Goal: Communication & Community: Answer question/provide support

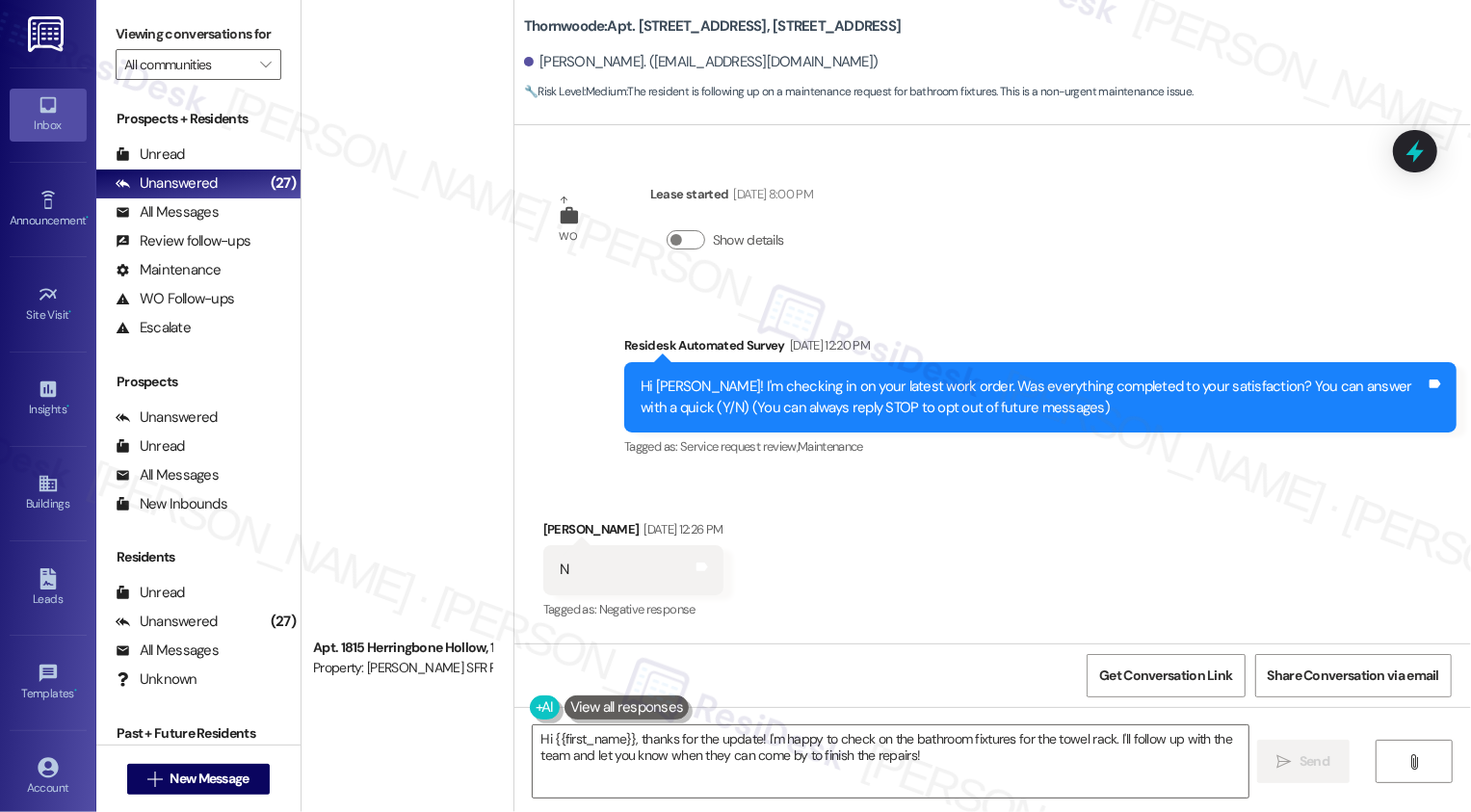
scroll to position [3440, 0]
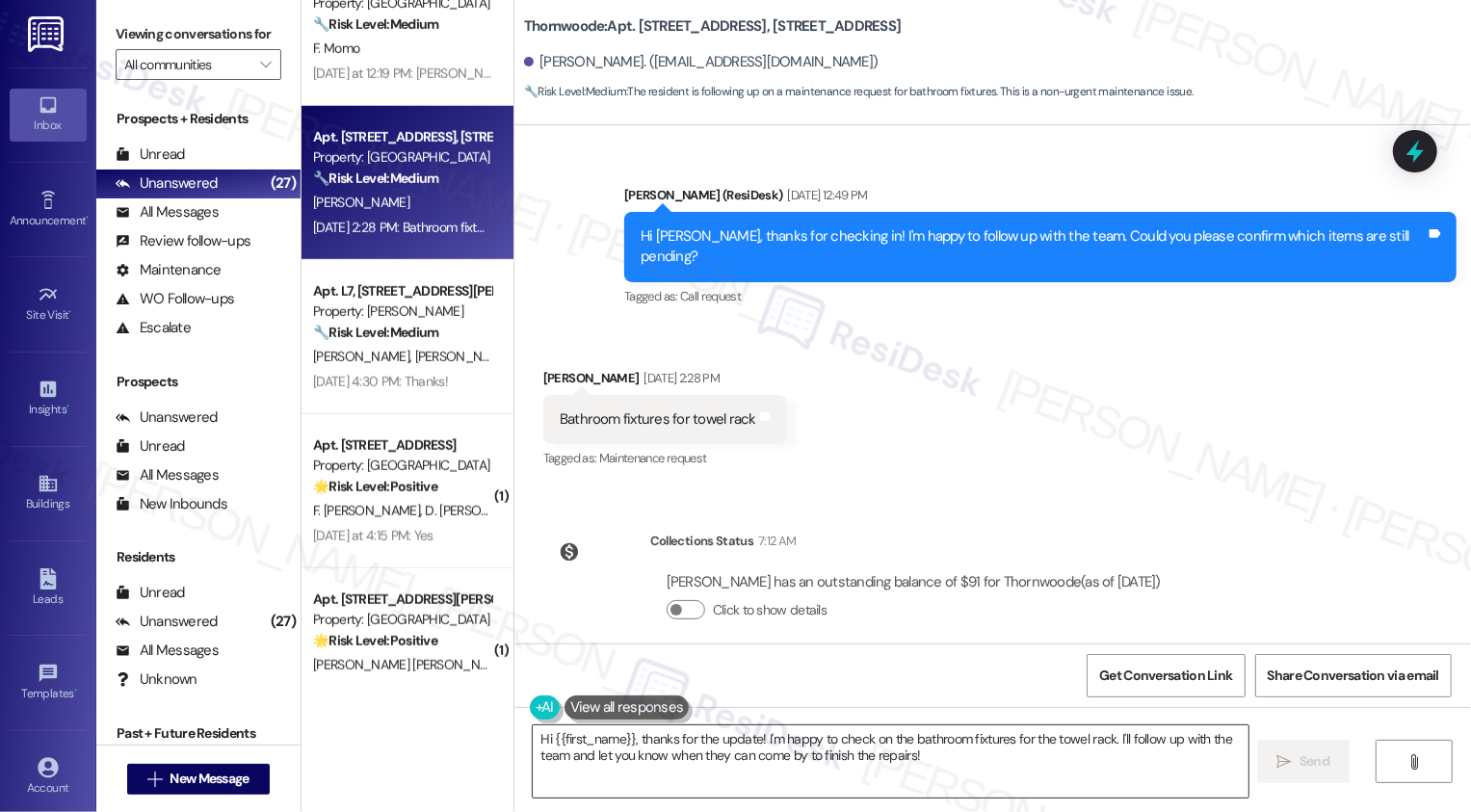
click at [657, 738] on textarea "Hi {{first_name}}, thanks for the update! I'm happy to check on the bathroom fi…" at bounding box center [890, 761] width 716 height 72
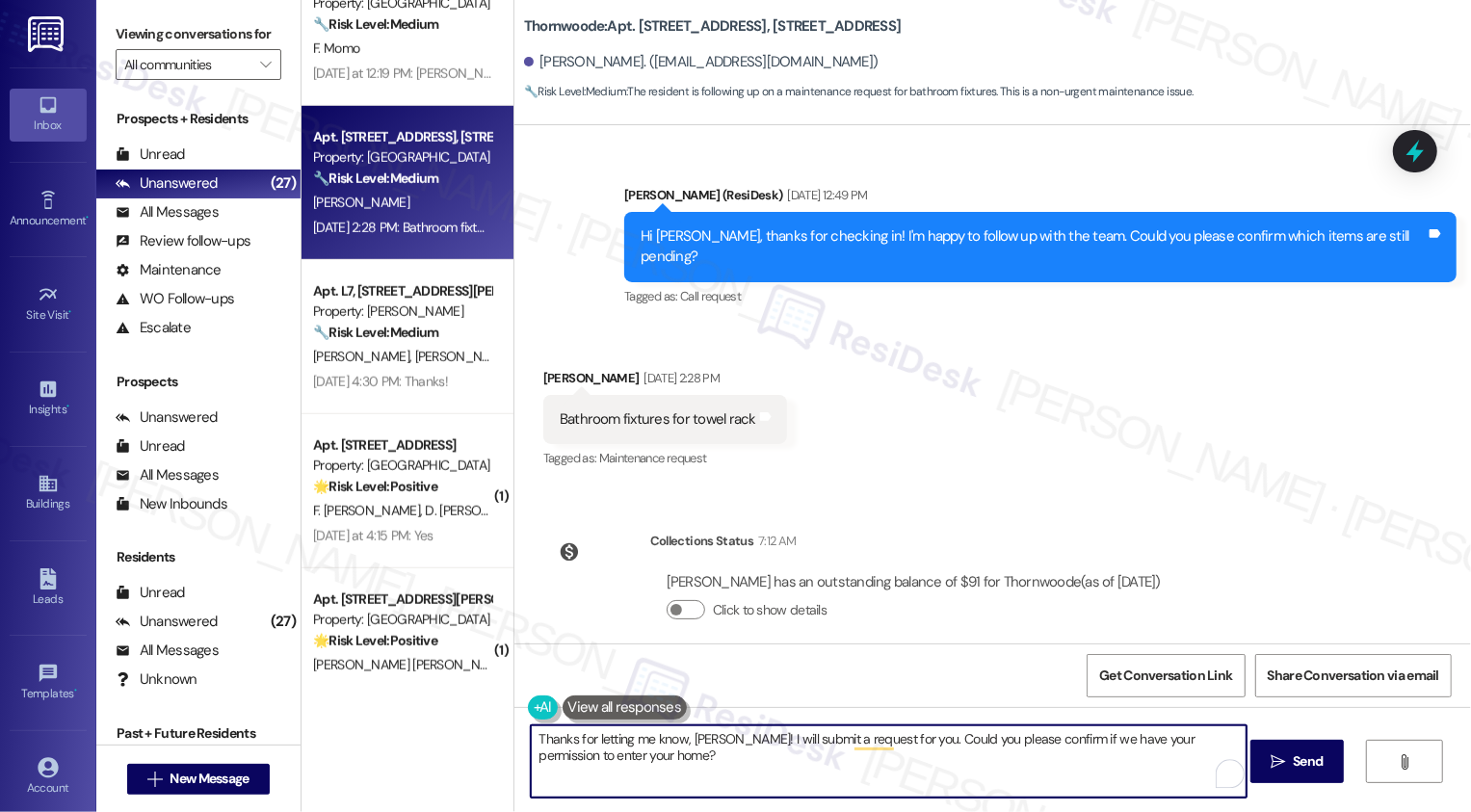
type textarea "Thanks for letting me know, Lanay! I will submit a request for you. Could you p…"
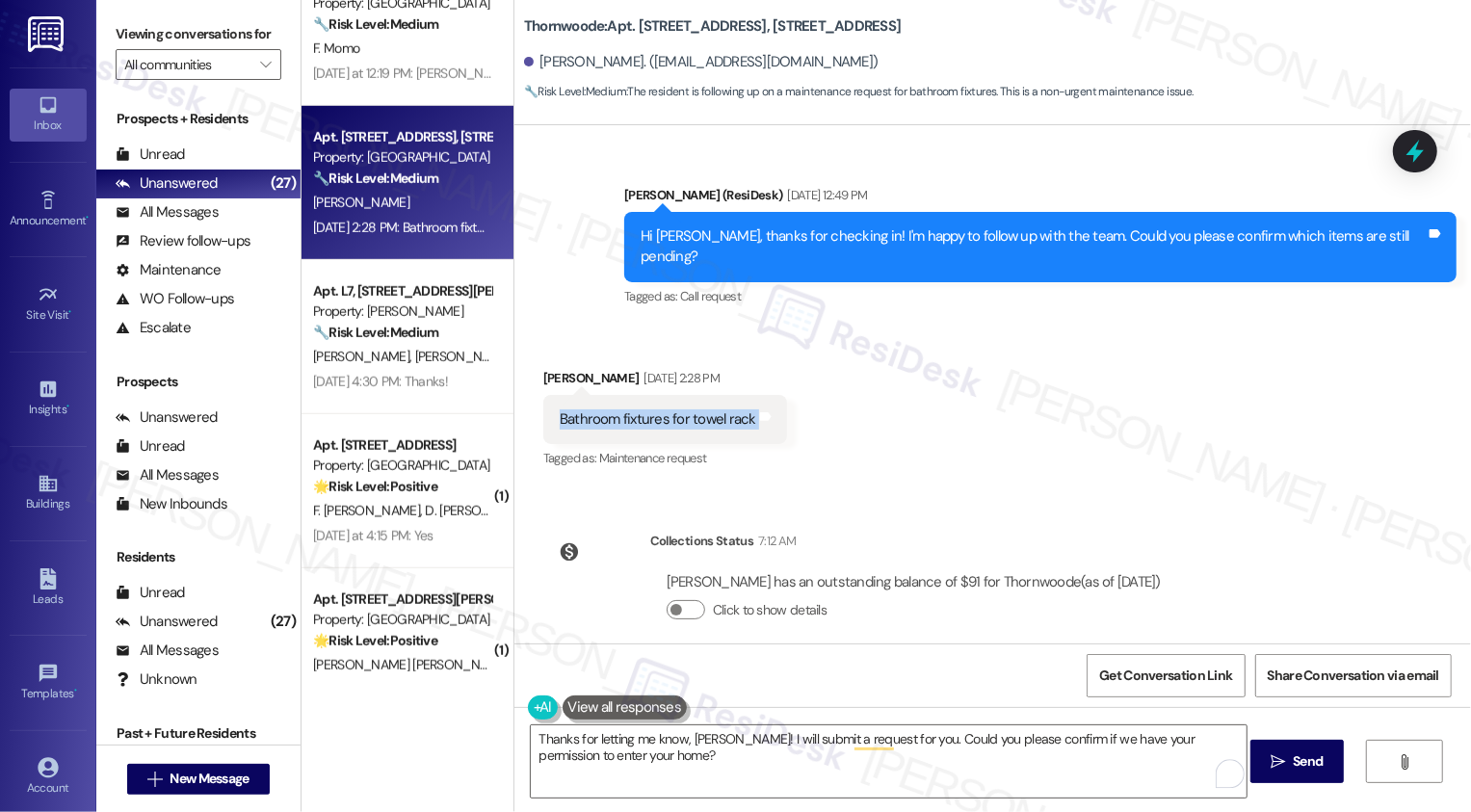
drag, startPoint x: 548, startPoint y: 399, endPoint x: 835, endPoint y: 399, distance: 287.0
click at [835, 399] on div "Received via SMS Lanay Patterson Aug 27, 2025 at 2:28 PM Bathroom fixtures for …" at bounding box center [992, 406] width 957 height 163
copy div "Bathroom fixtures for towel rack Tags and notes"
click at [835, 399] on div "Received via SMS Lanay Patterson Aug 27, 2025 at 2:28 PM Bathroom fixtures for …" at bounding box center [992, 406] width 957 height 163
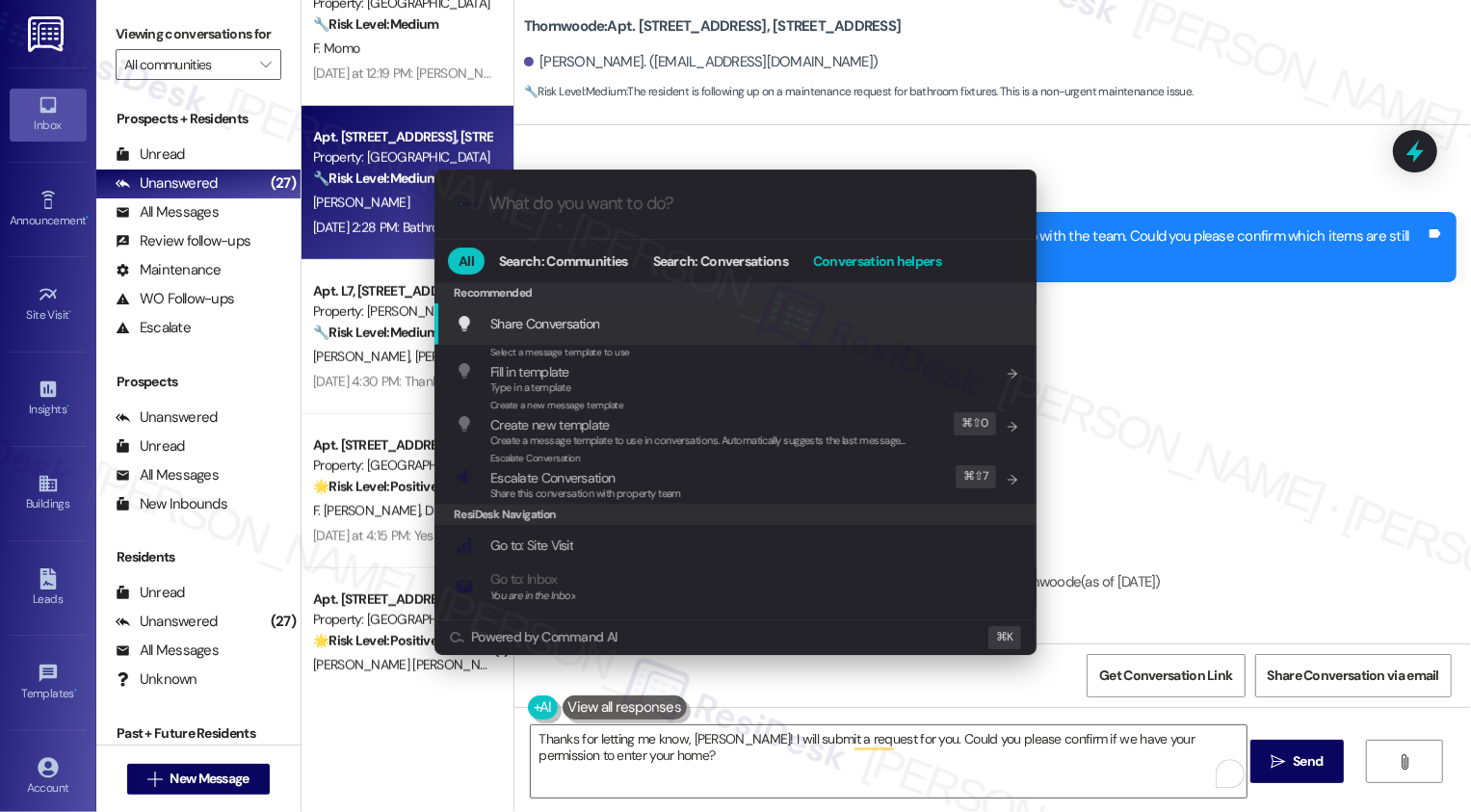
click at [864, 273] on button "Conversation helpers" at bounding box center [877, 261] width 149 height 27
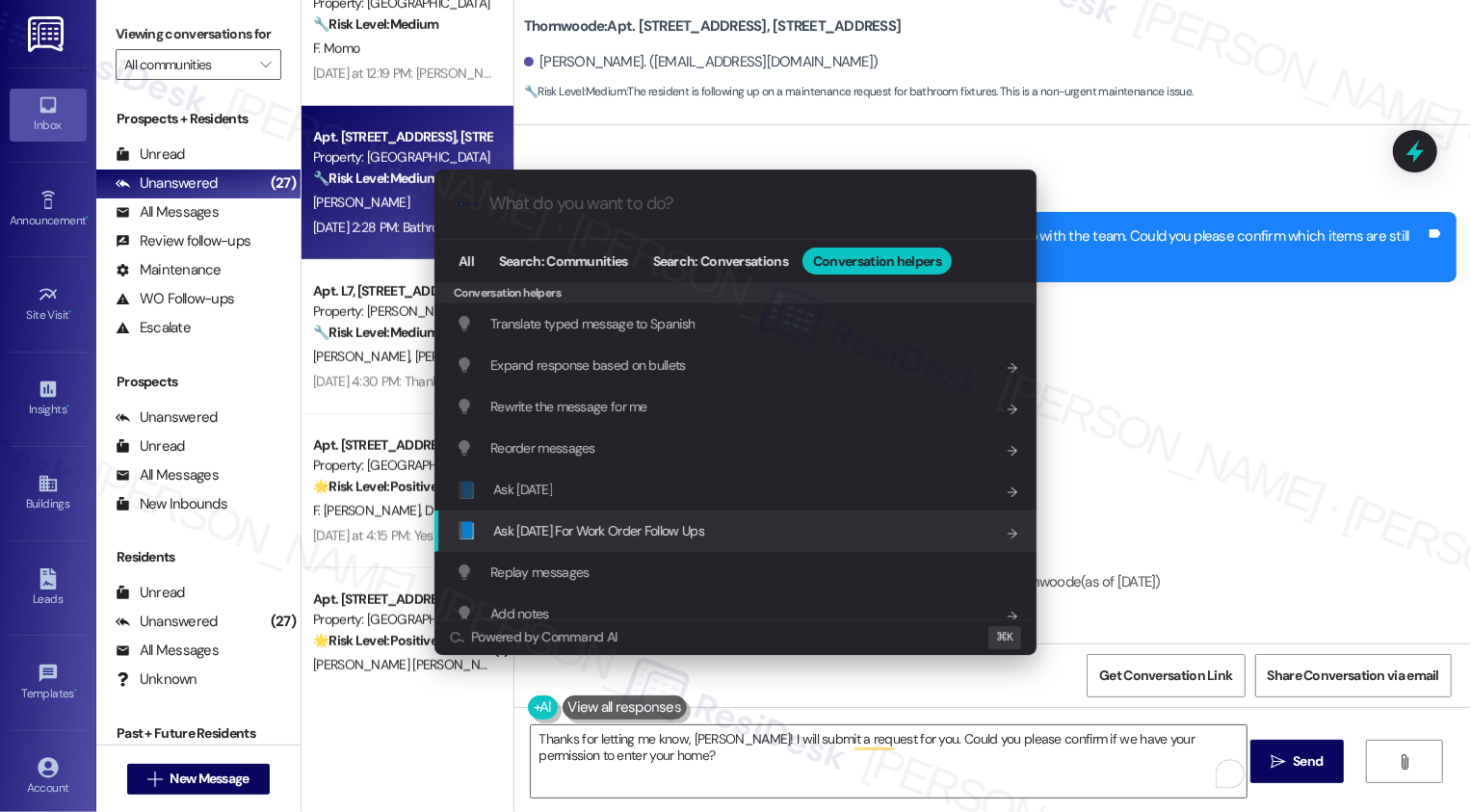
click at [603, 530] on span "Ask Friday For Work Order Follow Ups" at bounding box center [598, 531] width 211 height 17
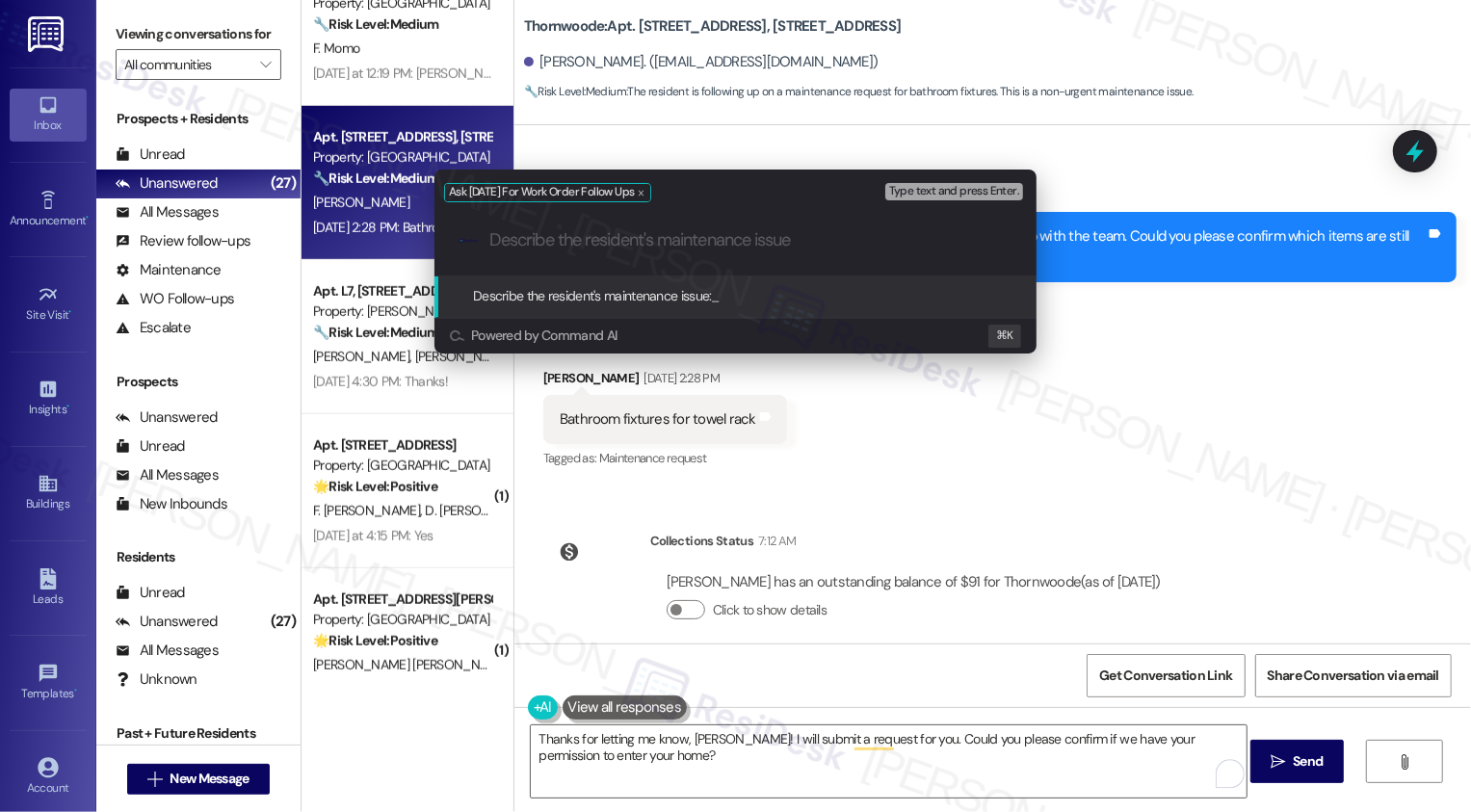
paste input "Bathroom fixtures for towel rack"
type input "Bathroom fixtures for towel rack"
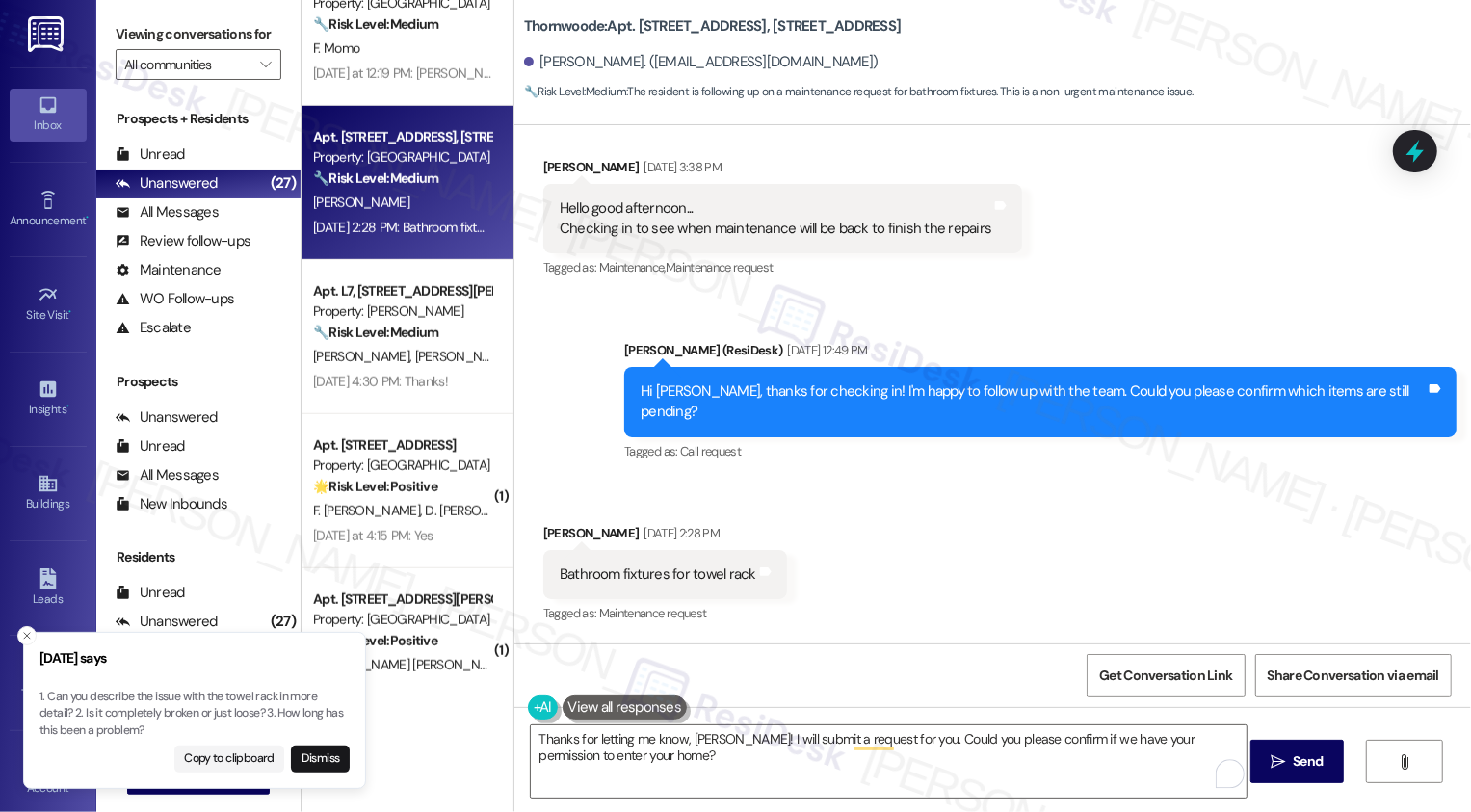
scroll to position [3258, 0]
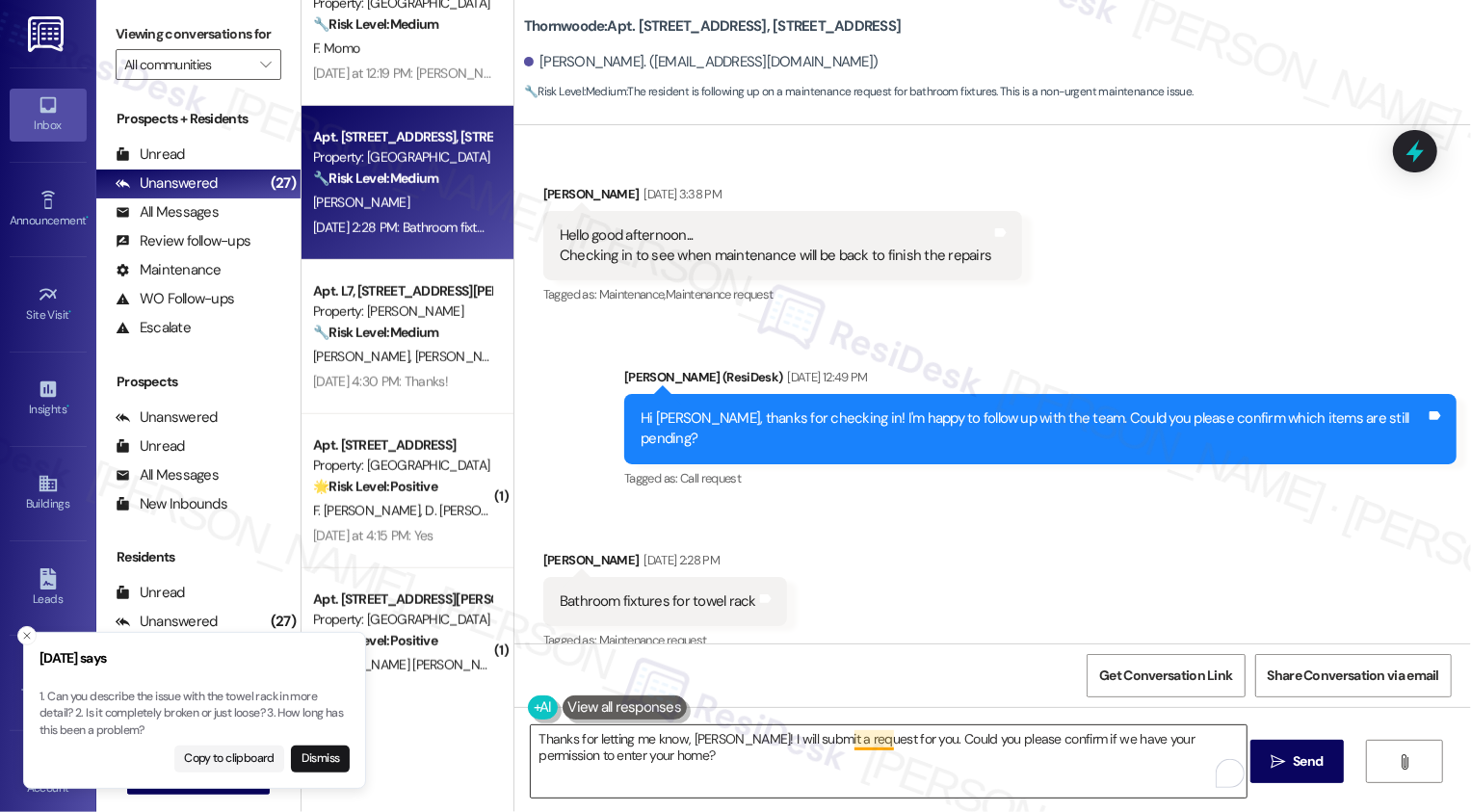
click at [860, 742] on textarea "Thanks for letting me know, Lanay! I will submit a request for you. Could you p…" at bounding box center [888, 761] width 716 height 72
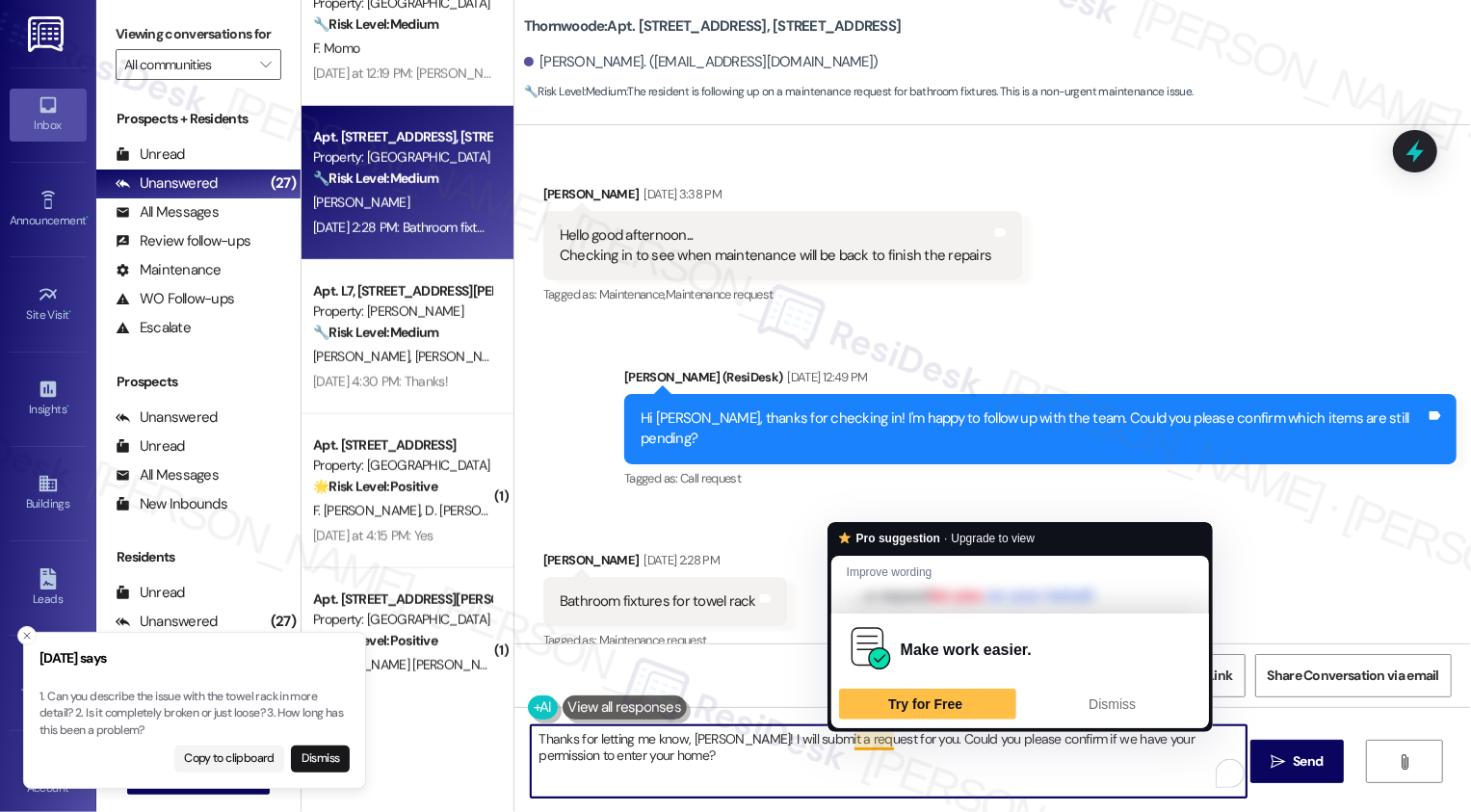
click at [878, 740] on textarea "Thanks for letting me know, Lanay! I will submit a request for you. Could you p…" at bounding box center [888, 761] width 716 height 72
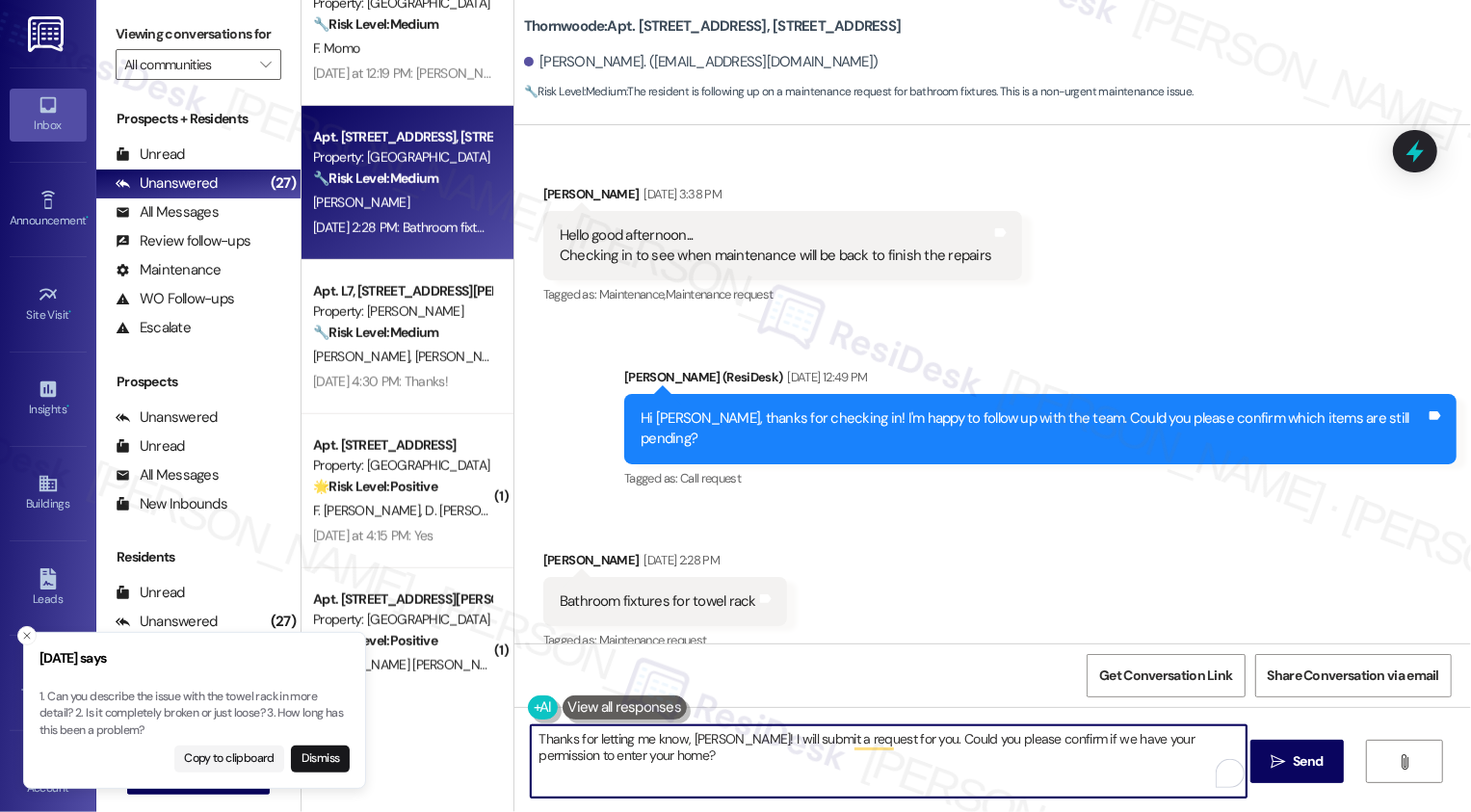
click at [797, 735] on textarea "Thanks for letting me know, Lanay! I will submit a request for you. Could you p…" at bounding box center [888, 761] width 716 height 72
type textarea "Thanks for letting me know, Lanay! I will submit another request for you. Could…"
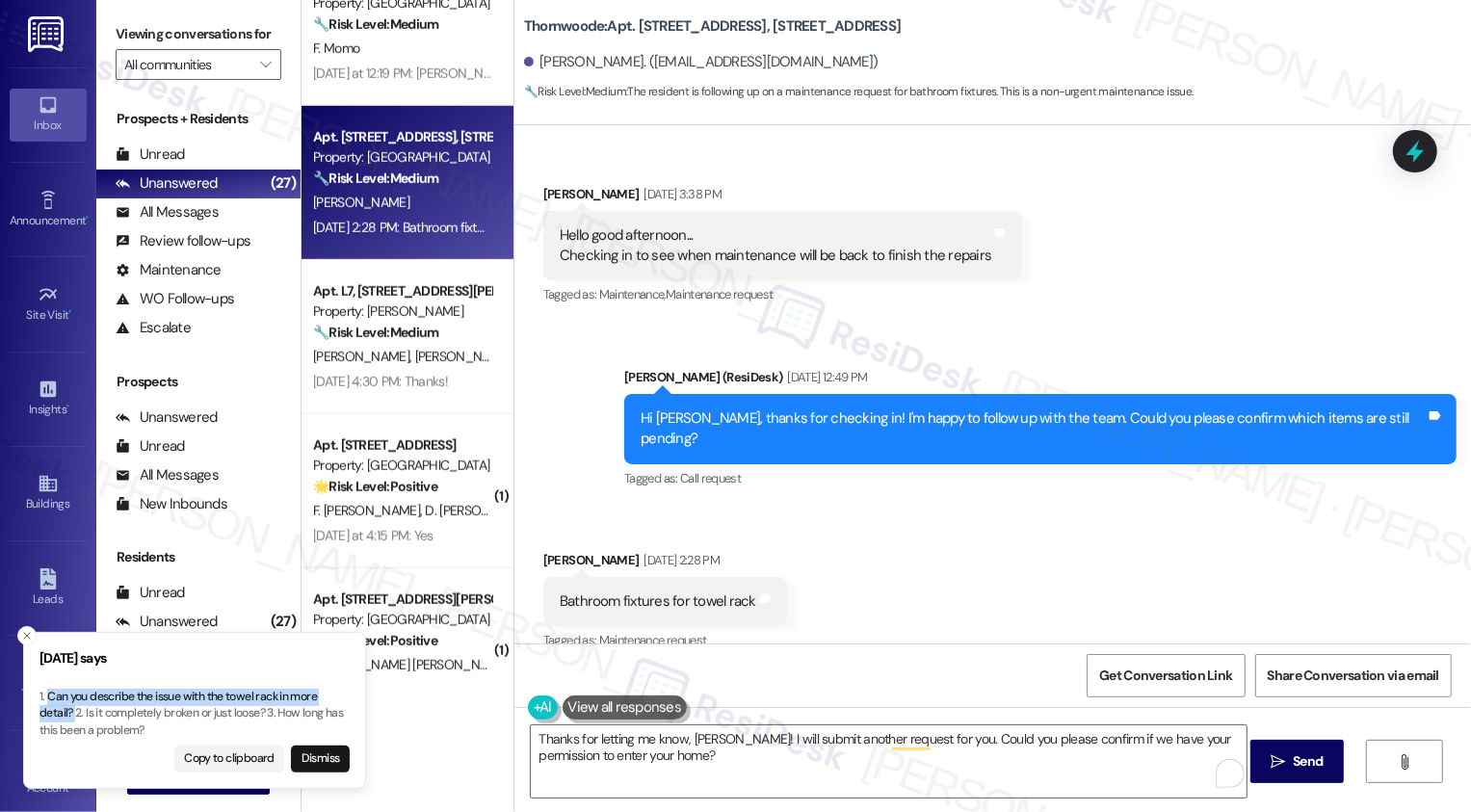
drag, startPoint x: 49, startPoint y: 694, endPoint x: 74, endPoint y: 712, distance: 30.8
click at [74, 712] on p "1. Can you describe the issue with the towel rack in more detail? 2. Is it comp…" at bounding box center [195, 714] width 310 height 51
copy p "Can you describe the issue with the towel rack in more detail?"
click at [686, 762] on textarea "Thanks for letting me know, Lanay! I will submit another request for you. Could…" at bounding box center [888, 761] width 716 height 72
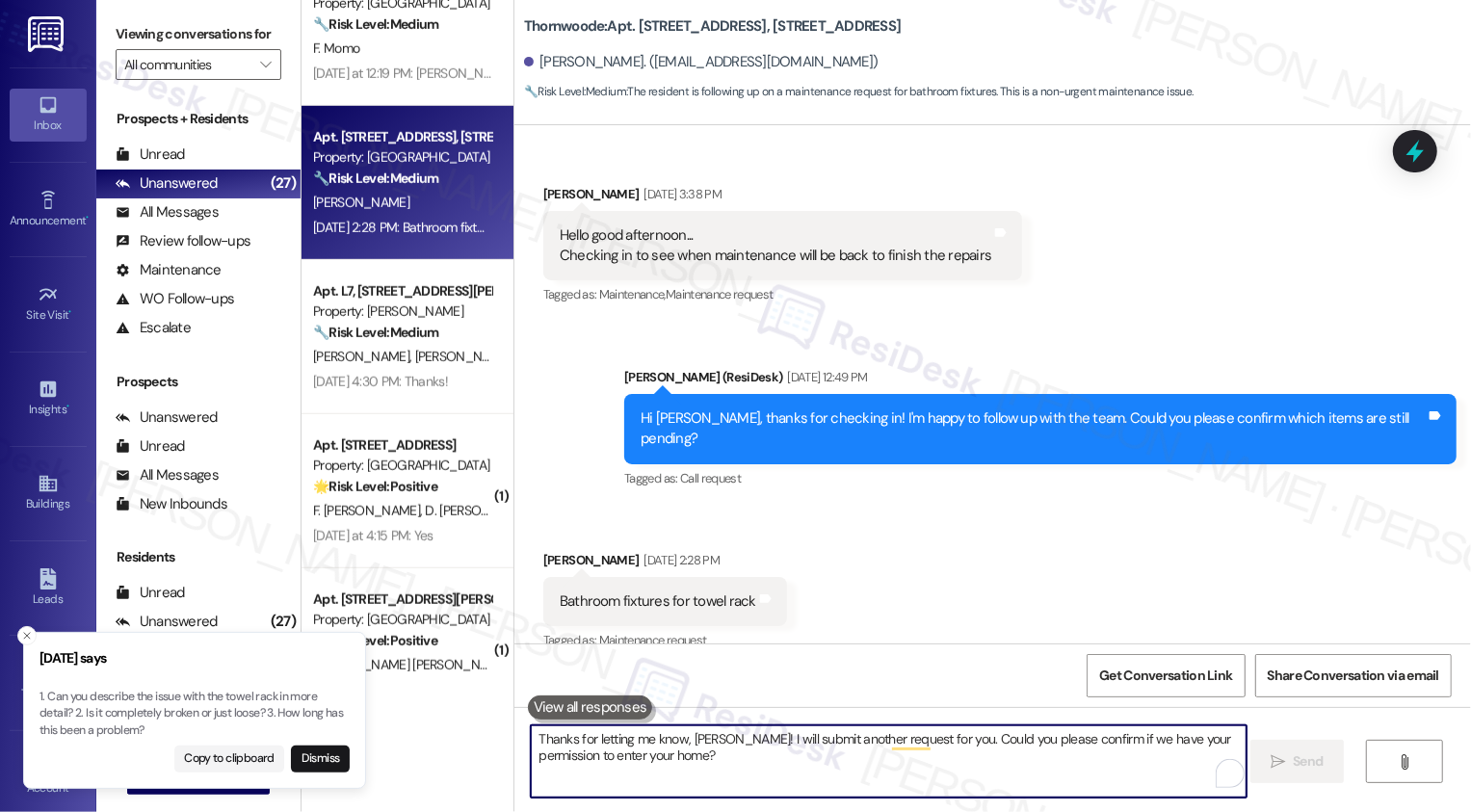
scroll to position [3261, 0]
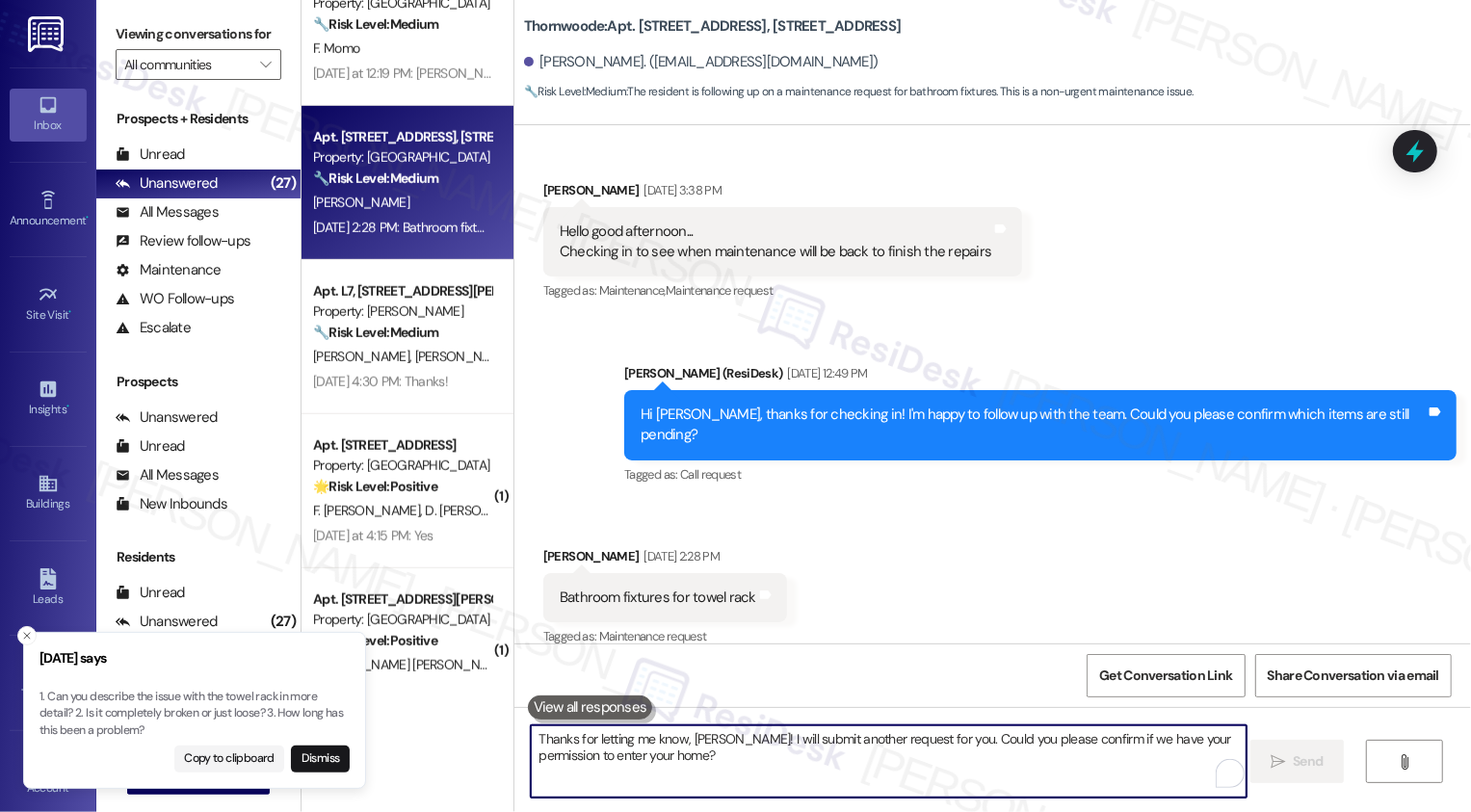
click at [672, 774] on textarea "Thanks for letting me know, Lanay! I will submit another request for you. Could…" at bounding box center [888, 761] width 716 height 72
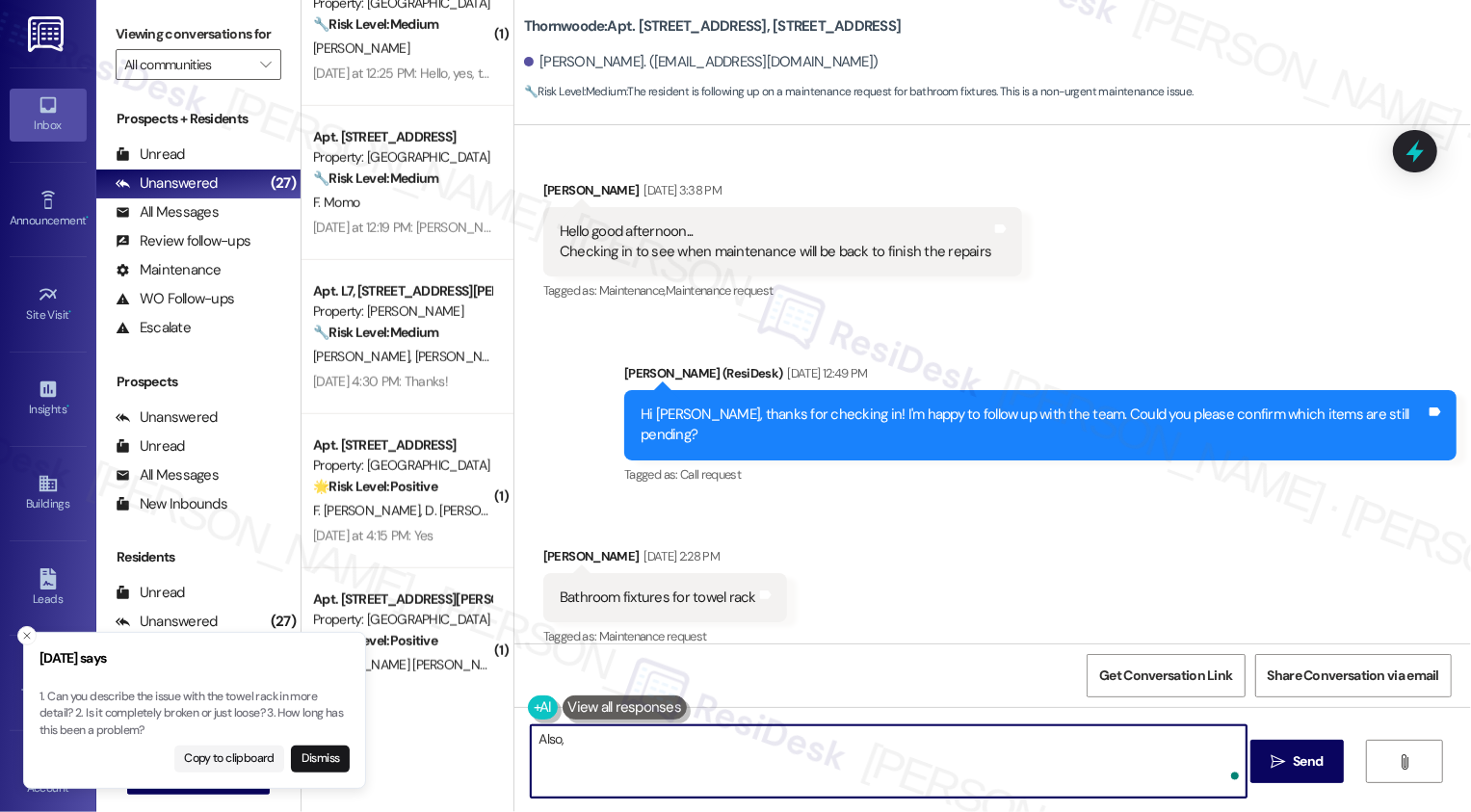
paste textarea "Can you describe the issue with the towel rack in more detail?"
click at [570, 743] on textarea "Also, Can you describe the issue with the towel rack in more detail?" at bounding box center [888, 761] width 716 height 72
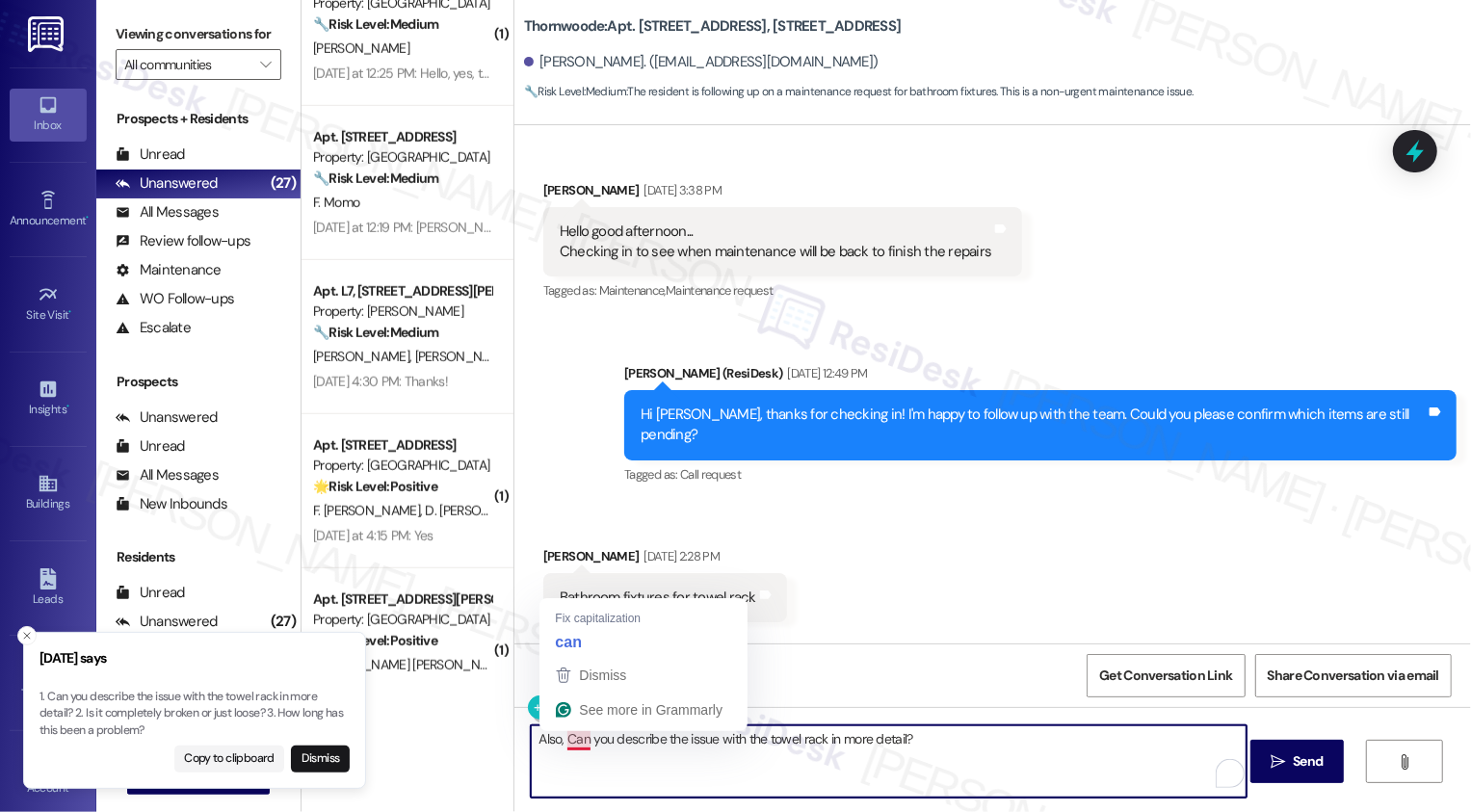
click at [570, 743] on textarea "Also, Can you describe the issue with the towel rack in more detail?" at bounding box center [888, 761] width 716 height 72
click at [570, 737] on textarea "Also, Can you describe the issue with the towel rack in more detail?" at bounding box center [888, 761] width 716 height 72
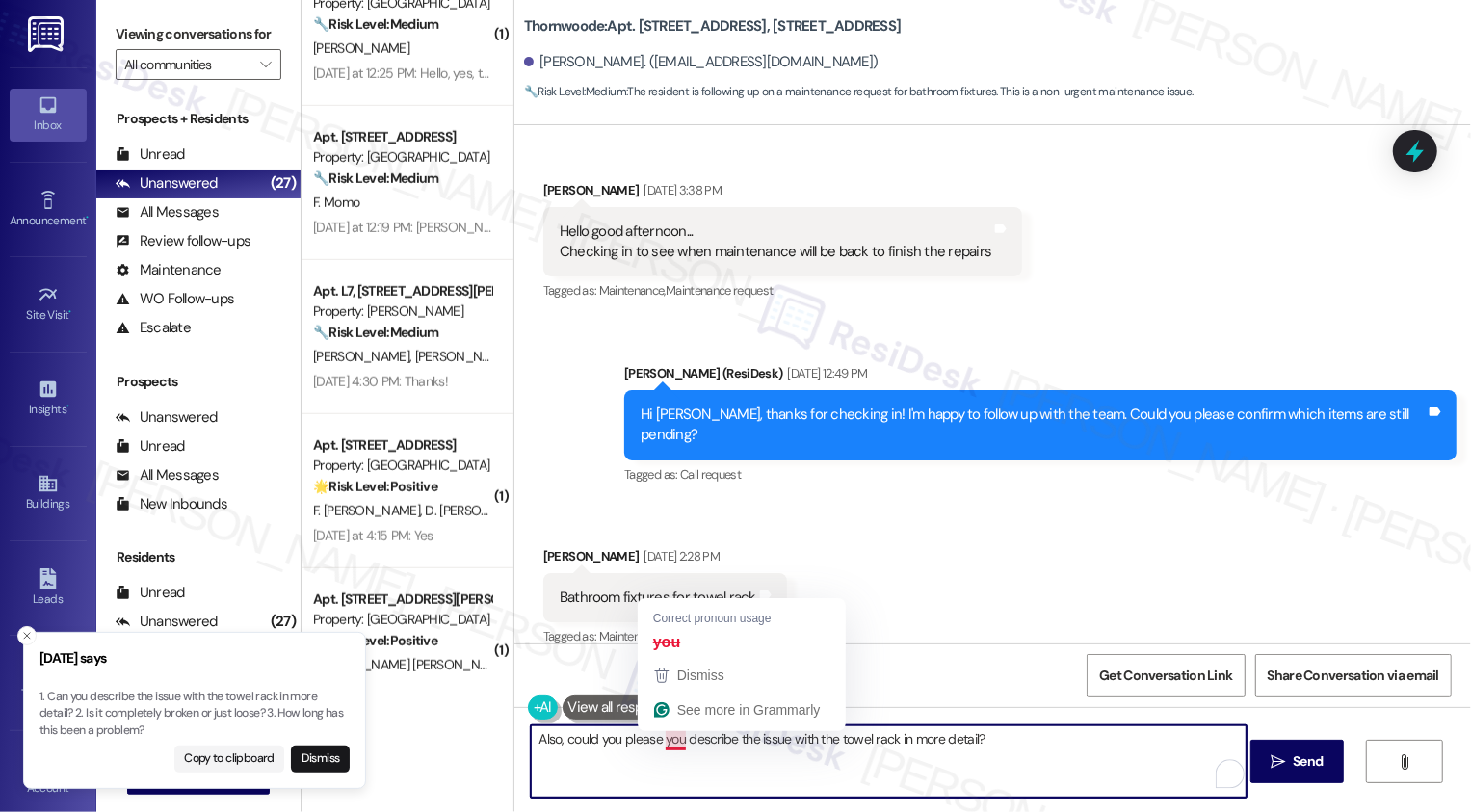
click at [665, 741] on textarea "Also, could you please you describe the issue with the towel rack in more detai…" at bounding box center [888, 761] width 716 height 72
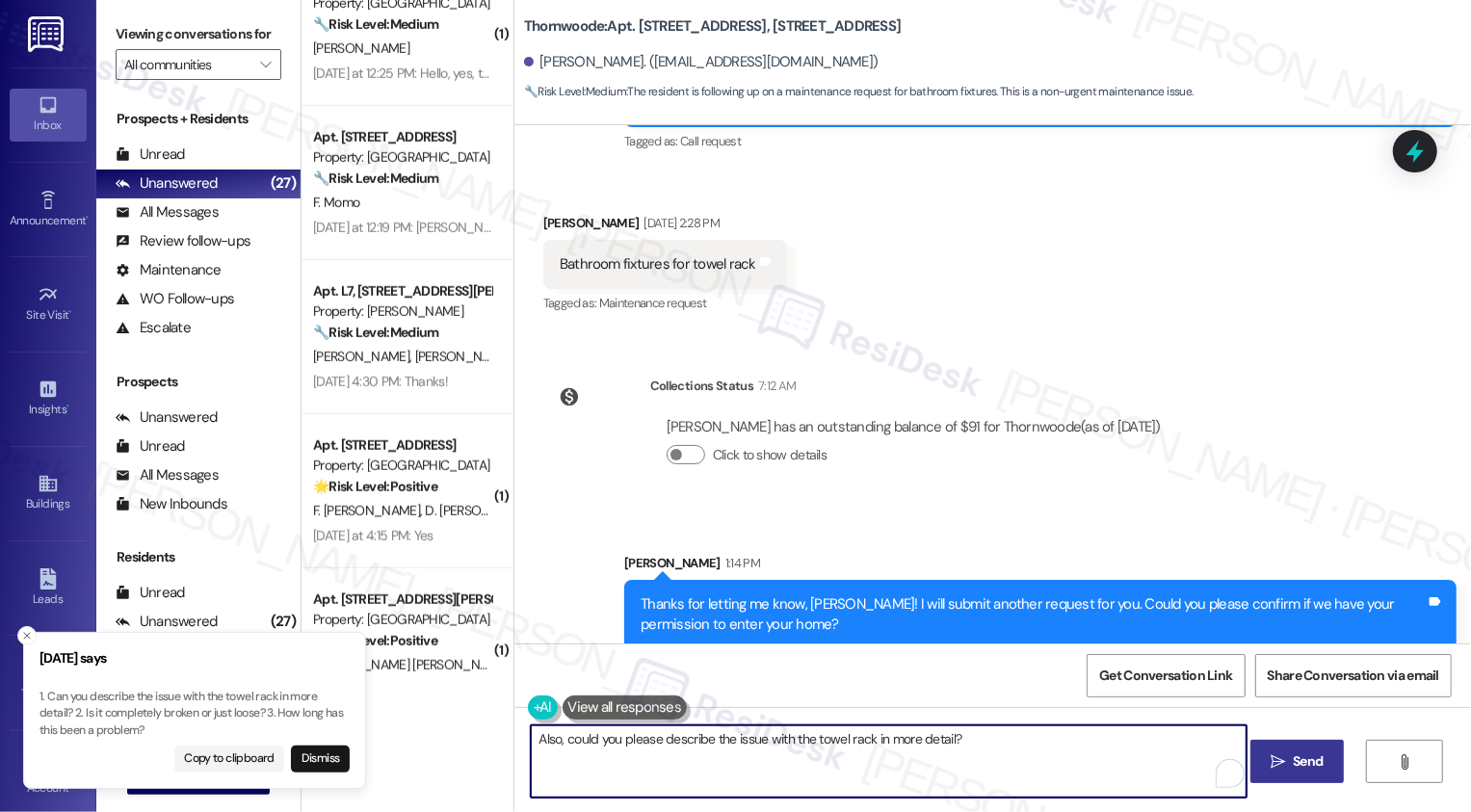
type textarea "Also, could you please describe the issue with the towel rack in more detail?"
click at [1310, 751] on button " Send" at bounding box center [1297, 761] width 93 height 43
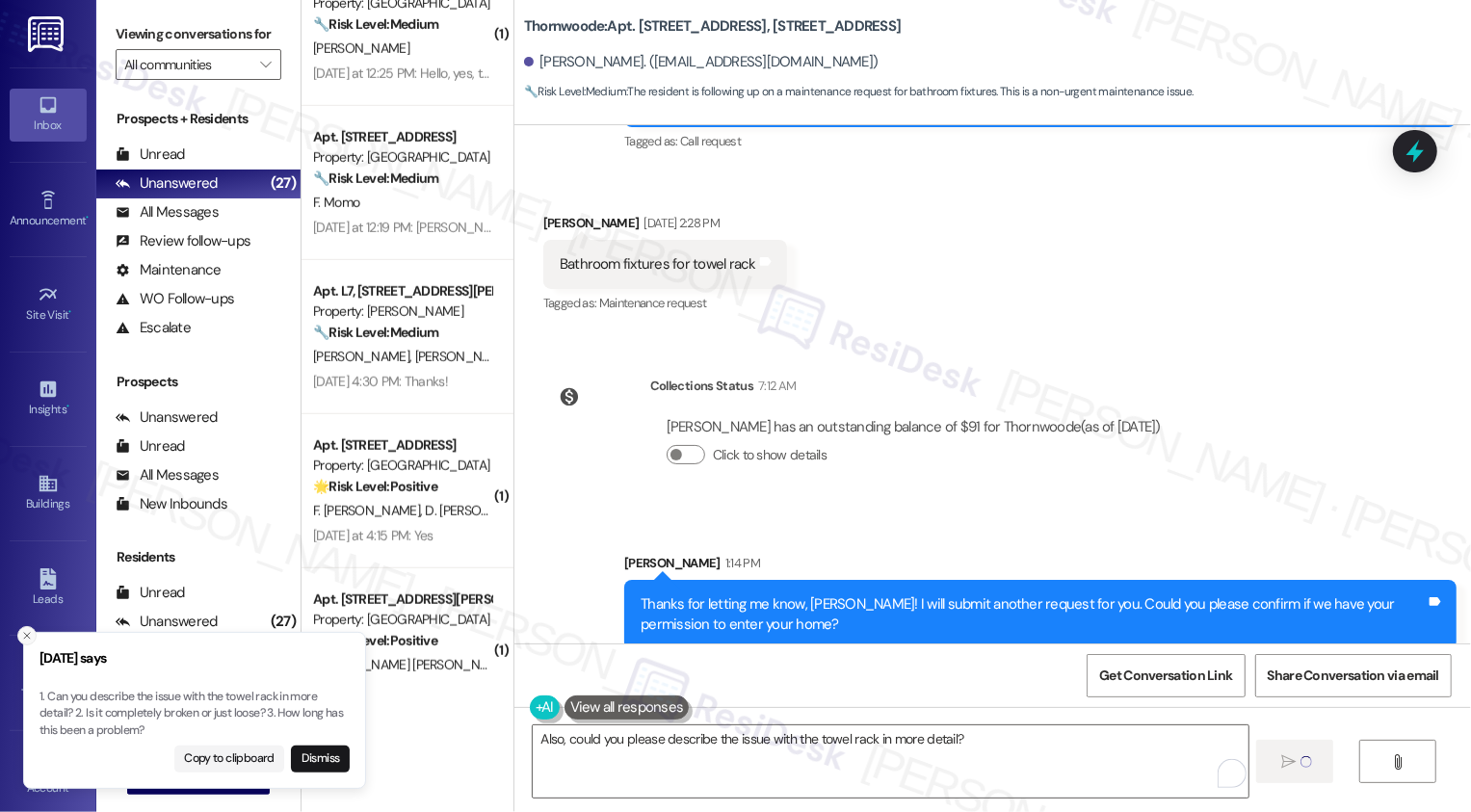
click at [23, 633] on icon "Close toast" at bounding box center [27, 636] width 12 height 12
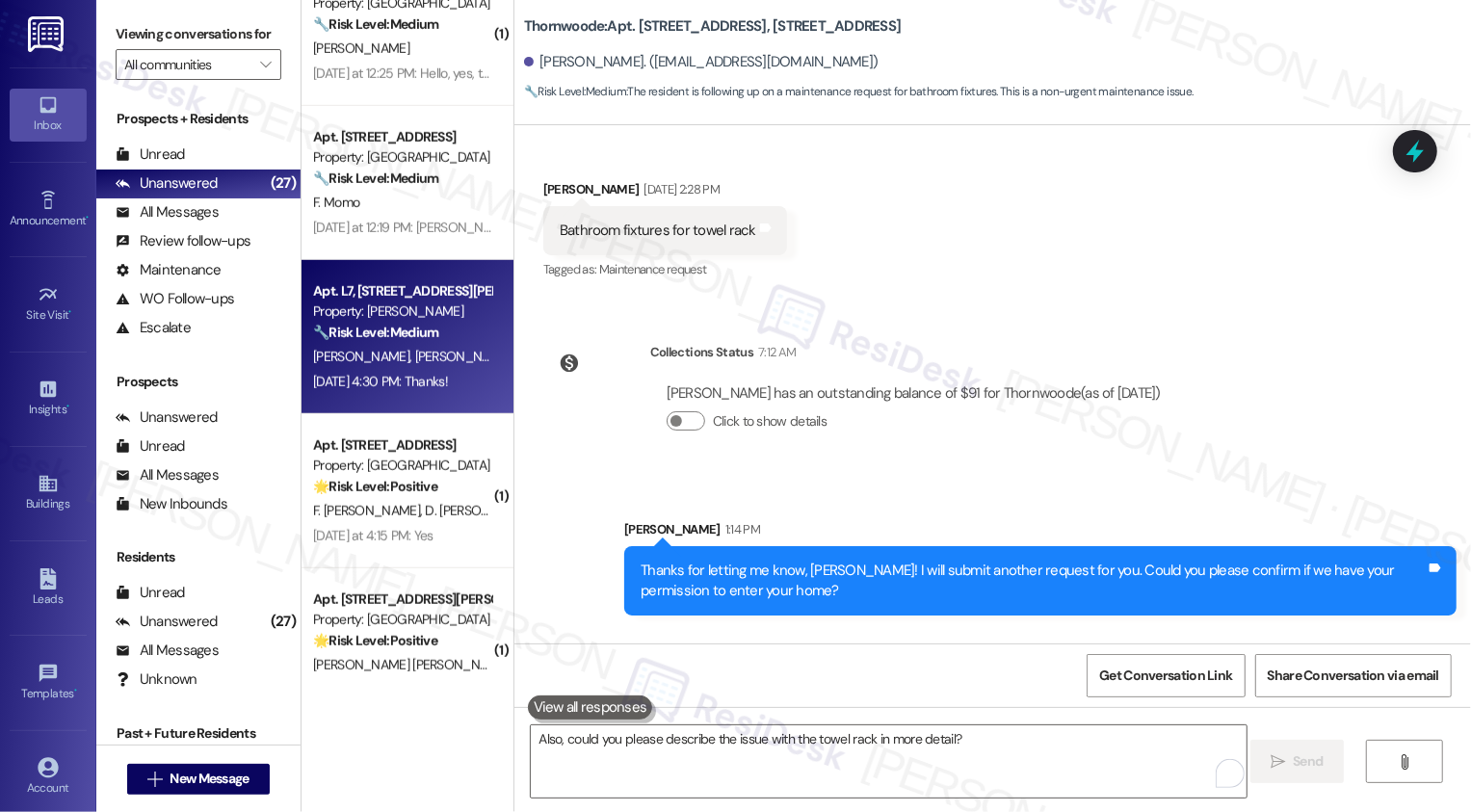
scroll to position [3690, 0]
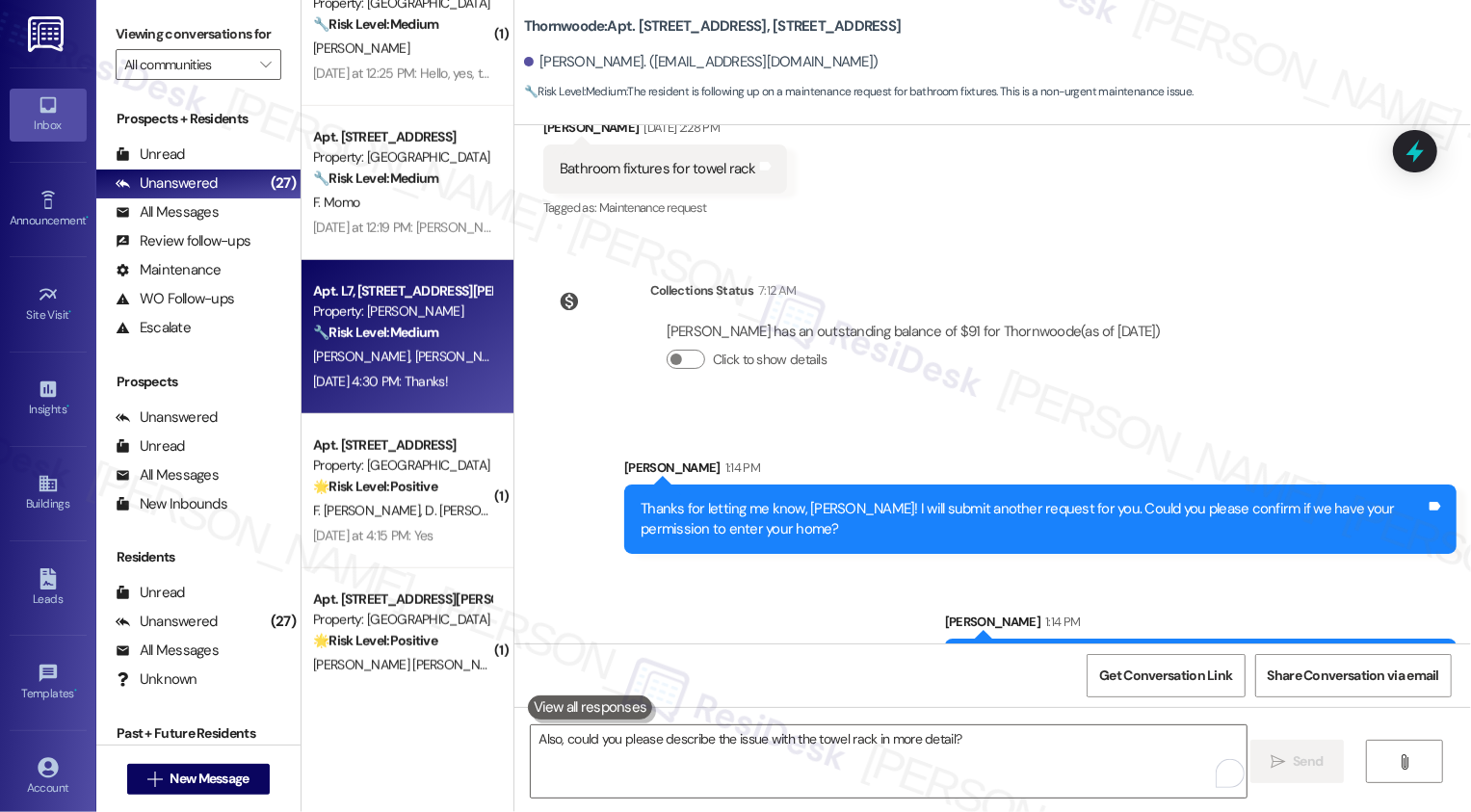
click at [431, 328] on div "🔧 Risk Level: Medium The resident is requesting a laundry card. This is a non-u…" at bounding box center [402, 332] width 178 height 20
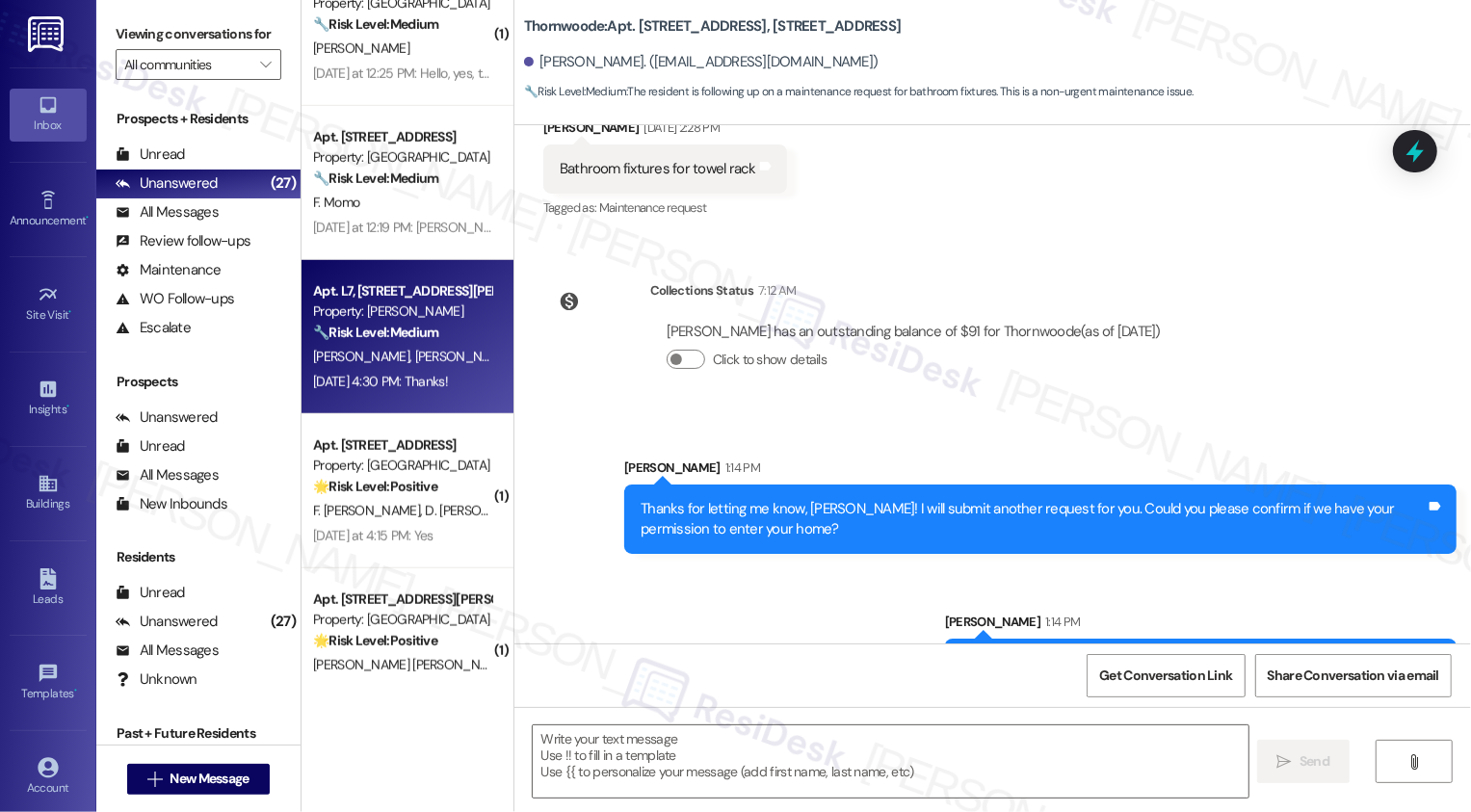
click at [431, 328] on div "🔧 Risk Level: Medium The resident is requesting a laundry card. This is a non-u…" at bounding box center [402, 332] width 178 height 20
type textarea "Fetching suggested responses. Please feel free to read through the conversation…"
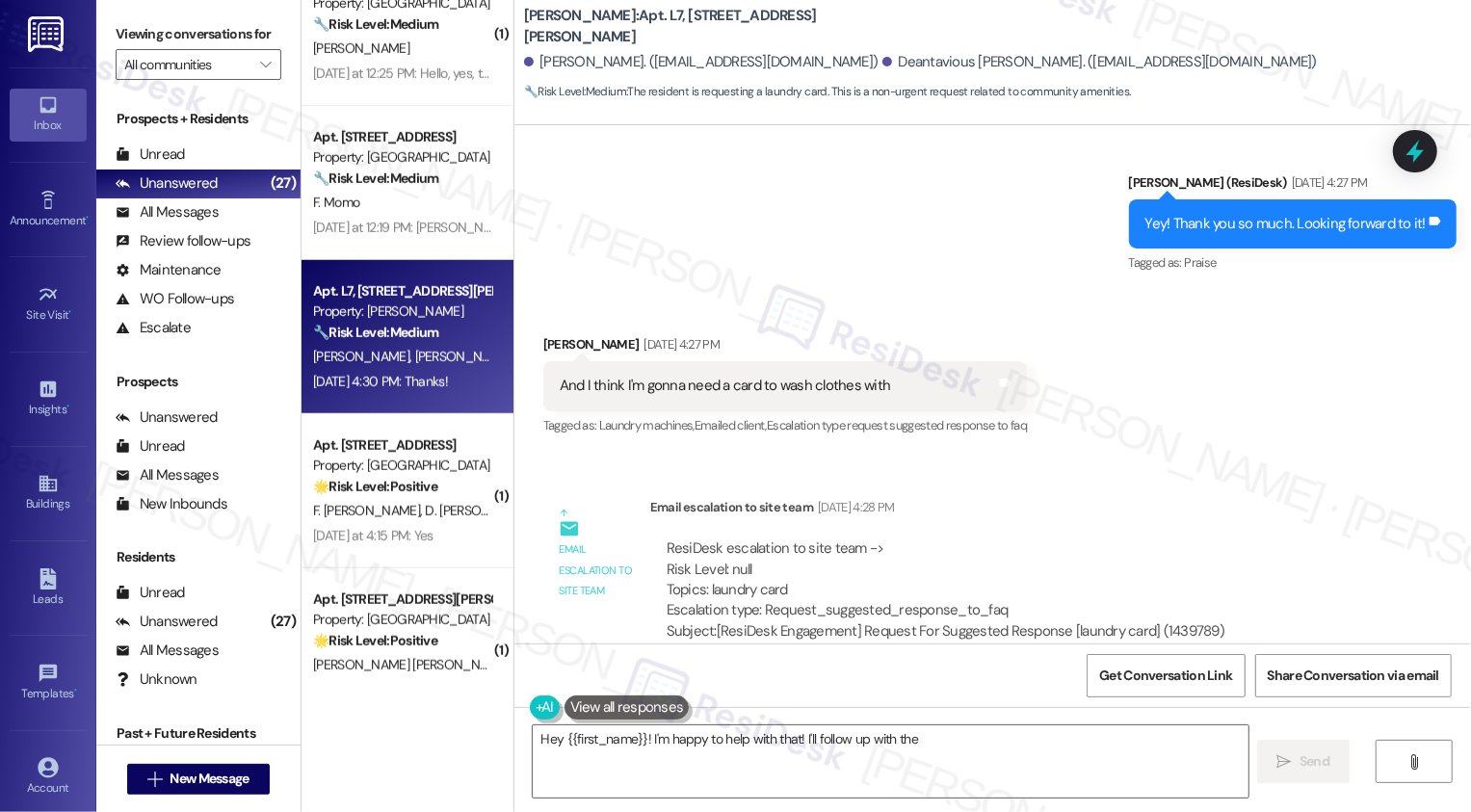
scroll to position [1891, 0]
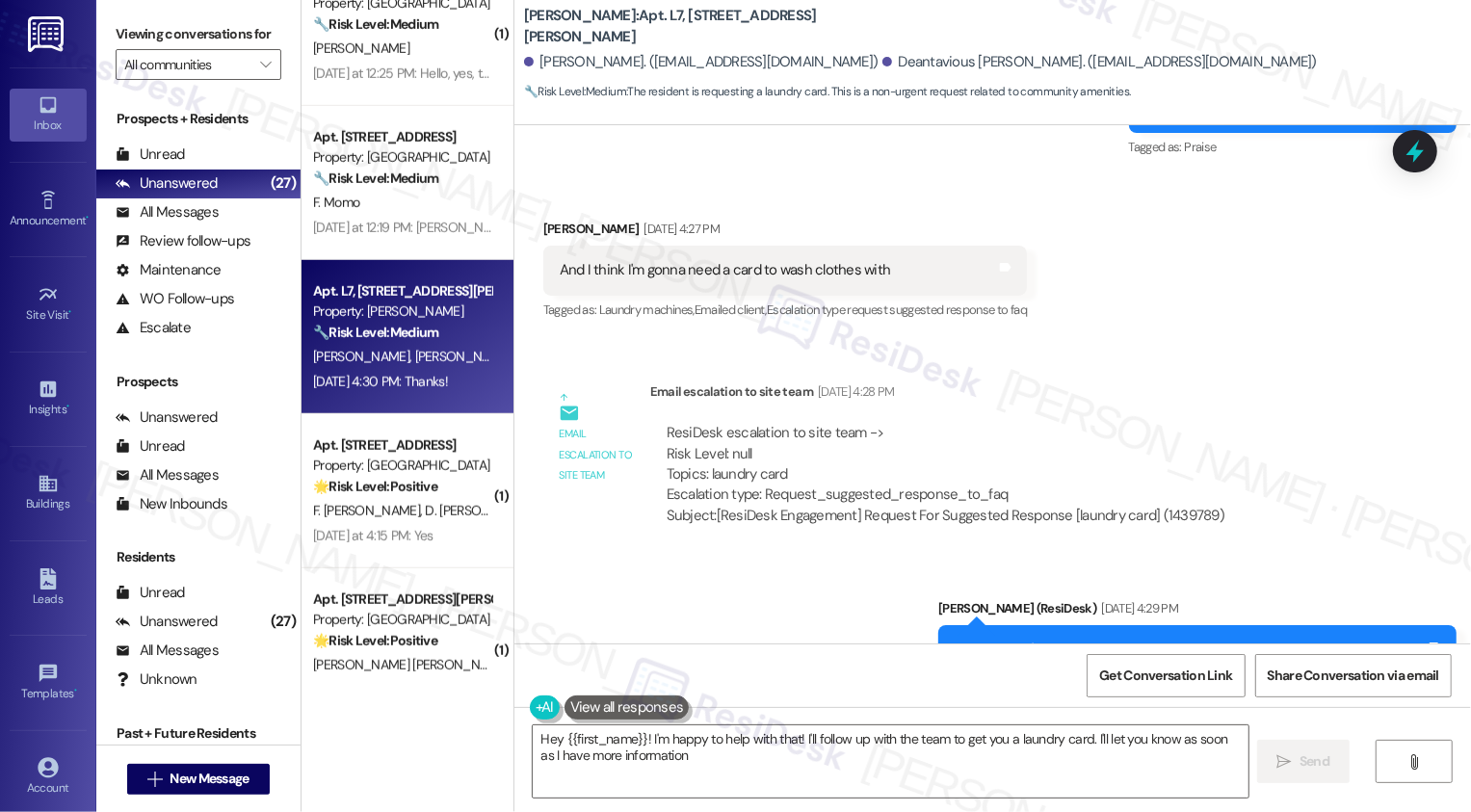
type textarea "Hey {{first_name}}! I'm happy to help with that! I'll follow up with the team t…"
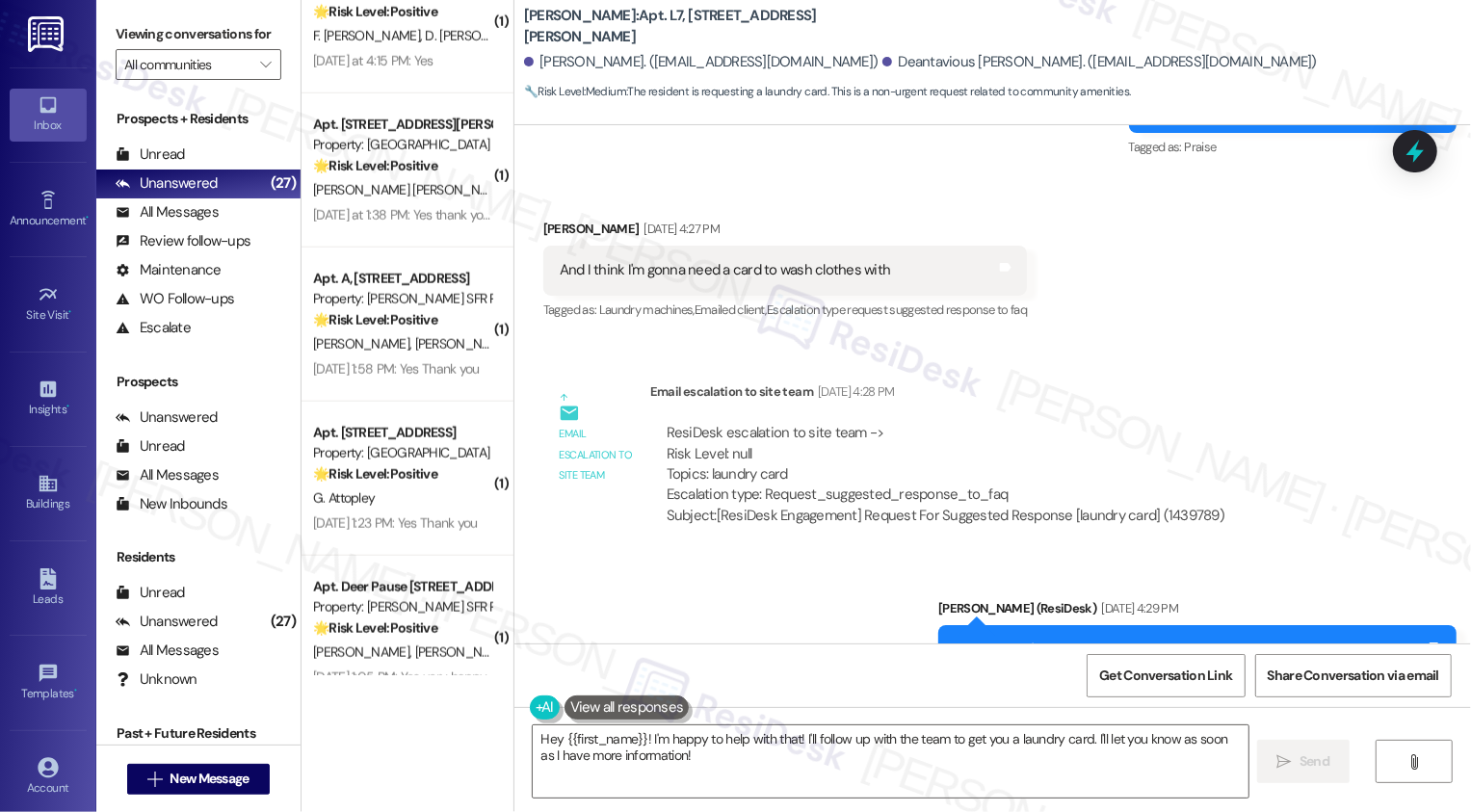
scroll to position [1503, 0]
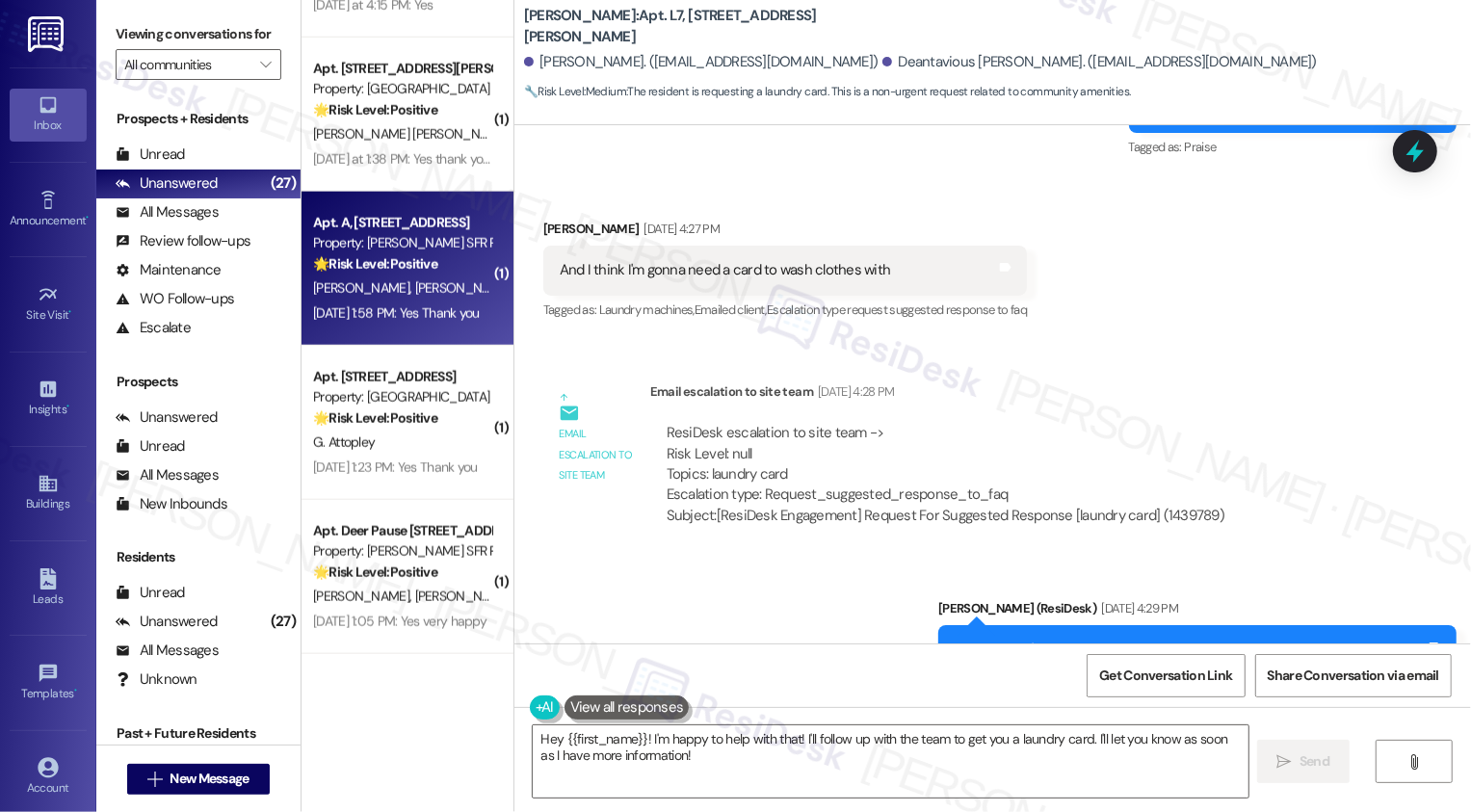
click at [402, 304] on div "Aug 29, 2025 at 1:58 PM: Yes Thank you Aug 29, 2025 at 1:58 PM: Yes Thank you" at bounding box center [396, 313] width 167 height 17
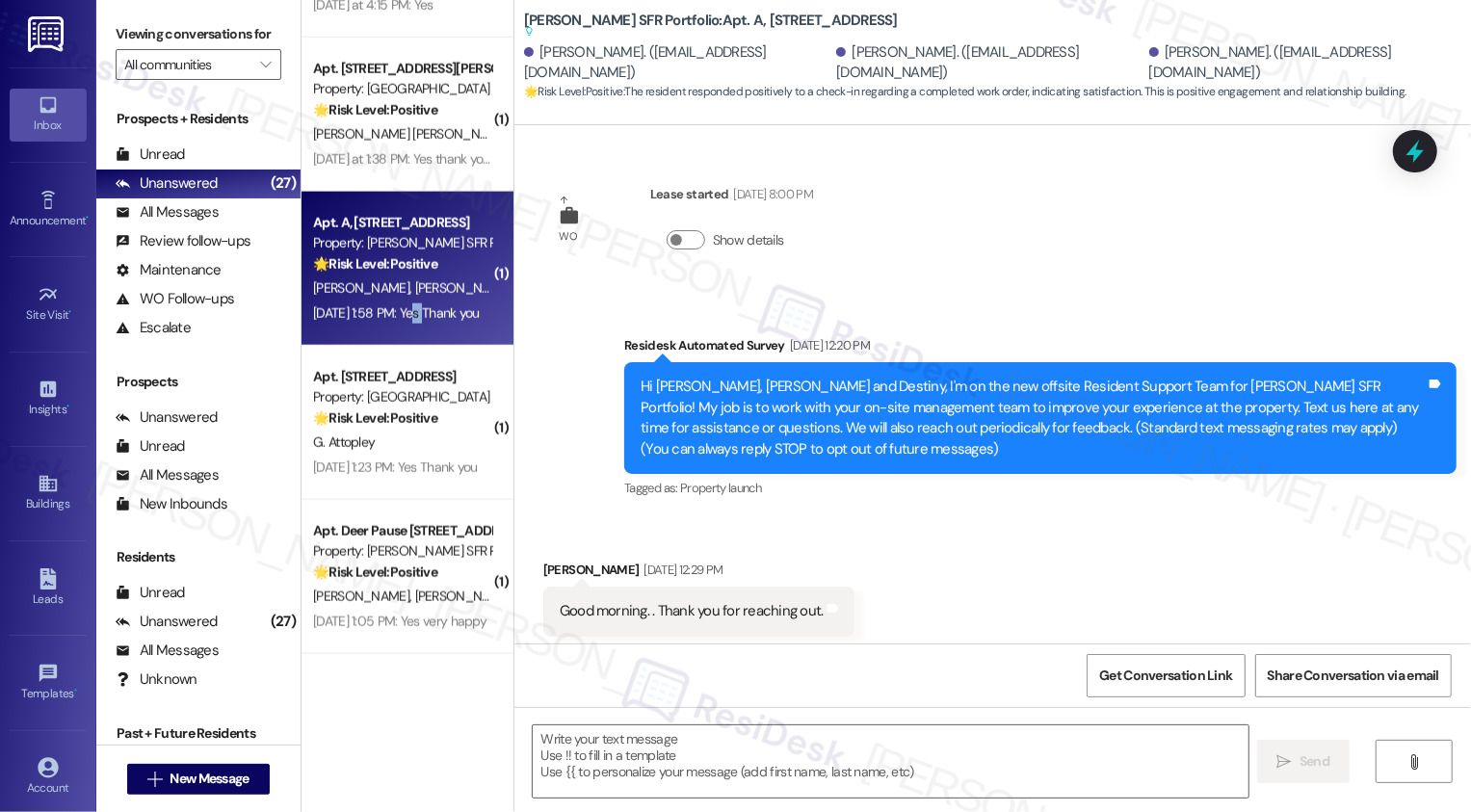
click at [402, 304] on div "Aug 29, 2025 at 1:58 PM: Yes Thank you Aug 29, 2025 at 1:58 PM: Yes Thank you" at bounding box center [396, 313] width 167 height 17
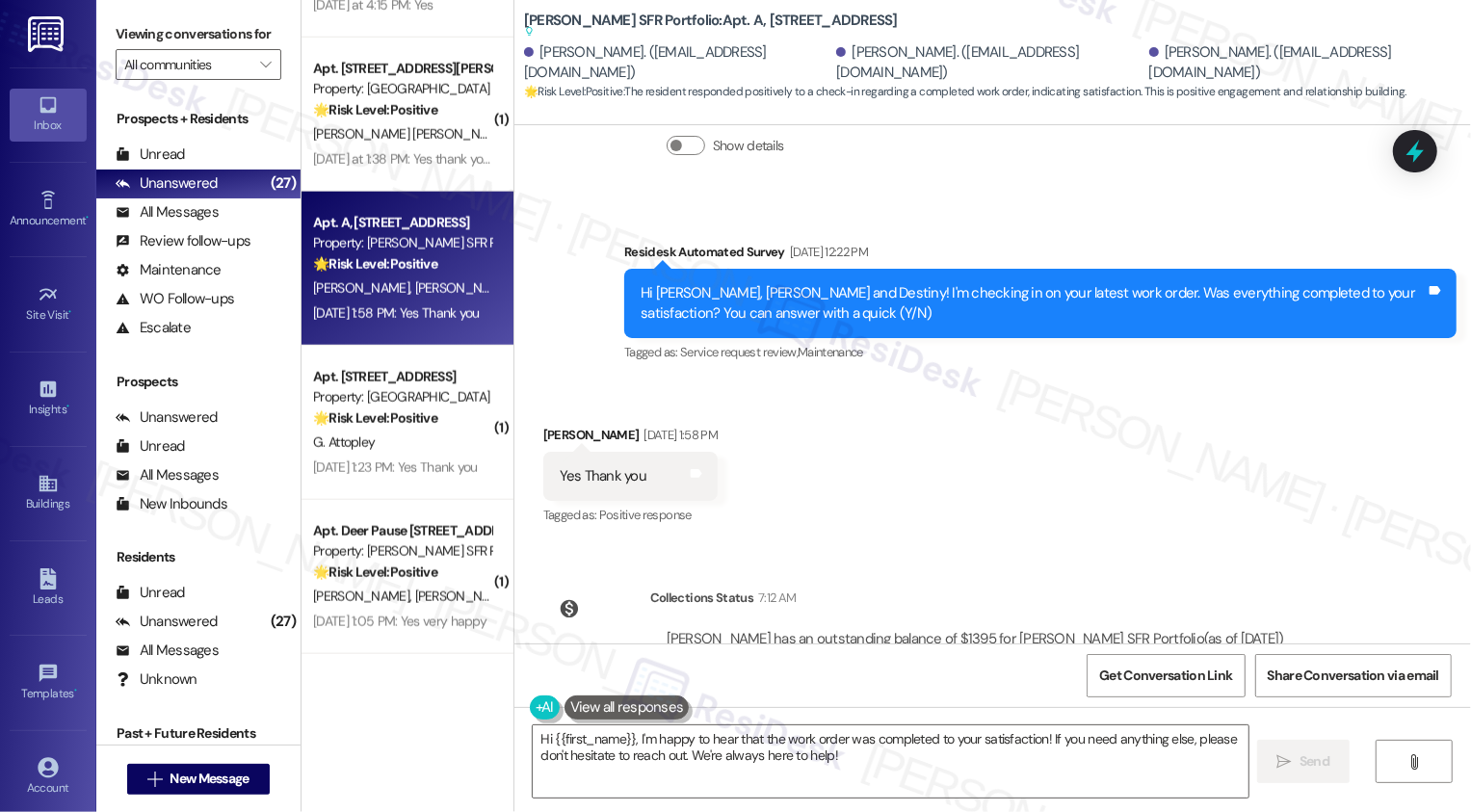
scroll to position [1160, 0]
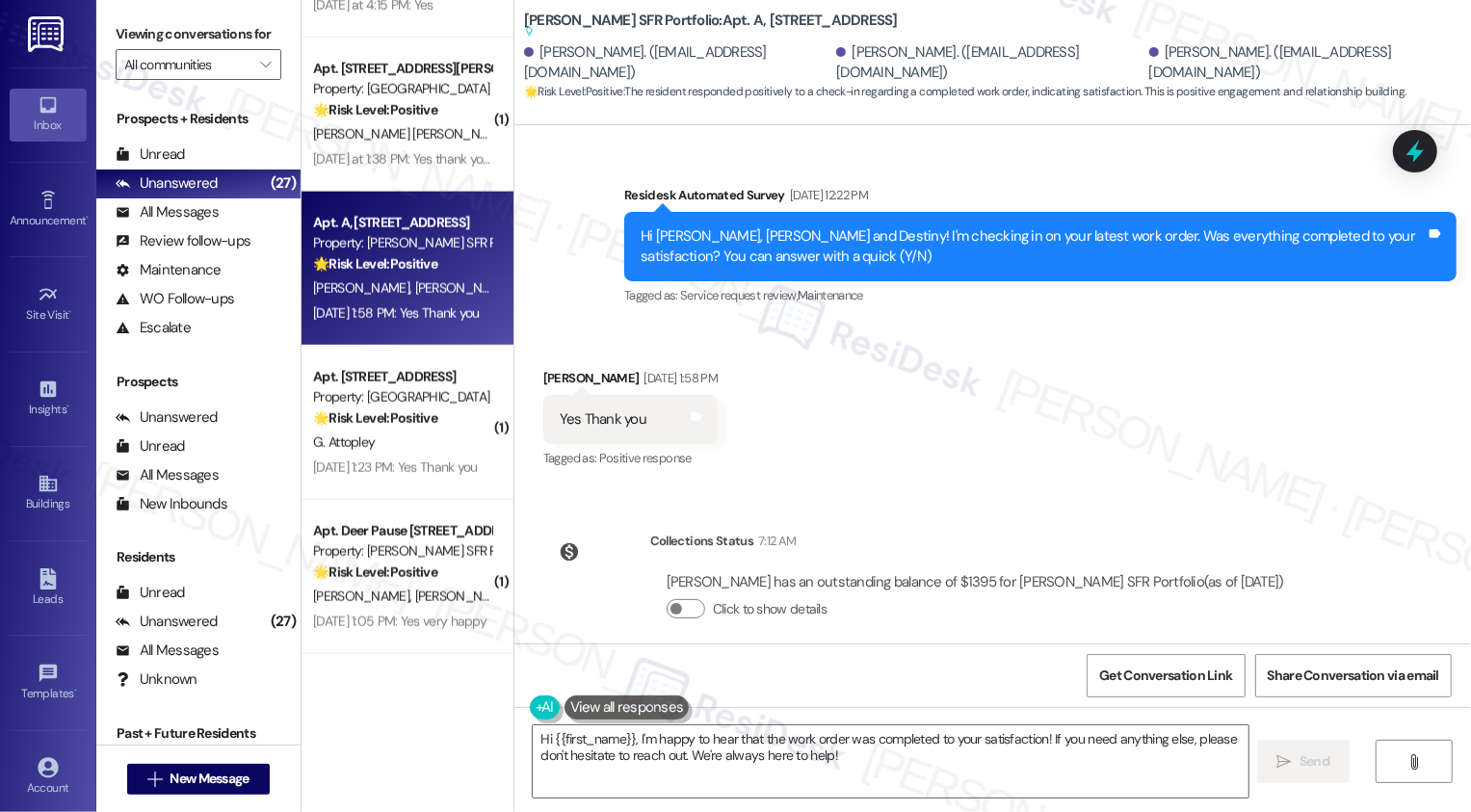
click at [543, 368] on div "Deaira Archer Aug 29, 2025 at 1:58 PM" at bounding box center [630, 381] width 174 height 27
copy div "Deaira"
click at [673, 747] on textarea "Hi {{first_name}}, I'm happy to hear that the work order was completed to your …" at bounding box center [890, 761] width 716 height 72
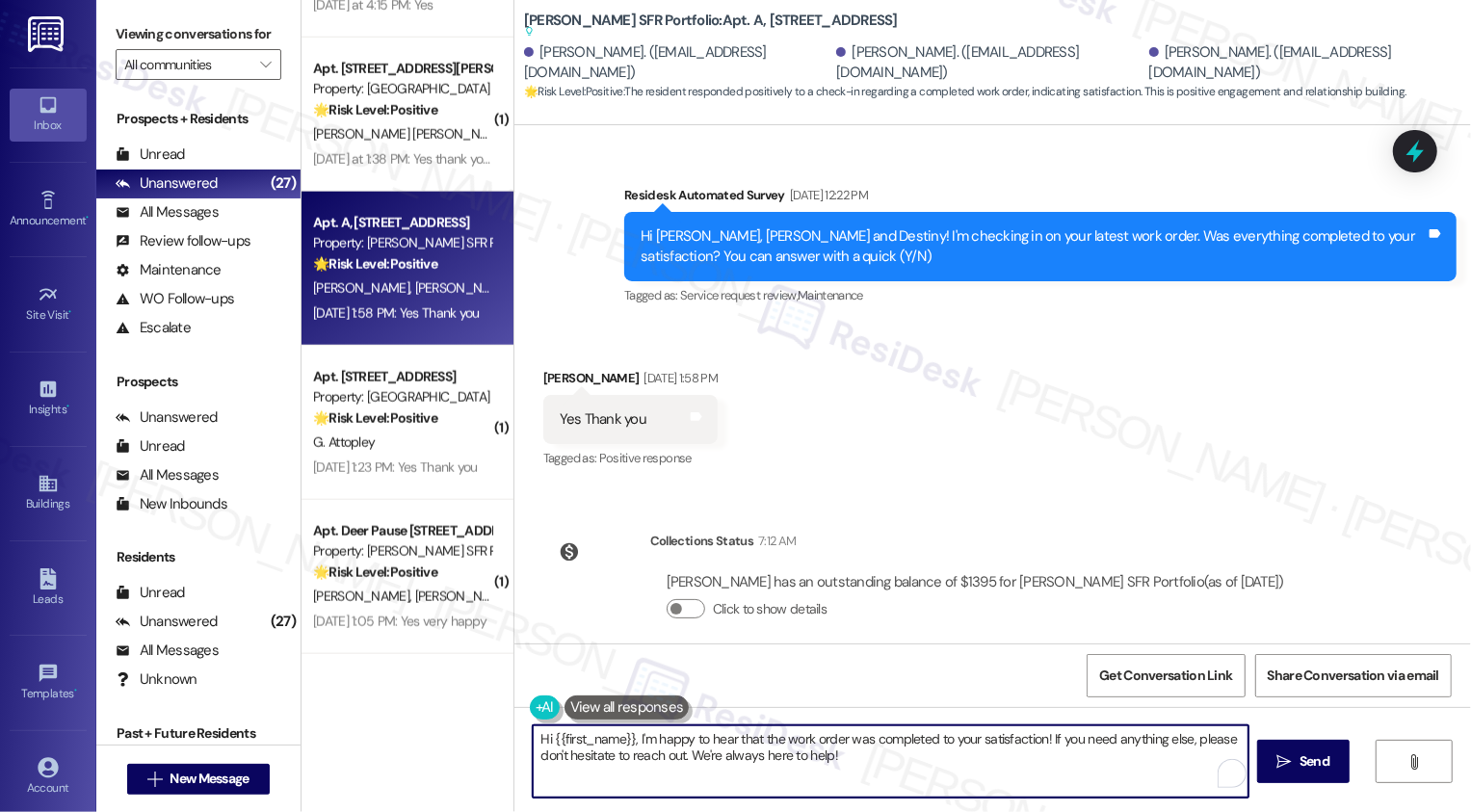
click at [595, 742] on textarea "Hi {{first_name}}, I'm happy to hear that the work order was completed to your …" at bounding box center [890, 761] width 716 height 72
click at [595, 742] on textarea "Hi {{first_name}}, I'm happy to hear that the work order was completed to your …" at bounding box center [888, 761] width 716 height 72
paste textarea "Deaira"
click at [851, 754] on textarea "Hi Deaira, I'm happy to hear that the work order was completed to your satisfac…" at bounding box center [888, 761] width 716 height 72
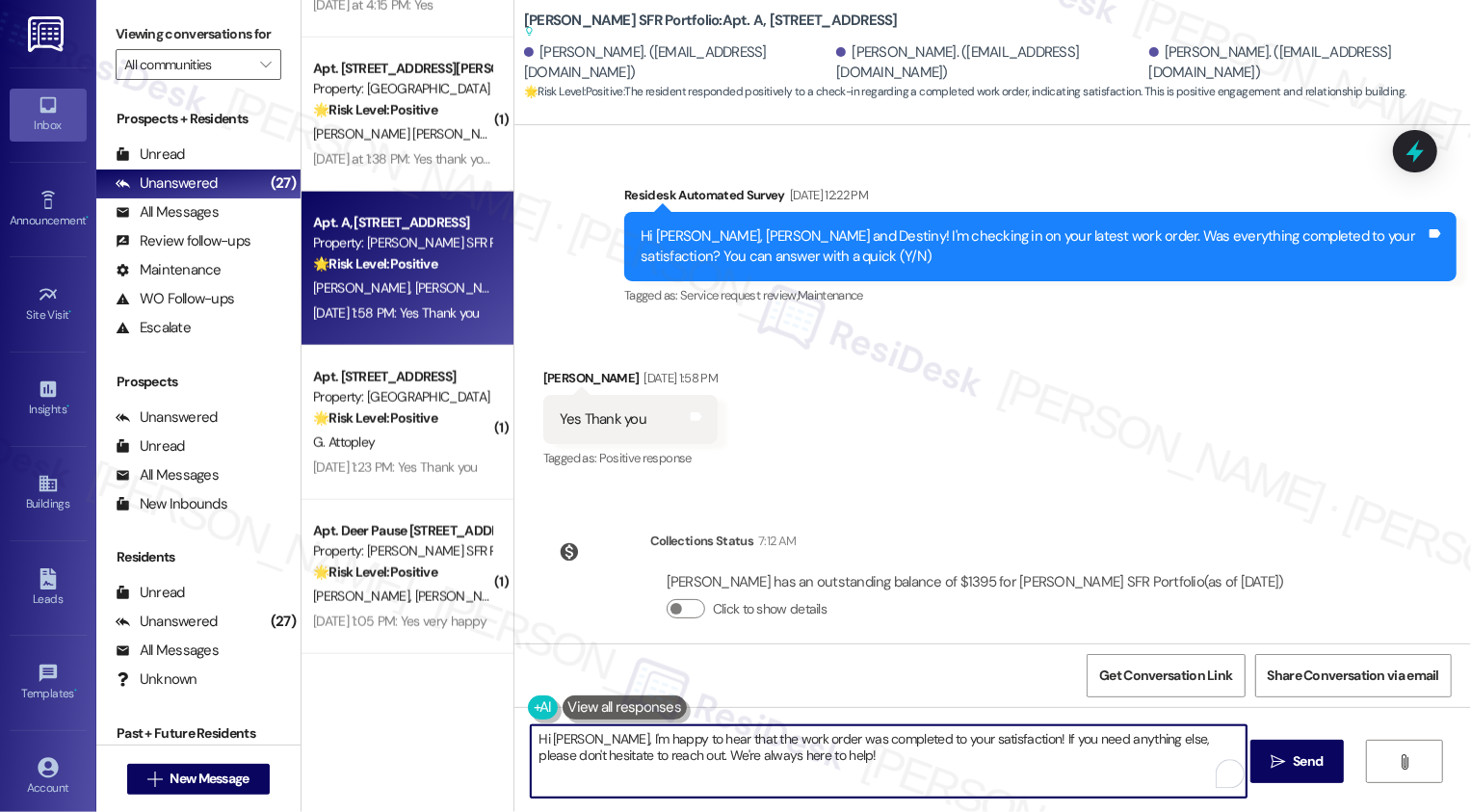
click at [1025, 763] on textarea "Hi Deaira, I'm happy to hear that the work order was completed to your satisfac…" at bounding box center [888, 761] width 716 height 72
type textarea "Hi Deaira, I'm happy to hear that the work order was completed to your satisfac…"
click at [1301, 762] on span "Send" at bounding box center [1307, 761] width 30 height 20
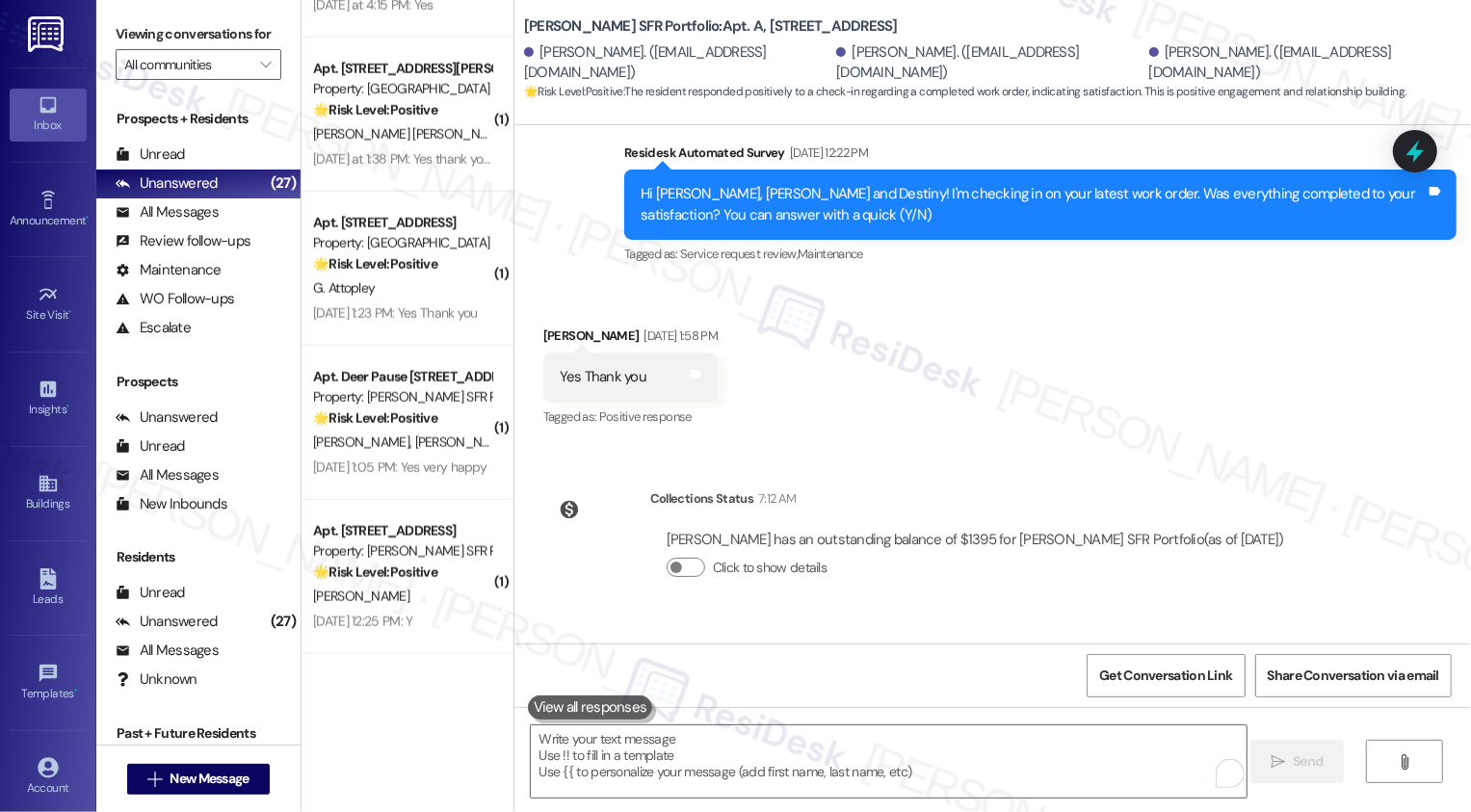
scroll to position [1265, 0]
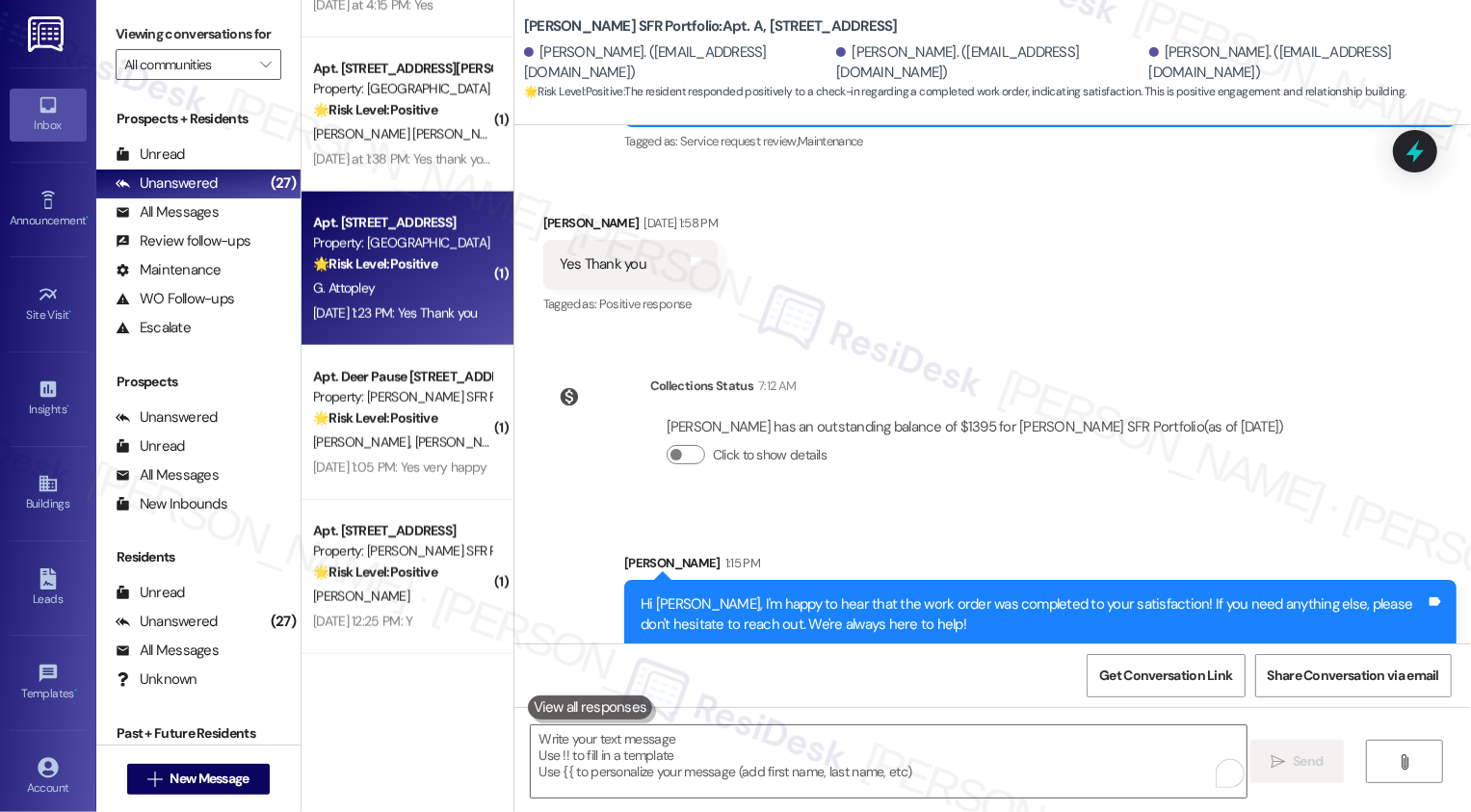
click at [444, 271] on div "🌟 Risk Level: Positive The resident responded positively to a check-in regardin…" at bounding box center [402, 264] width 178 height 20
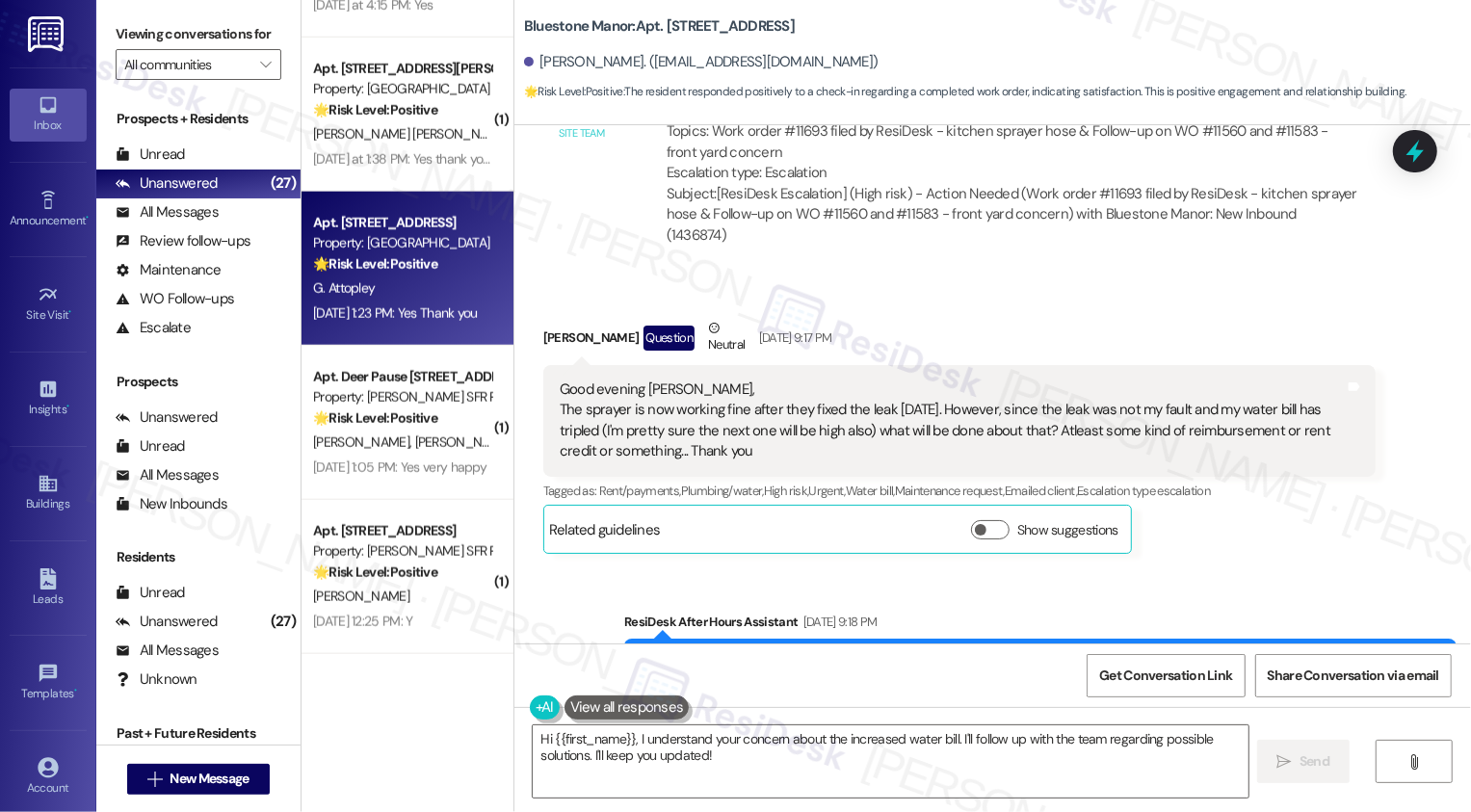
scroll to position [2202, 0]
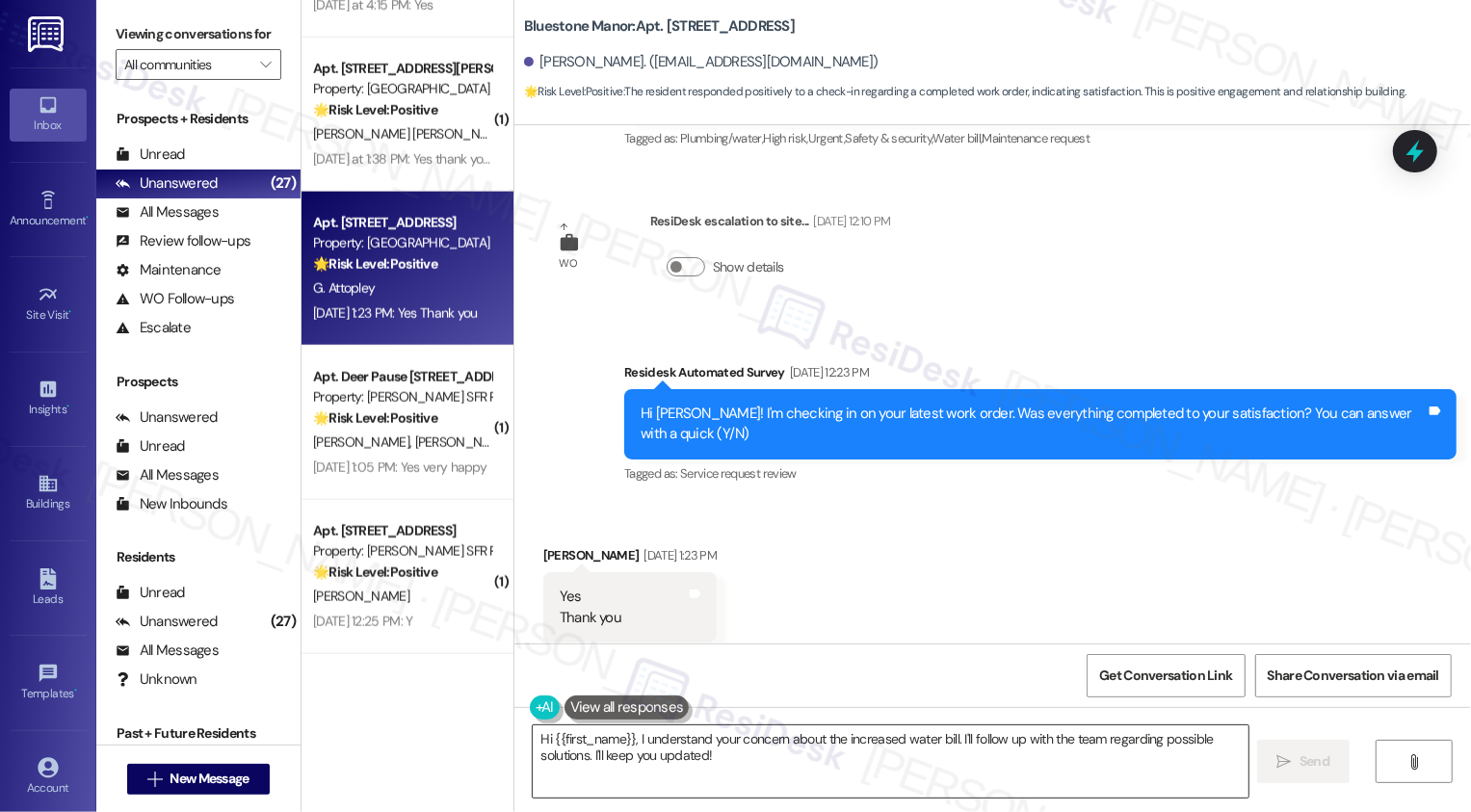
click at [755, 749] on textarea "Hi {{first_name}}, I understand your concern about the increased water bill. I'…" at bounding box center [890, 761] width 716 height 72
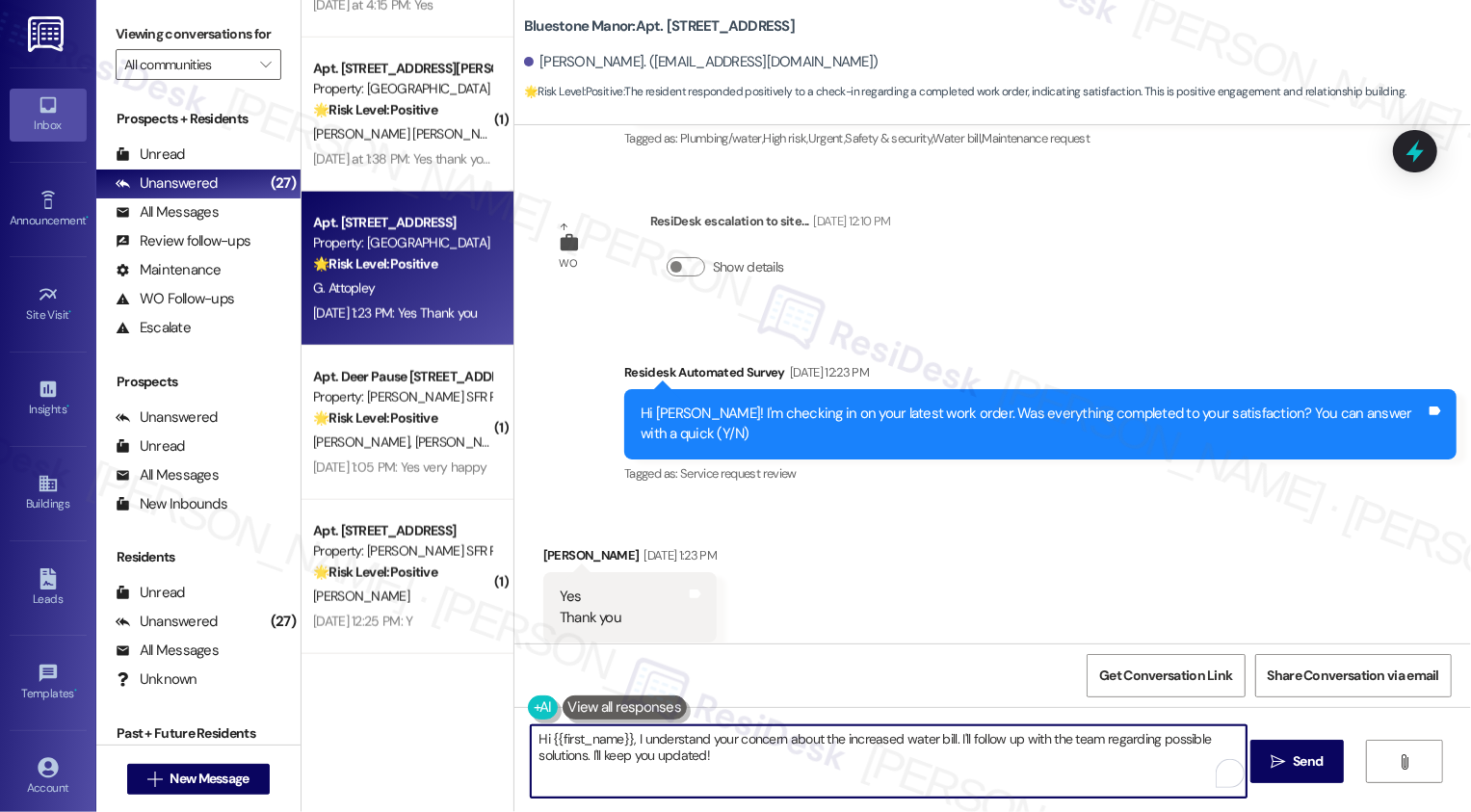
drag, startPoint x: 630, startPoint y: 738, endPoint x: 841, endPoint y: 803, distance: 220.8
click at [841, 803] on div "Hi {{first_name}}, I understand your concern about the increased water bill. I'…" at bounding box center [992, 779] width 957 height 144
click at [933, 744] on textarea "Hi {{first_name}}, thank you for confirming the work order!" at bounding box center [888, 761] width 716 height 72
paste textarea "If I may ask, how has your experience been living at {{property}}? Has the prop…"
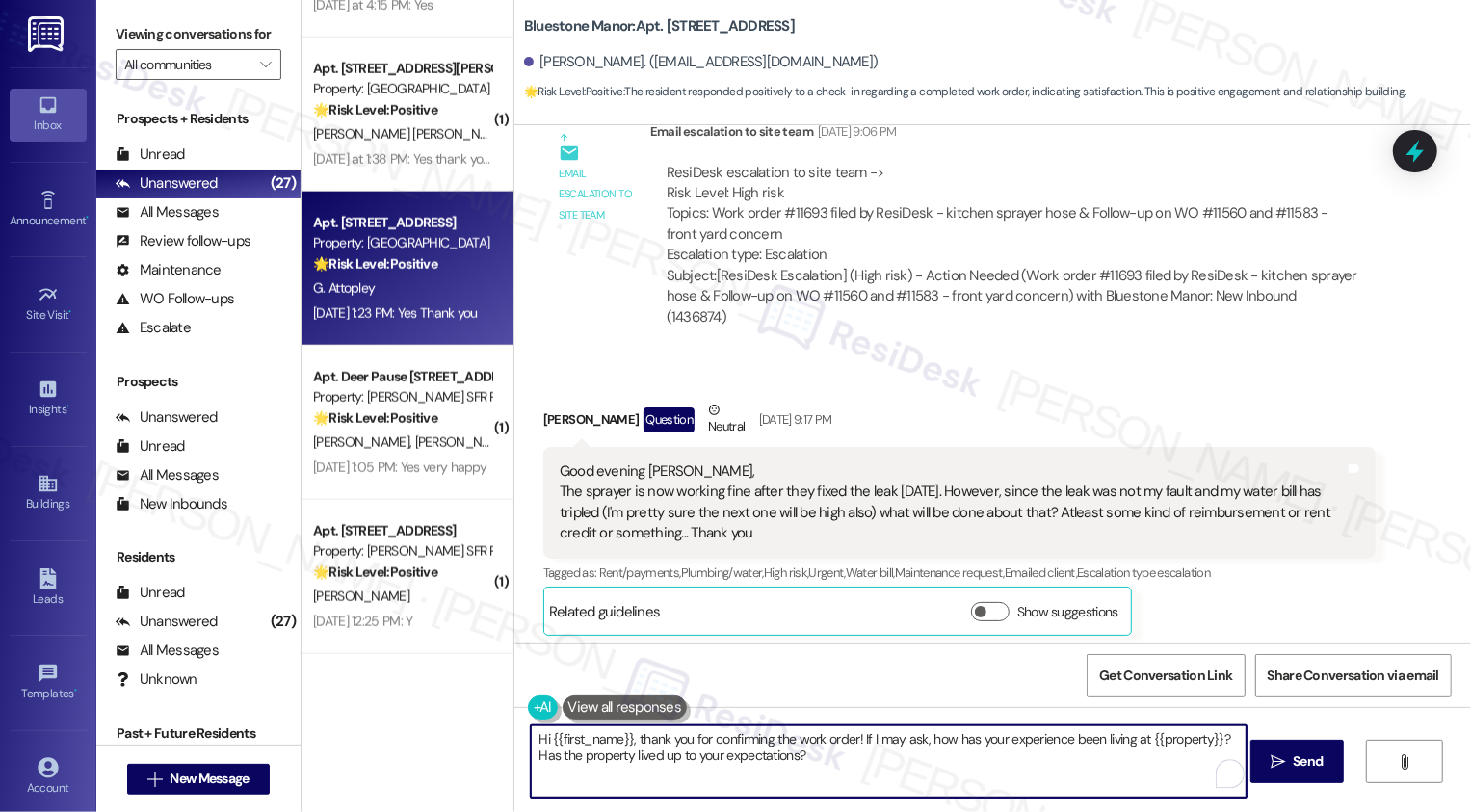
scroll to position [1449, 0]
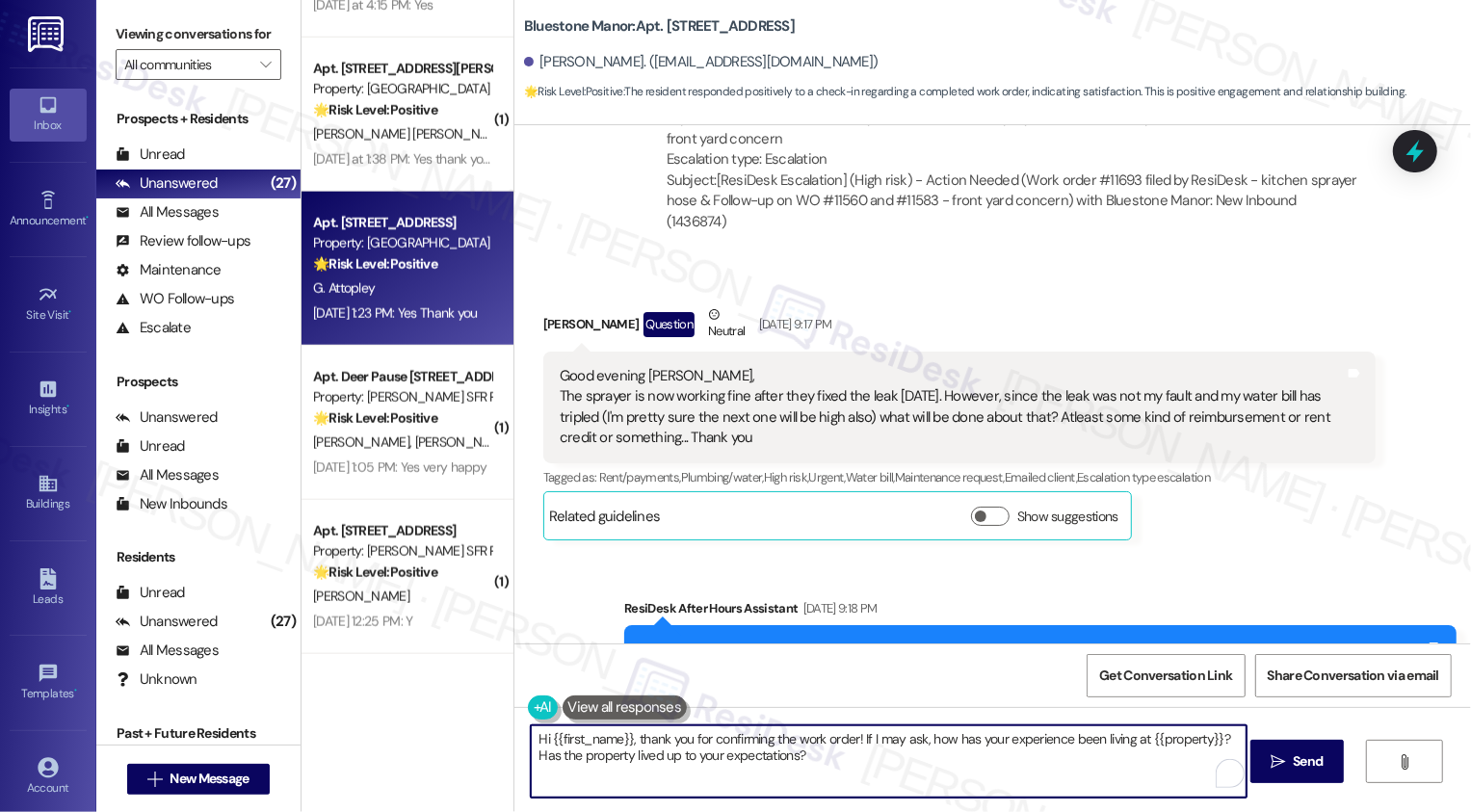
click at [895, 737] on textarea "Hi {{first_name}}, thank you for confirming the work order! If I may ask, how h…" at bounding box center [888, 761] width 716 height 72
type textarea "Hi {{first_name}}, thank you for confirming the work order! If I may also ask, …"
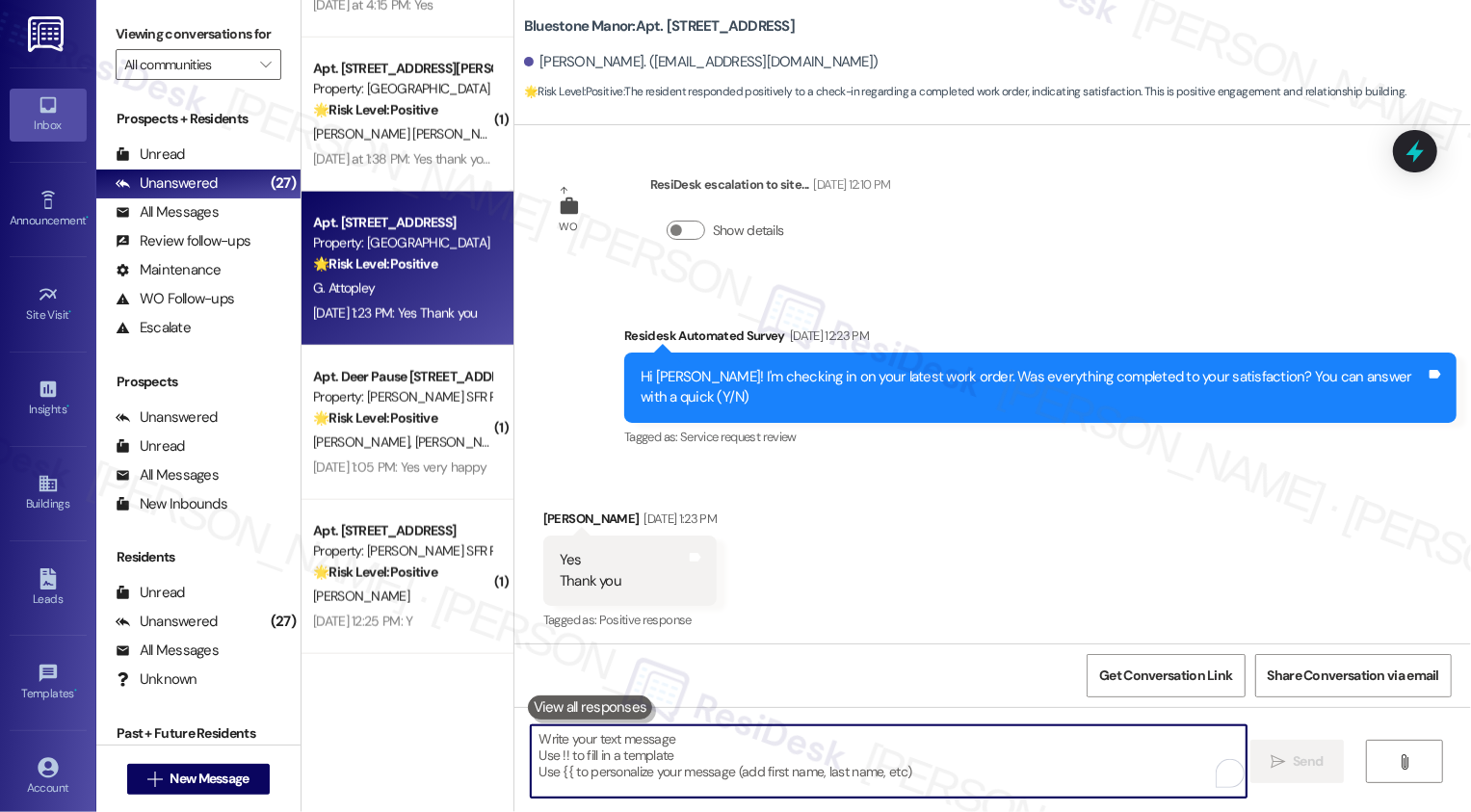
scroll to position [2357, 0]
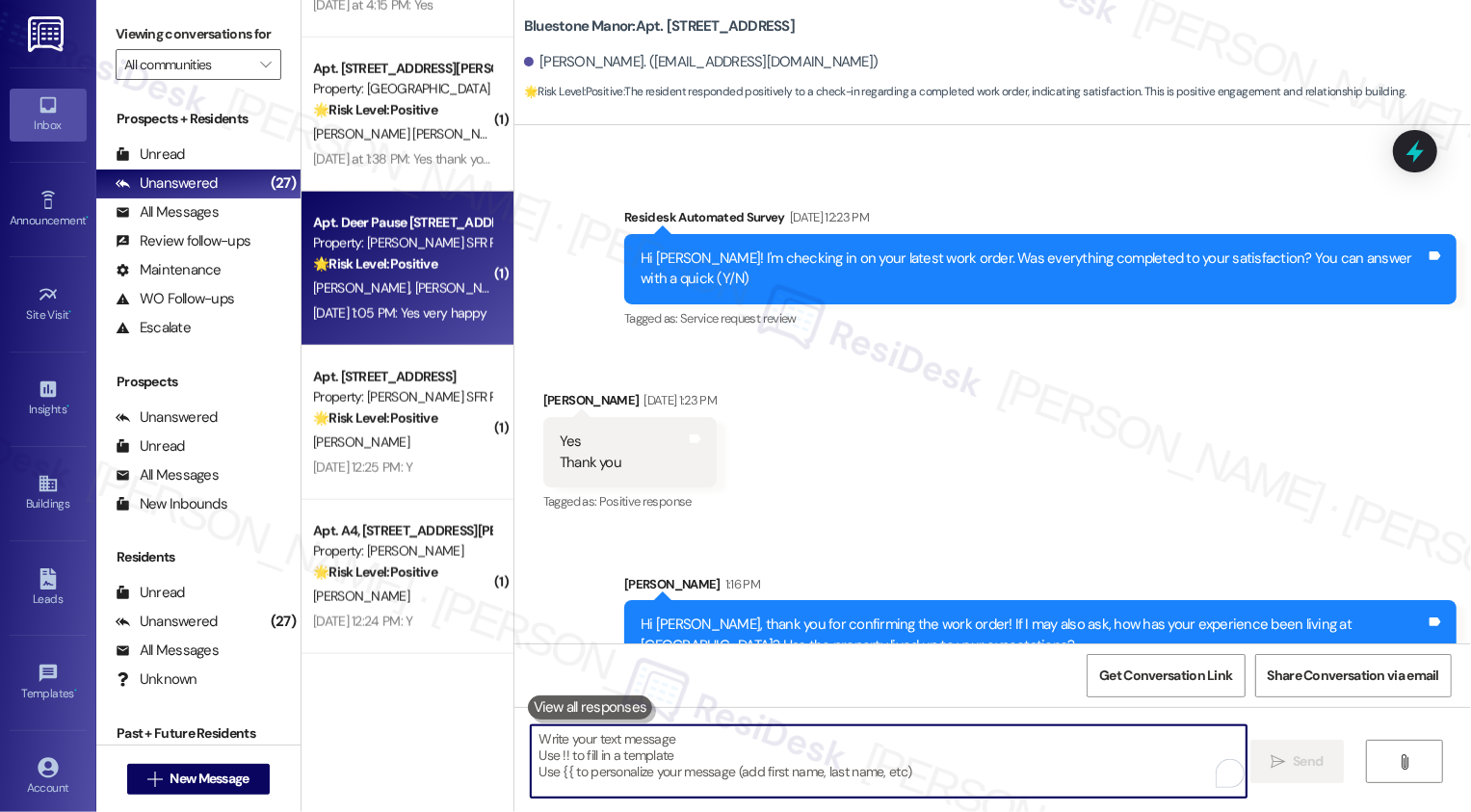
click at [434, 246] on div "Property: [PERSON_NAME] SFR Portfolio" at bounding box center [402, 243] width 178 height 20
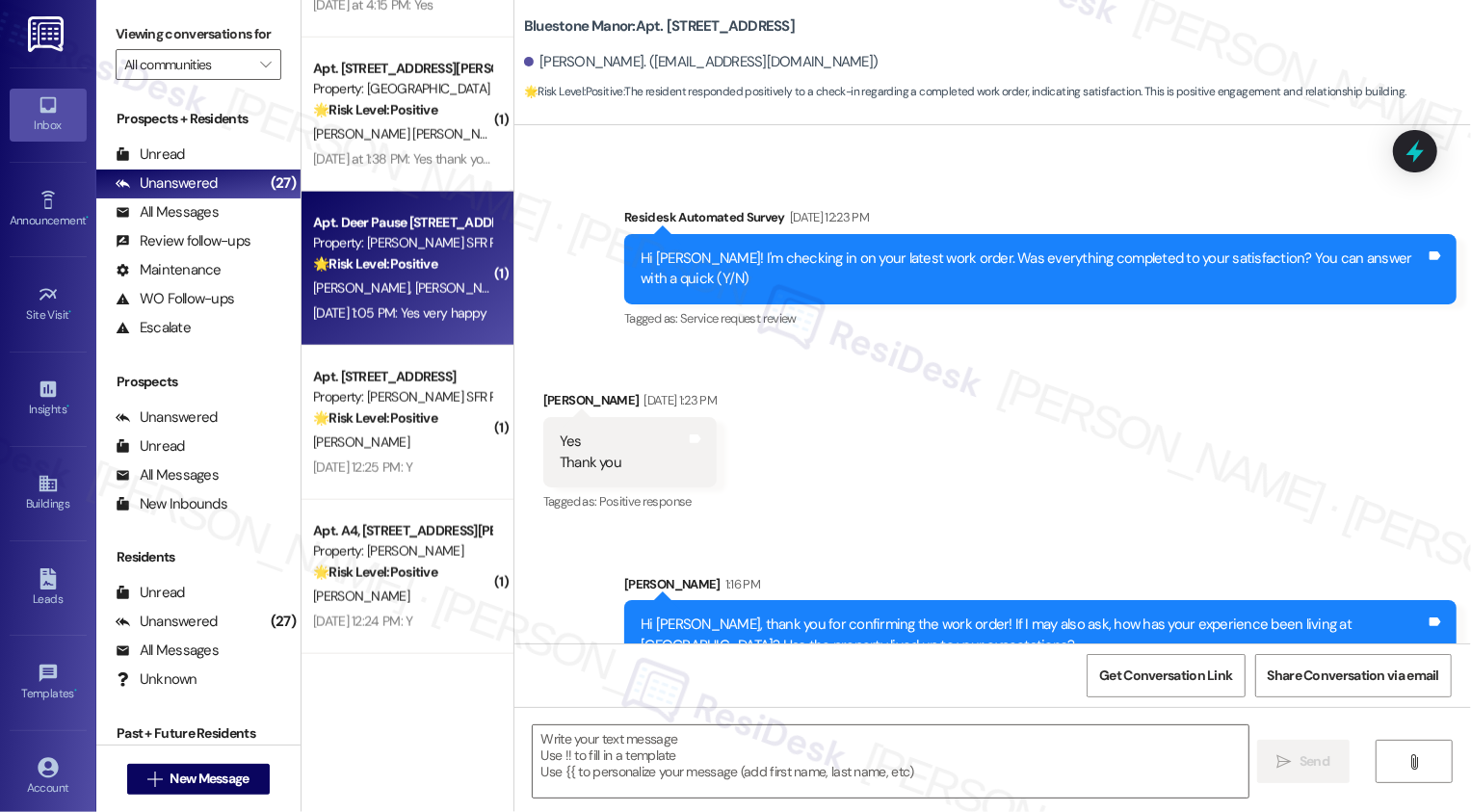
click at [434, 246] on div "Property: [PERSON_NAME] SFR Portfolio" at bounding box center [402, 243] width 178 height 20
type textarea "Fetching suggested responses. Please feel free to read through the conversation…"
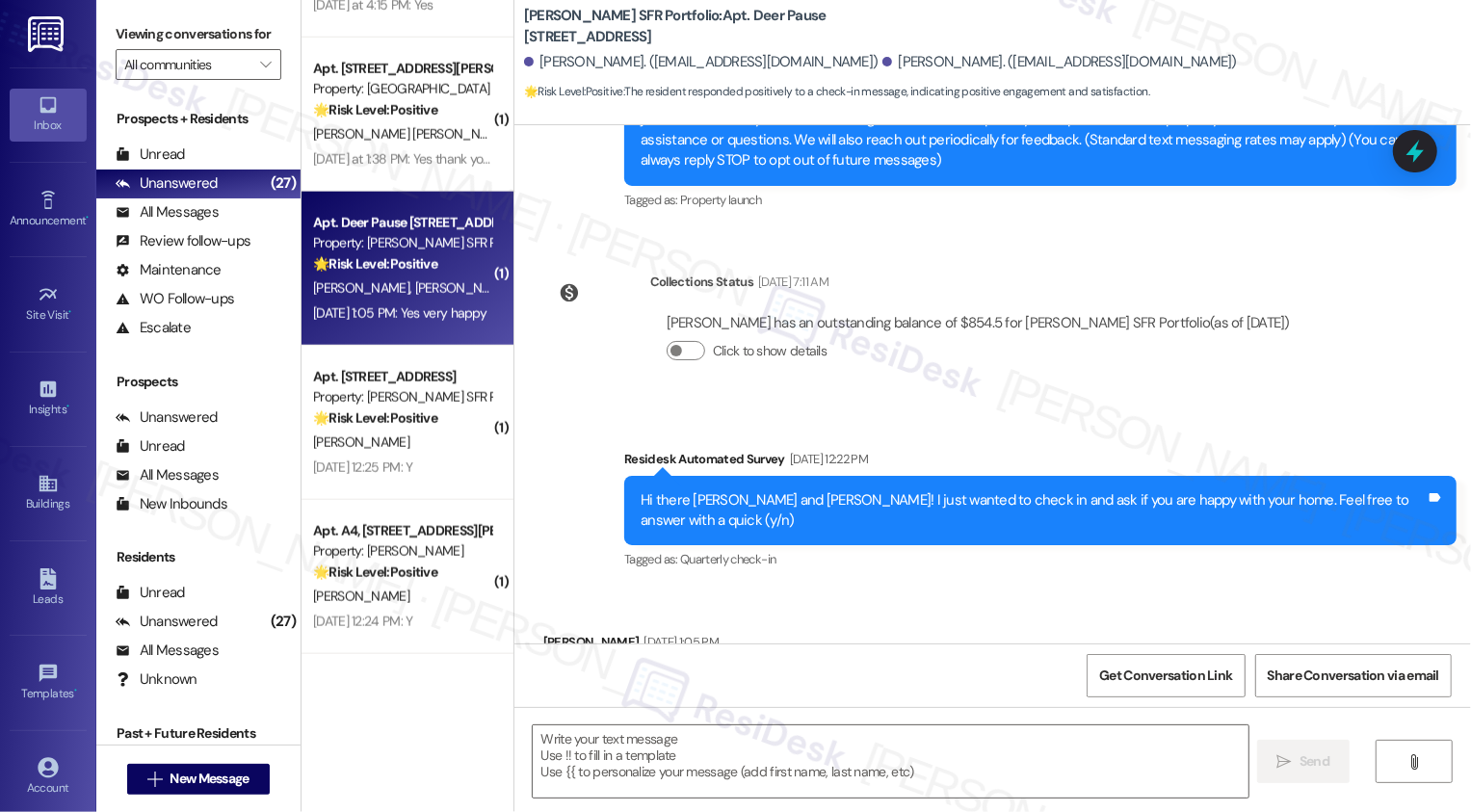
type textarea "Fetching suggested responses. Please feel free to read through the conversation…"
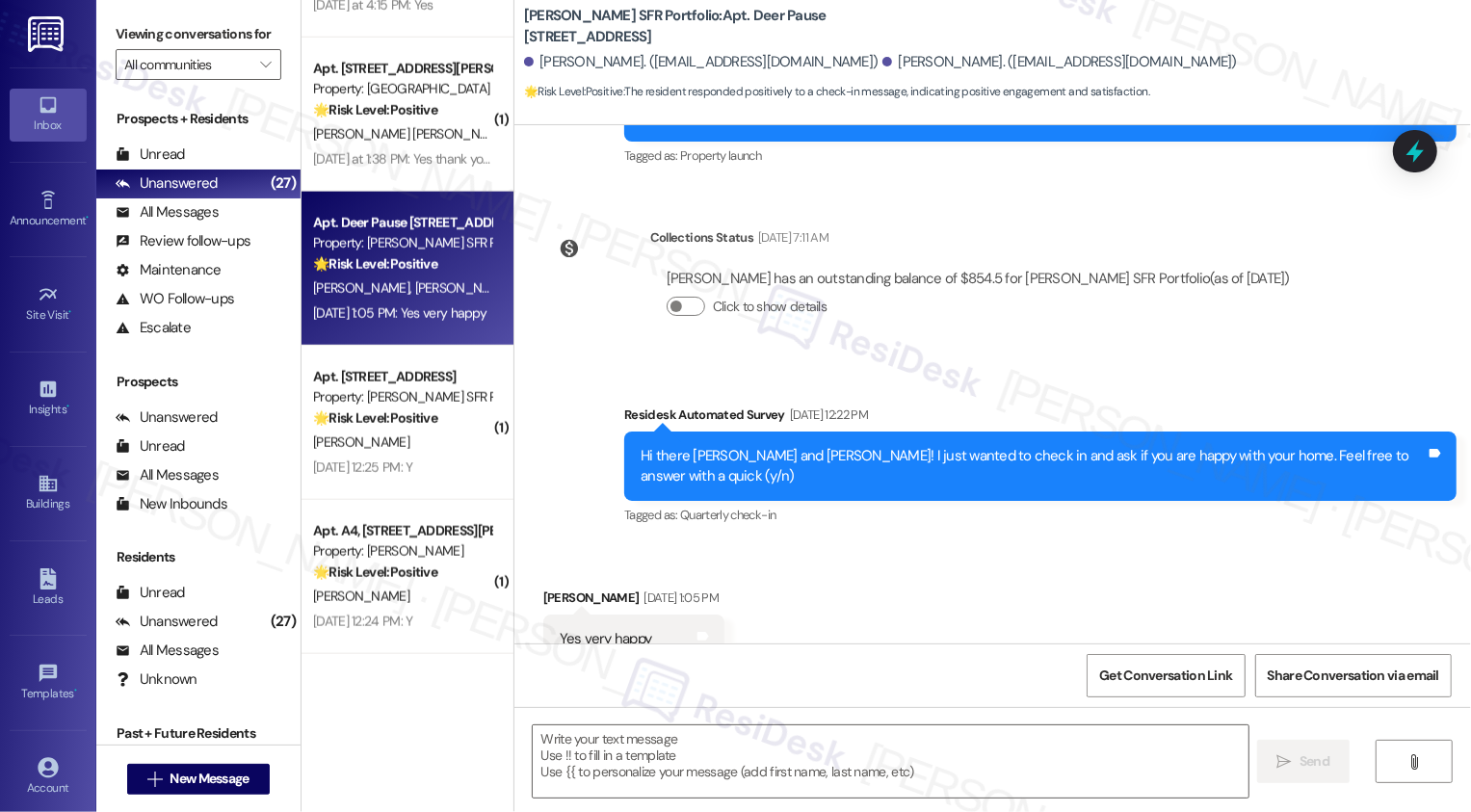
scroll to position [337, 0]
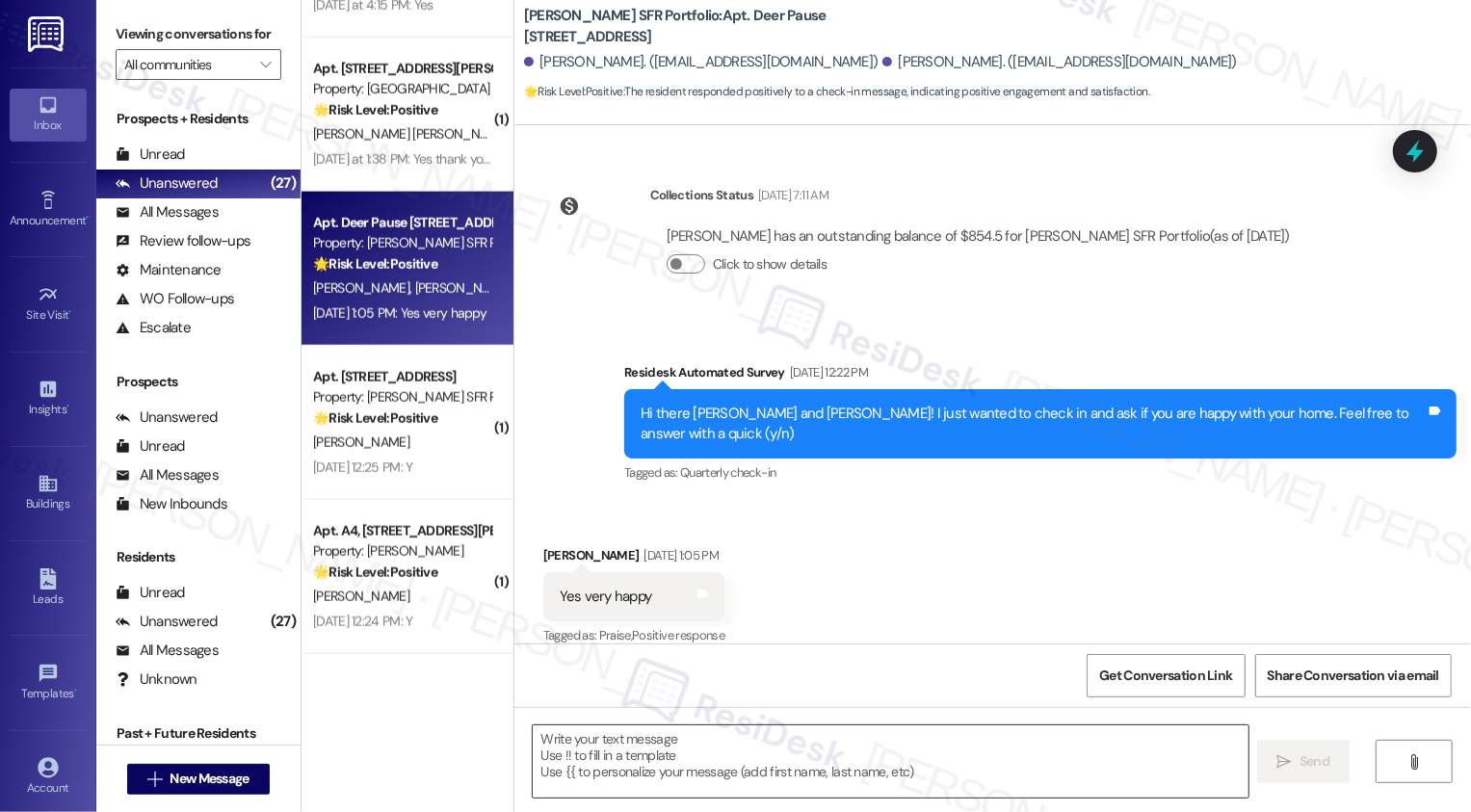
click at [749, 756] on textarea at bounding box center [890, 761] width 716 height 72
paste textarea "Hi {{first_name}}, it's nice to meet you! I'm so glad to hear you're happy with…"
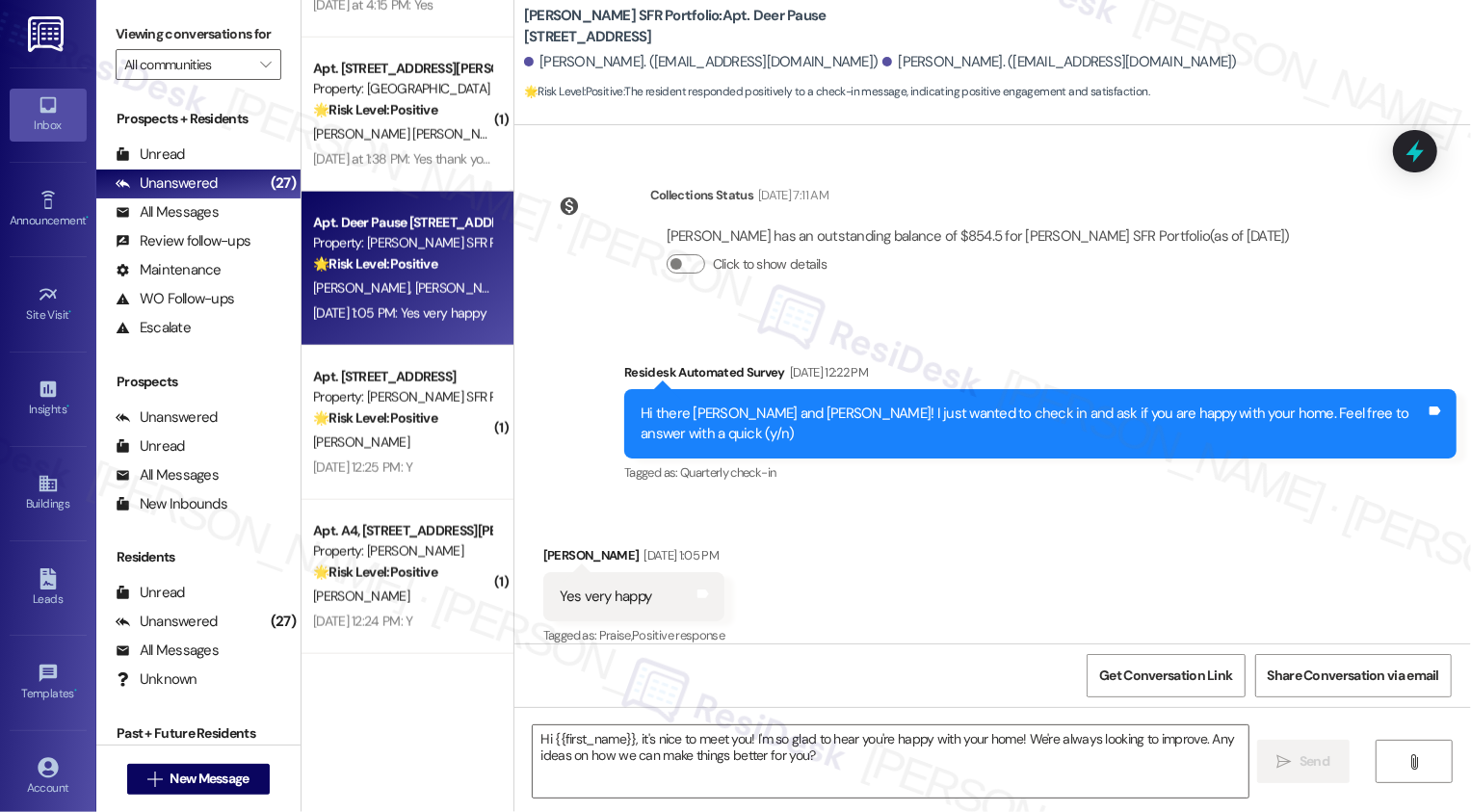
click at [549, 545] on div "Kimberly Rhodes Aug 28, 2025 at 1:05 PM" at bounding box center [634, 559] width 181 height 27
copy div "Kimberly"
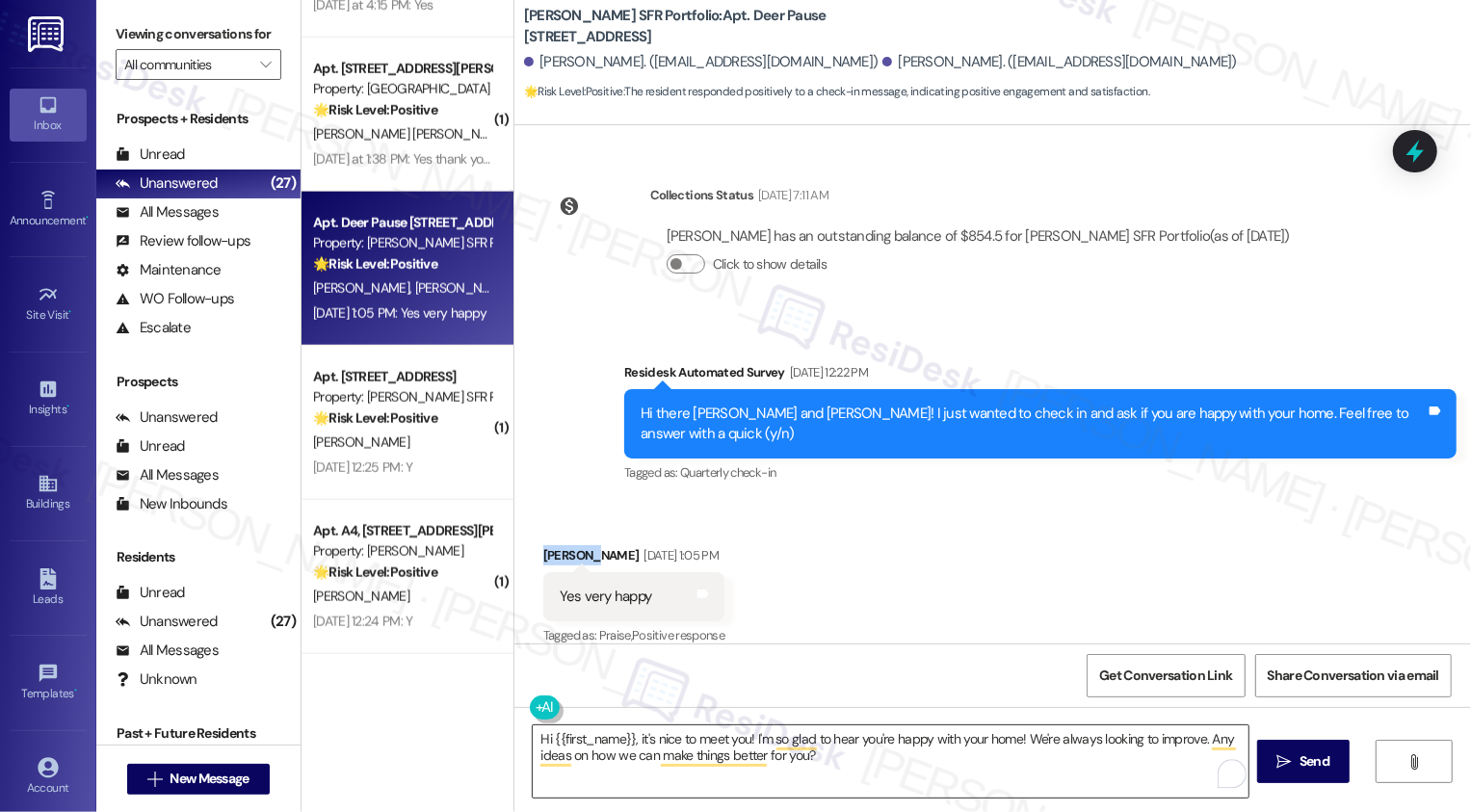
click at [588, 735] on textarea "Hi {{first_name}}, it's nice to meet you! I'm so glad to hear you're happy with…" at bounding box center [890, 761] width 716 height 72
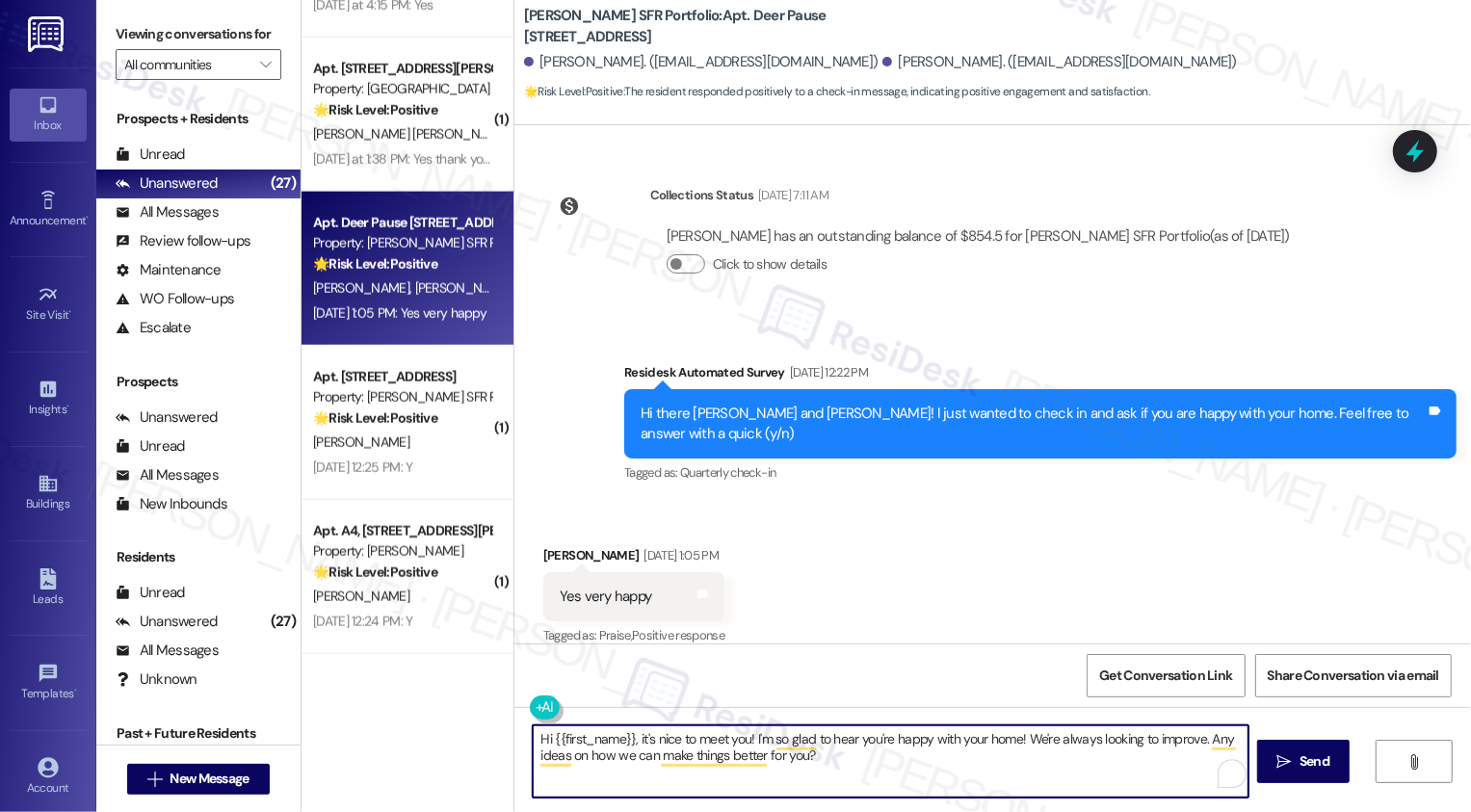
click at [588, 735] on textarea "Hi {{first_name}}, it's nice to meet you! I'm so glad to hear you're happy with…" at bounding box center [890, 761] width 716 height 72
paste textarea "Kimberly"
type textarea "Hi Kimberly, it's nice to meet you! I'm so glad to hear you're happy with your …"
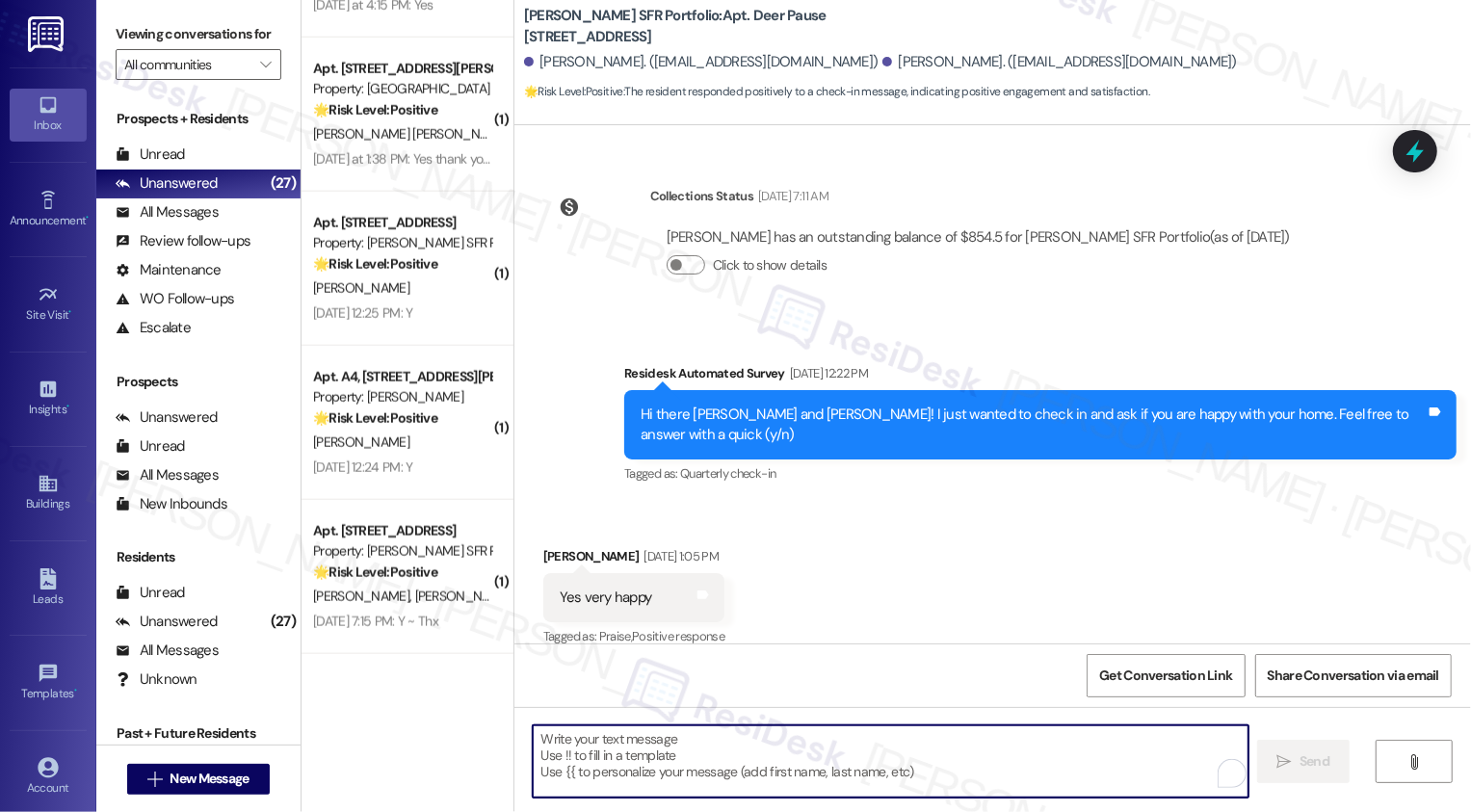
scroll to position [492, 0]
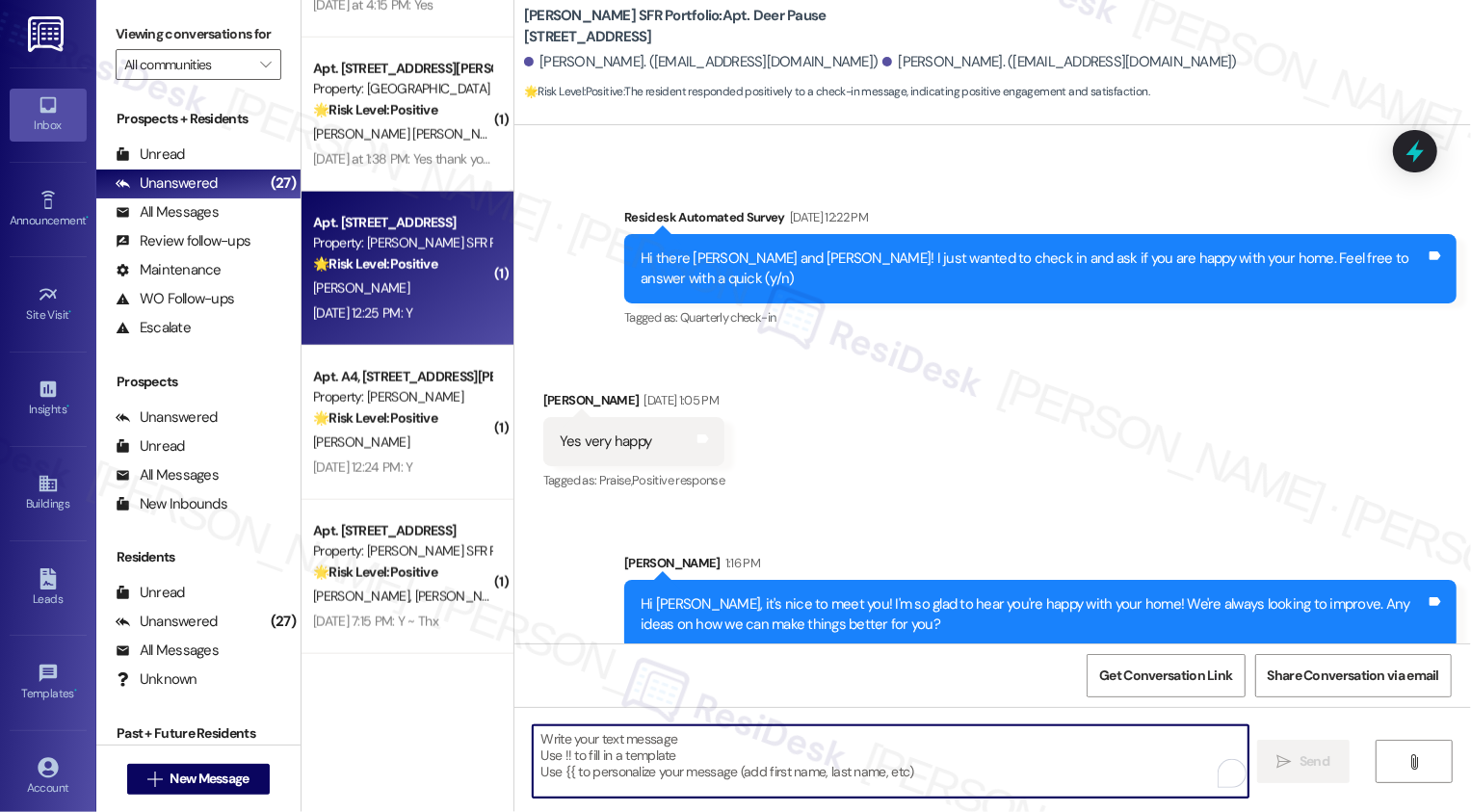
click at [424, 262] on strong "🌟 Risk Level: Positive" at bounding box center [375, 264] width 124 height 17
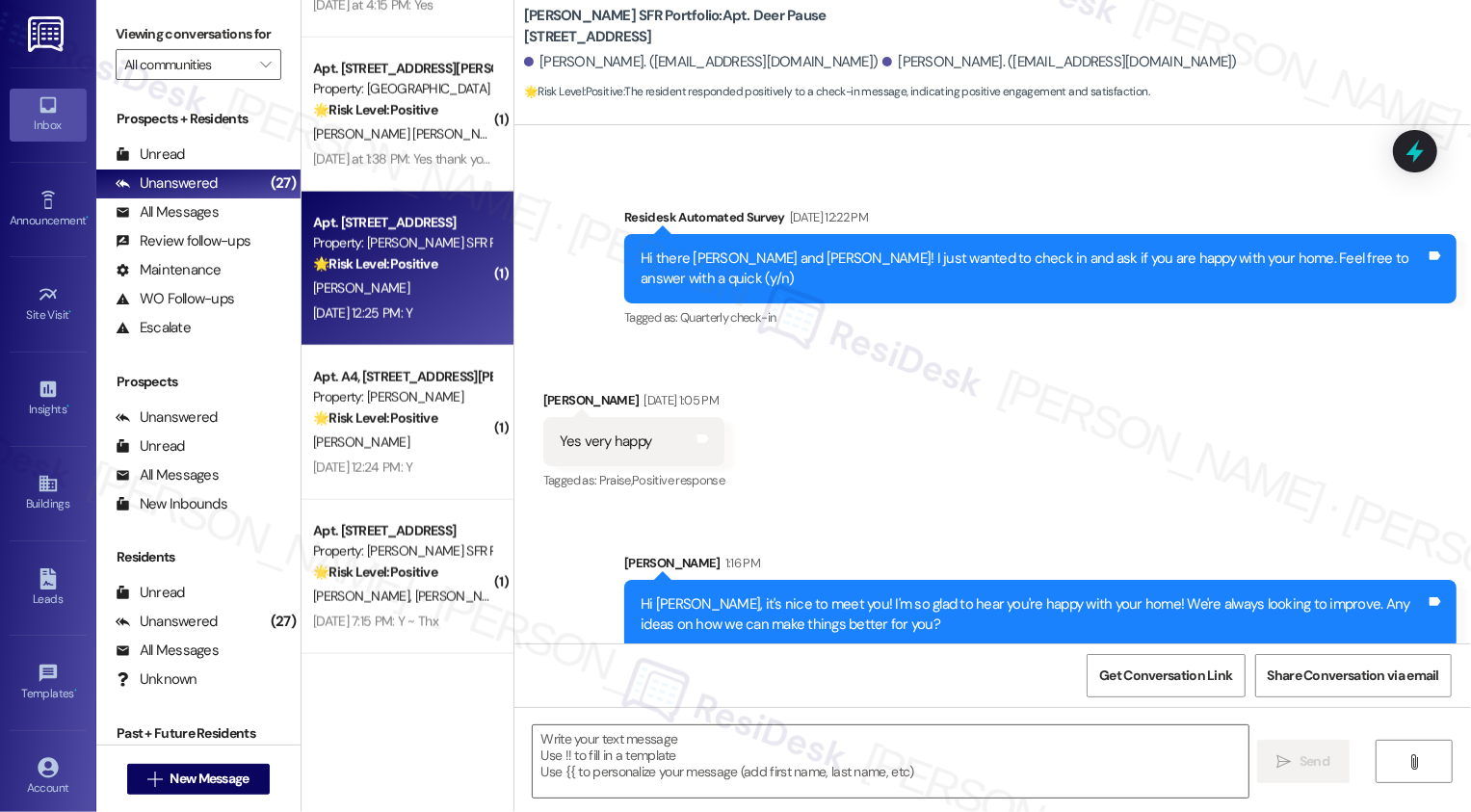
click at [424, 262] on strong "🌟 Risk Level: Positive" at bounding box center [375, 264] width 124 height 17
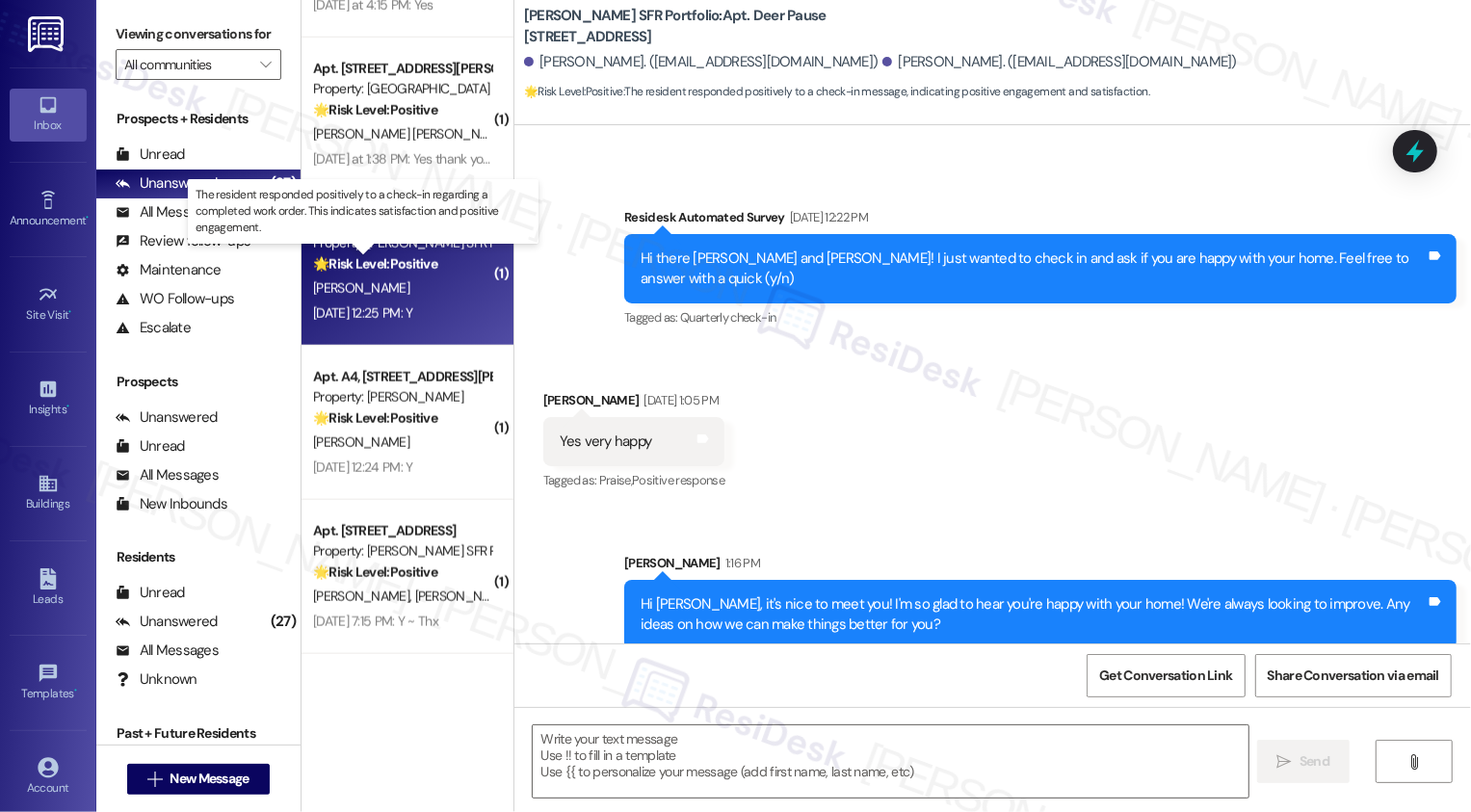
type textarea "Fetching suggested responses. Please feel free to read through the conversation…"
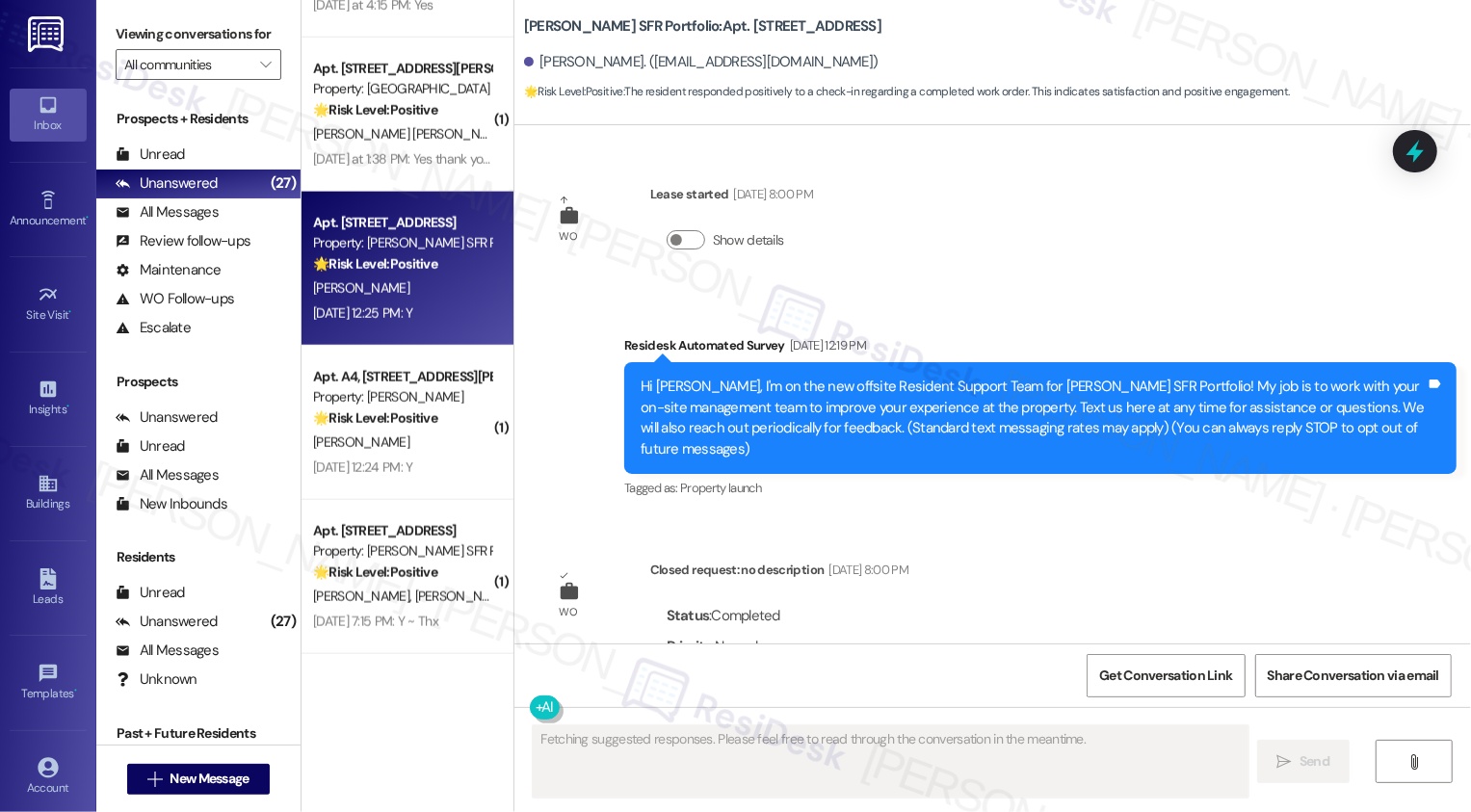
scroll to position [567, 0]
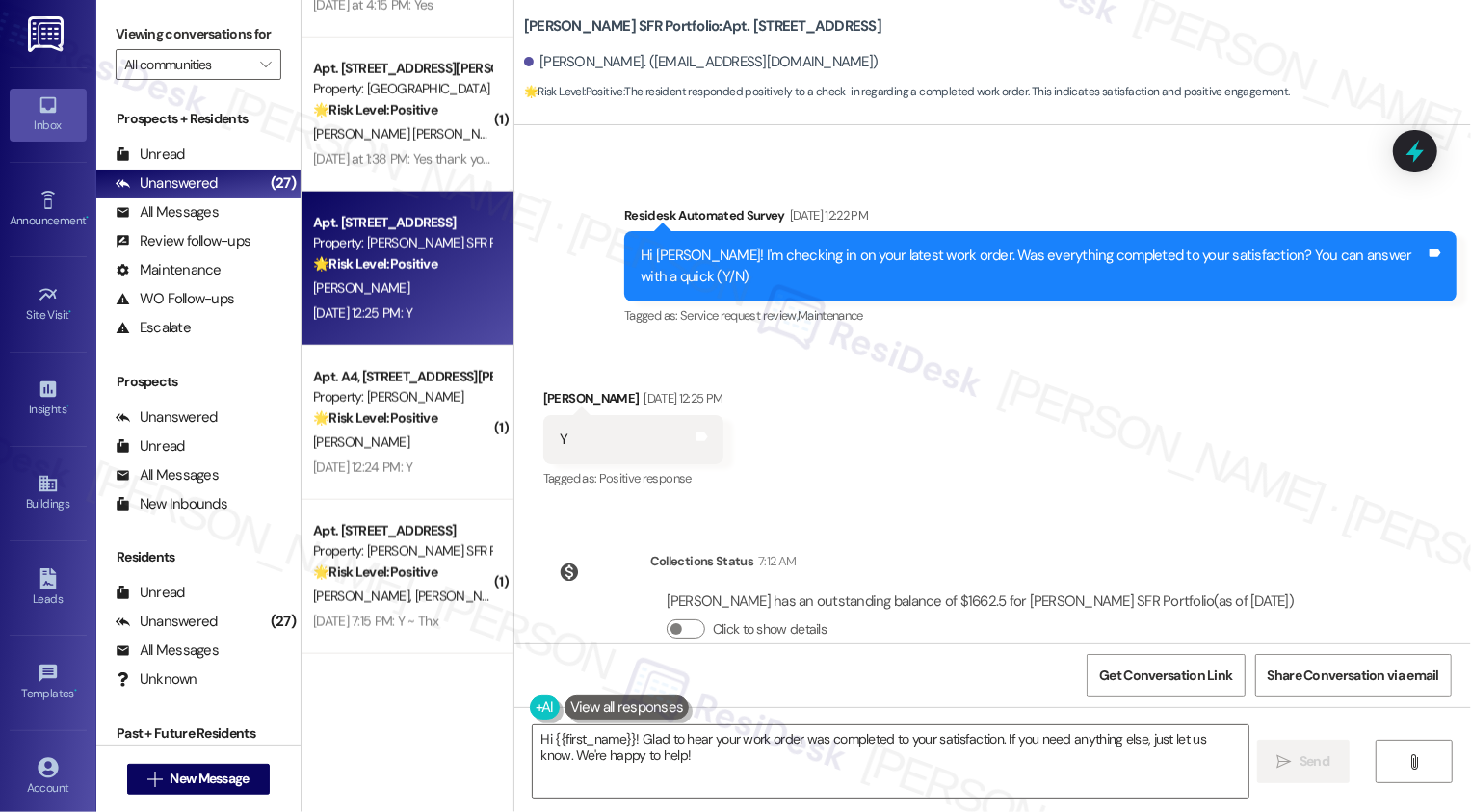
click at [551, 388] on div "Juan Cox Aug 28, 2025 at 12:25 PM" at bounding box center [633, 402] width 180 height 27
copy div "Juan"
click at [588, 737] on textarea "Hi {{first_name}}! Glad to hear your work order was completed to your satisfact…" at bounding box center [890, 761] width 716 height 72
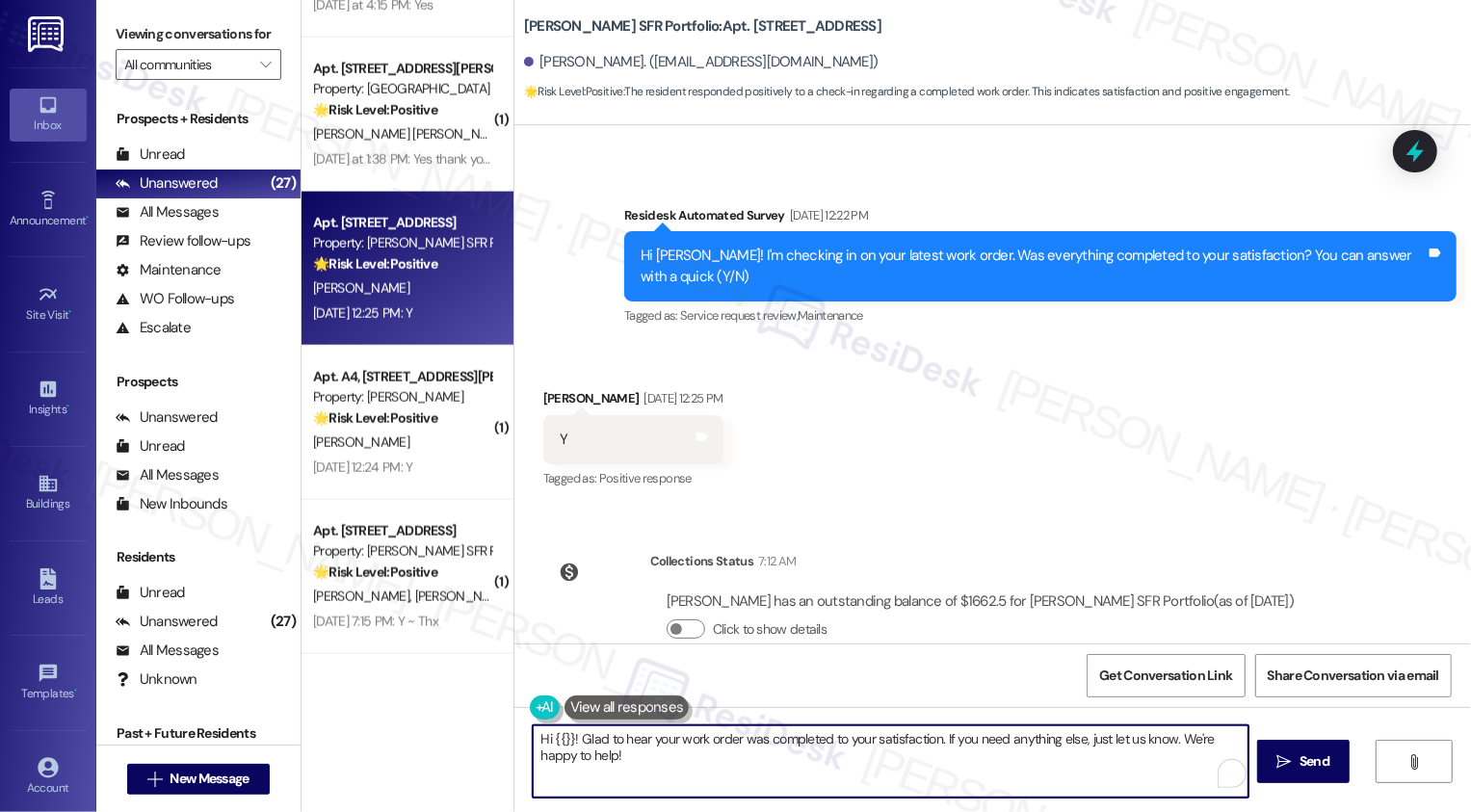
paste textarea "Juan"
click at [668, 770] on textarea "Hi Juan! Glad to hear your work order was completed to your satisfaction. If yo…" at bounding box center [888, 761] width 716 height 72
drag, startPoint x: 935, startPoint y: 736, endPoint x: 967, endPoint y: 774, distance: 49.7
click at [966, 773] on textarea "Hi Juan! Glad to hear your work order was completed to your satisfaction. If yo…" at bounding box center [888, 761] width 716 height 72
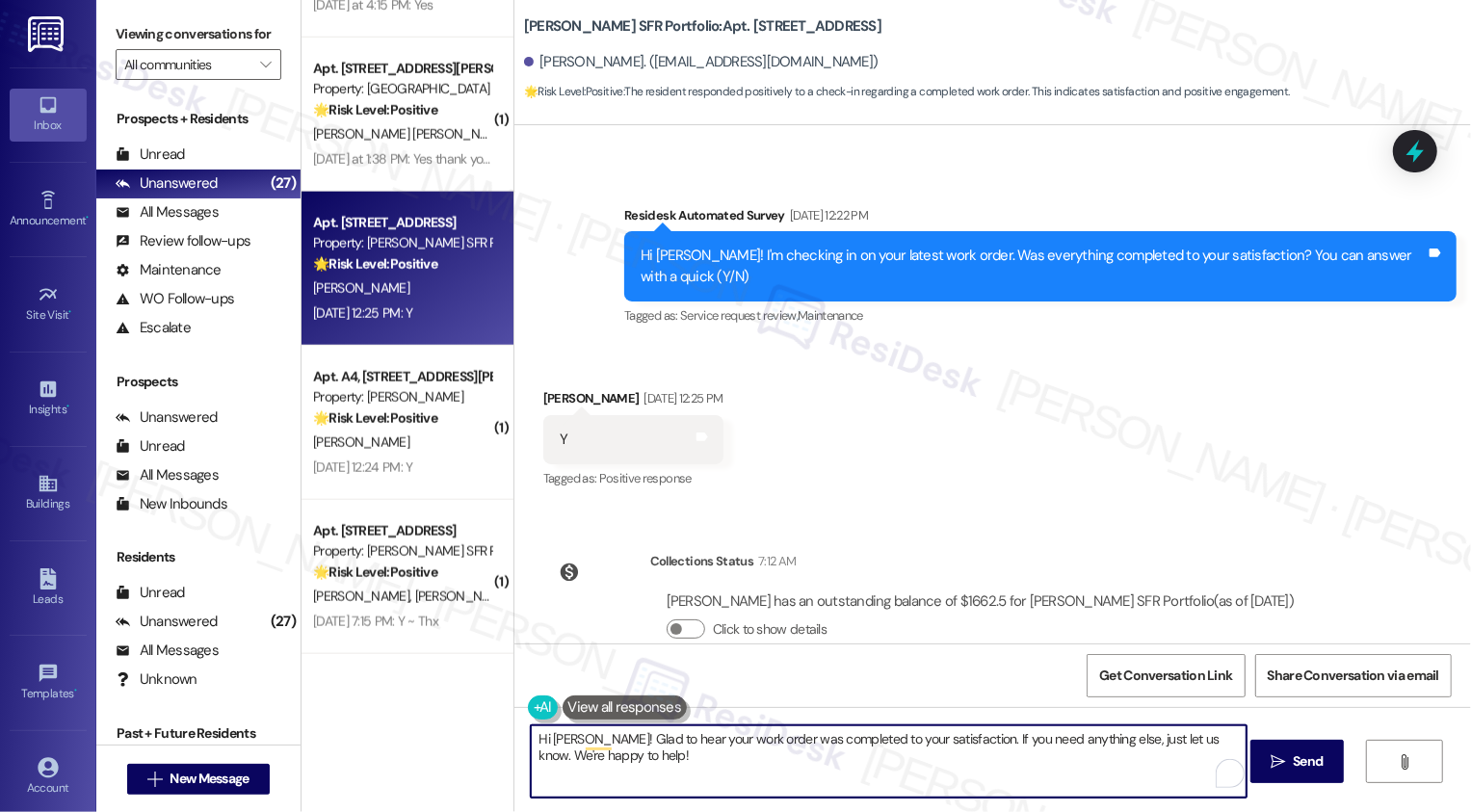
drag, startPoint x: 934, startPoint y: 736, endPoint x: 955, endPoint y: 764, distance: 35.0
click at [955, 766] on textarea "Hi Juan! Glad to hear your work order was completed to your satisfaction. If yo…" at bounding box center [888, 761] width 716 height 72
paste textarea "If you don't mind me asking, how has your experience been so far? Has the prope…"
click at [968, 739] on textarea "Hi Juan! Glad to hear your work order was completed to your satisfaction. If yo…" at bounding box center [888, 761] width 716 height 72
type textarea "Hi Juan! Glad to hear your work order was completed to your satisfaction. If yo…"
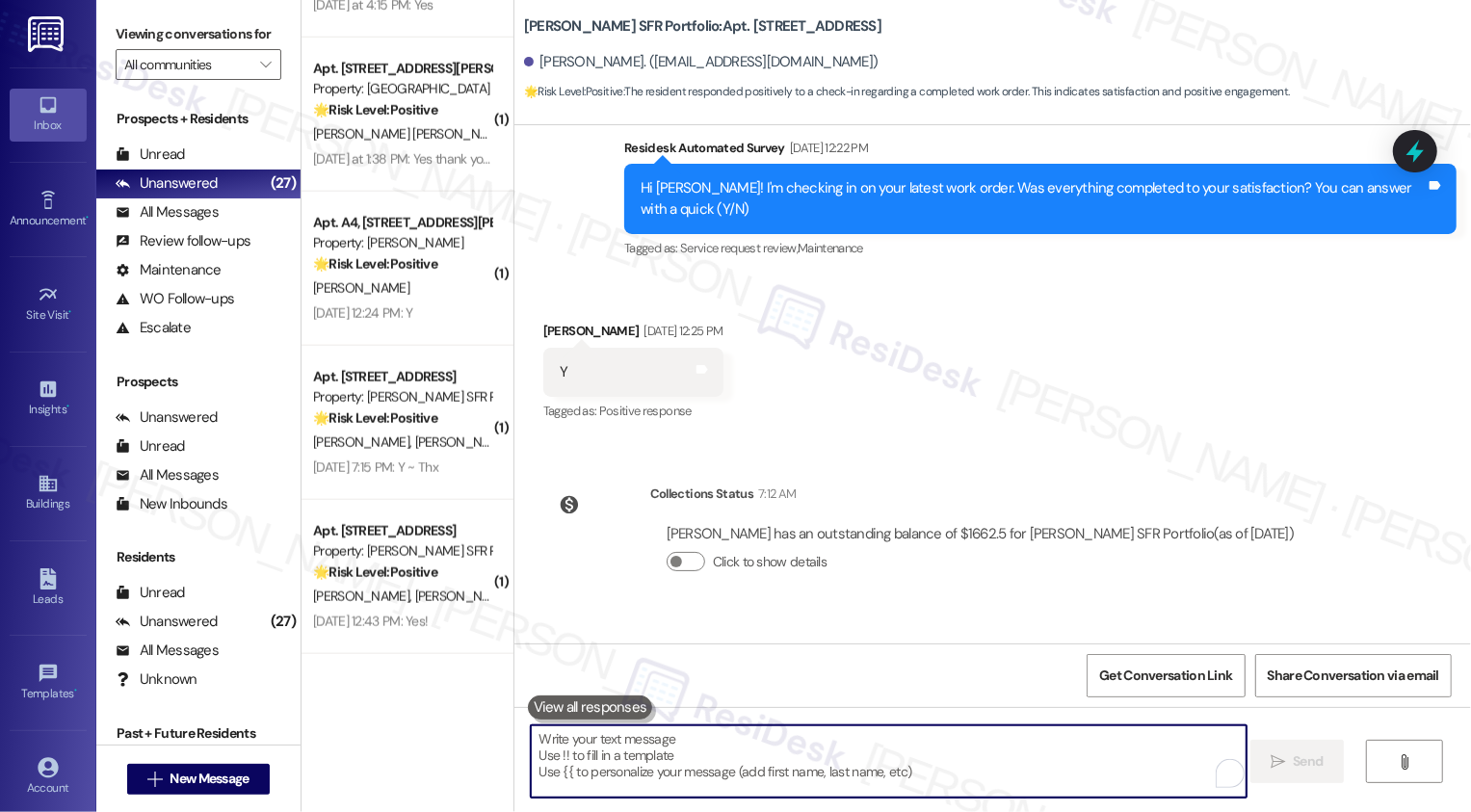
scroll to position [721, 0]
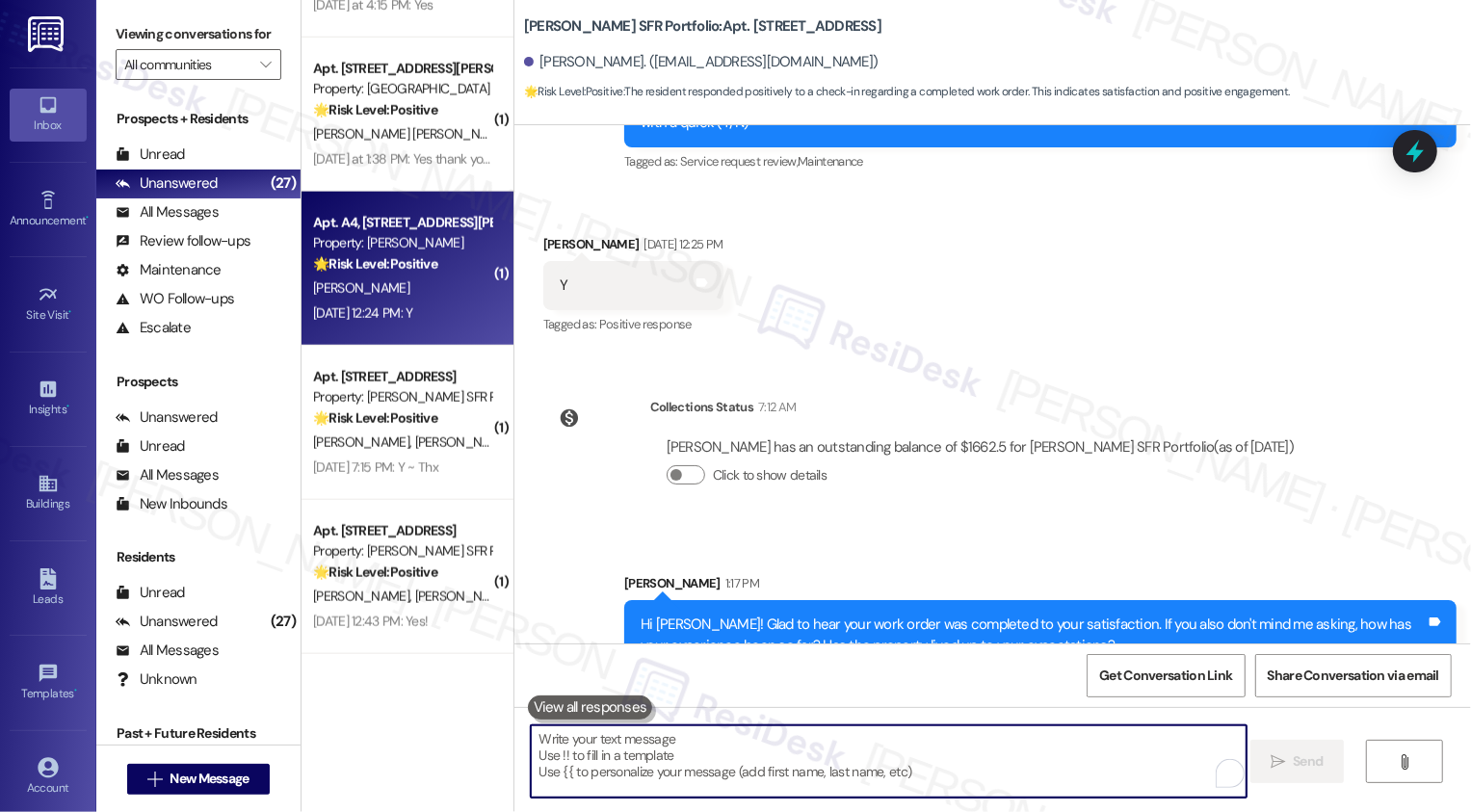
click at [426, 296] on div "D. Wright" at bounding box center [402, 288] width 182 height 24
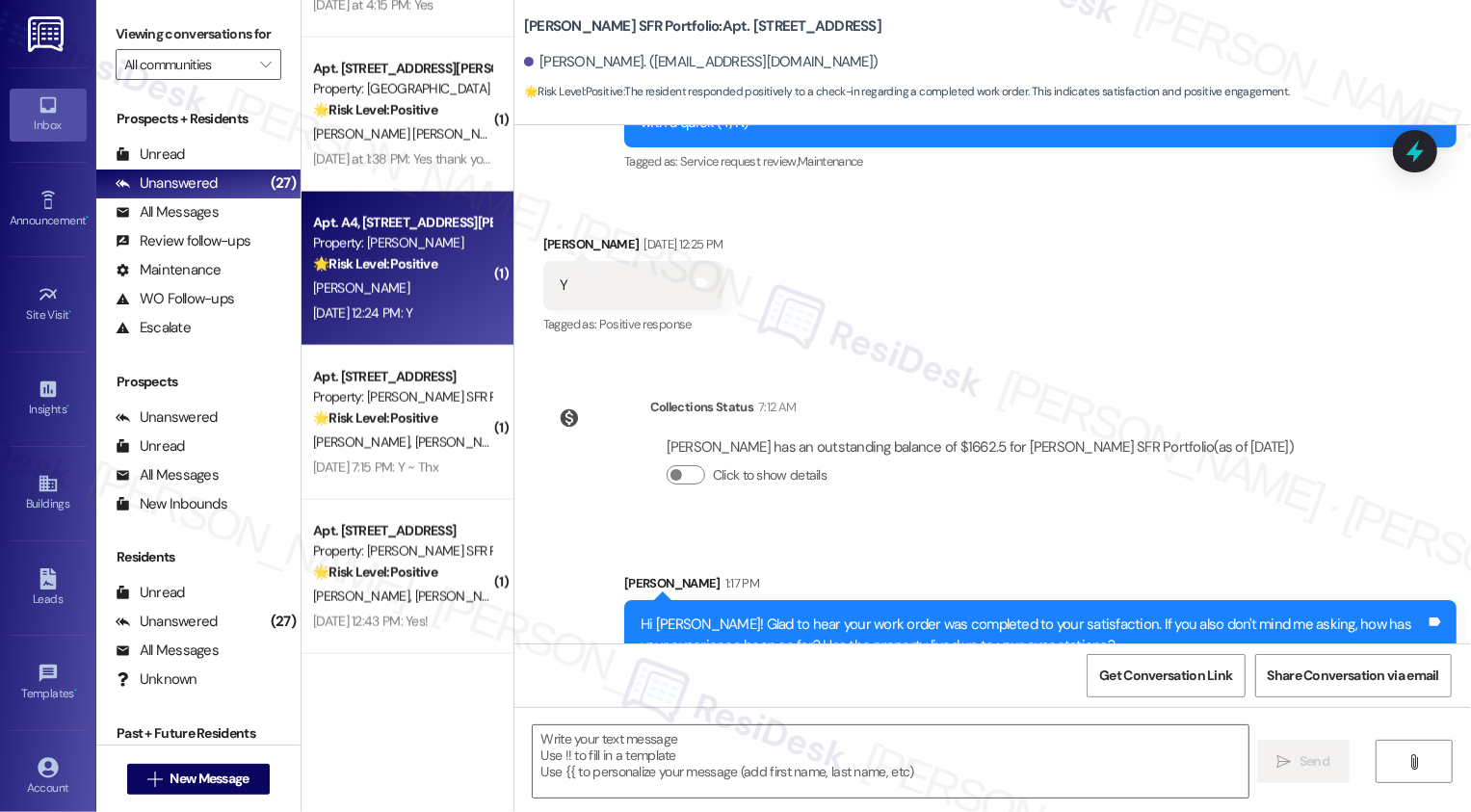
click at [426, 296] on div "D. Wright" at bounding box center [402, 288] width 182 height 24
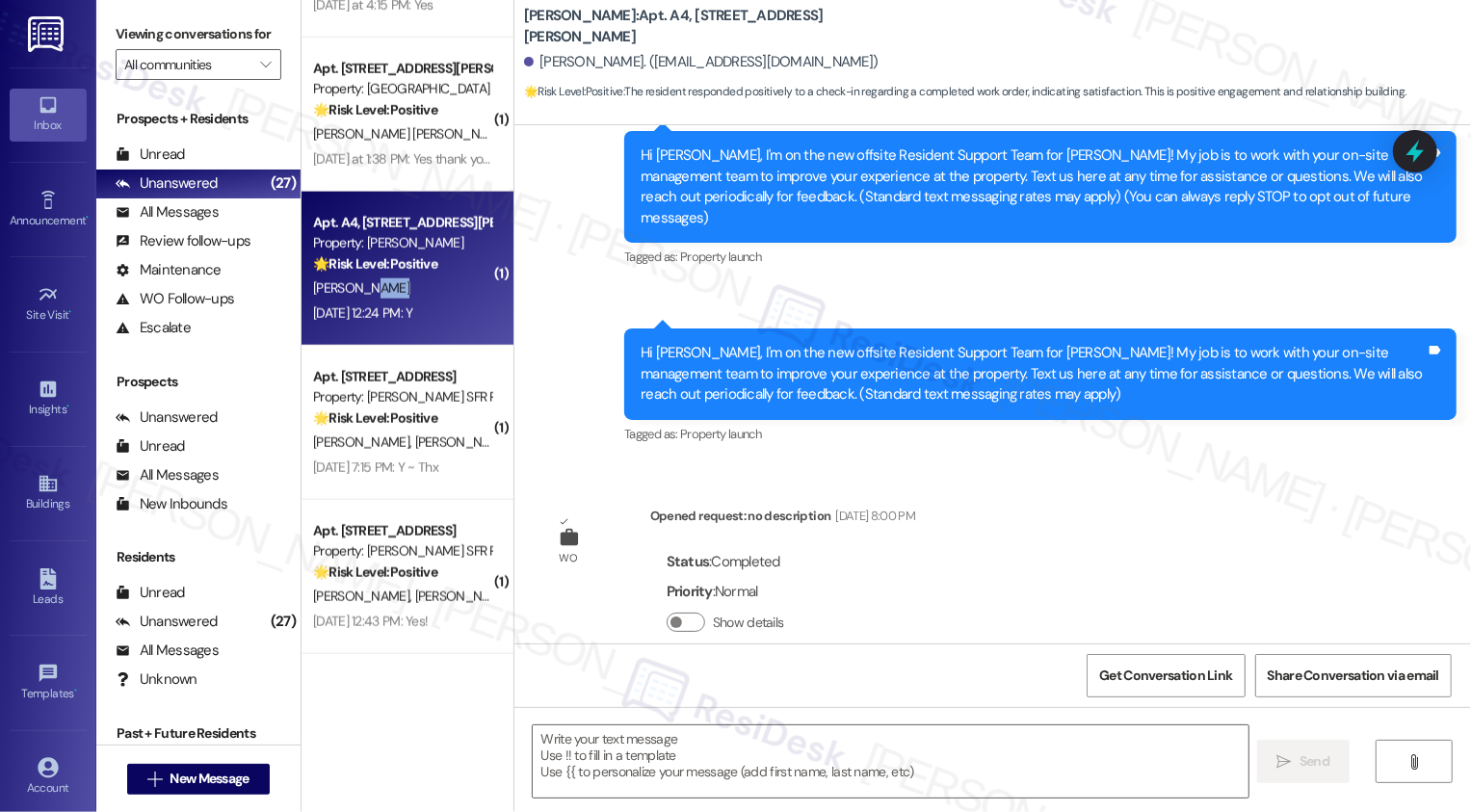
type textarea "Fetching suggested responses. Please feel free to read through the conversation…"
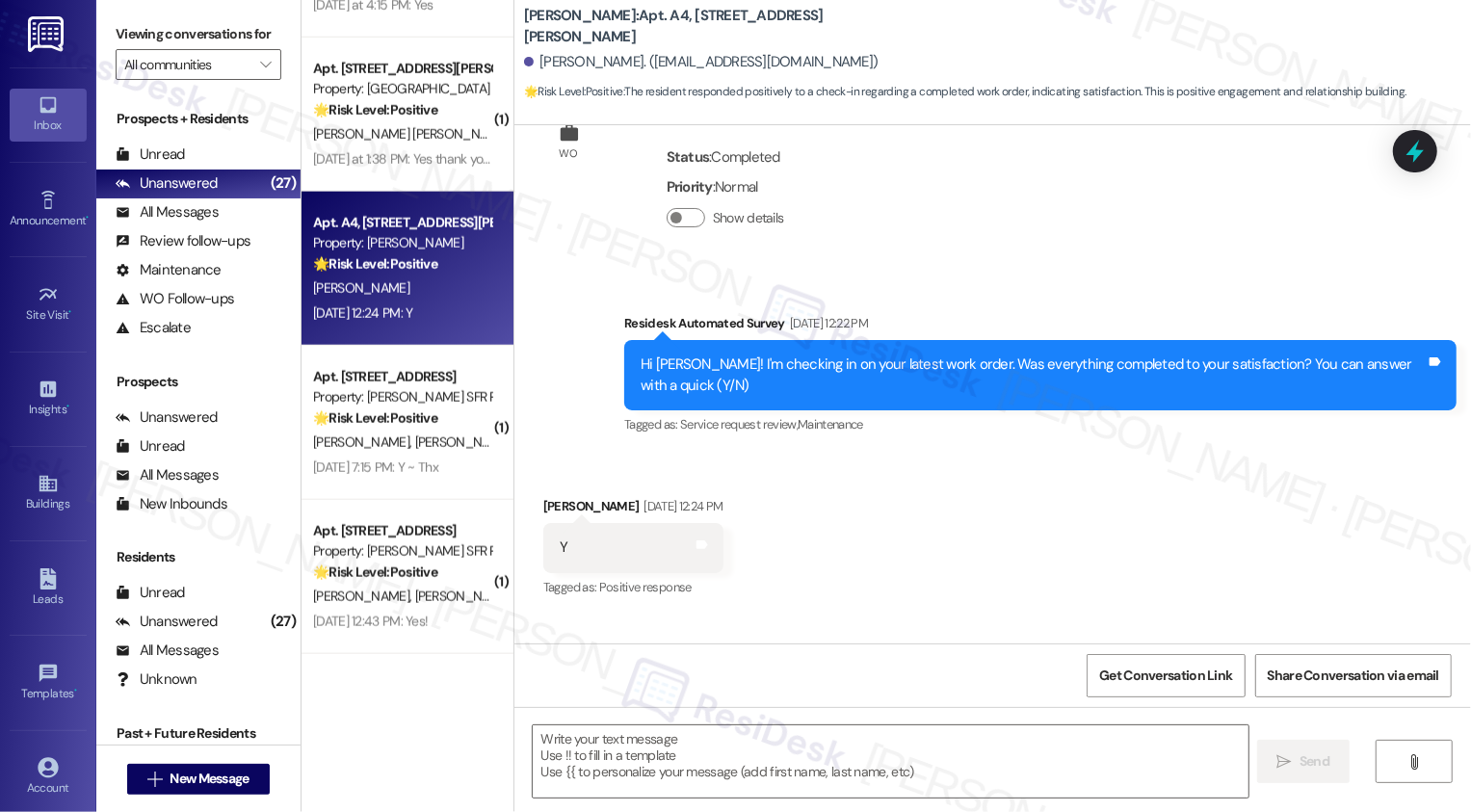
scroll to position [765, 0]
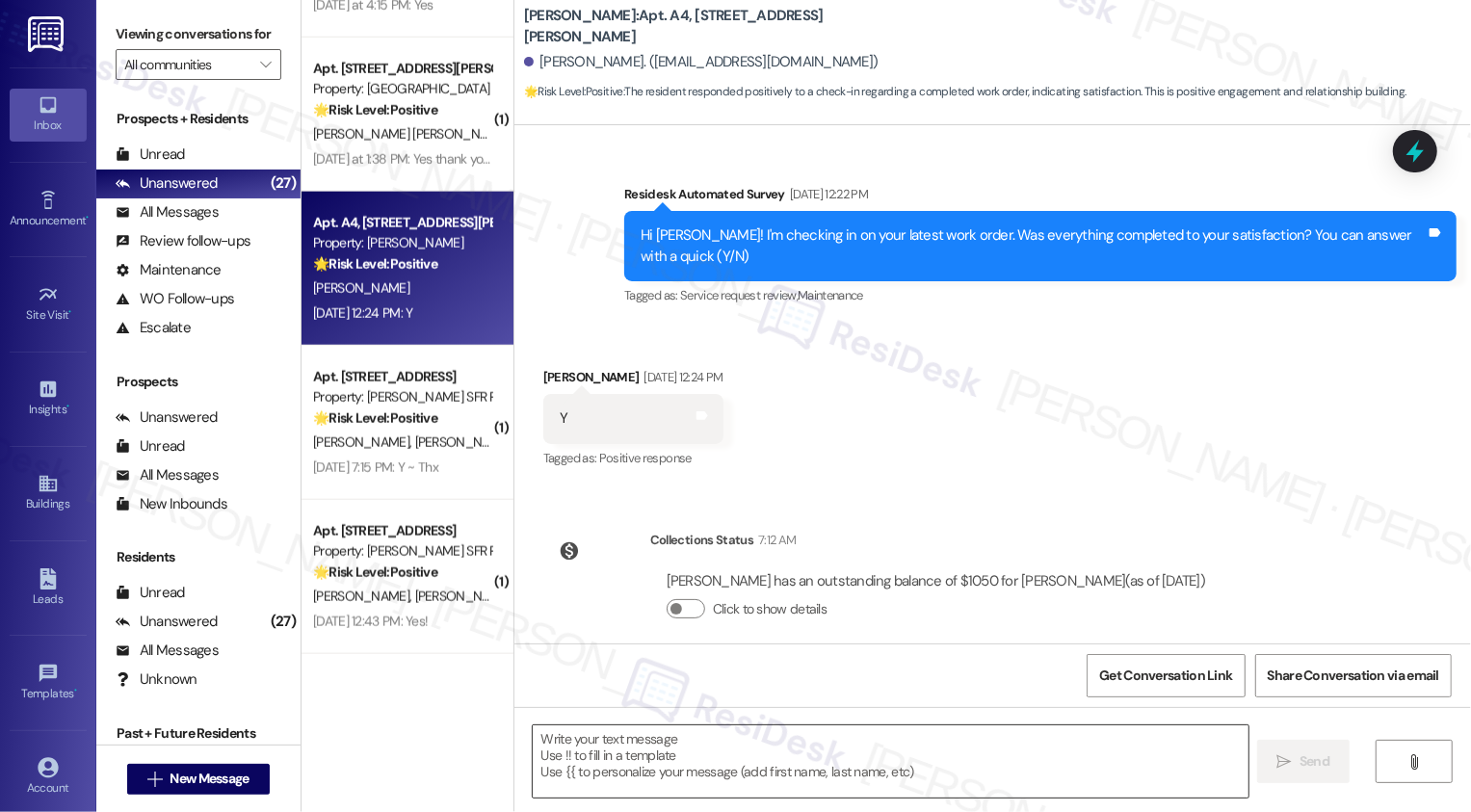
click at [629, 758] on textarea at bounding box center [890, 761] width 716 height 72
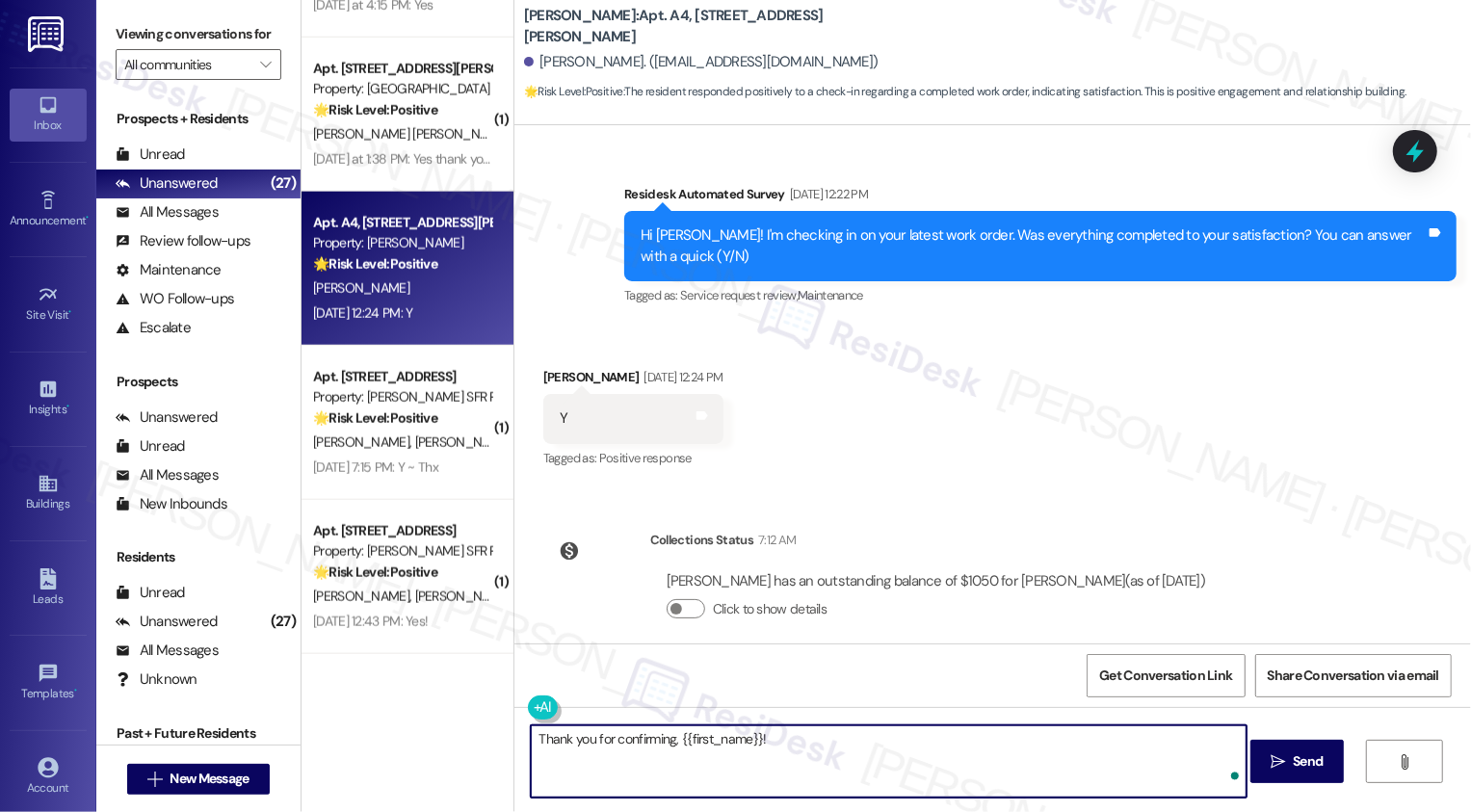
paste textarea "If you don't mind me asking, how has your experience been so far? Has the prope…"
click at [788, 746] on textarea "Thank you for confirming, {{first_name}}! If you don't mind me asking, how has …" at bounding box center [888, 761] width 716 height 72
type textarea "Thank you for confirming, {{first_name}}! If you also don't mind me asking, how…"
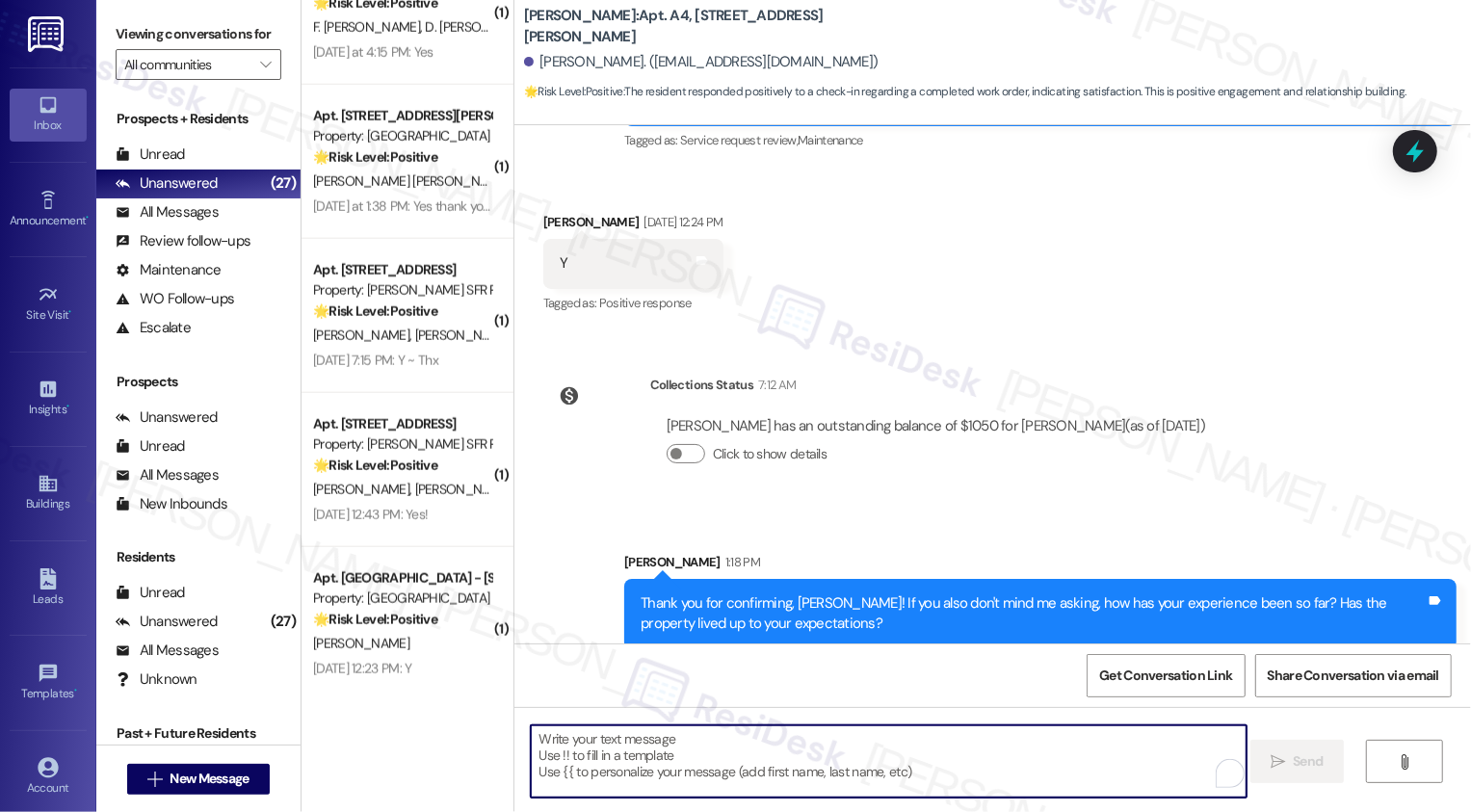
scroll to position [1453, 0]
click at [434, 354] on div "Aug 27, 2025 at 7:15 PM: Y ~ Thx Aug 27, 2025 at 7:15 PM: Y ~ Thx" at bounding box center [402, 364] width 182 height 24
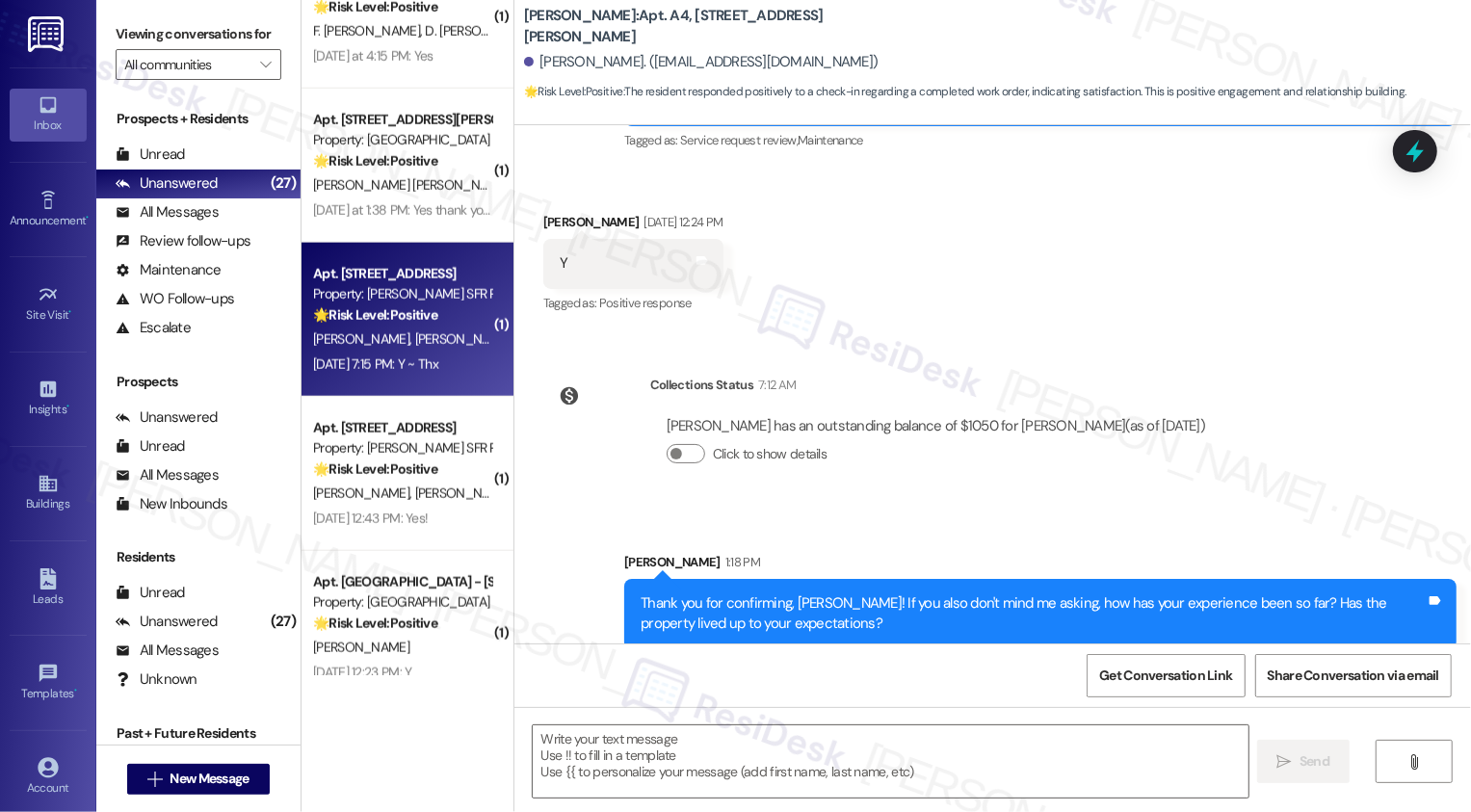
type textarea "Fetching suggested responses. Please feel free to read through the conversation…"
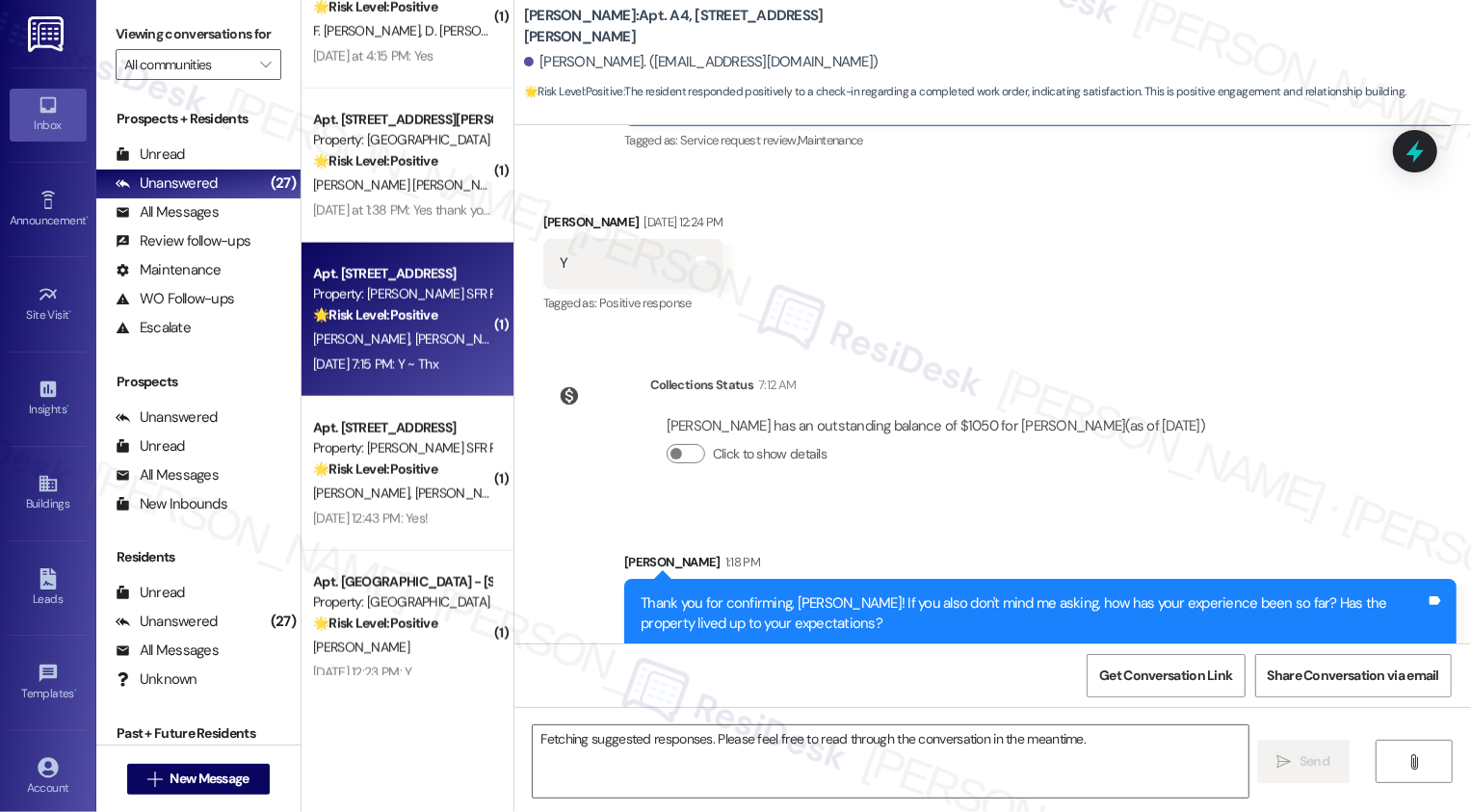
click at [434, 354] on div "Aug 27, 2025 at 7:15 PM: Y ~ Thx Aug 27, 2025 at 7:15 PM: Y ~ Thx" at bounding box center [402, 364] width 182 height 24
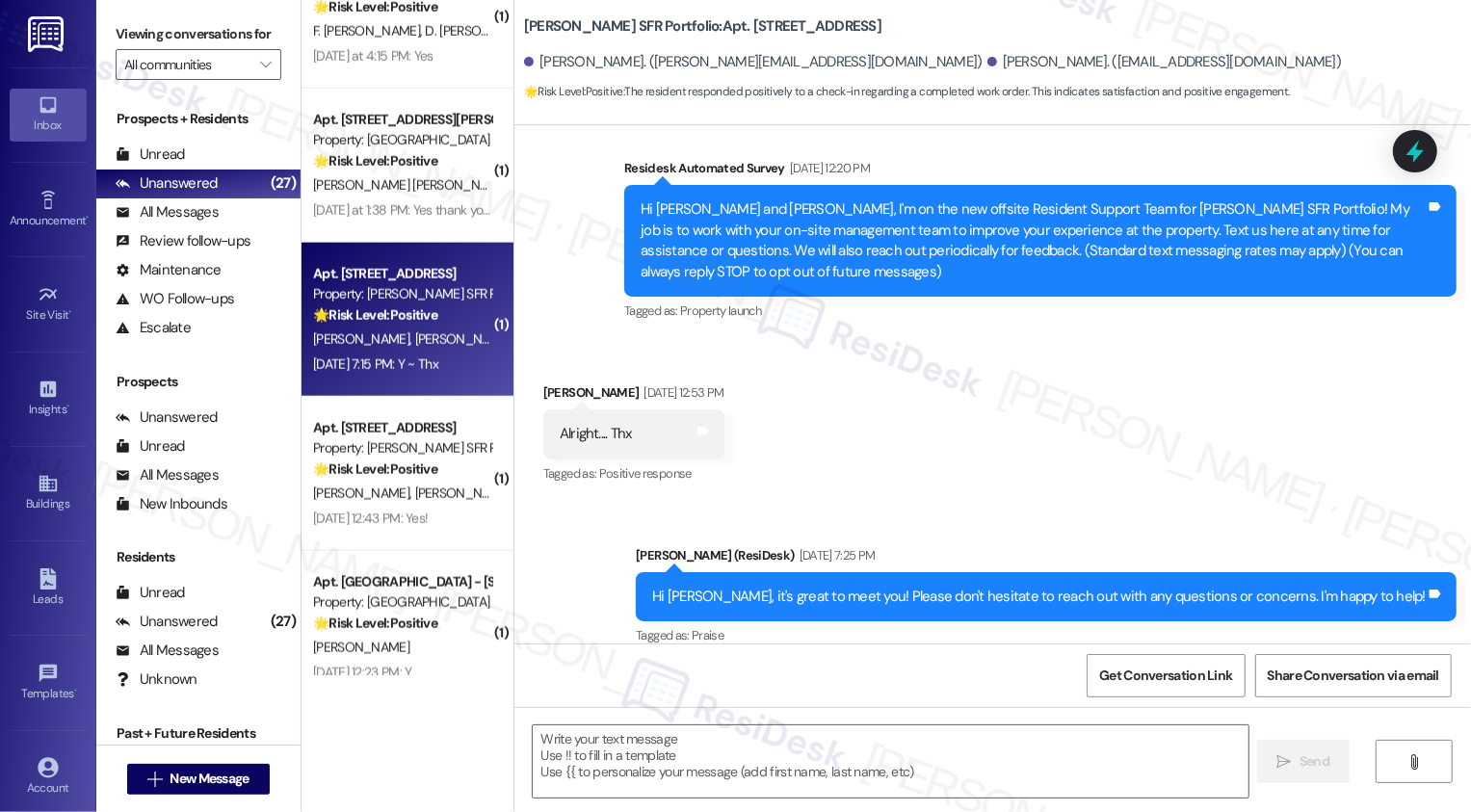
type textarea "Fetching suggested responses. Please feel free to read through the conversation…"
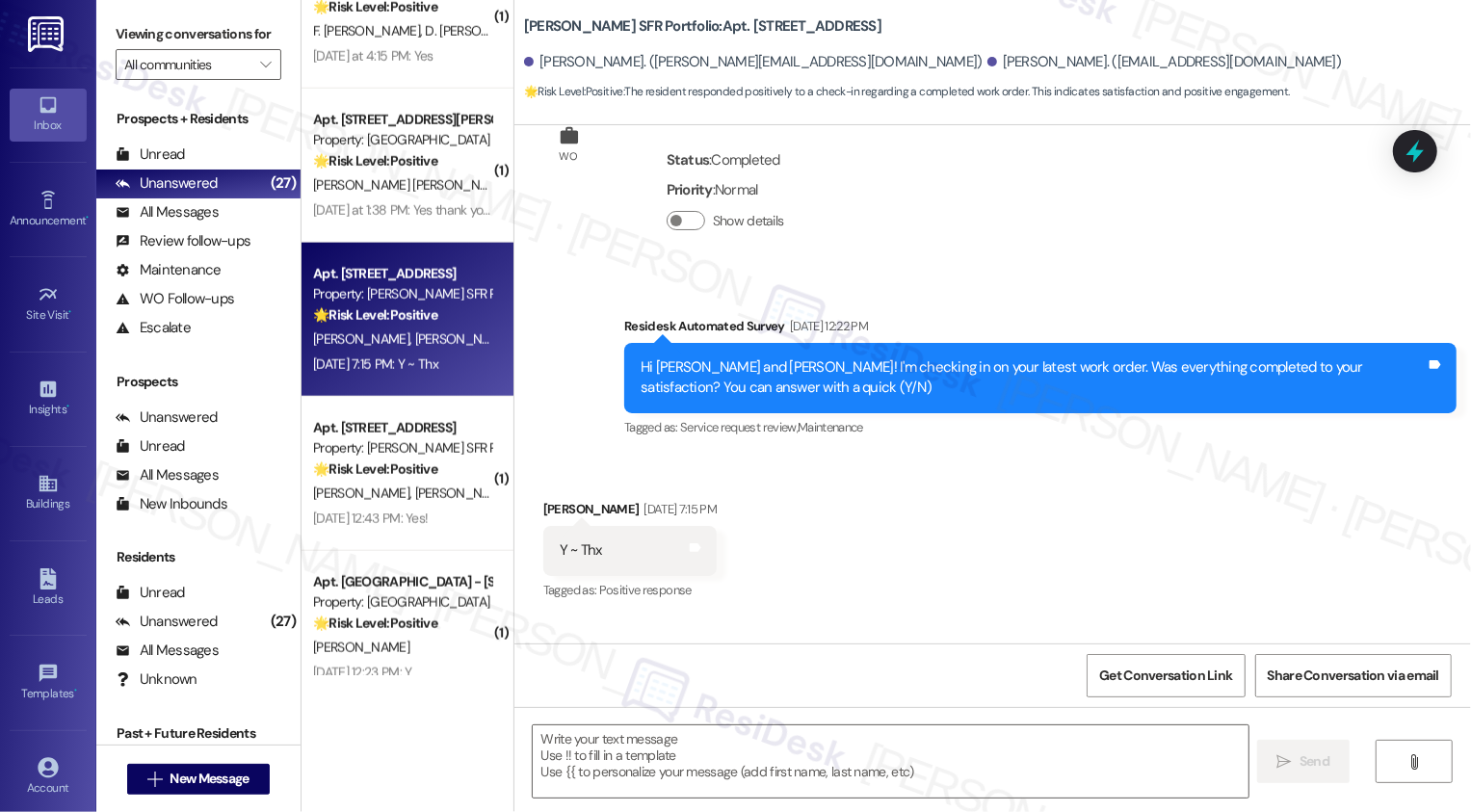
scroll to position [933, 0]
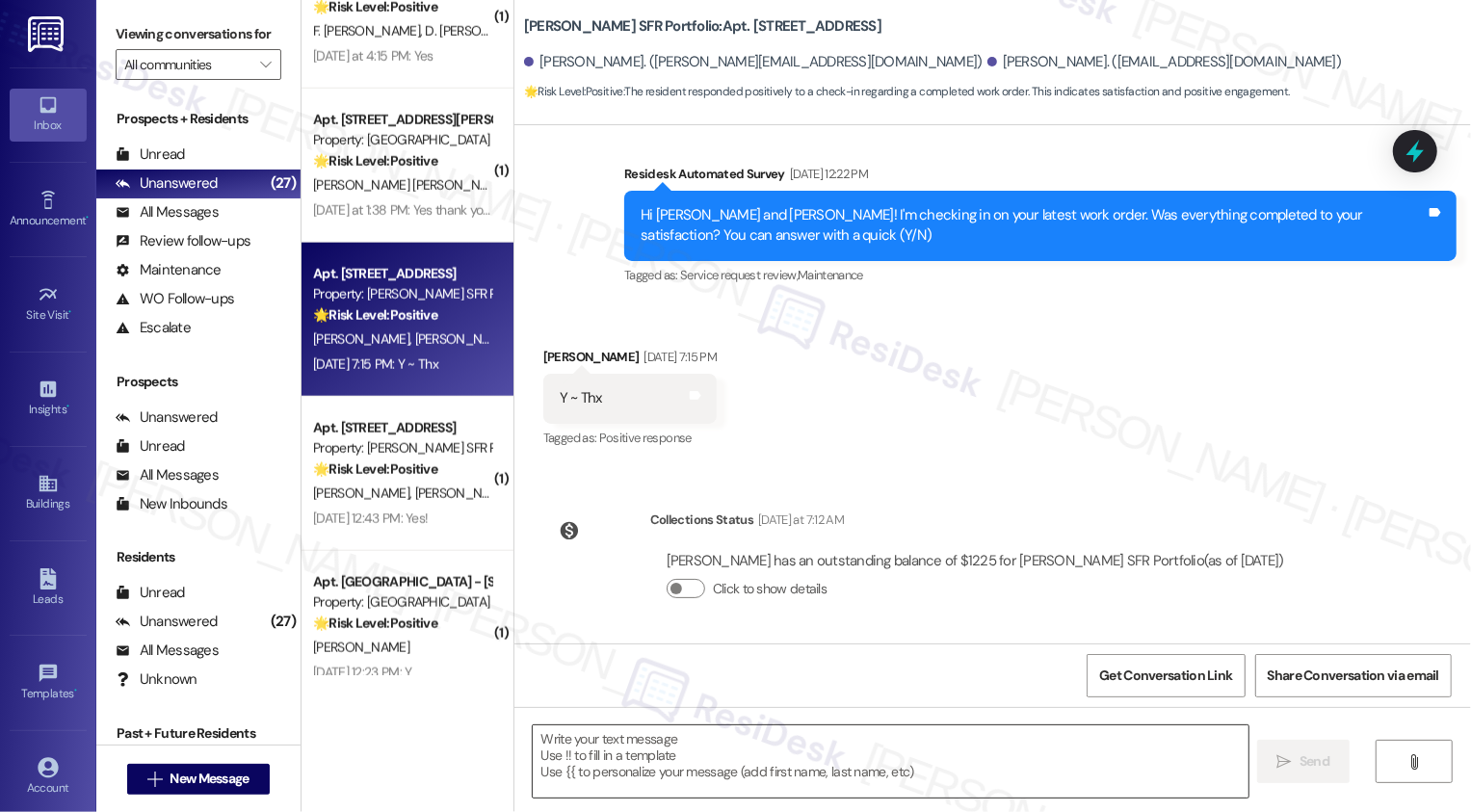
click at [664, 756] on textarea at bounding box center [890, 761] width 716 height 72
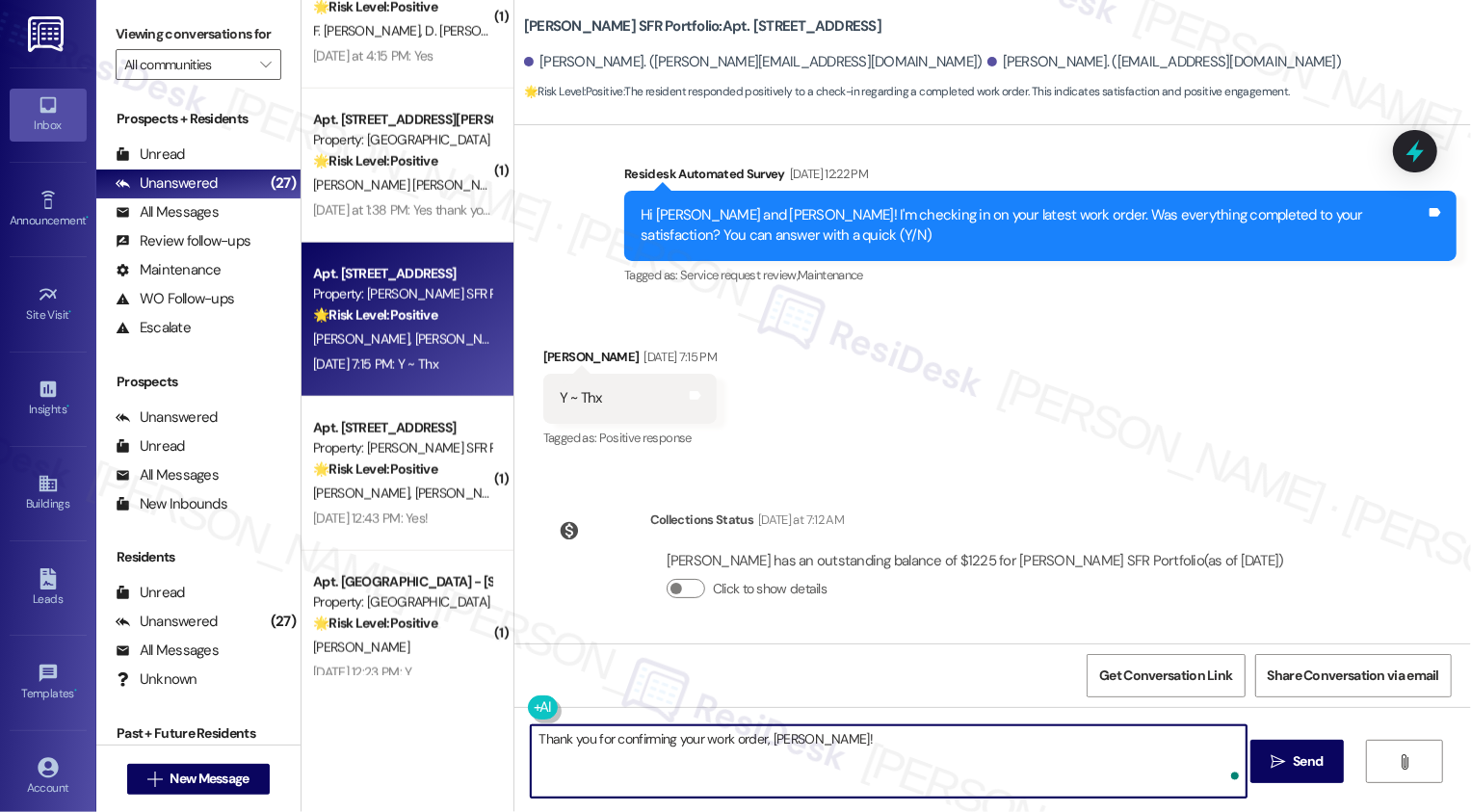
paste textarea "If you don't mind me asking, how has your experience been so far? Has the prope…"
type textarea "Thank you for confirming your work order, Sadruddin! If you don't mind me askin…"
click at [854, 741] on textarea "Thank you for confirming your work order, Sadruddin! If you don't mind me askin…" at bounding box center [888, 761] width 716 height 72
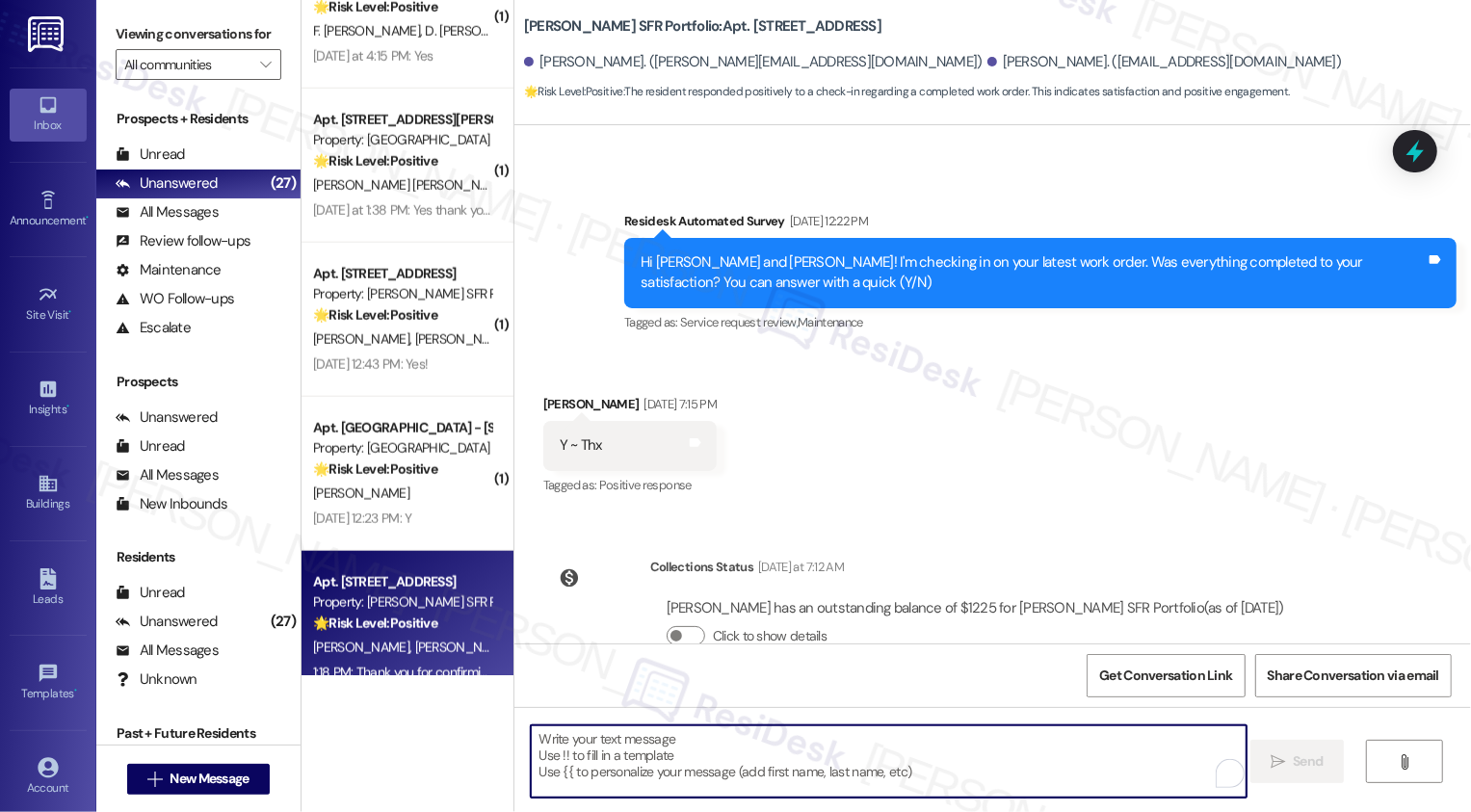
scroll to position [1088, 0]
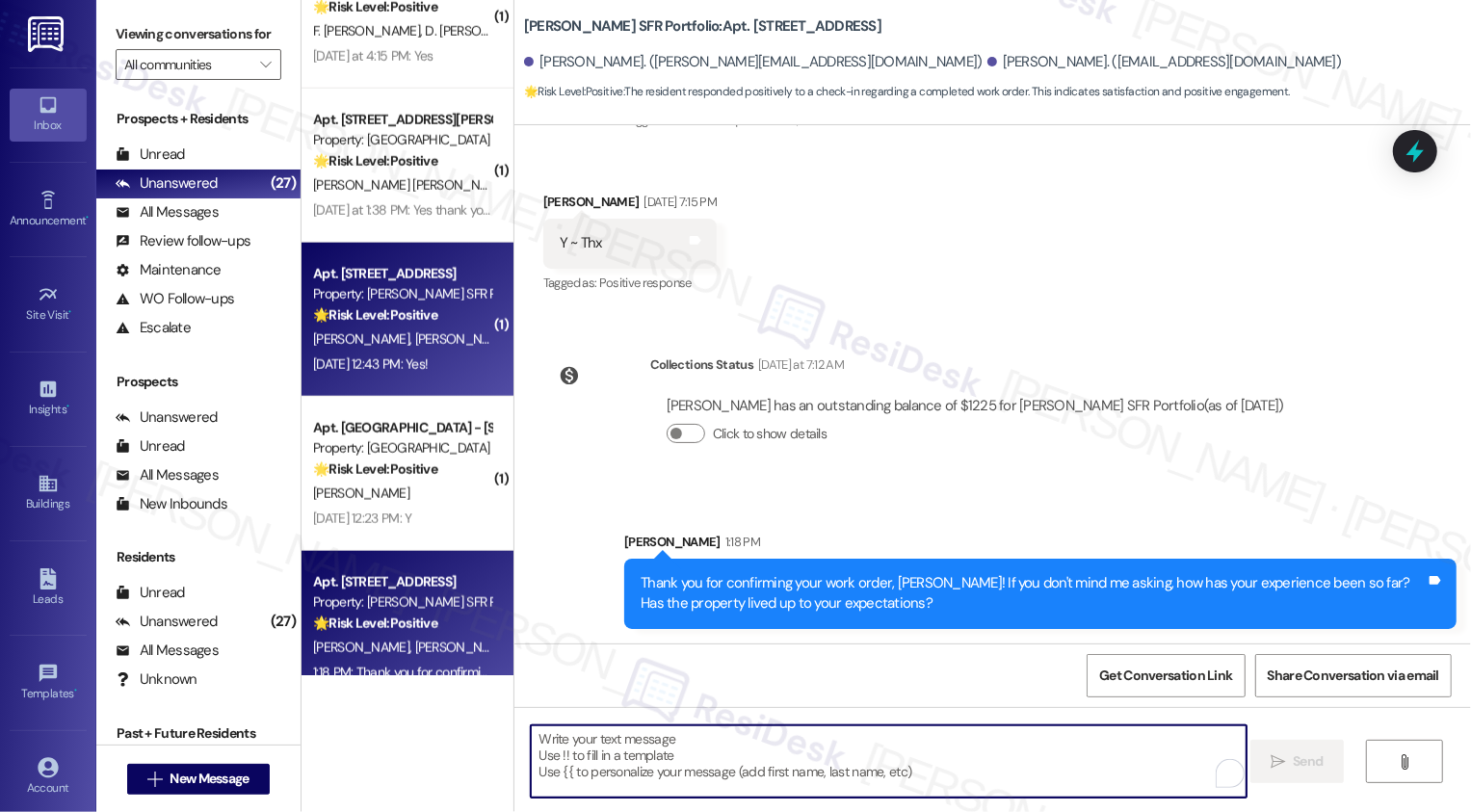
click at [386, 372] on div "Aug 27, 2025 at 12:43 PM: Yes! Aug 27, 2025 at 12:43 PM: Yes!" at bounding box center [370, 364] width 115 height 17
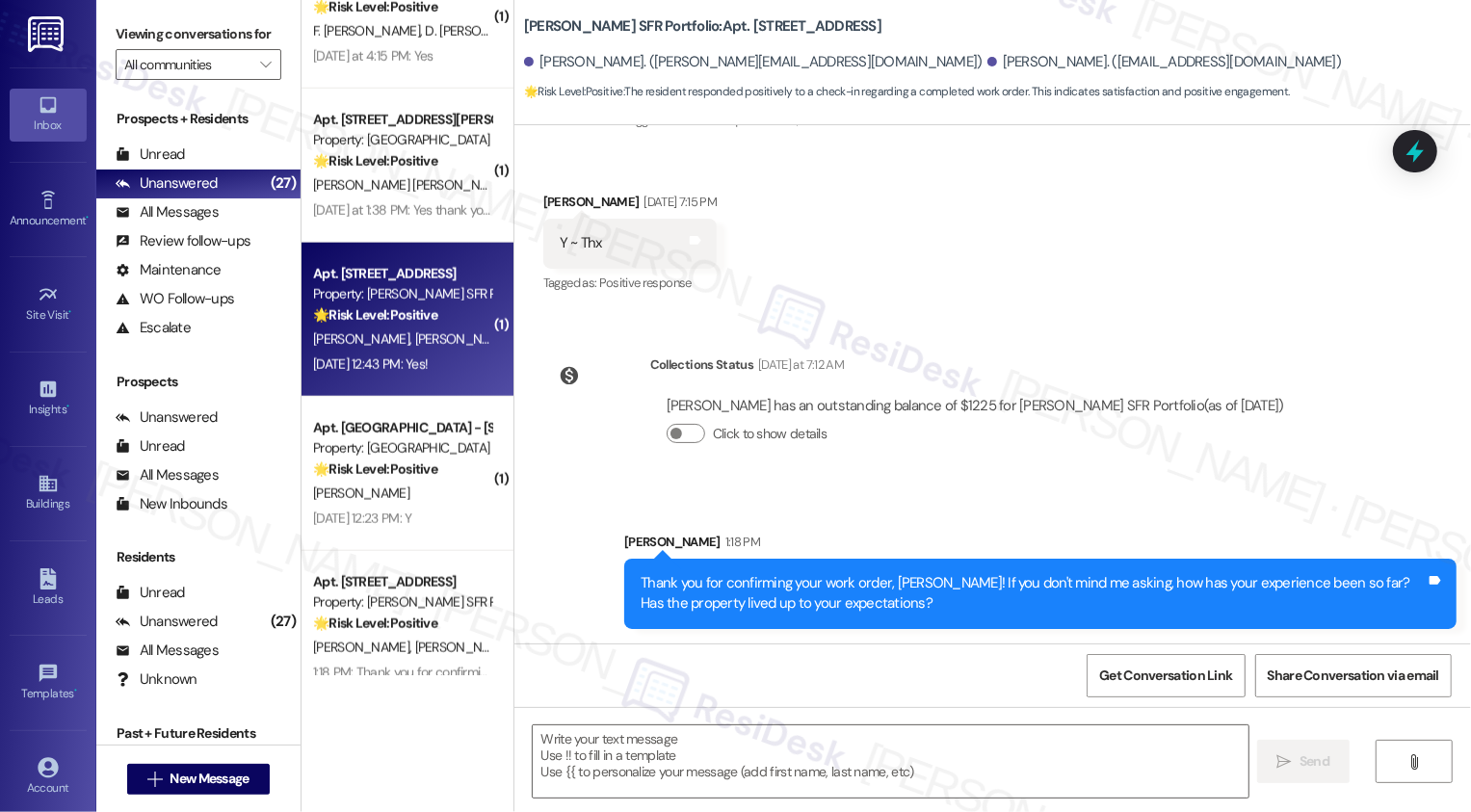
click at [386, 372] on div "Aug 27, 2025 at 12:43 PM: Yes! Aug 27, 2025 at 12:43 PM: Yes!" at bounding box center [370, 364] width 115 height 17
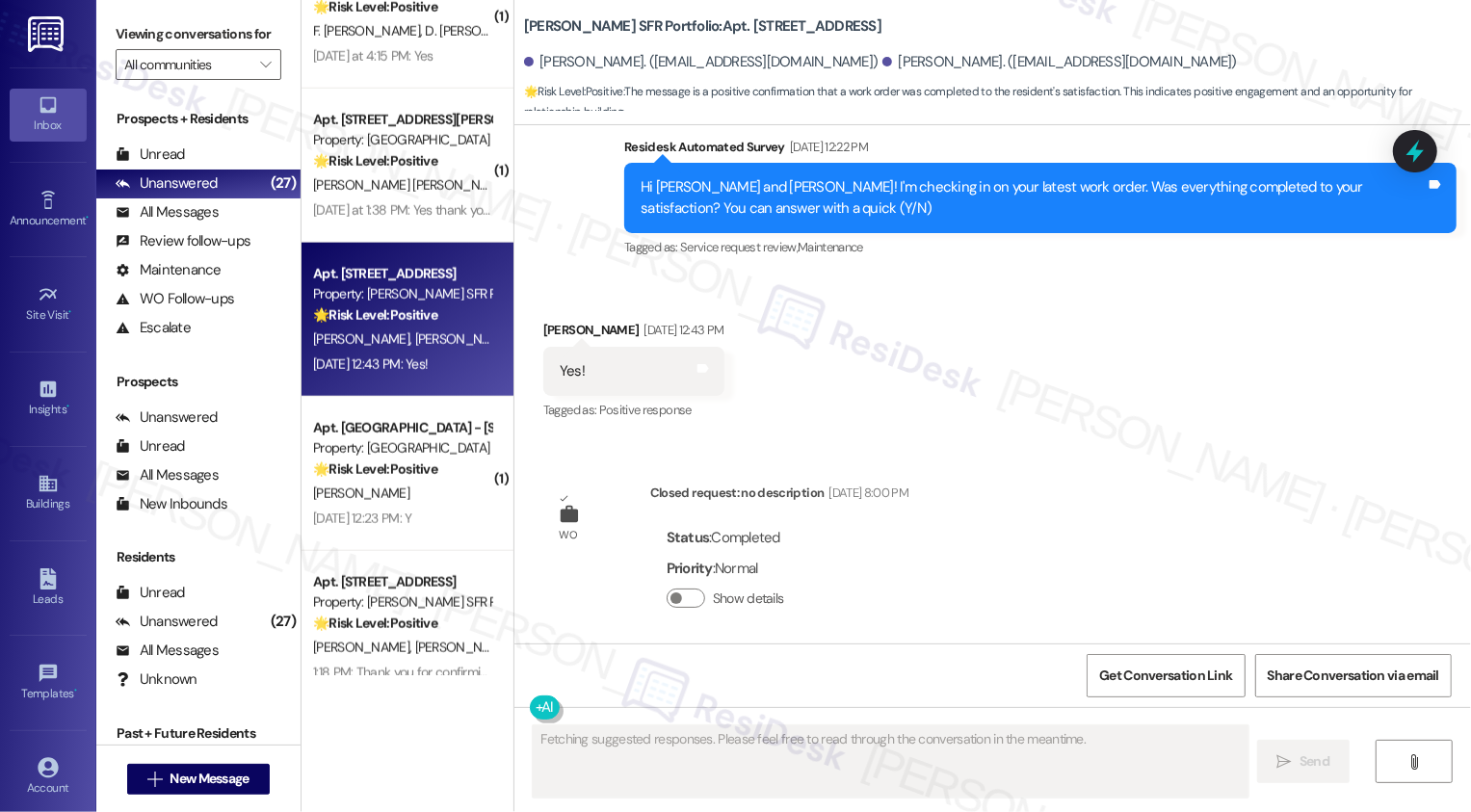
scroll to position [643, 0]
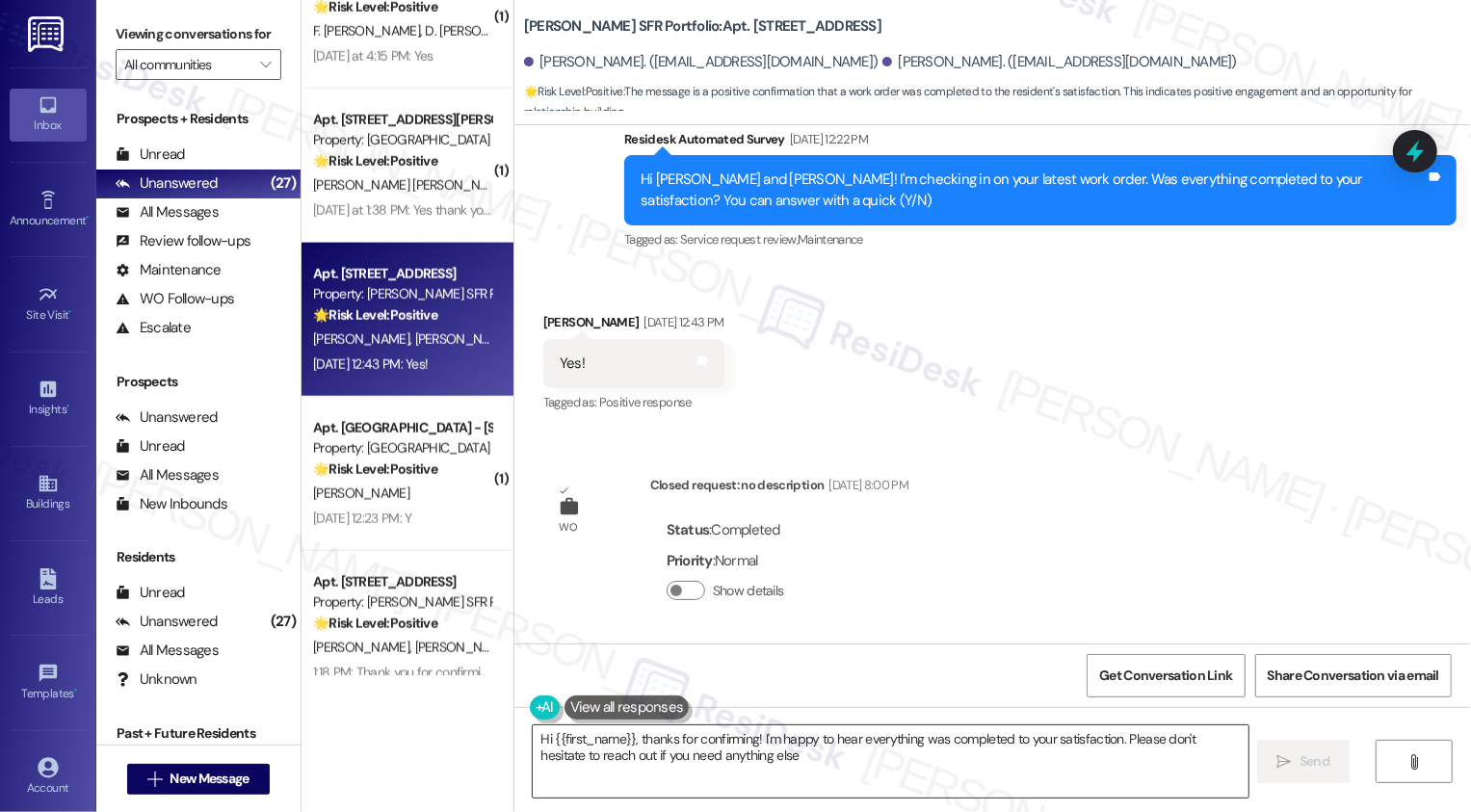
type textarea "Hi {{first_name}}, thanks for confirming! I'm happy to hear everything was comp…"
click at [639, 758] on textarea "Hi {{first_name}}, thanks for confirming! I'm happy to hear everything was comp…" at bounding box center [890, 761] width 716 height 72
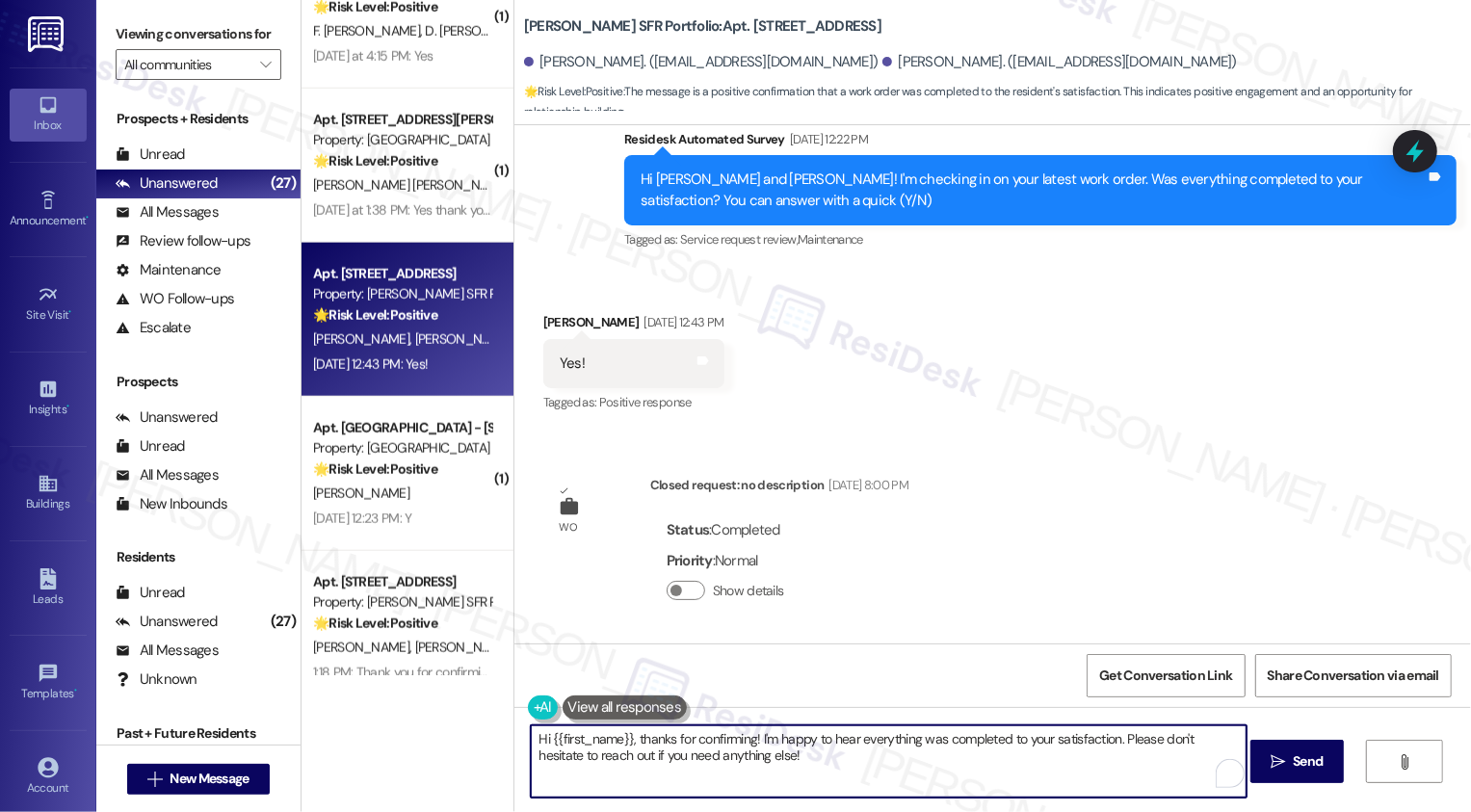
click at [592, 746] on textarea "Hi {{first_name}}, thanks for confirming! I'm happy to hear everything was comp…" at bounding box center [888, 761] width 716 height 72
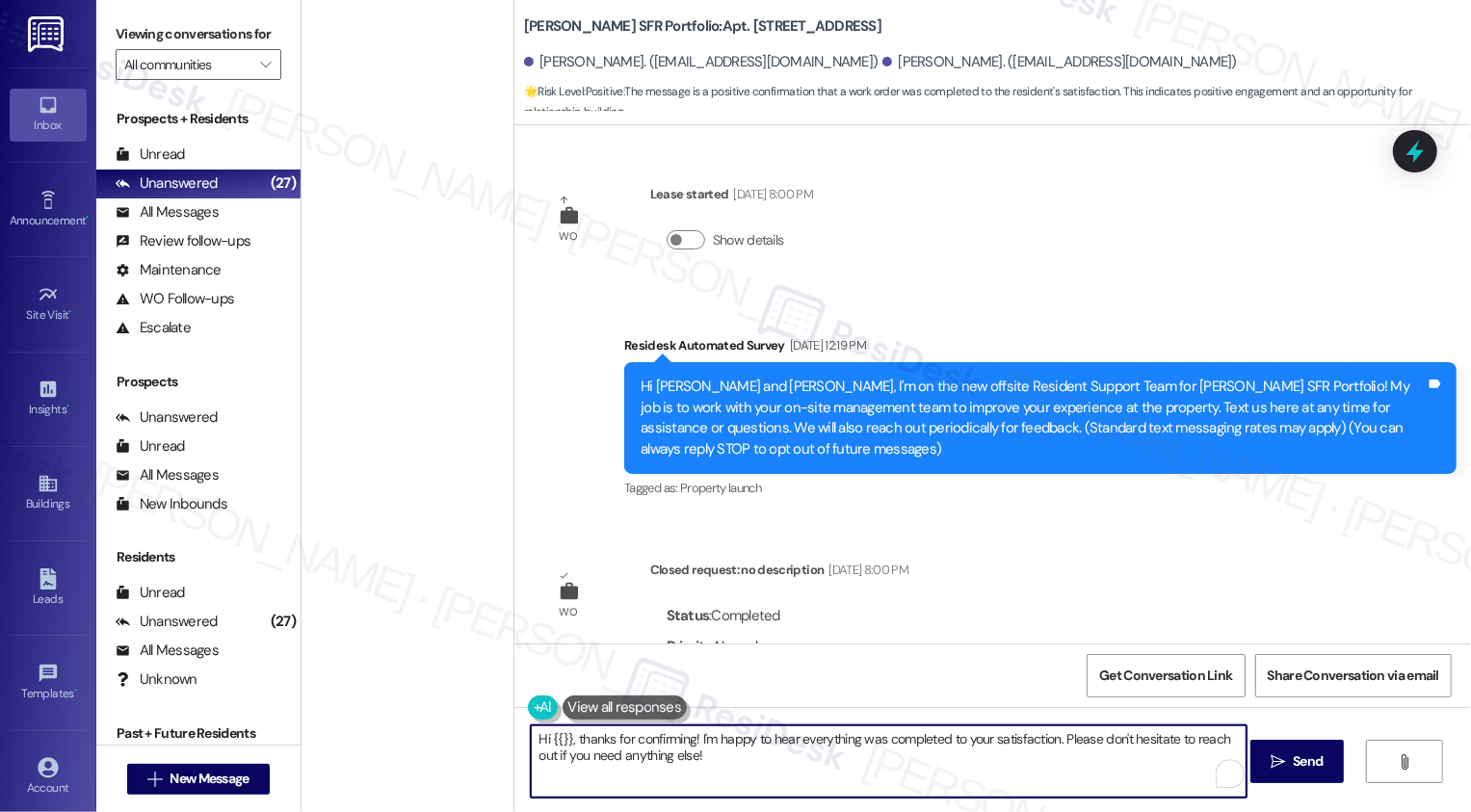
scroll to position [643, 0]
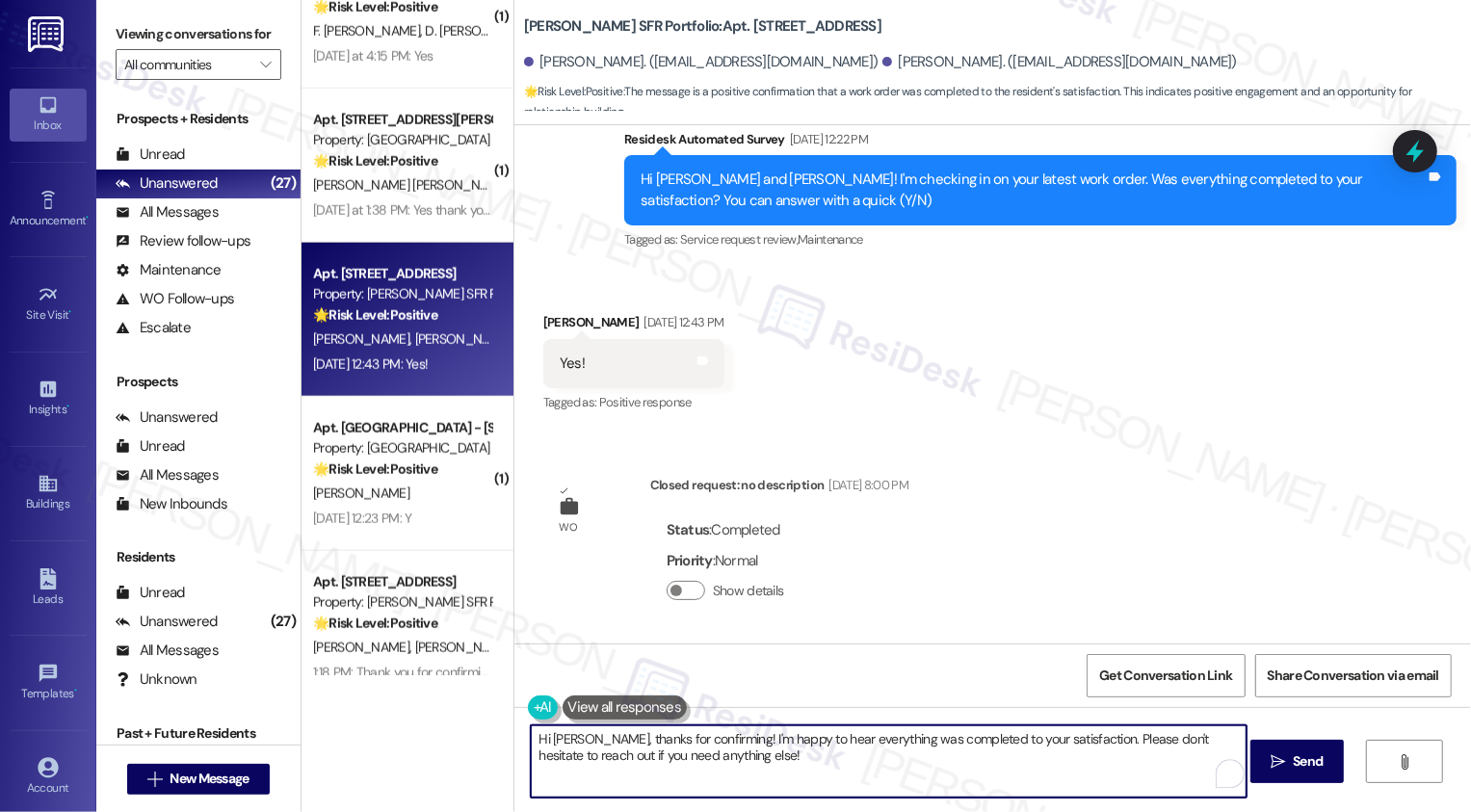
drag, startPoint x: 1059, startPoint y: 735, endPoint x: 1087, endPoint y: 773, distance: 47.2
click at [1087, 773] on textarea "Hi Emily, thanks for confirming! I'm happy to hear everything was completed to …" at bounding box center [888, 761] width 716 height 72
type textarea "Hi Emily, thanks for confirming! I'm happy to hear everything was completed to …"
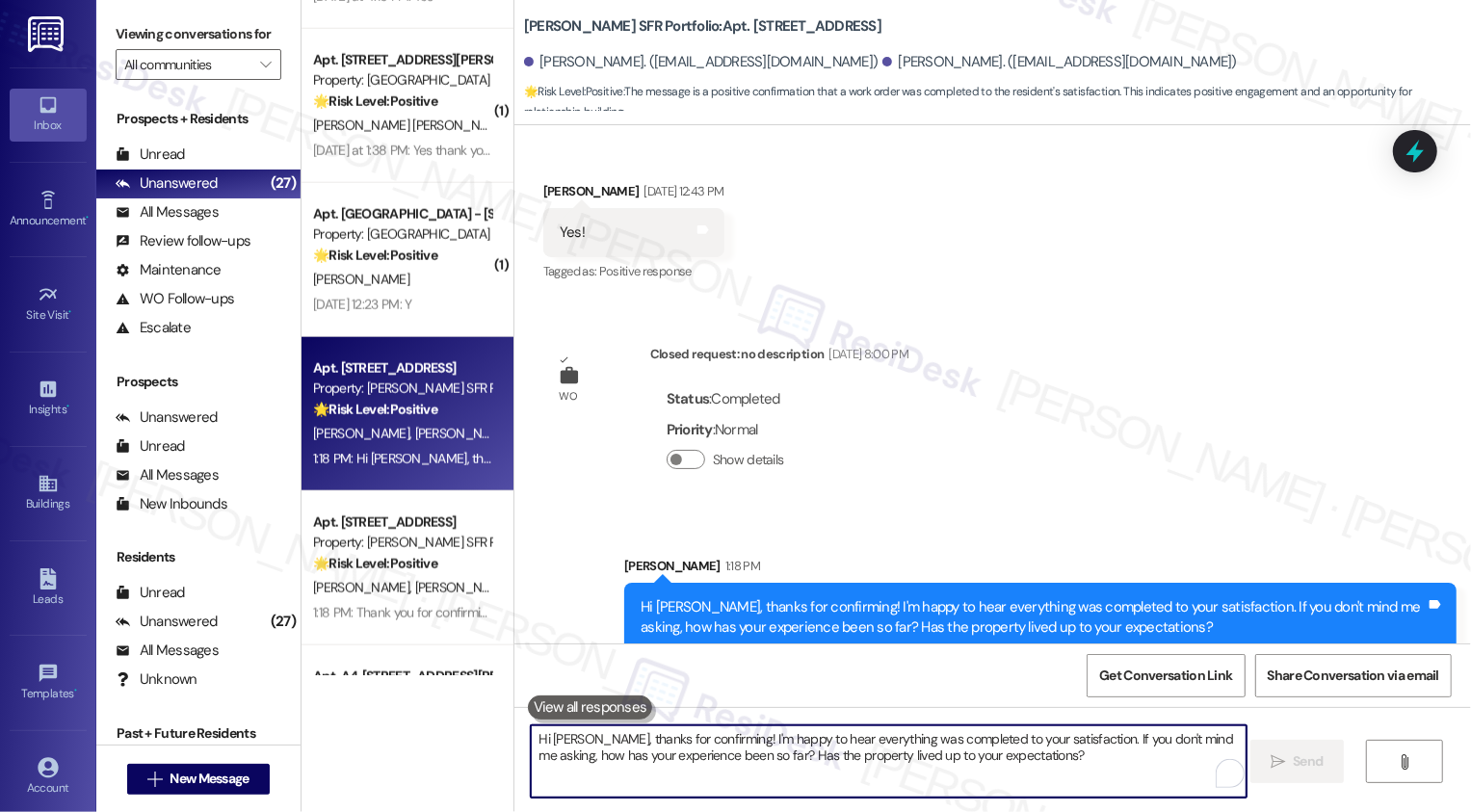
scroll to position [1580, 0]
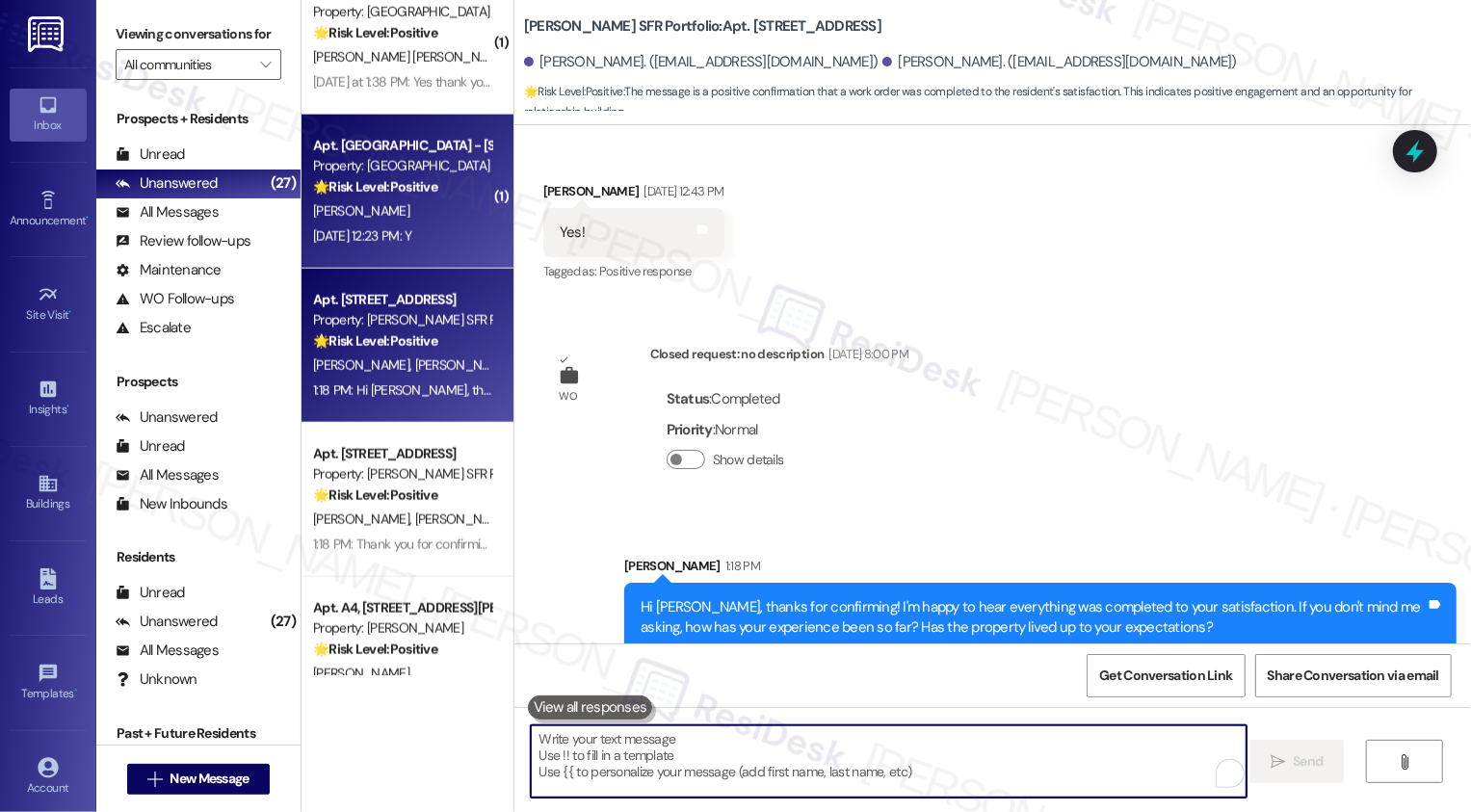
click at [373, 203] on div "C. Gurley" at bounding box center [402, 211] width 182 height 24
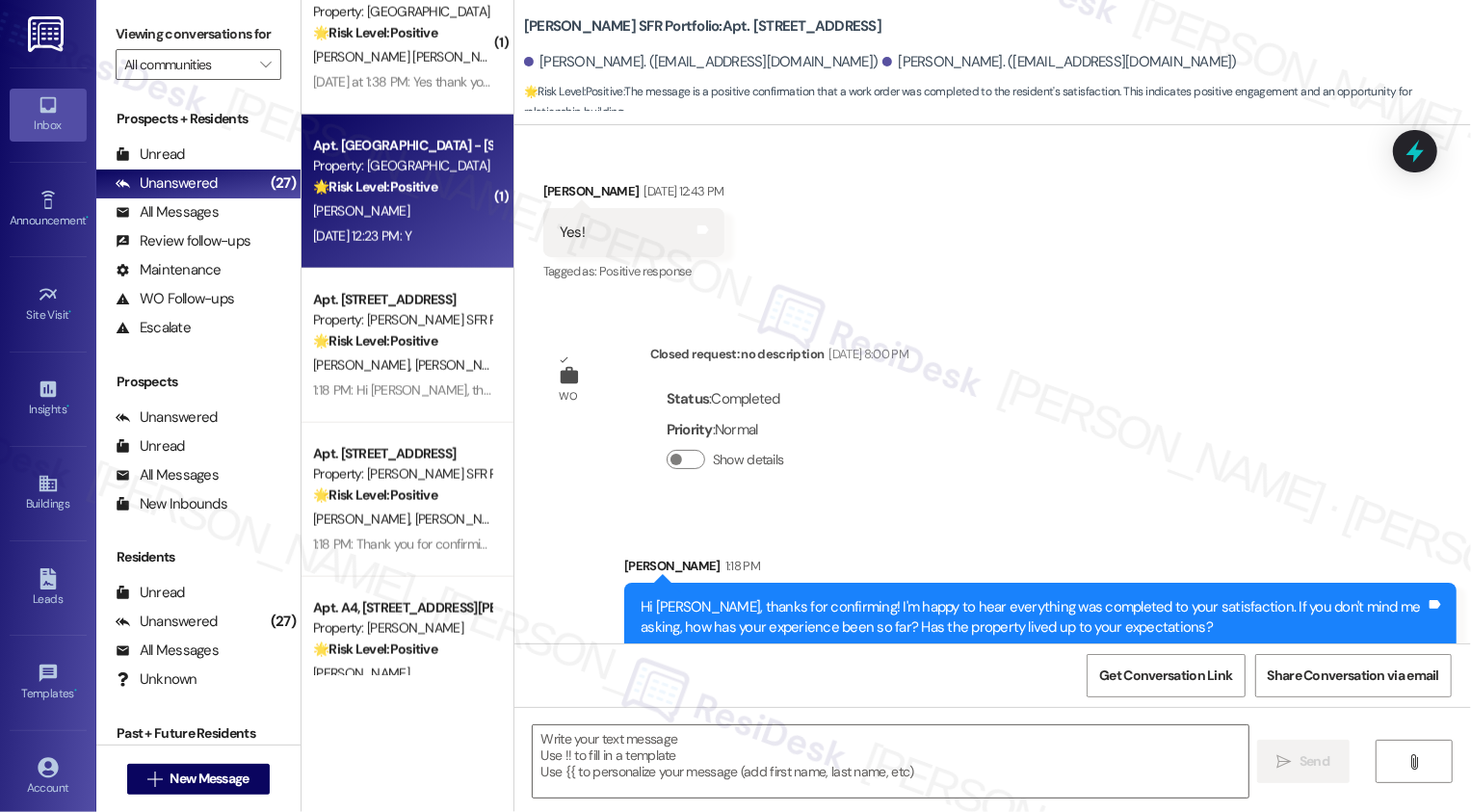
type textarea "Fetching suggested responses. Please feel free to read through the conversation…"
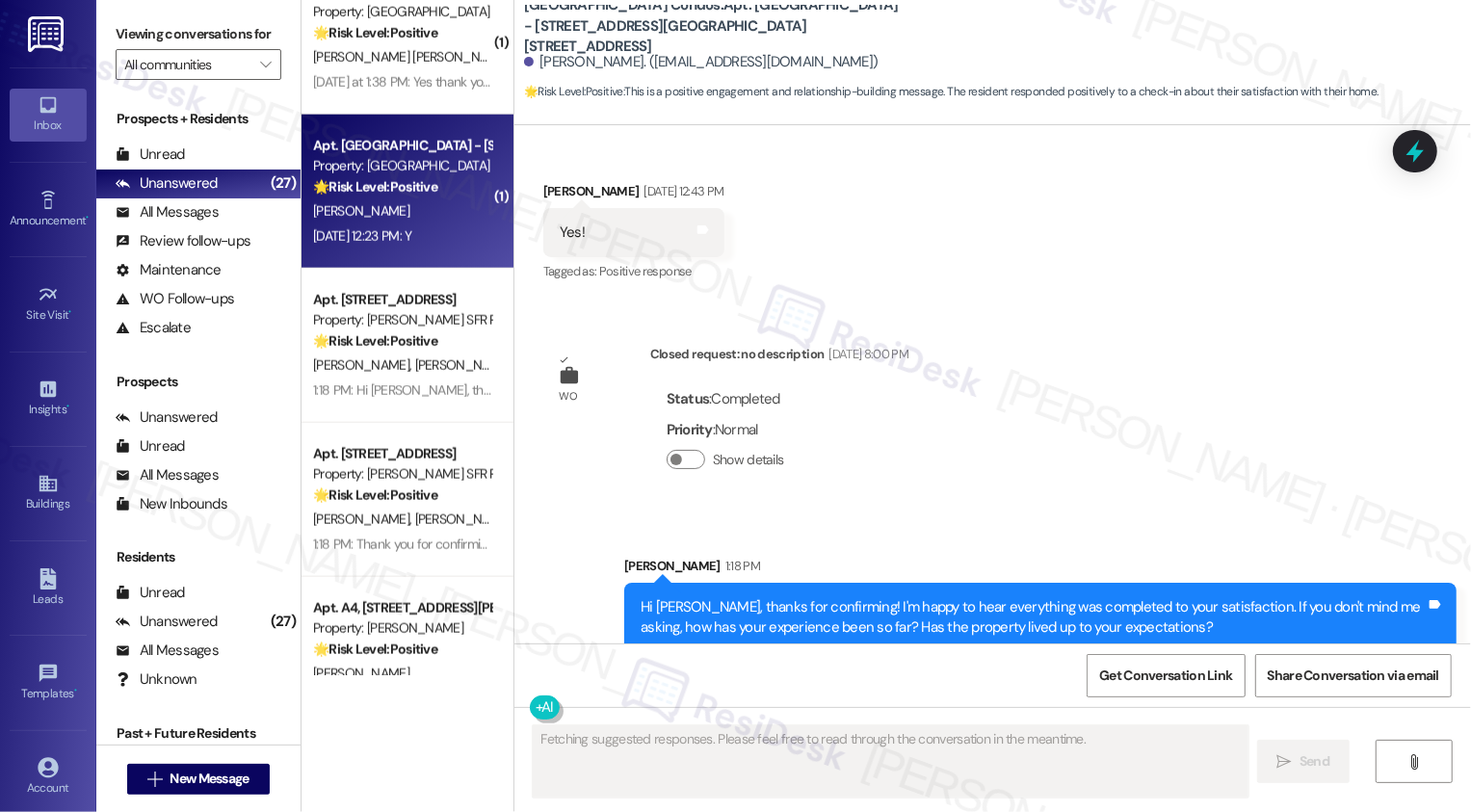
click at [373, 203] on div "C. Gurley" at bounding box center [402, 211] width 182 height 24
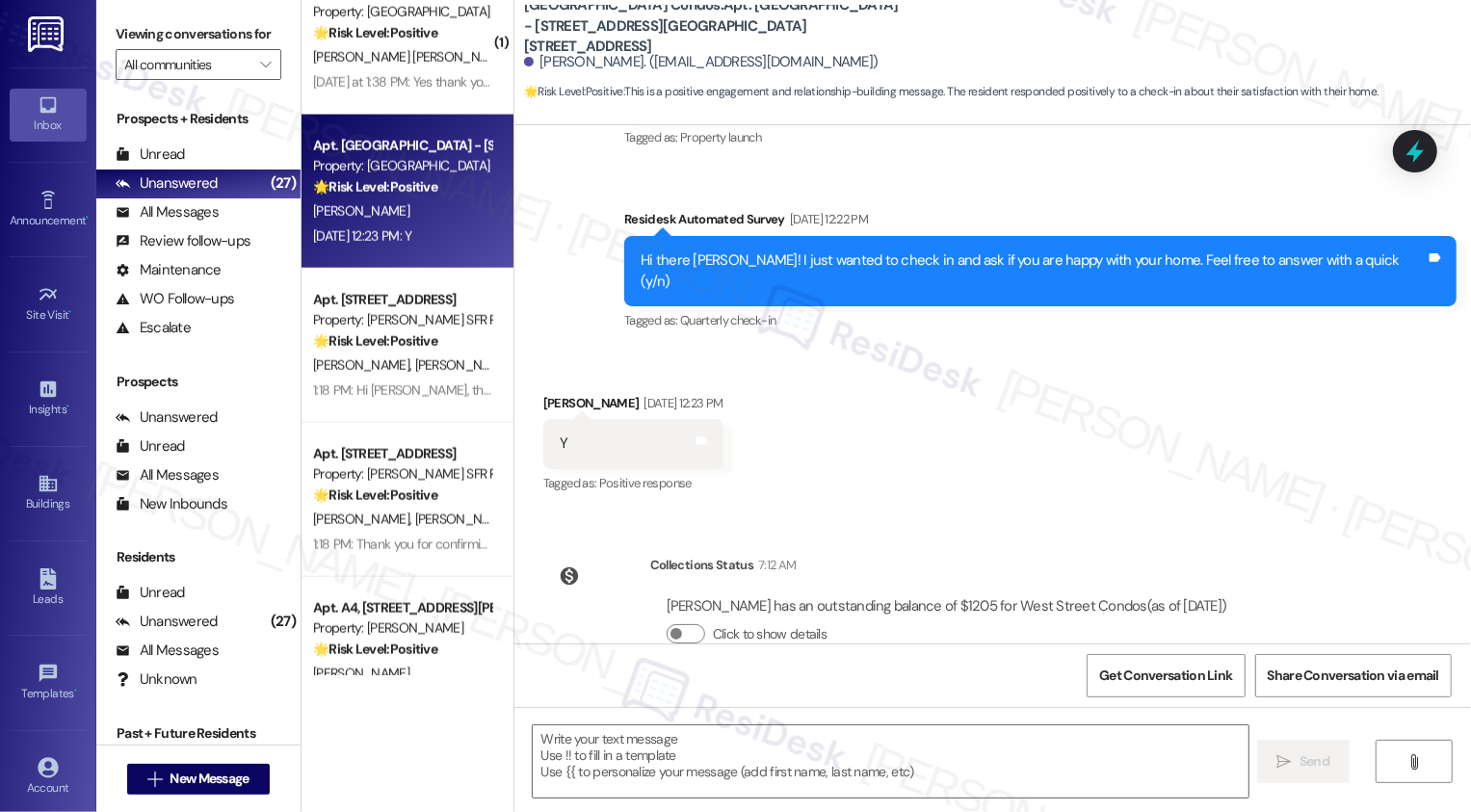
scroll to position [354, 0]
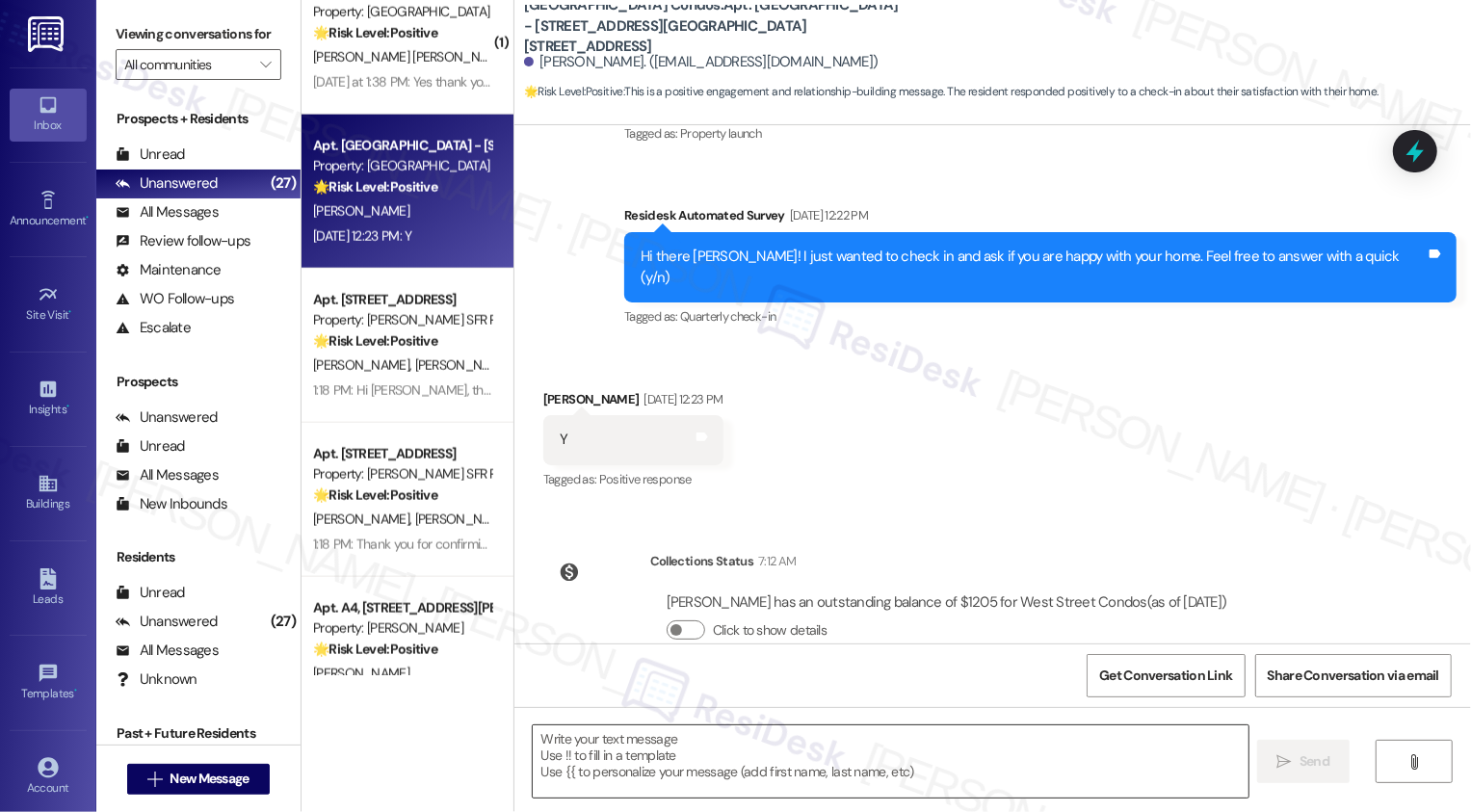
click at [786, 747] on textarea at bounding box center [890, 761] width 716 height 72
paste textarea "Hi {{first_name}}, it's nice to meet you! I'm so glad to hear you're happy with…"
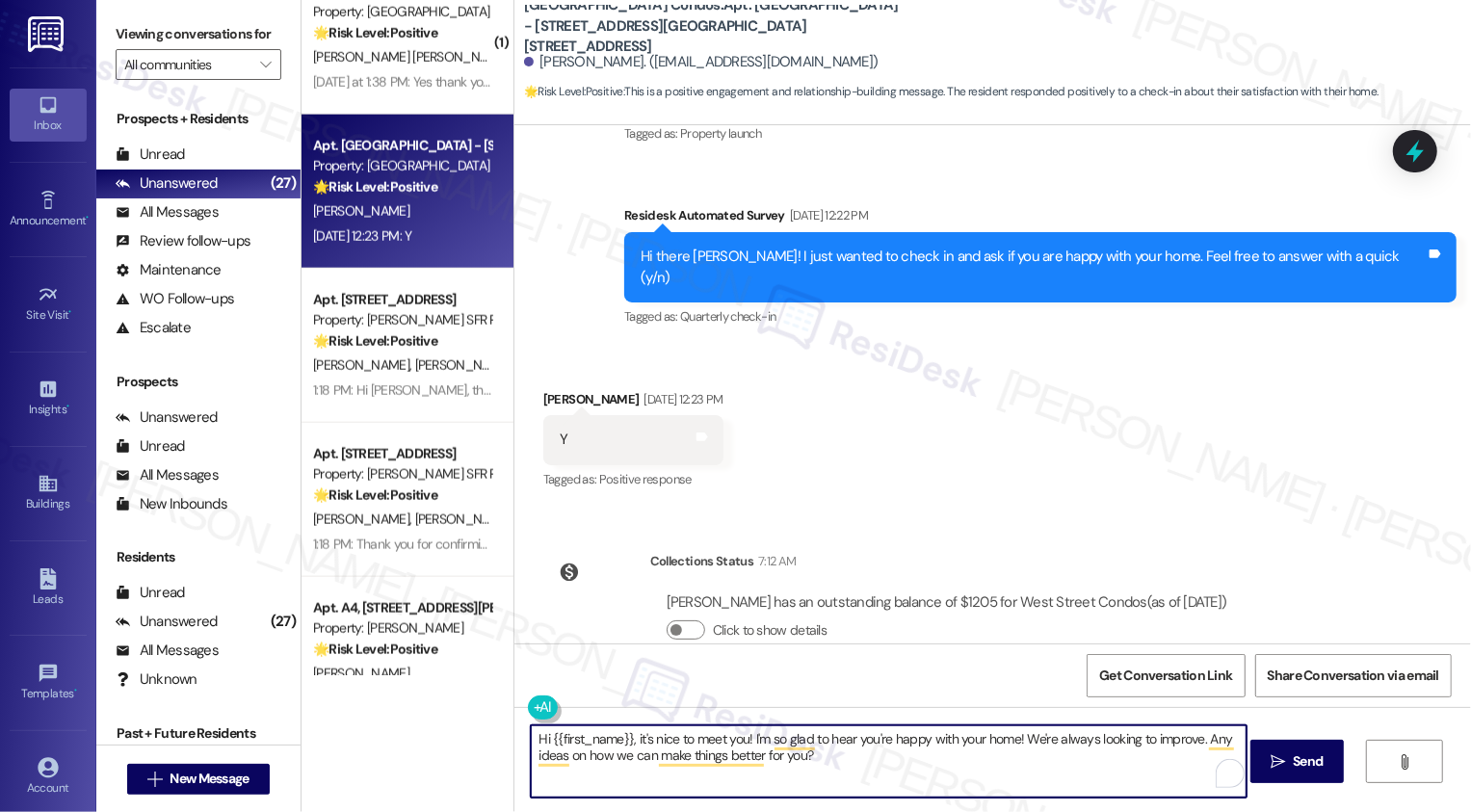
click at [1020, 744] on textarea "Hi {{first_name}}, it's nice to meet you! I'm so glad to hear you're happy with…" at bounding box center [888, 761] width 716 height 72
type textarea "Hi {{first_name}}, it's nice to meet you! I'm so glad to hear you're happy with…"
click at [1308, 772] on span "Send" at bounding box center [1307, 761] width 30 height 20
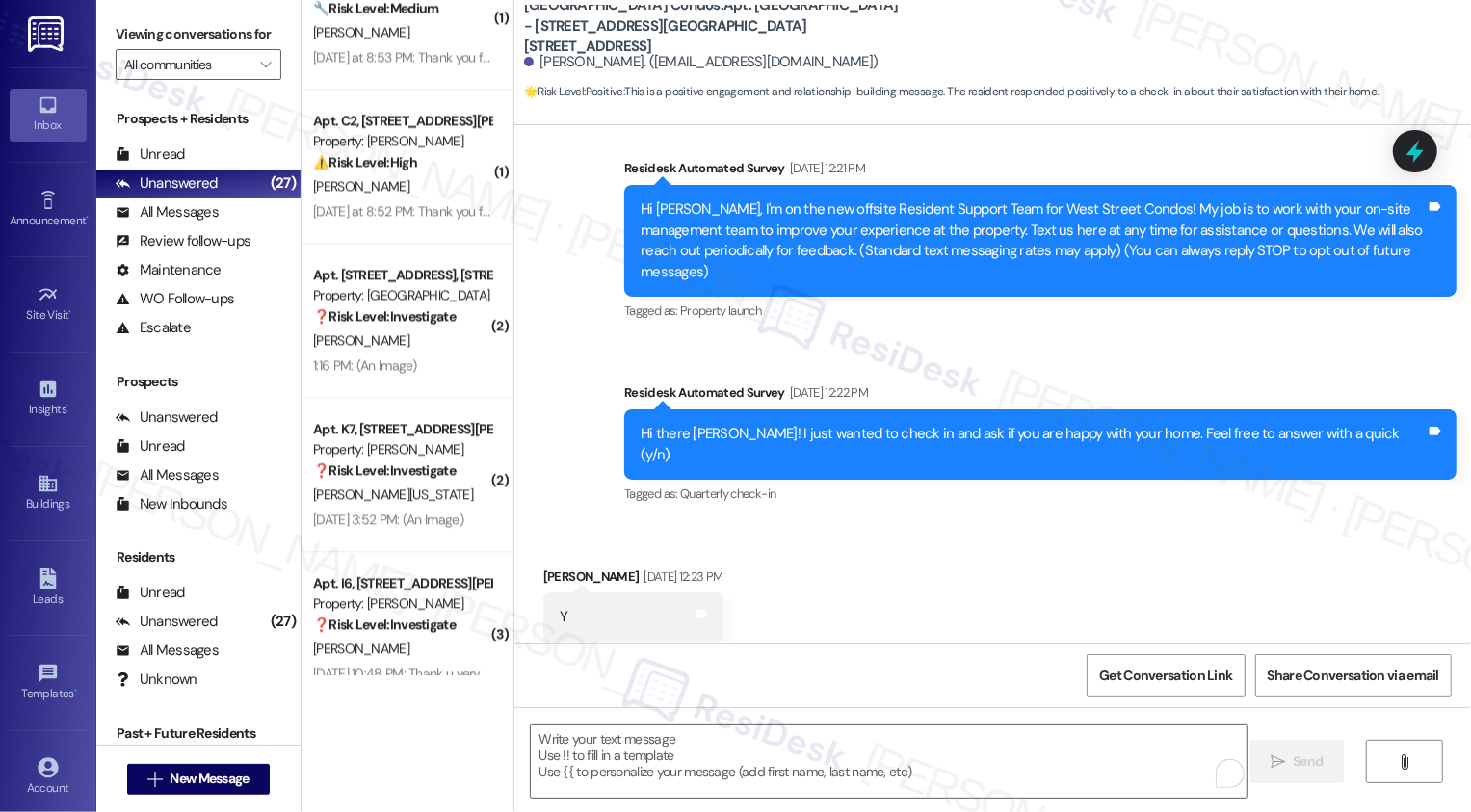
scroll to position [3485, 0]
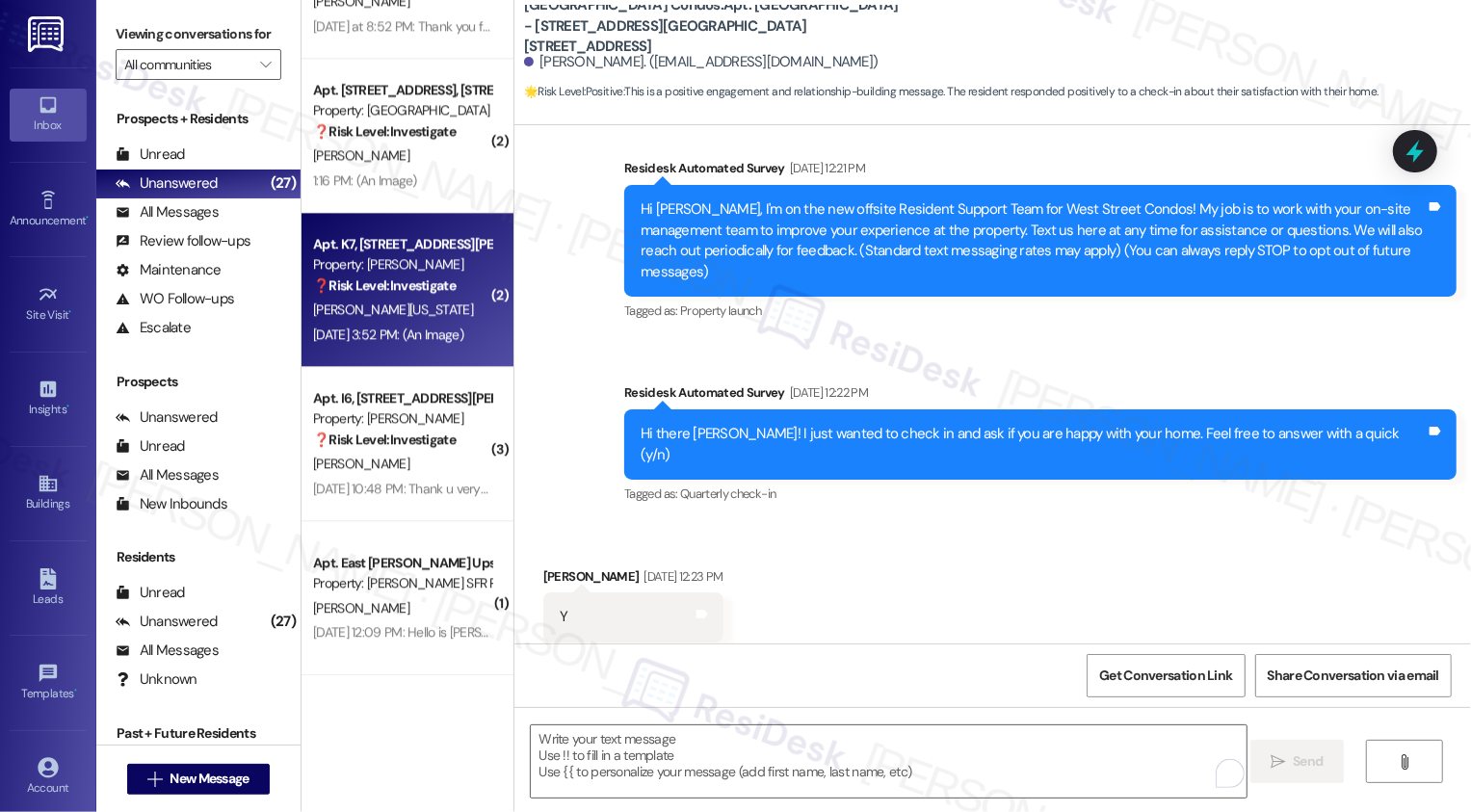
click at [412, 309] on div "D. Washington" at bounding box center [402, 309] width 182 height 24
type textarea "Fetching suggested responses. Please feel free to read through the conversation…"
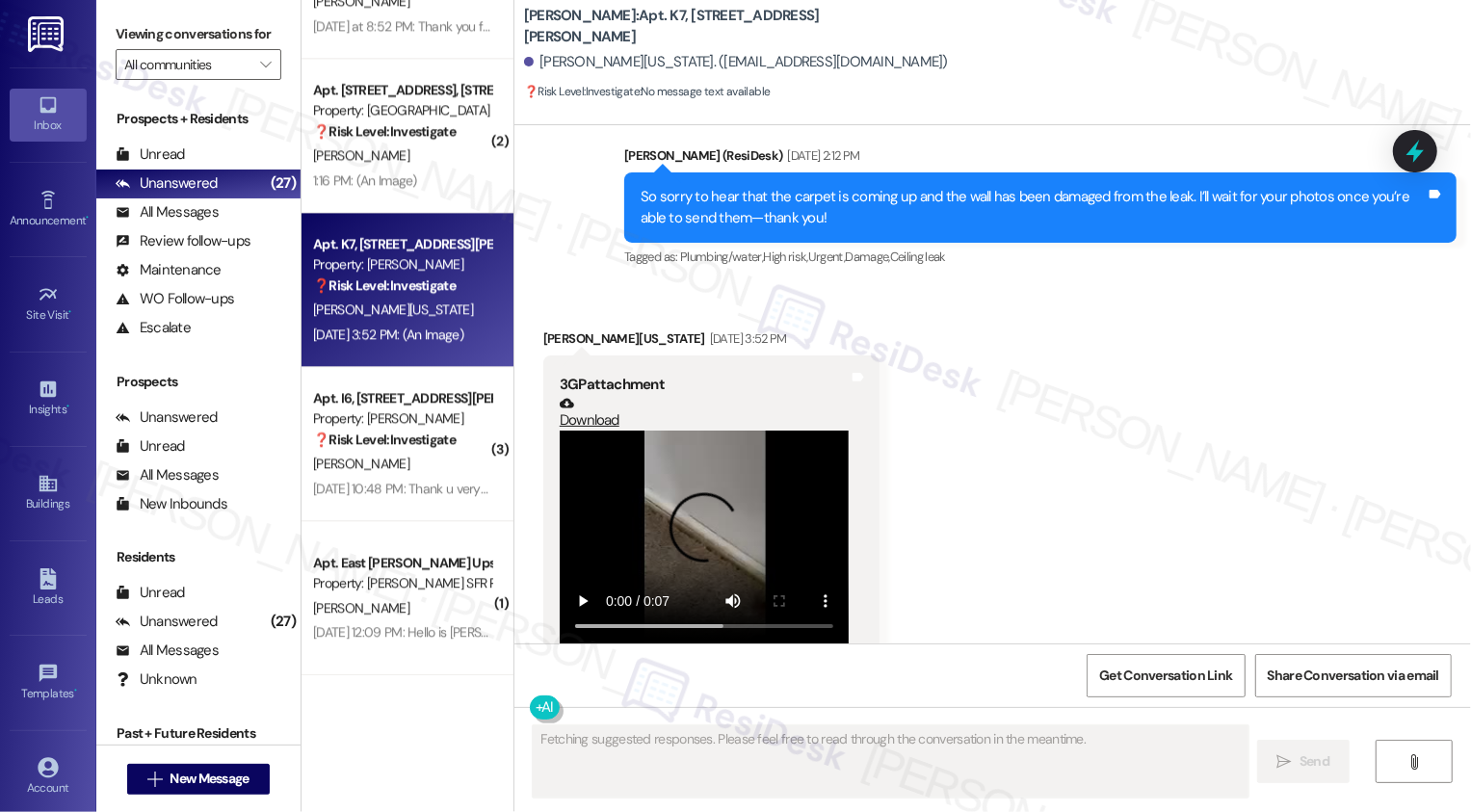
scroll to position [1756, 0]
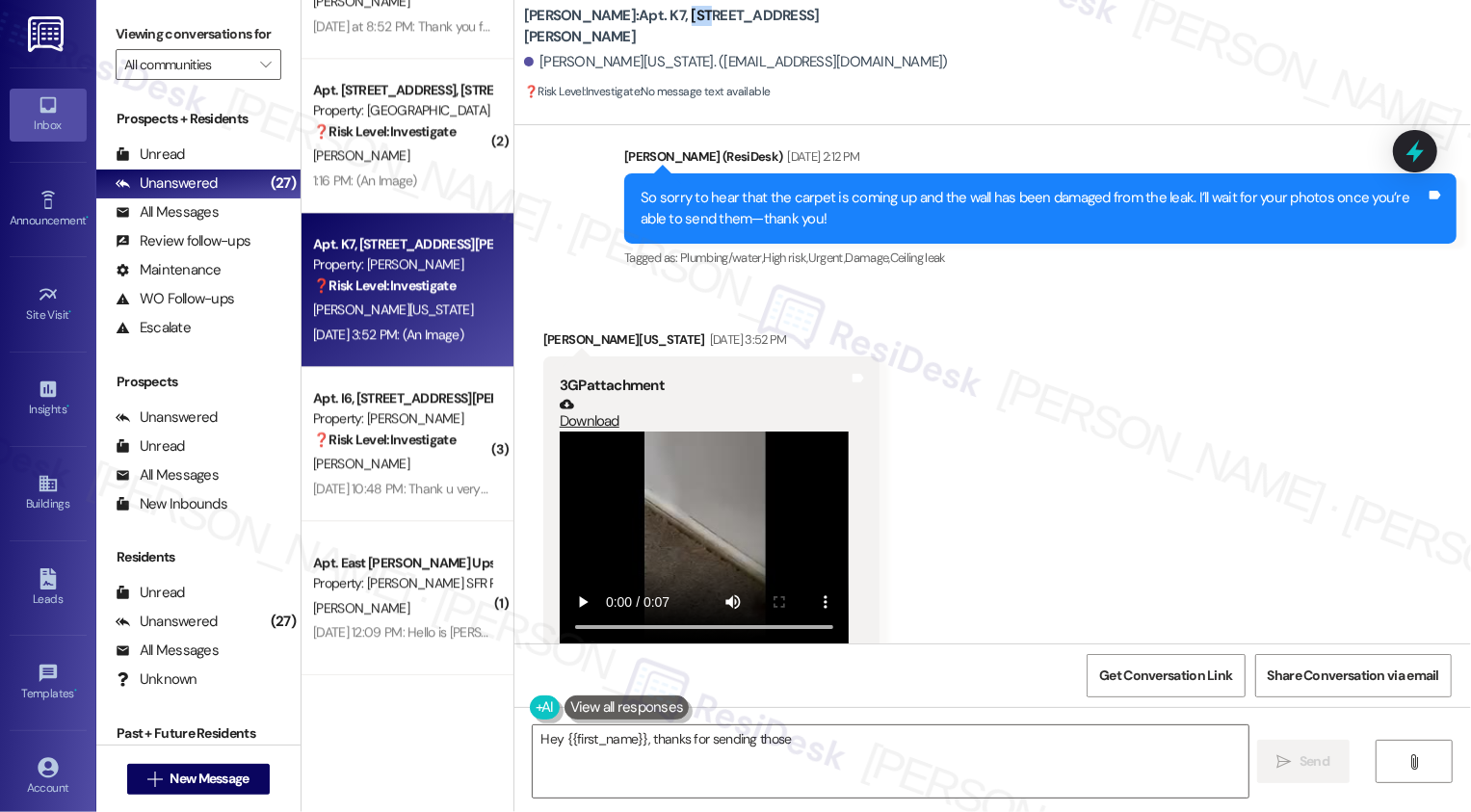
drag, startPoint x: 620, startPoint y: 24, endPoint x: 836, endPoint y: 21, distance: 216.0
click at [836, 21] on div "Wingate: Apt. K7, 4735 Courtney Drive" at bounding box center [717, 26] width 385 height 24
copy b "4735 Courtney Drive"
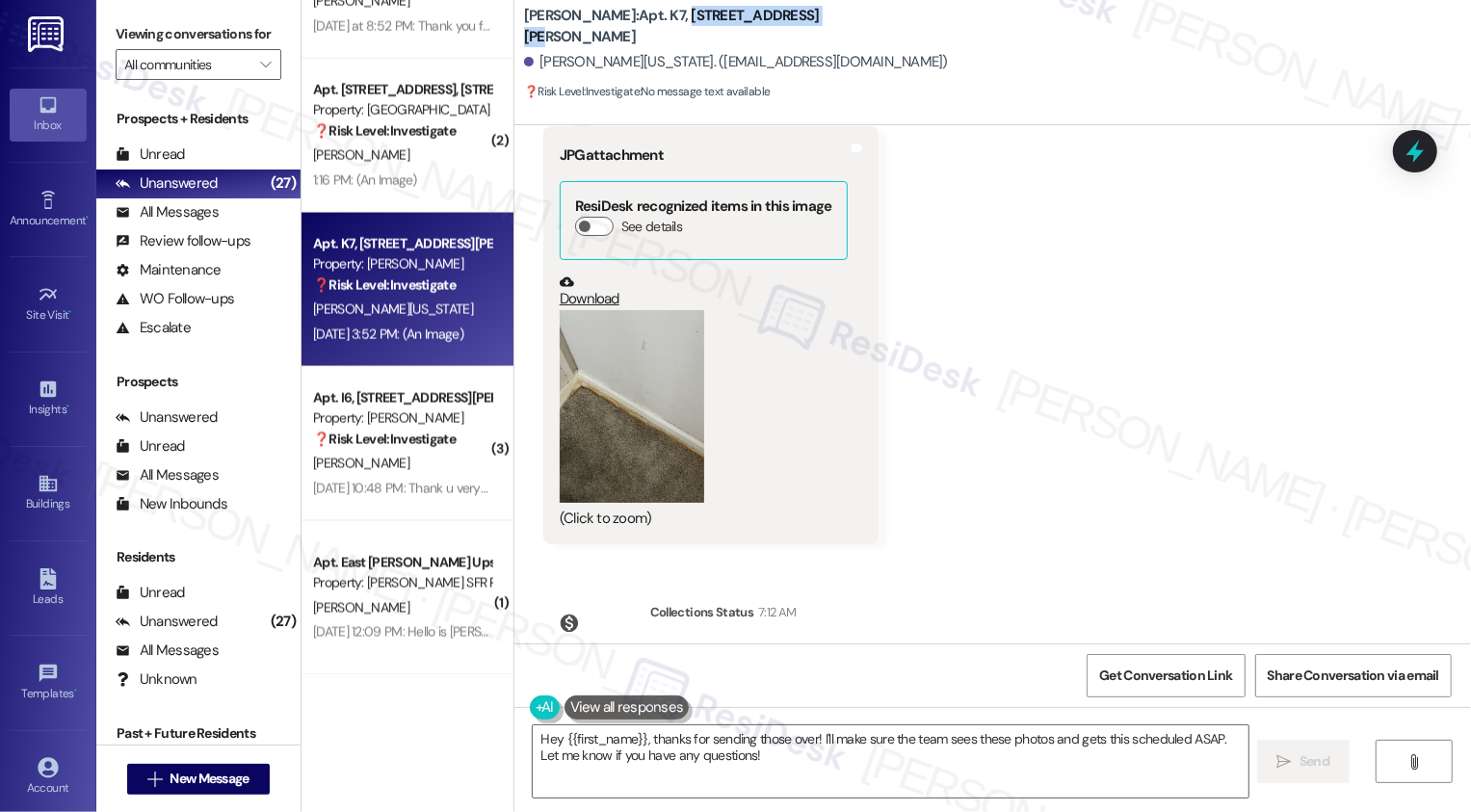
scroll to position [2357, 0]
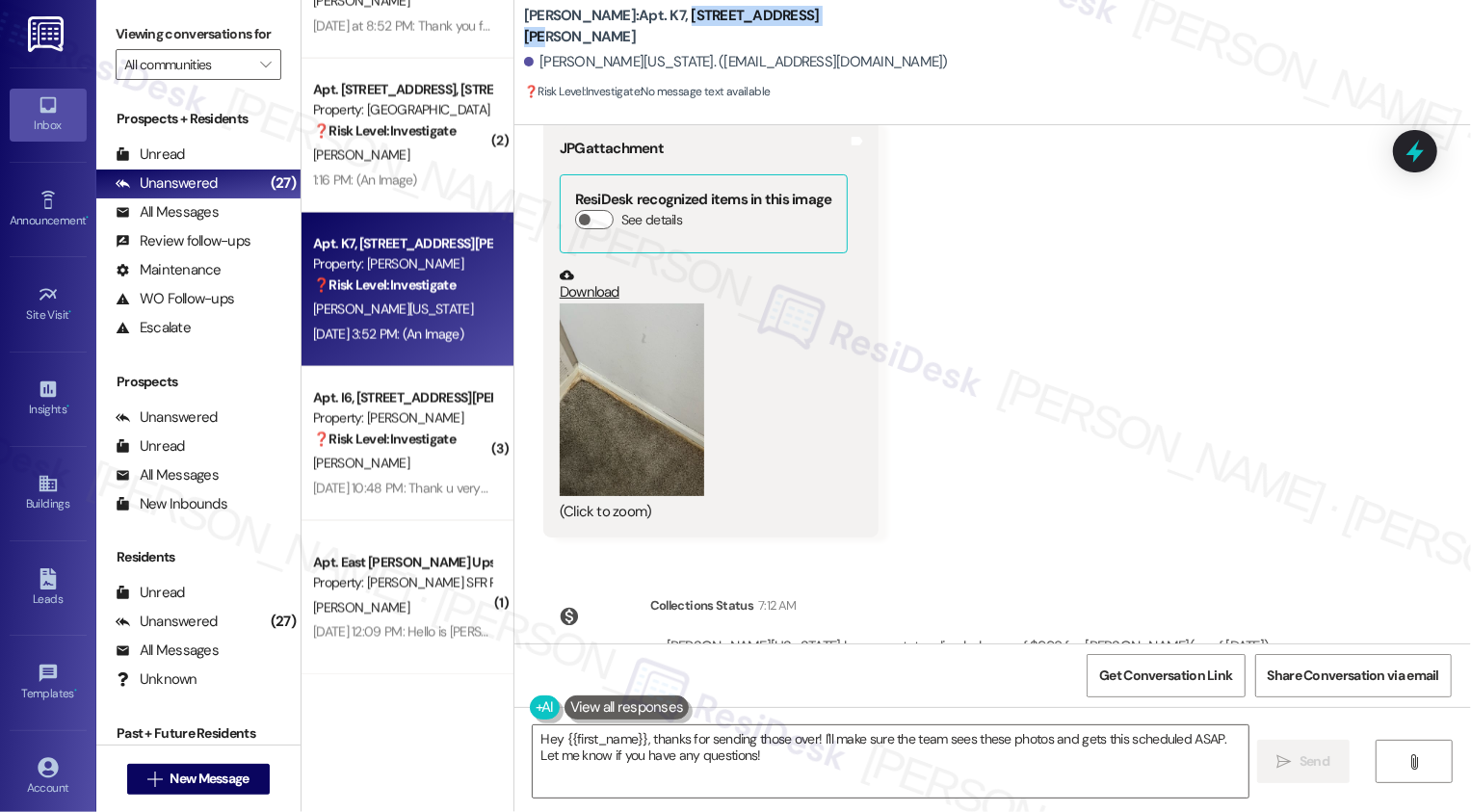
click at [604, 423] on button "Zoom image" at bounding box center [632, 400] width 144 height 193
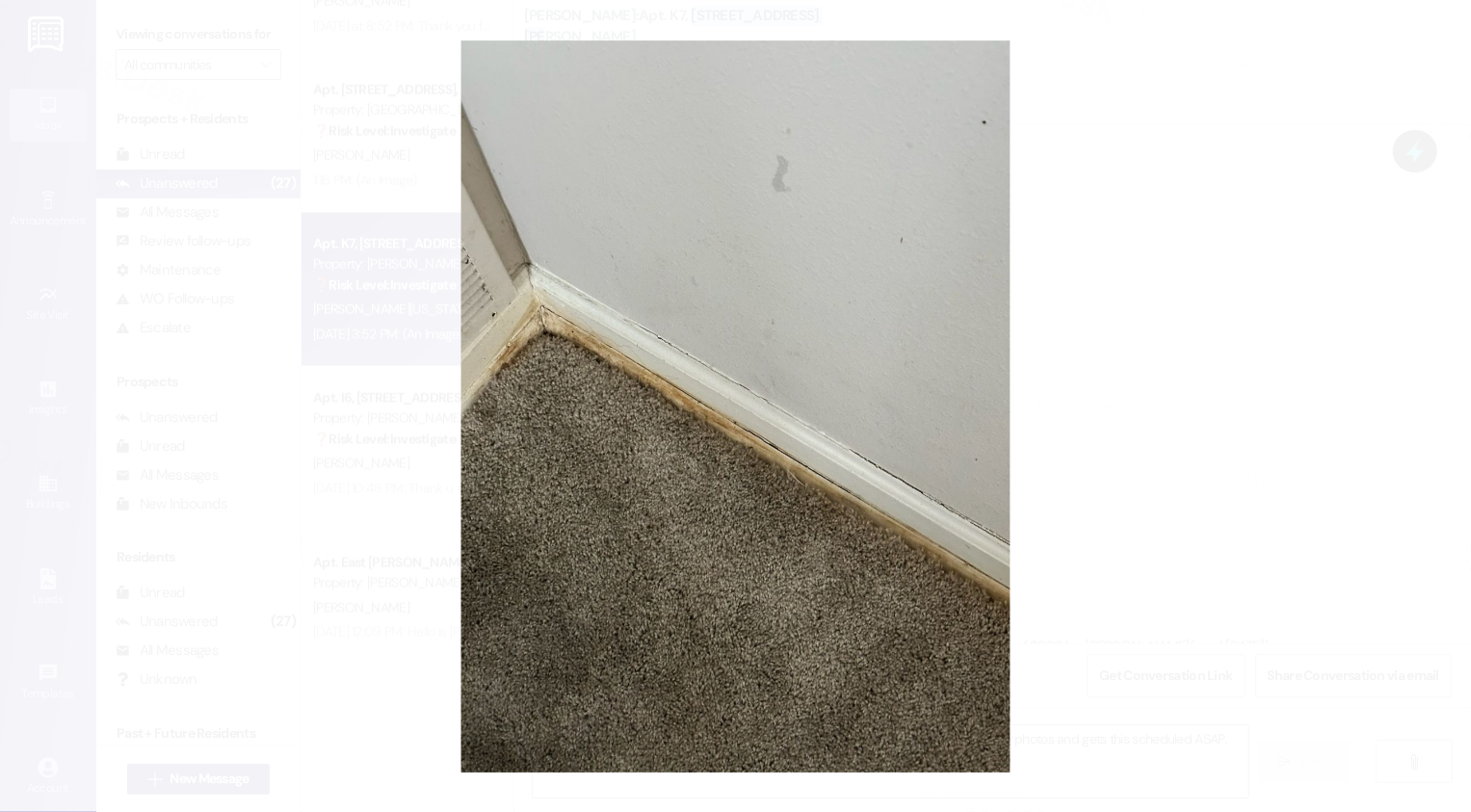
click at [1283, 459] on button "Unzoom image" at bounding box center [735, 406] width 1471 height 812
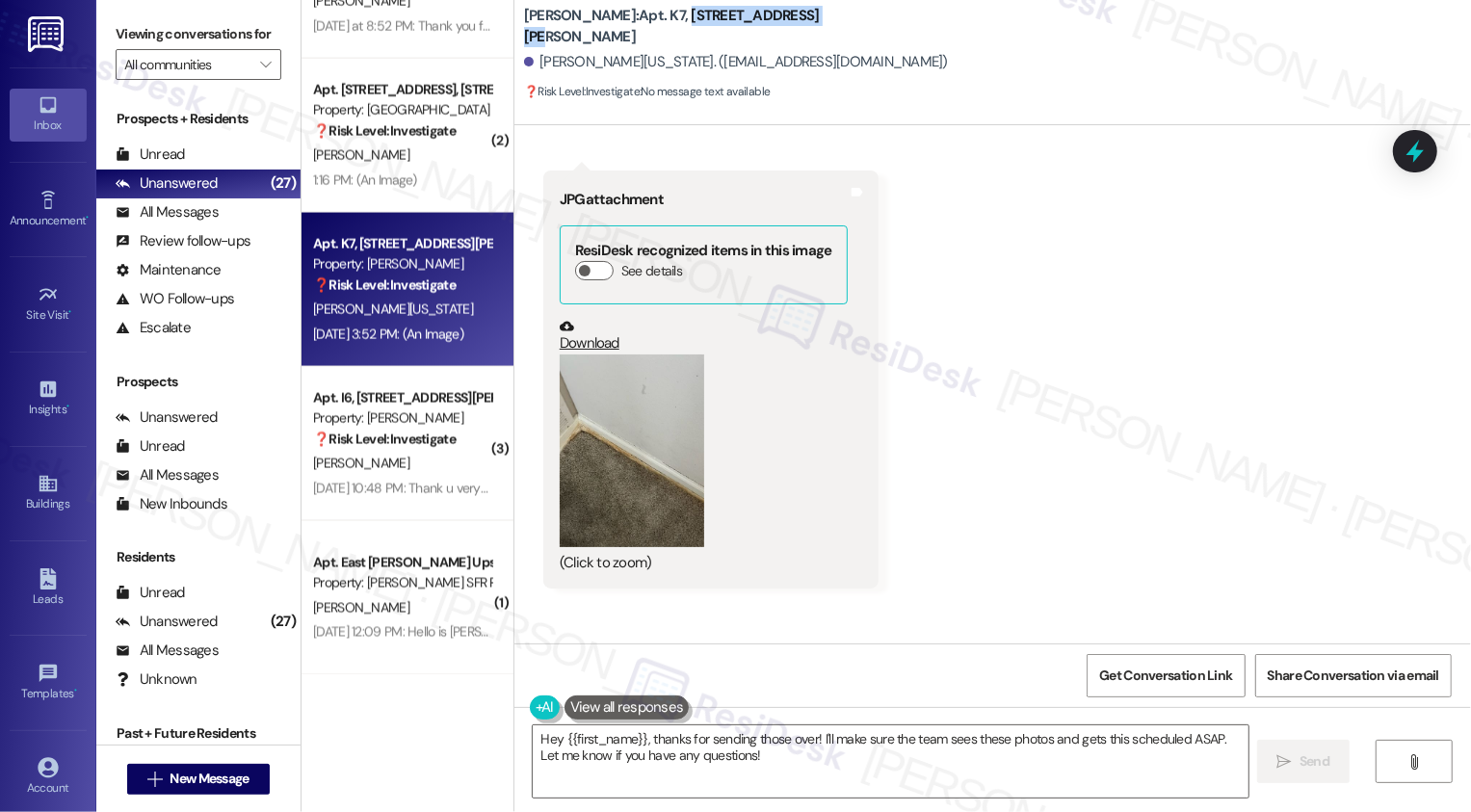
scroll to position [2303, 0]
click at [590, 323] on link "Download" at bounding box center [703, 338] width 288 height 34
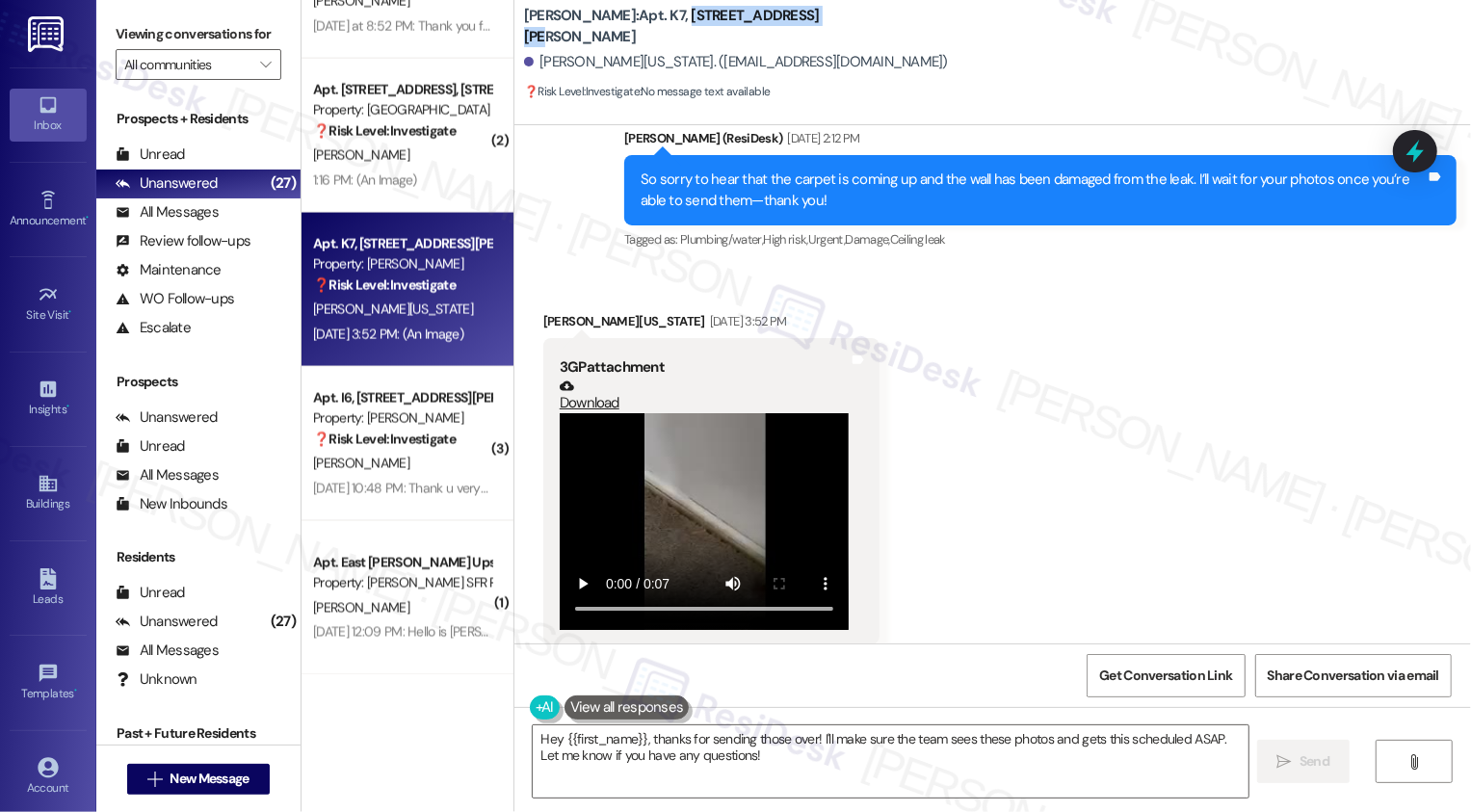
scroll to position [1780, 0]
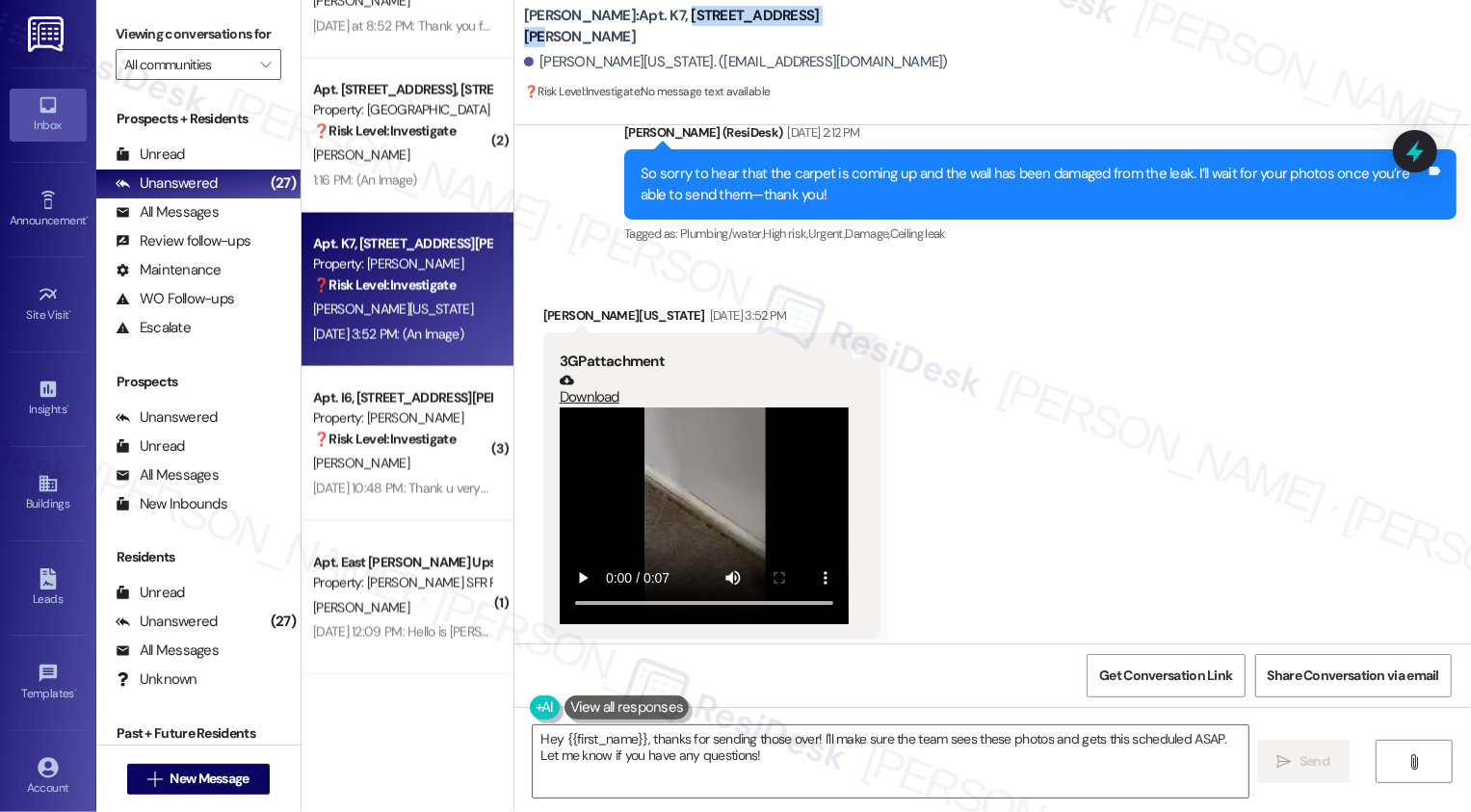
click at [591, 373] on link "Download" at bounding box center [704, 389] width 289 height 34
click at [587, 378] on link "Download" at bounding box center [704, 389] width 289 height 34
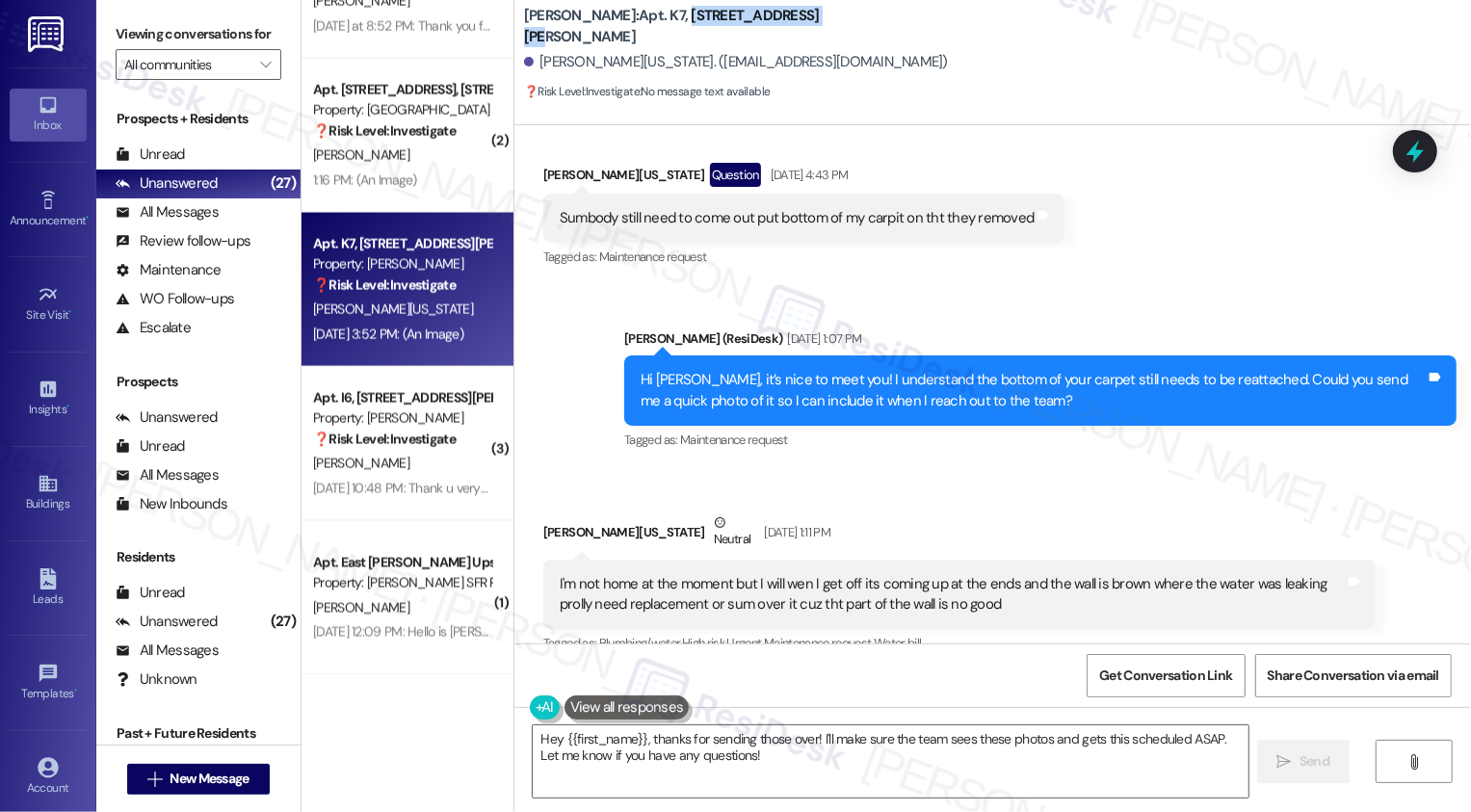
scroll to position [1082, 0]
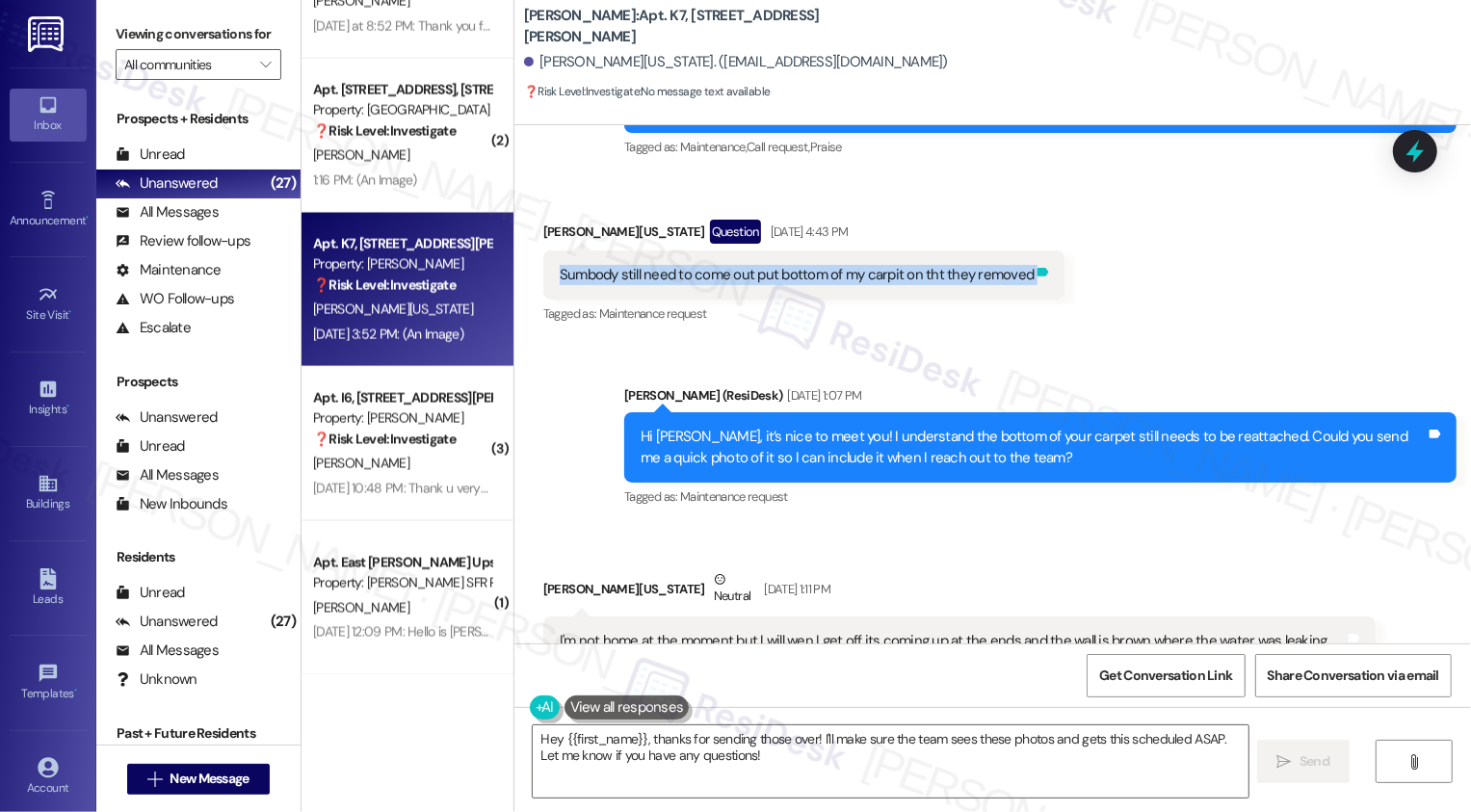
drag, startPoint x: 546, startPoint y: 249, endPoint x: 1028, endPoint y: 252, distance: 482.0
click at [1028, 252] on div "Sumbody still need to come out put bottom of my carpit on tht they removed Tags…" at bounding box center [804, 275] width 522 height 49
copy div "Sumbody still need to come out put bottom of my carpit on tht they removed Tags…"
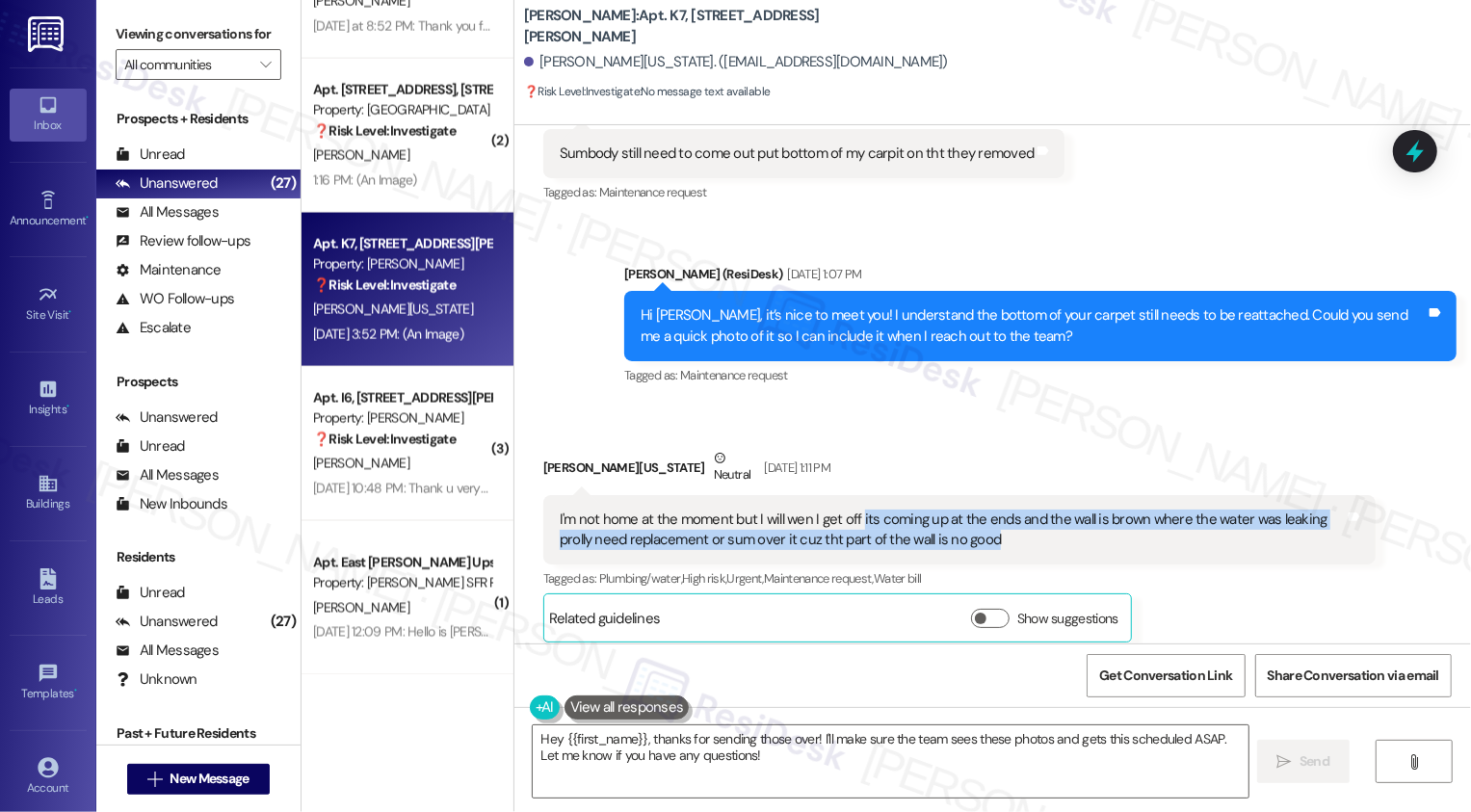
drag, startPoint x: 847, startPoint y: 497, endPoint x: 1019, endPoint y: 522, distance: 173.8
click at [1019, 525] on div "I'm not home at the moment but I will wen I get off its coming up at the ends a…" at bounding box center [952, 530] width 785 height 41
copy div "its coming up at the ends and the wall is brown where the water was leaking pro…"
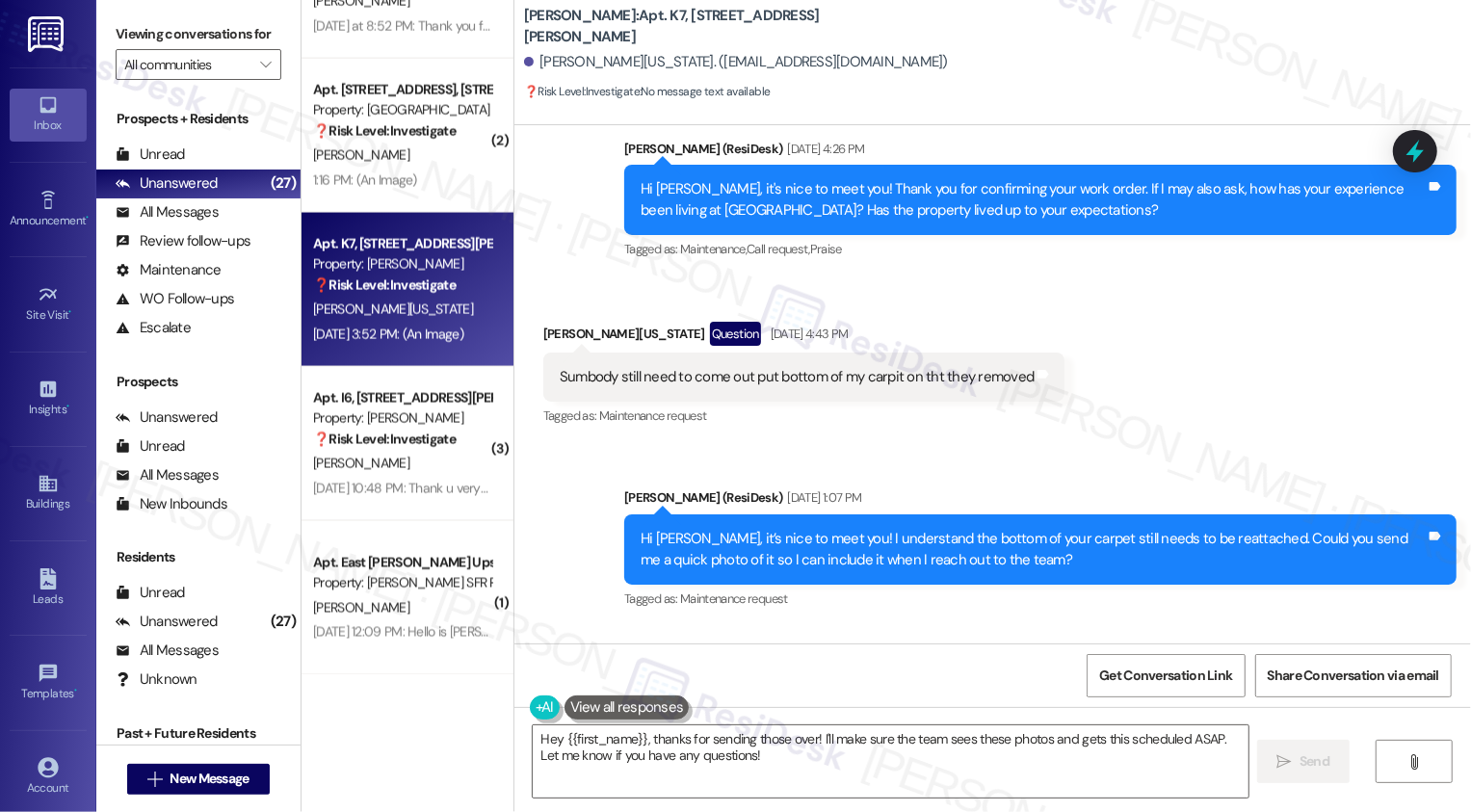
scroll to position [967, 0]
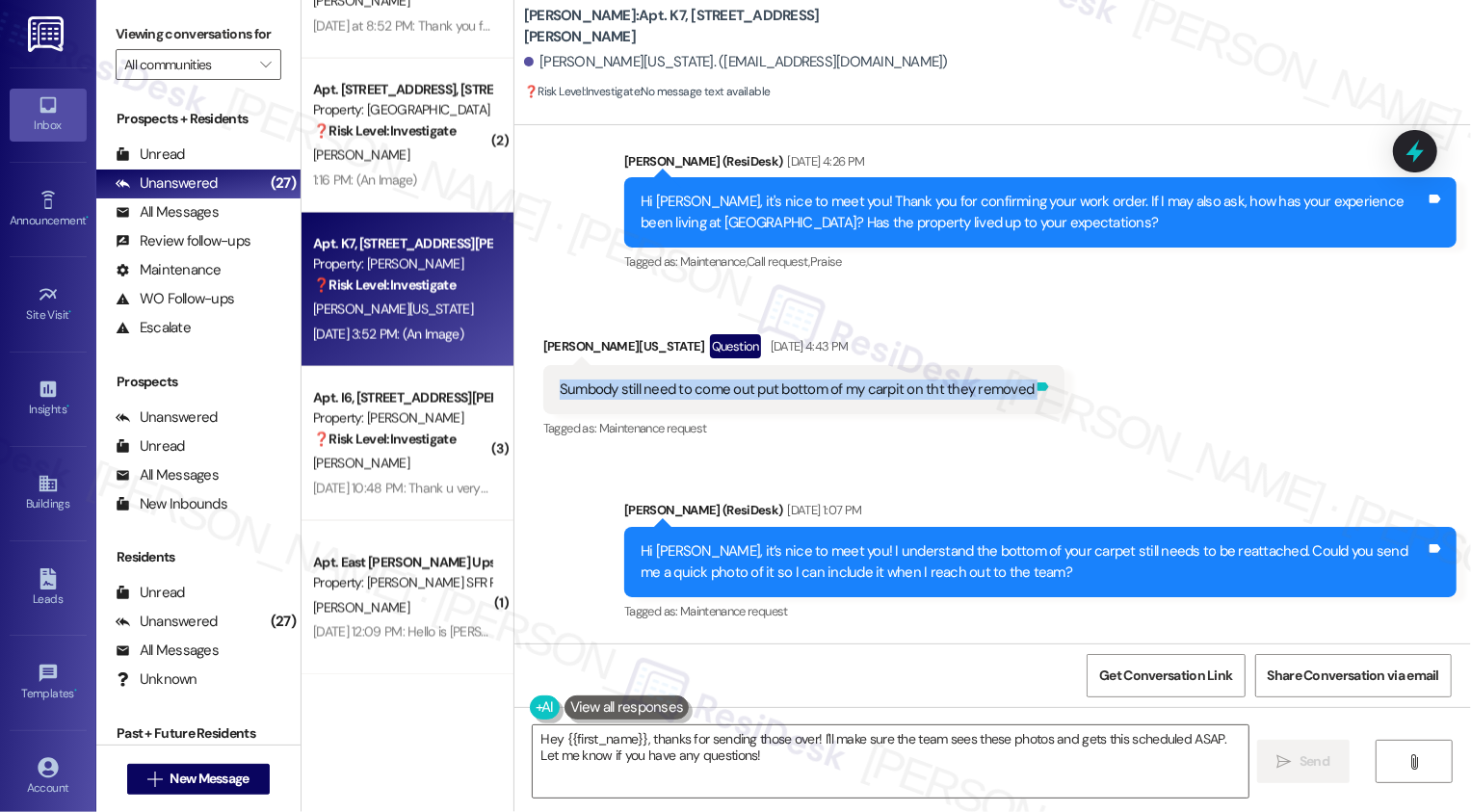
drag, startPoint x: 546, startPoint y: 368, endPoint x: 1030, endPoint y: 369, distance: 484.0
click at [1045, 379] on div "Received via SMS Denzel Washington Question Aug 25, 2025 at 4:43 PM Sumbody sti…" at bounding box center [804, 388] width 551 height 138
copy div "Sumbody still need to come out put bottom of my carpit on tht they removed Tags…"
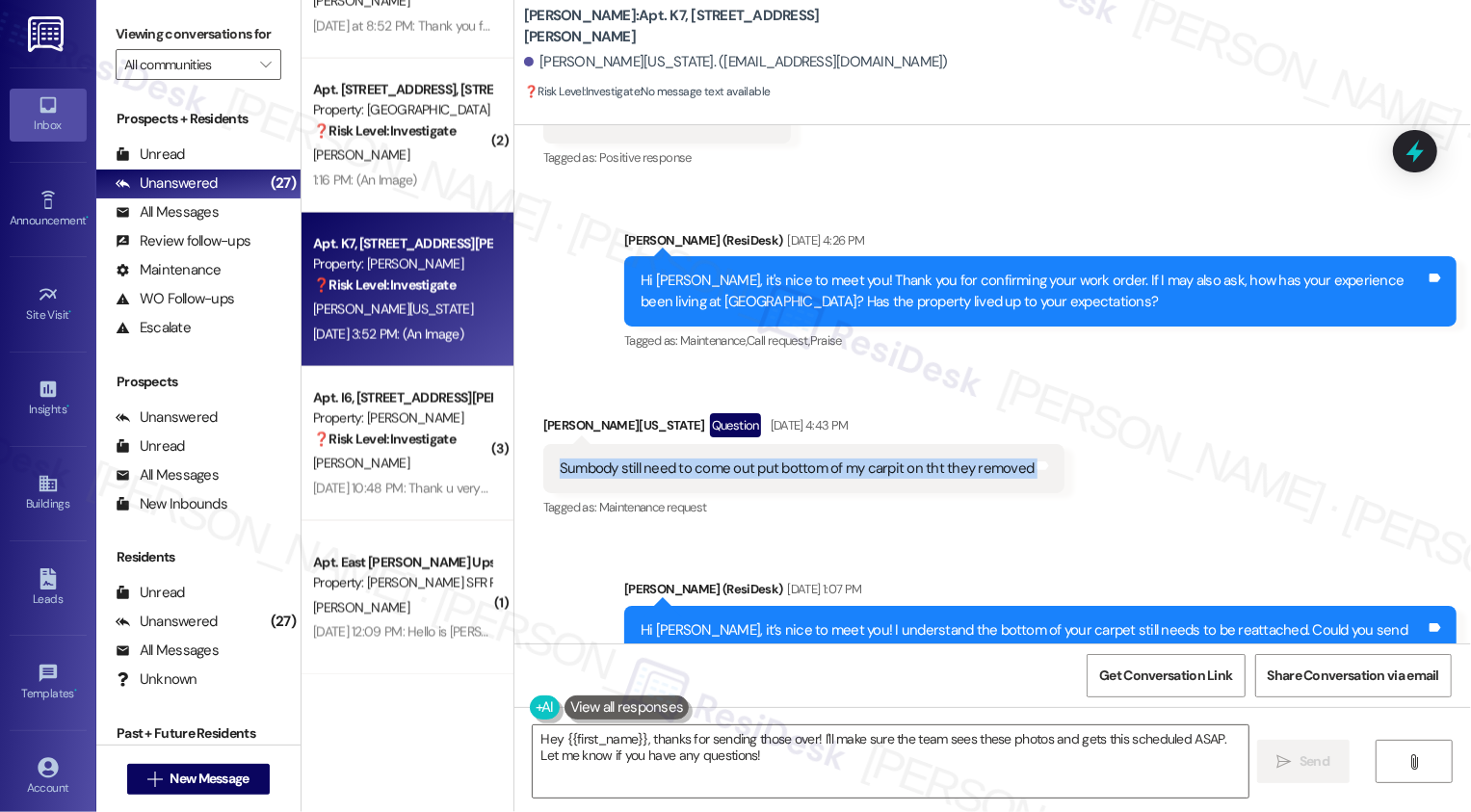
scroll to position [1191, 0]
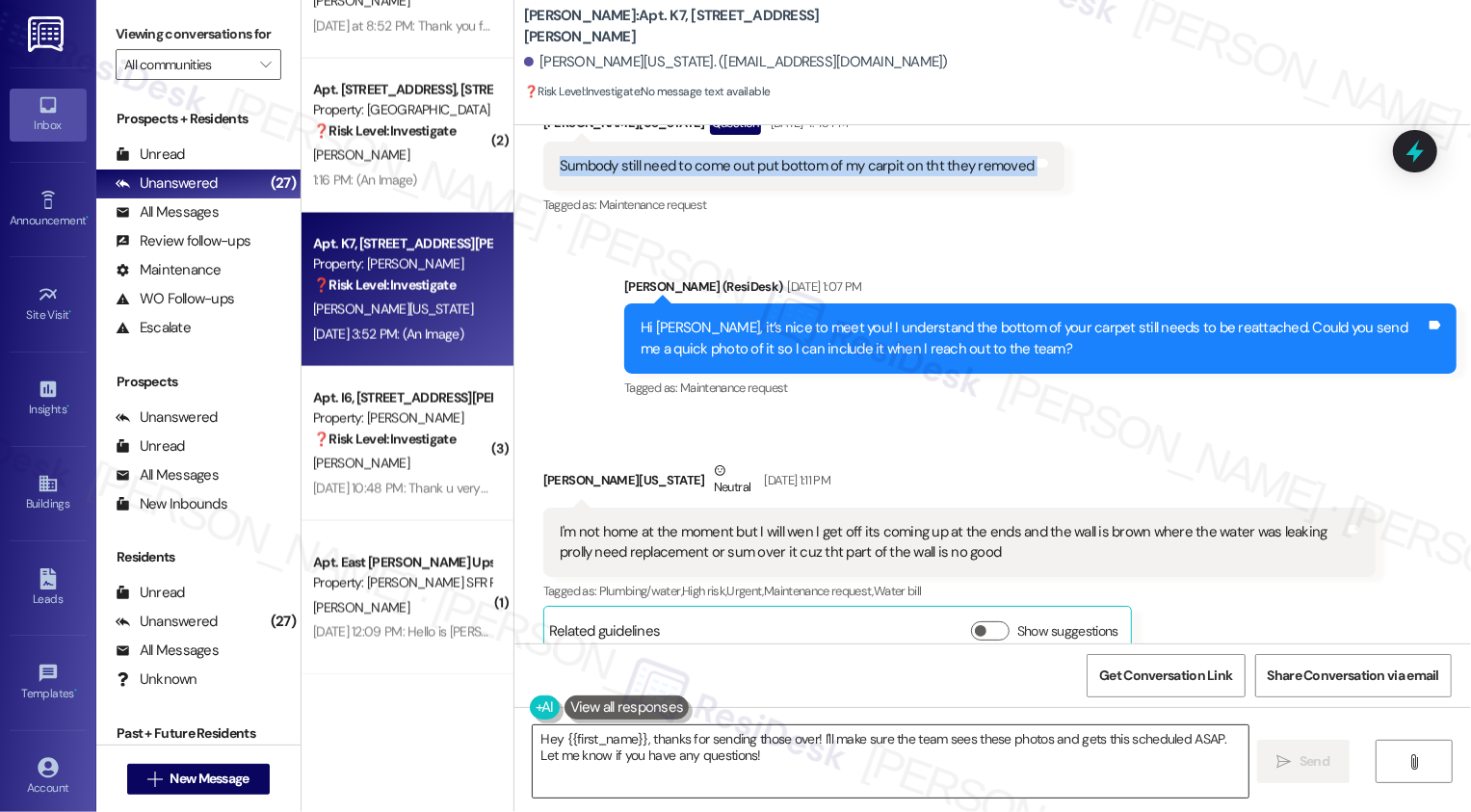
click at [724, 771] on textarea "Hey {{first_name}}, thanks for sending those over! I'll make sure the team sees…" at bounding box center [890, 761] width 716 height 72
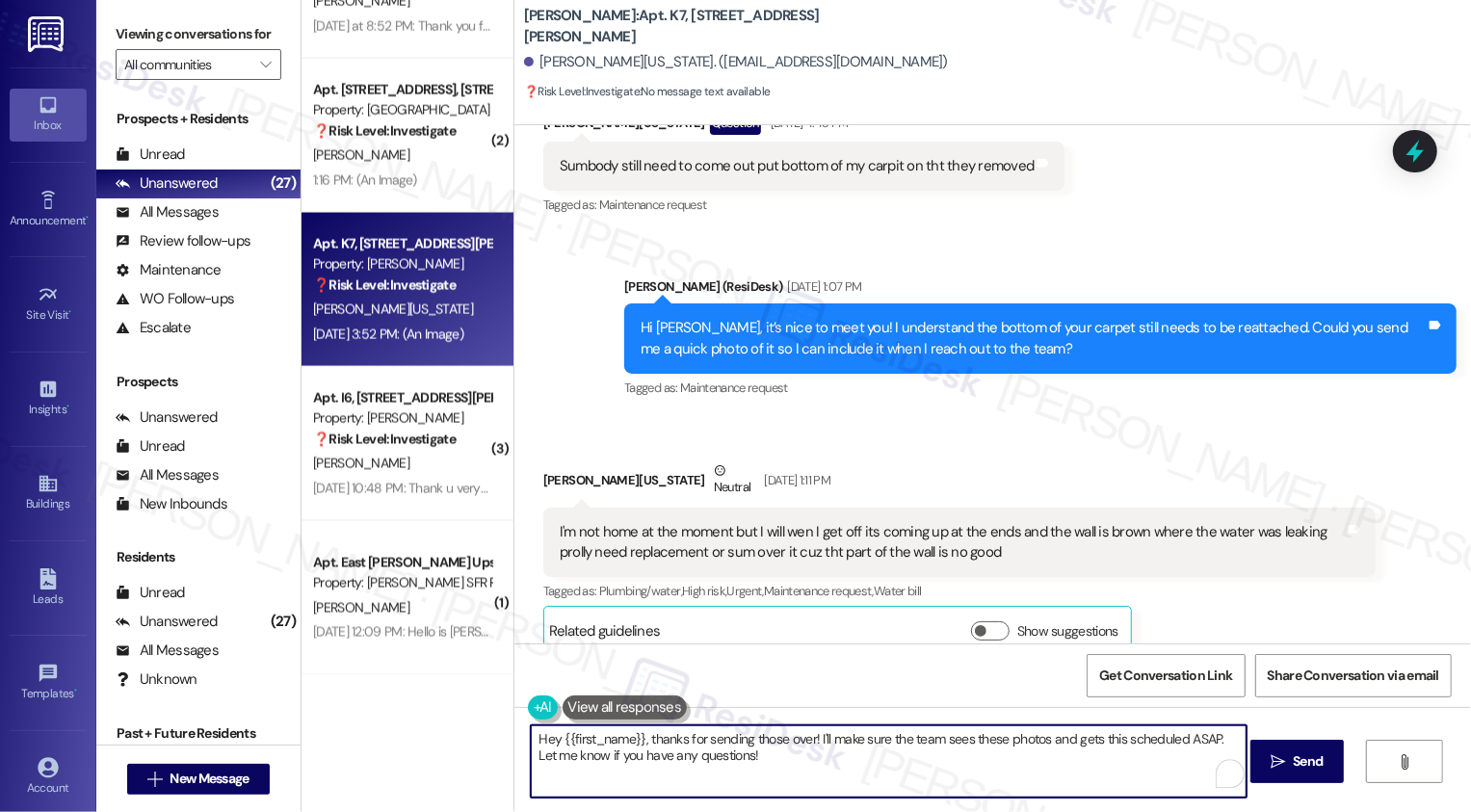
click at [724, 771] on textarea "Hey {{first_name}}, thanks for sending those over! I'll make sure the team sees…" at bounding box center [888, 761] width 716 height 72
drag, startPoint x: 809, startPoint y: 737, endPoint x: 848, endPoint y: 792, distance: 67.4
click at [848, 792] on textarea "Hey {{first_name}}, thanks for sending those over! I'll make sure the team sees…" at bounding box center [888, 761] width 716 height 72
type textarea "Hey {{first_name}}, thanks for sending those over! I'll go ahead and submit a r…"
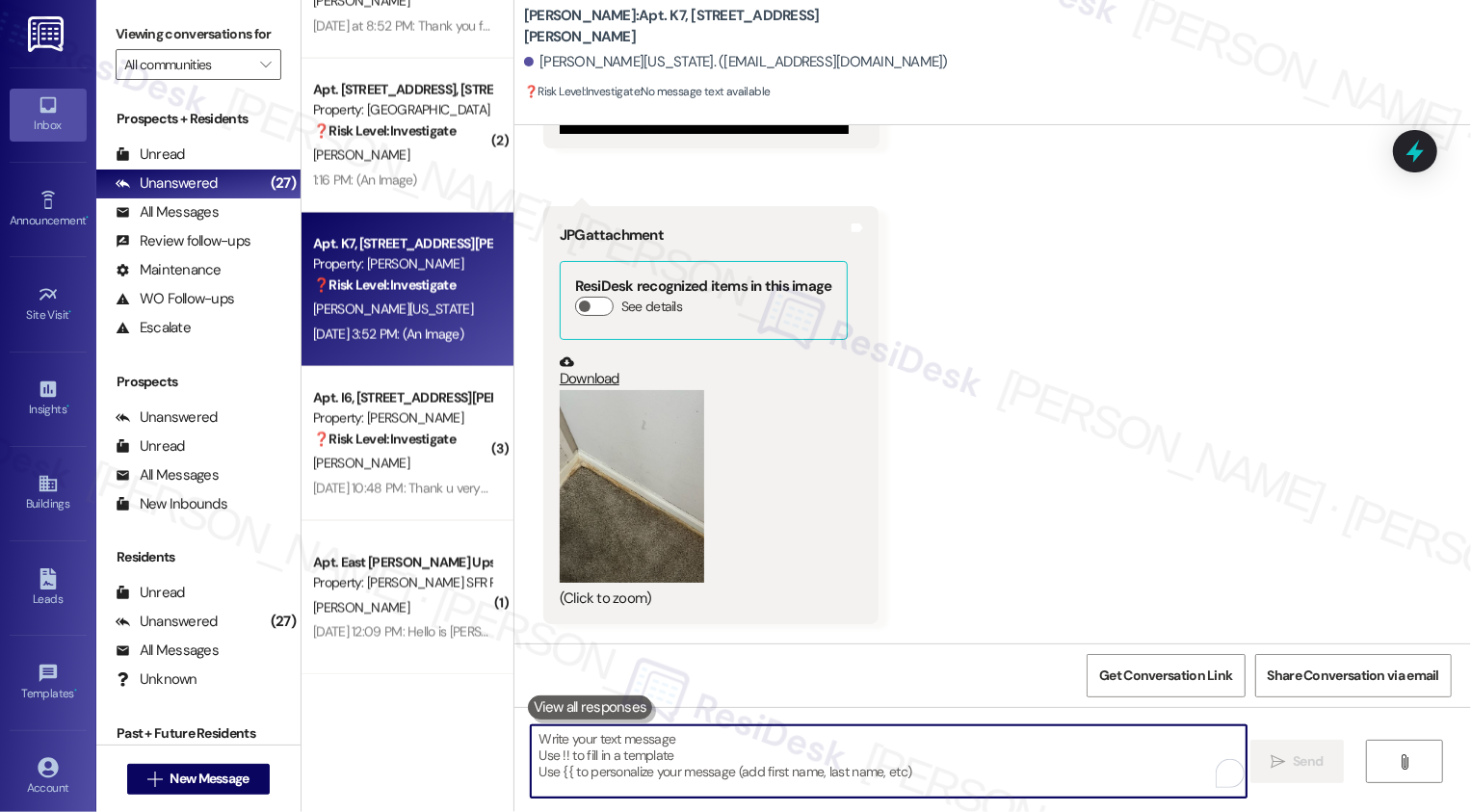
scroll to position [2576, 0]
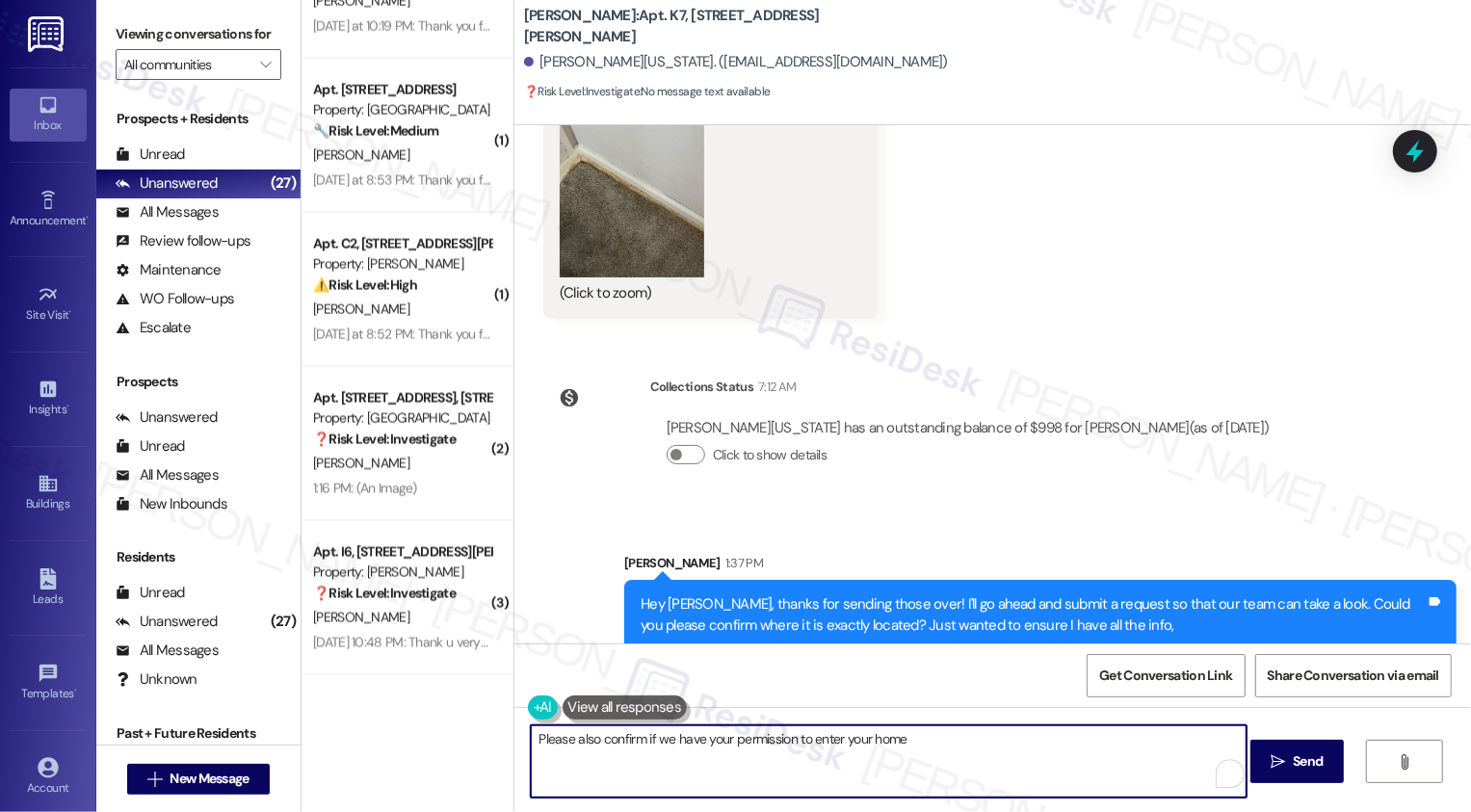
type textarea "Please also confirm if we have your permission to enter your home!"
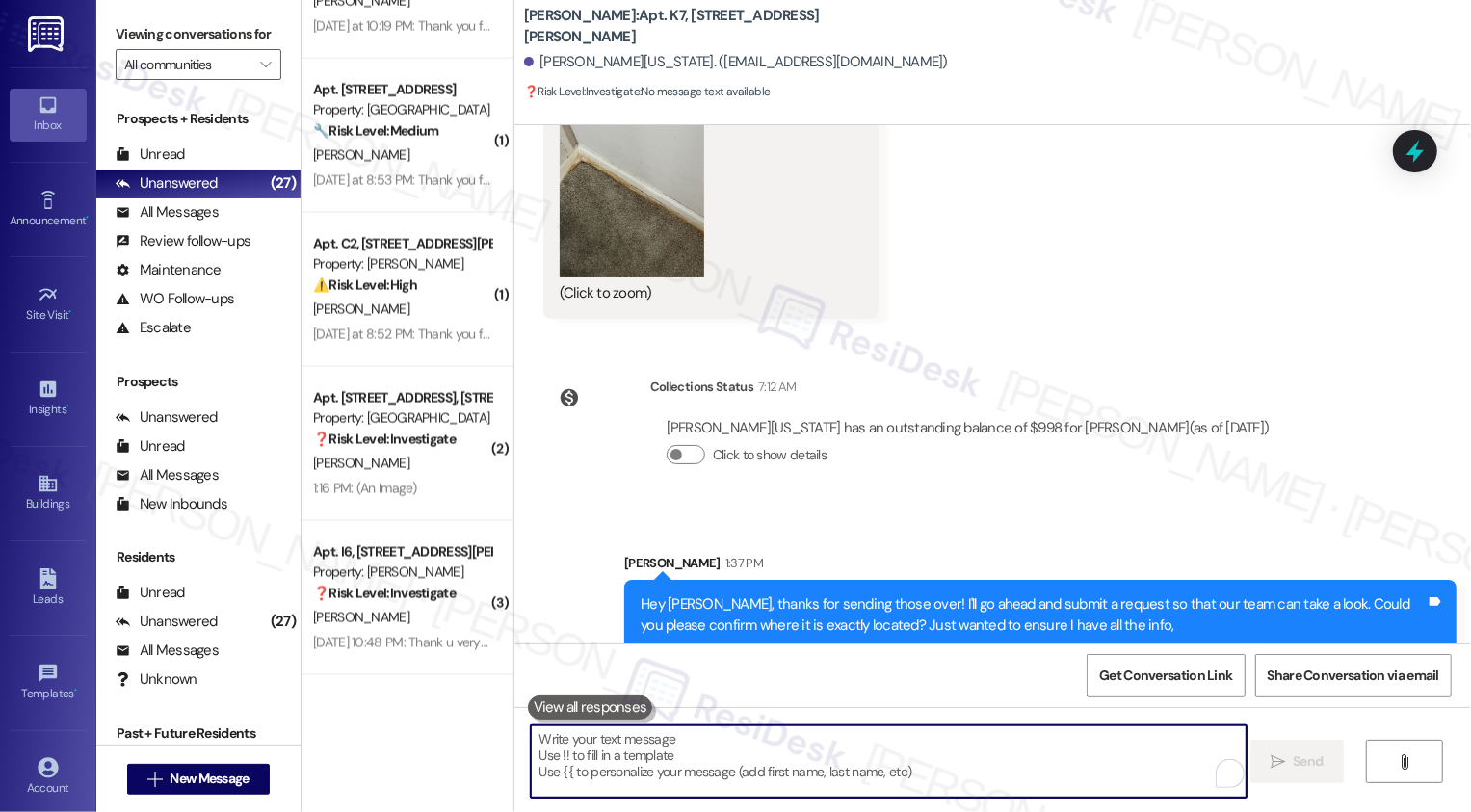
scroll to position [2709, 0]
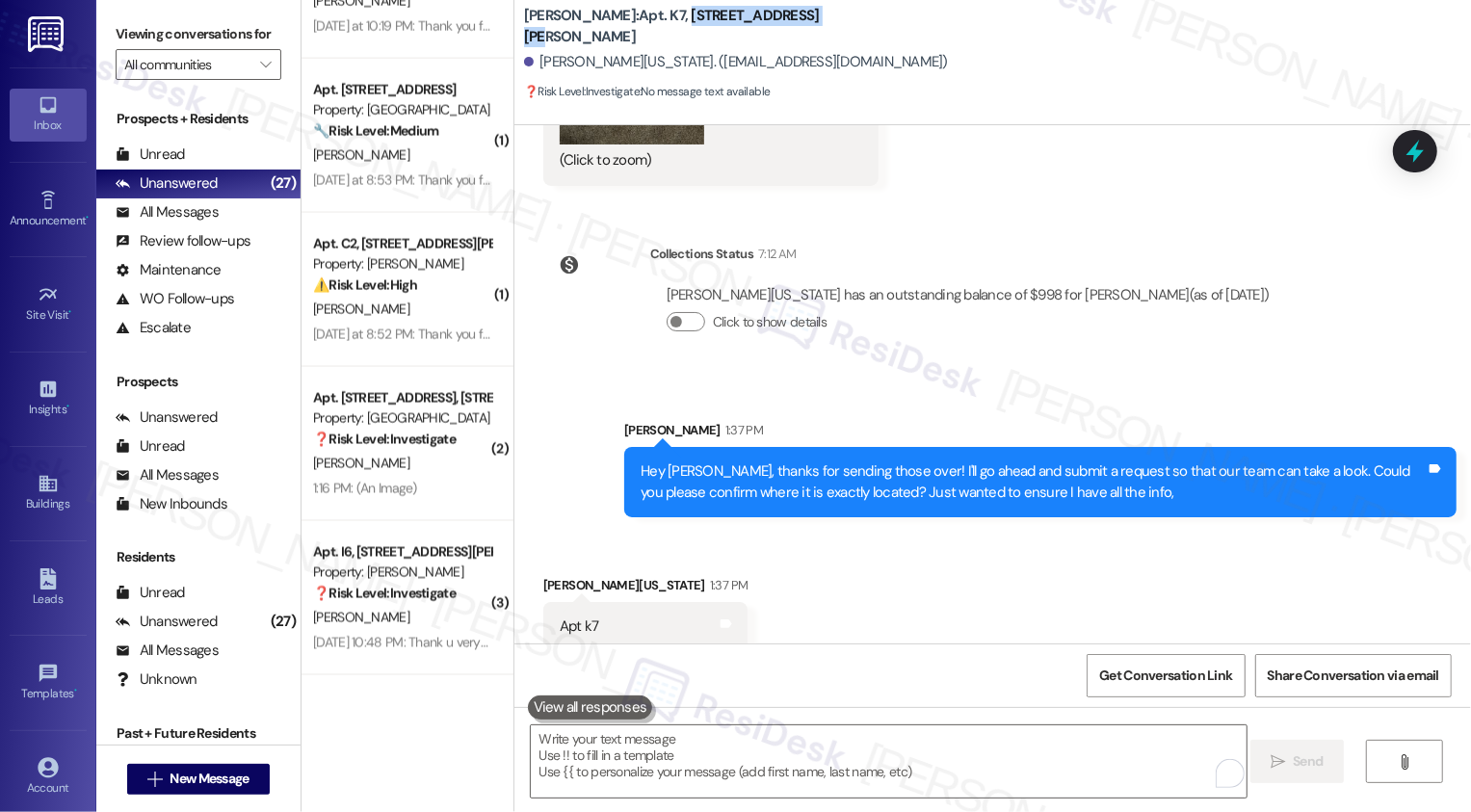
drag, startPoint x: 621, startPoint y: 22, endPoint x: 804, endPoint y: 26, distance: 183.0
click at [804, 26] on div "Wingate: Apt. K7, 4735 Courtney Drive" at bounding box center [717, 26] width 385 height 24
copy b "4735 Courtney Drive"
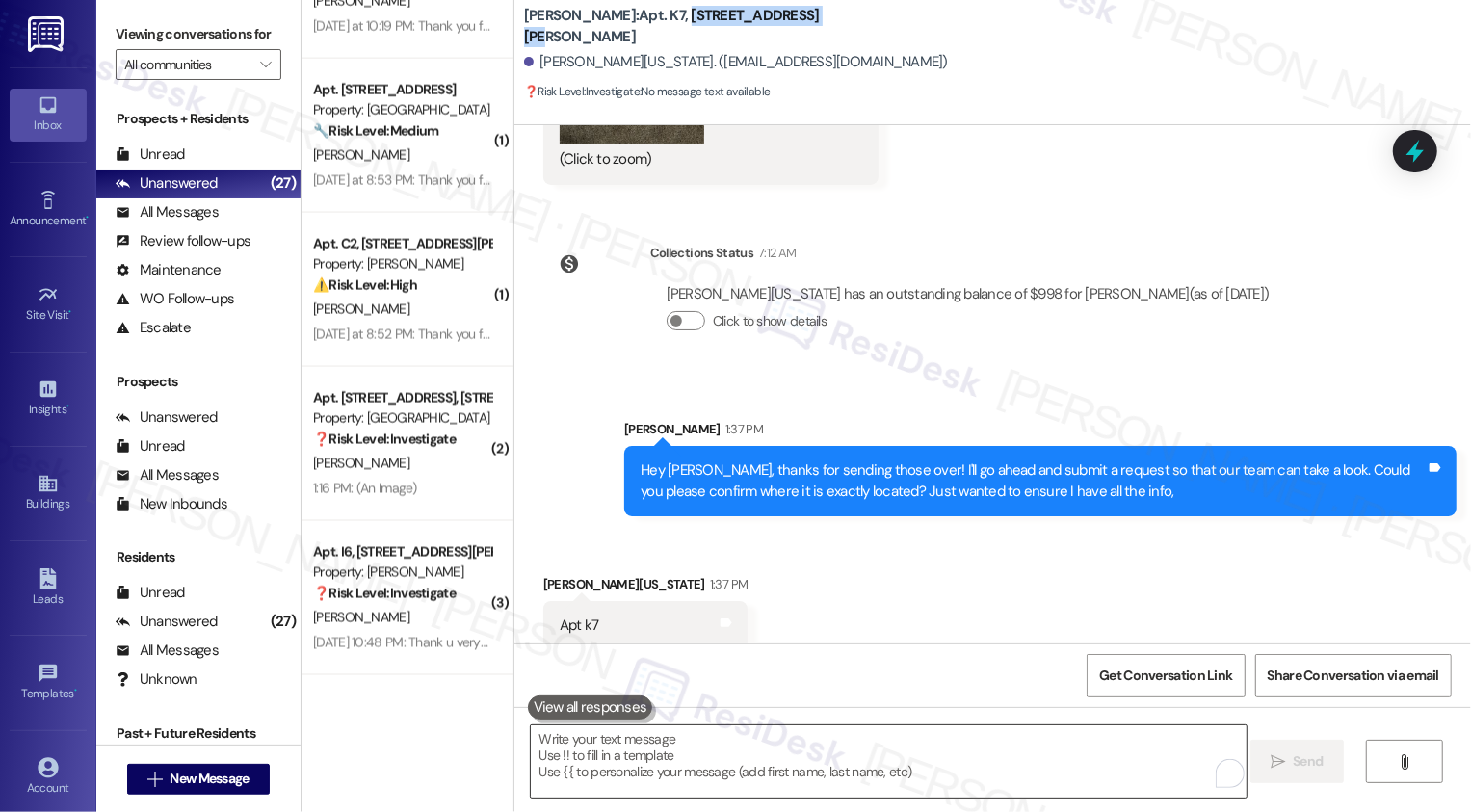
click at [643, 746] on textarea "To enrich screen reader interactions, please activate Accessibility in Grammarl…" at bounding box center [888, 761] width 716 height 72
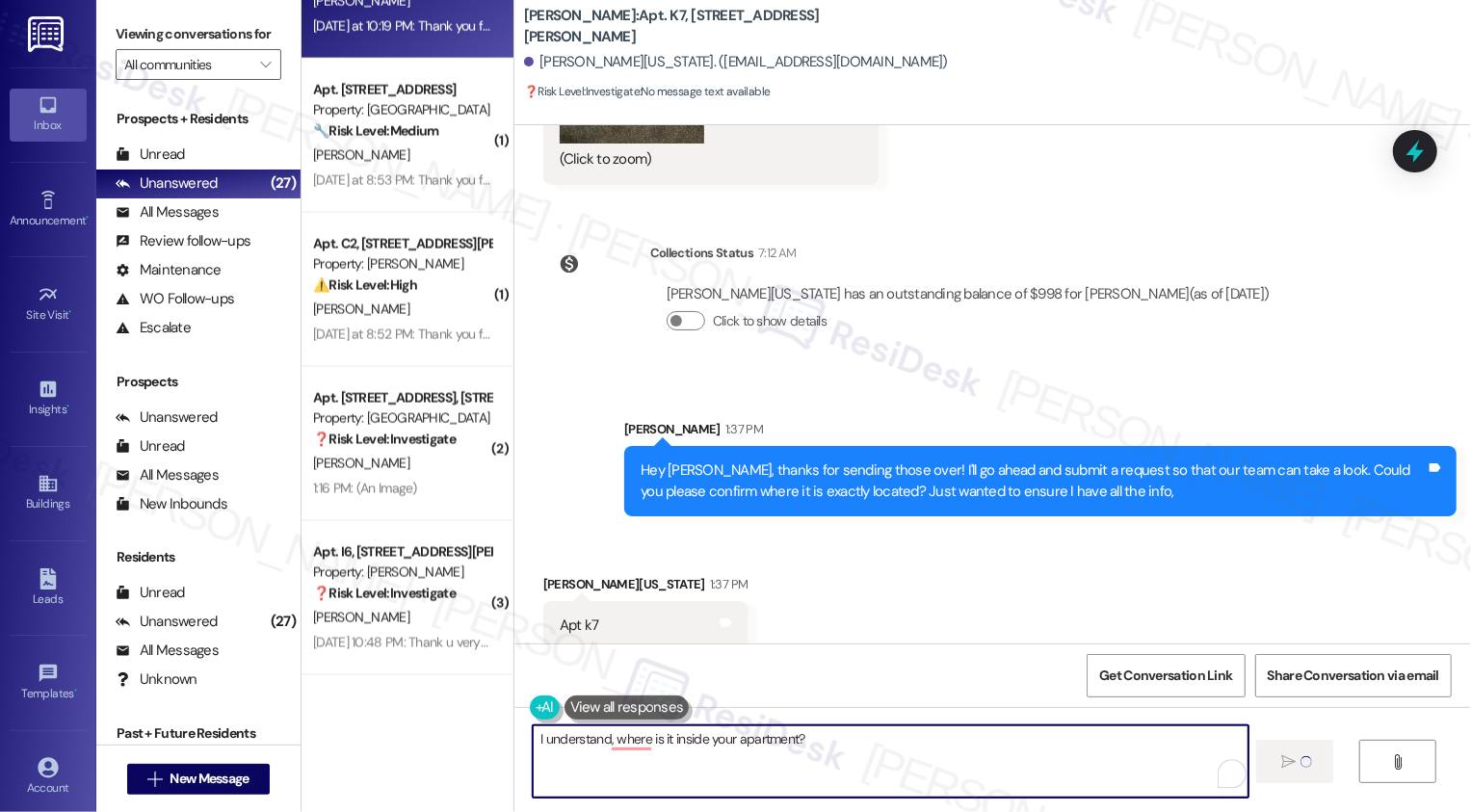
type textarea "I understand, where is it inside your apartment?"
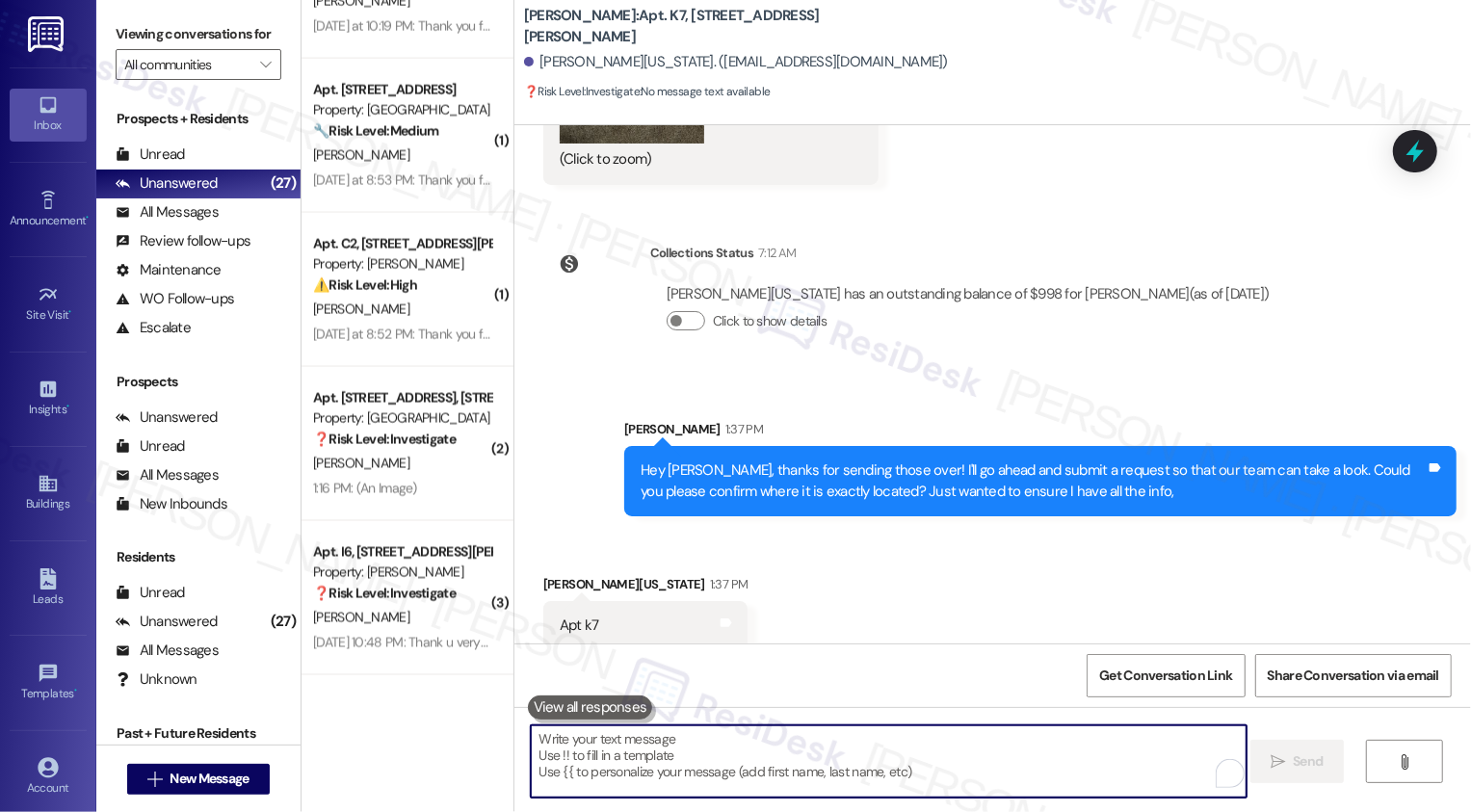
click at [801, 531] on div "Received via SMS Denzel Washington 1:37 PM Apt k7 Tags and notes" at bounding box center [992, 597] width 957 height 134
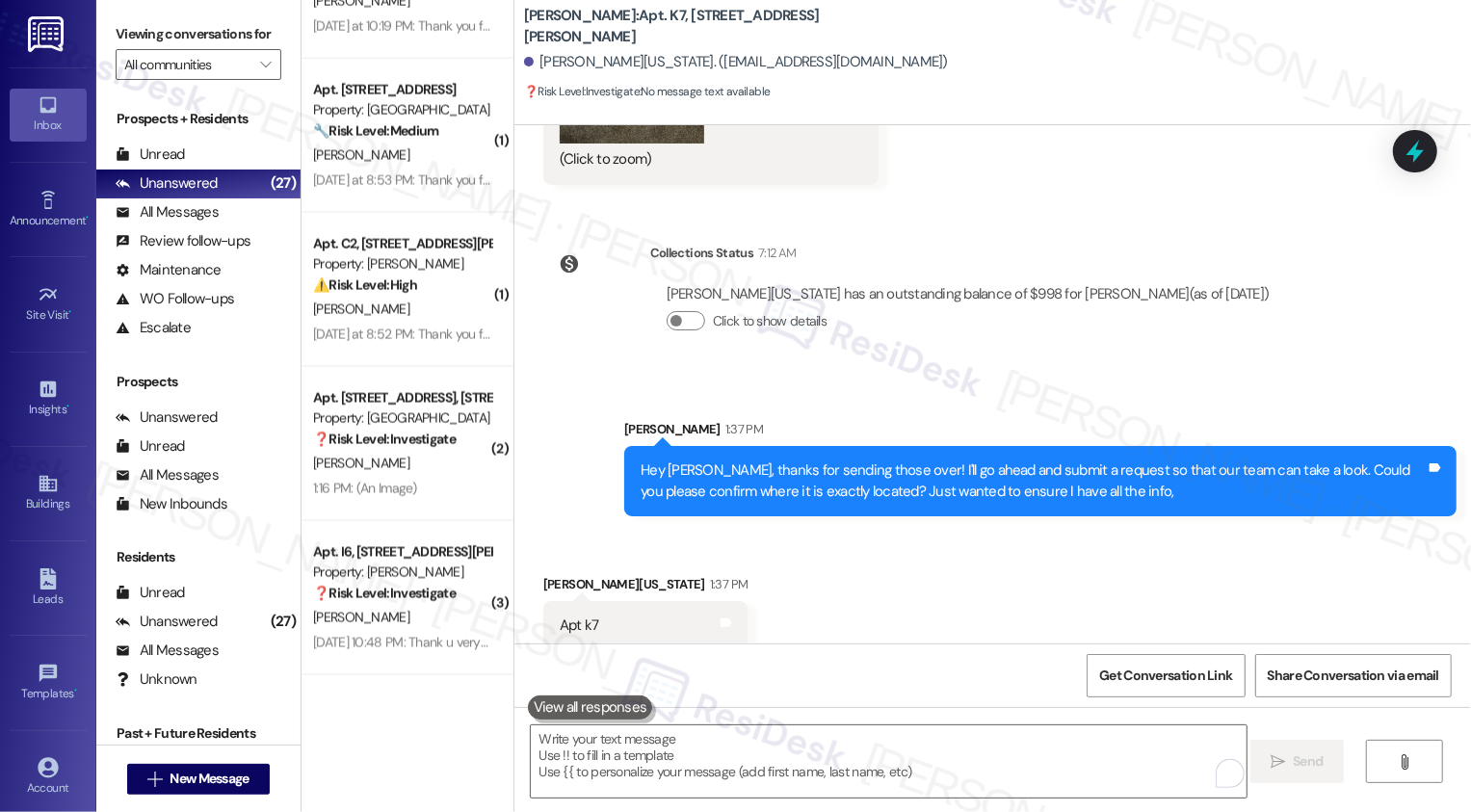
scroll to position [2843, 0]
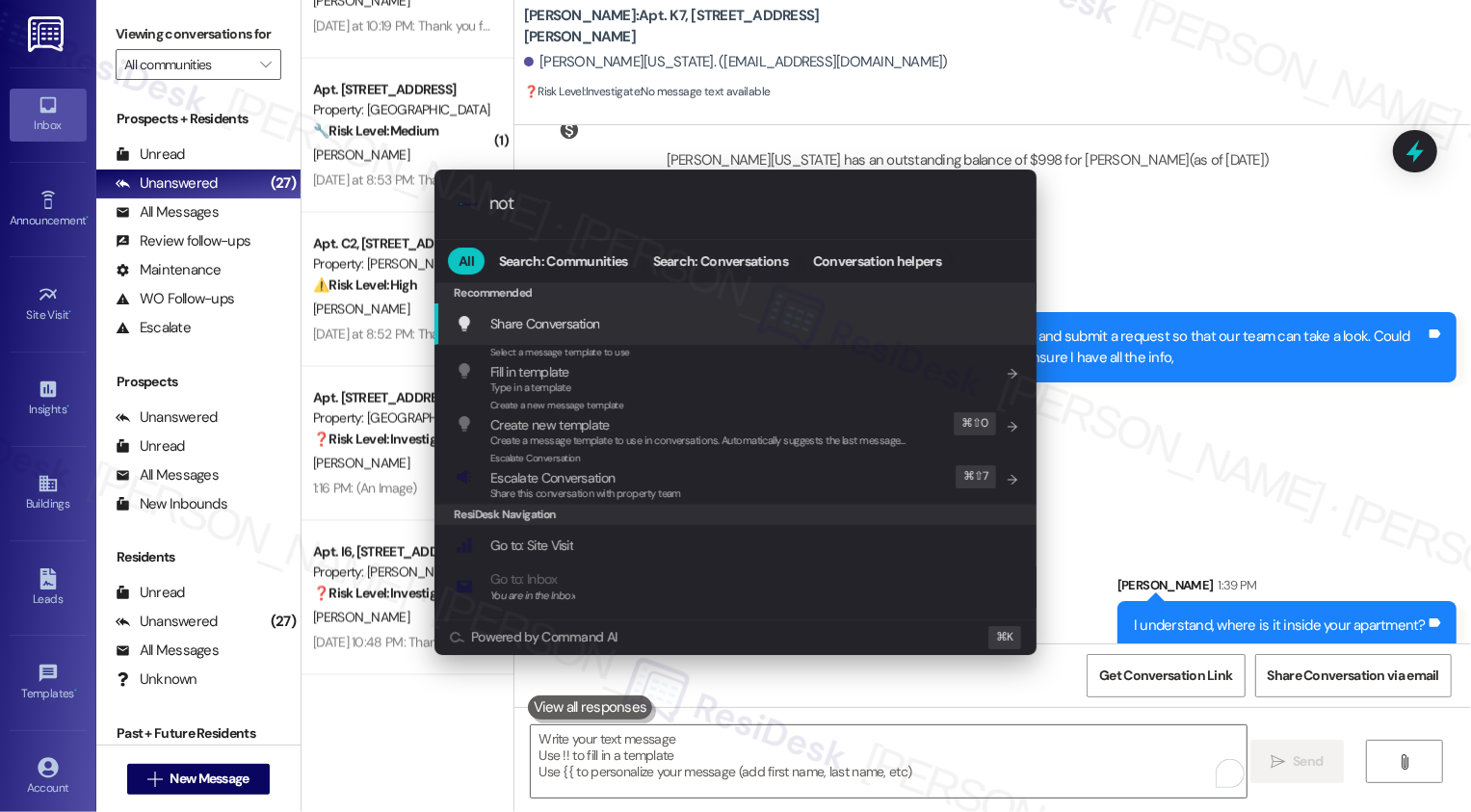
type input "note"
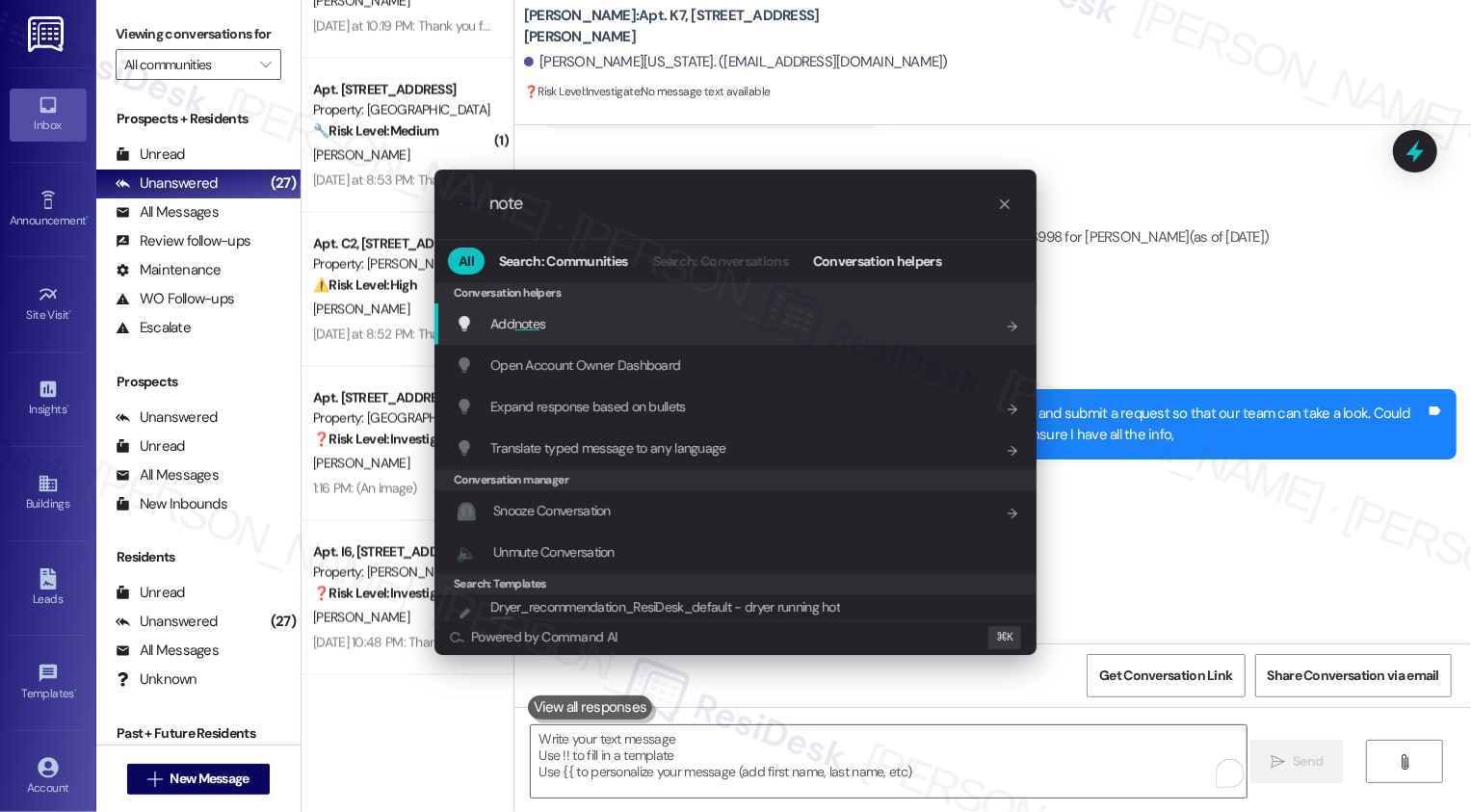
scroll to position [2977, 0]
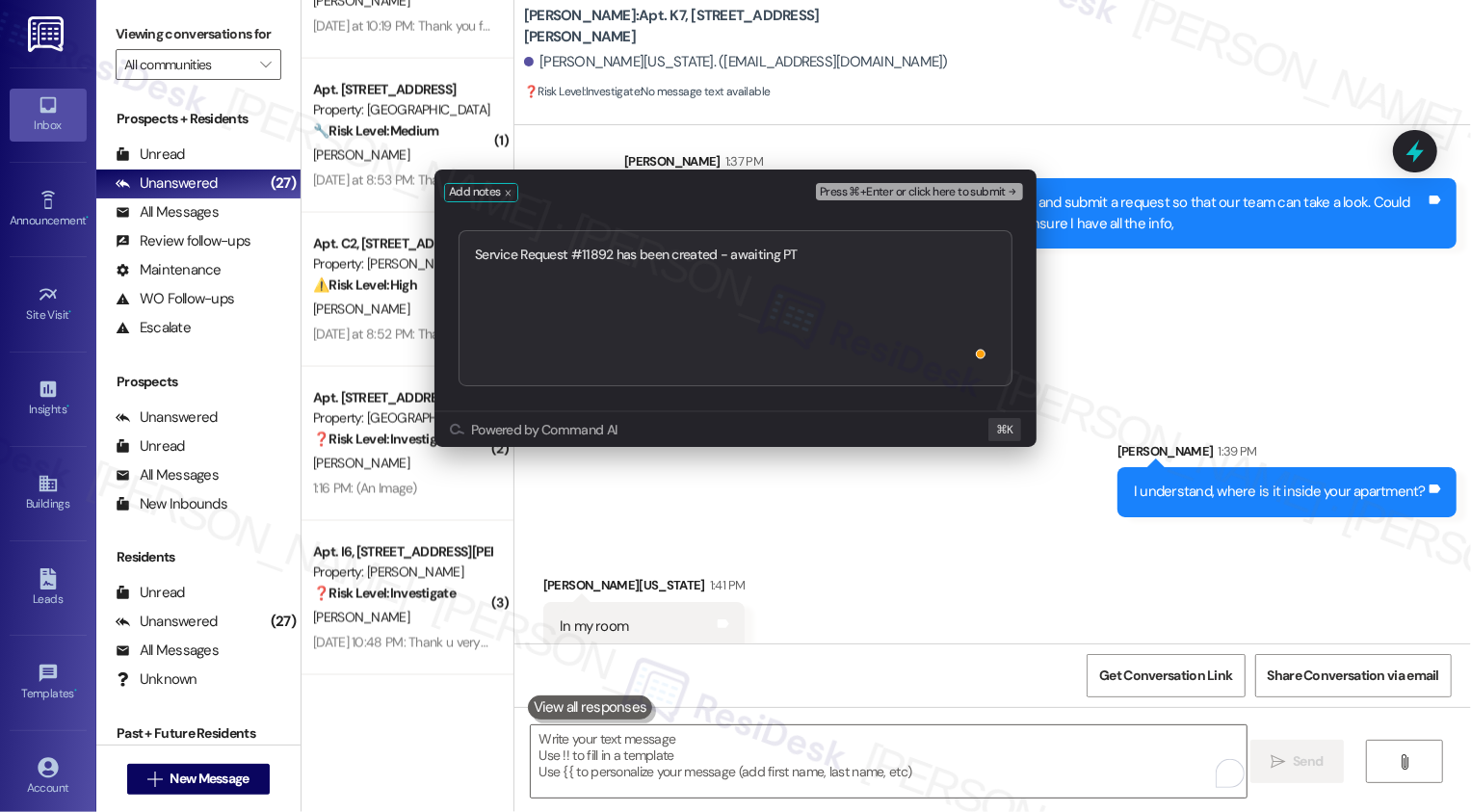
type textarea "Service Request #11892 has been created - awaiting PTE"
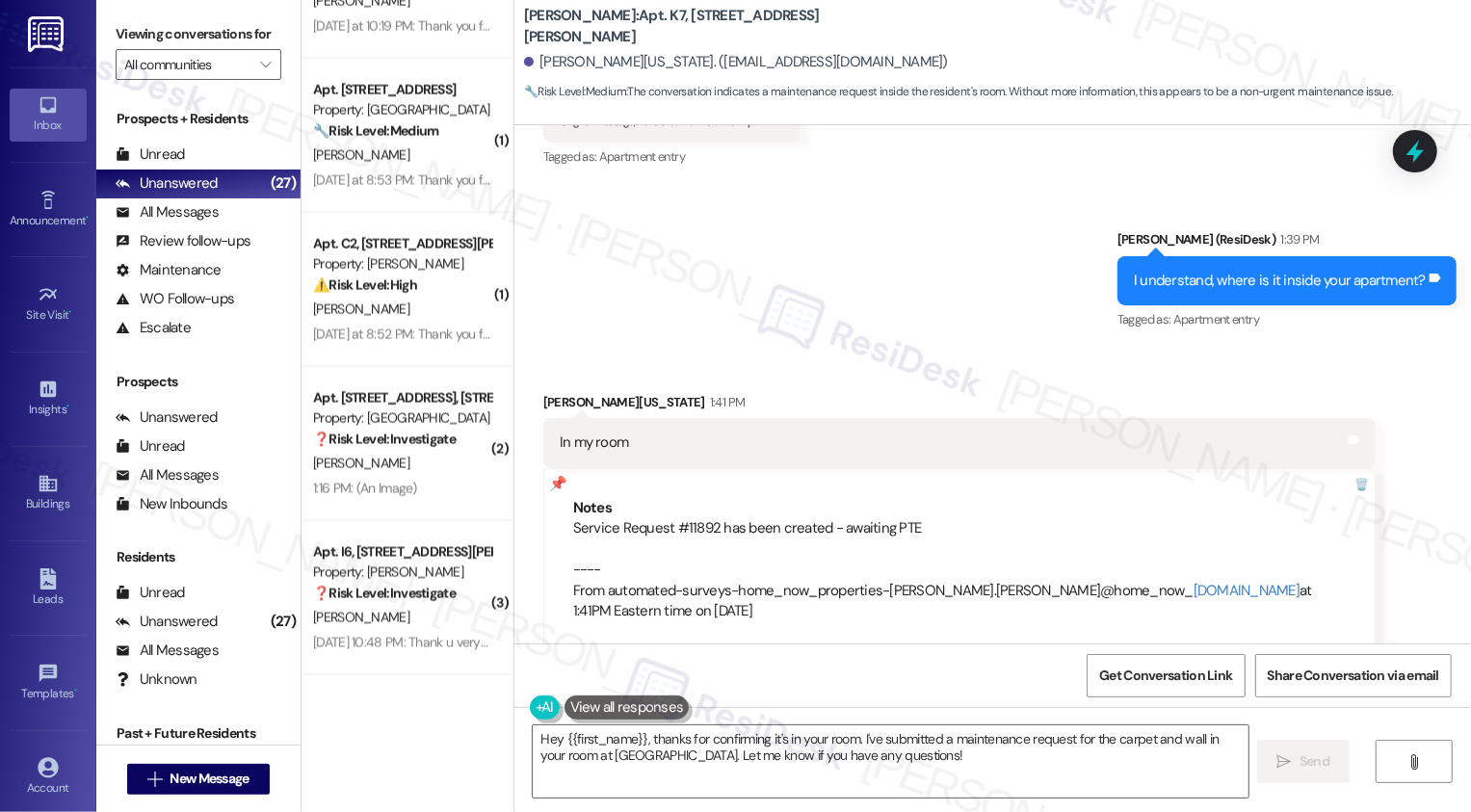
scroll to position [3267, 0]
click at [688, 745] on textarea "Hey {{first_name}}, thanks for confirming it's in your room. I've submitted a m…" at bounding box center [890, 761] width 716 height 72
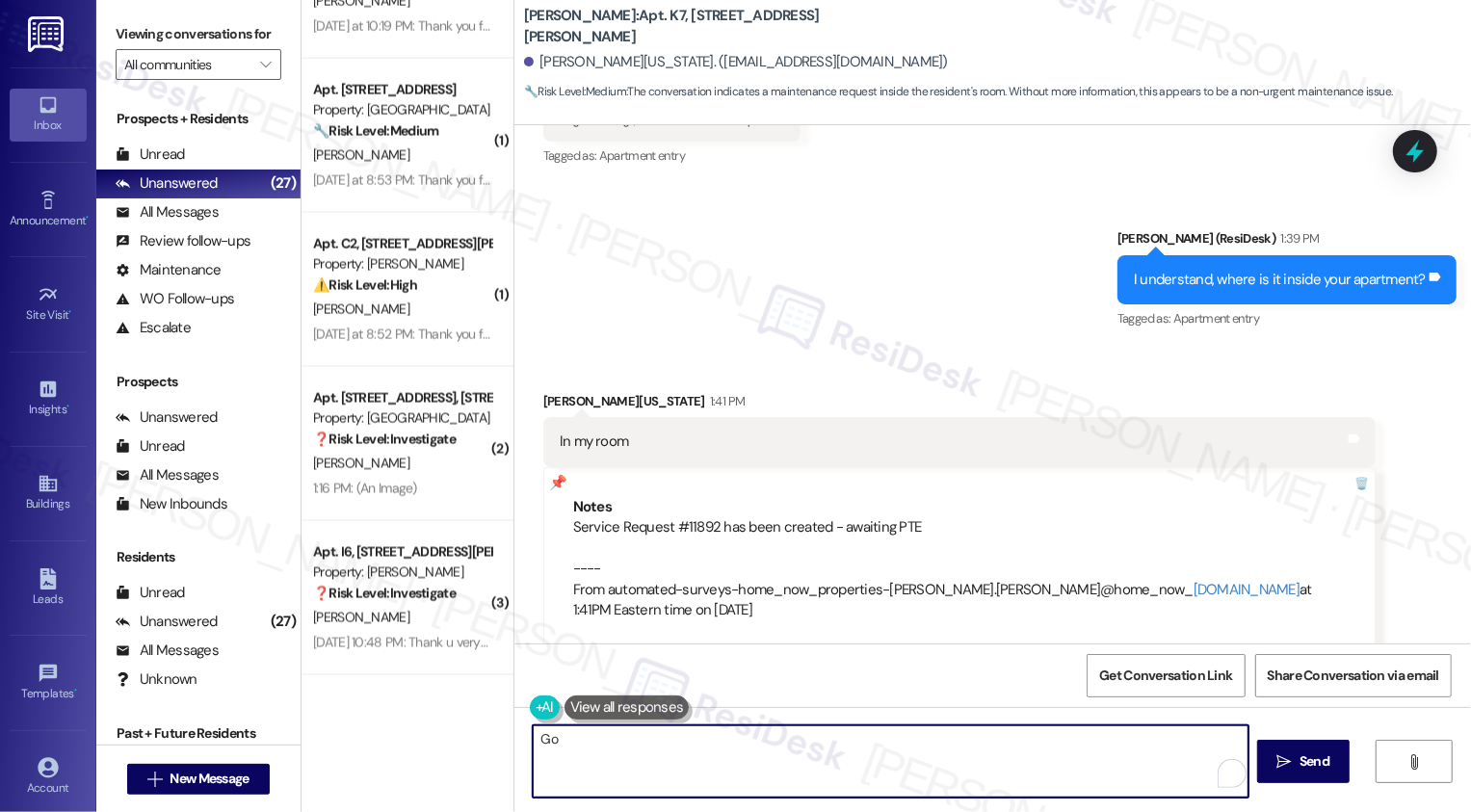
type textarea "Got"
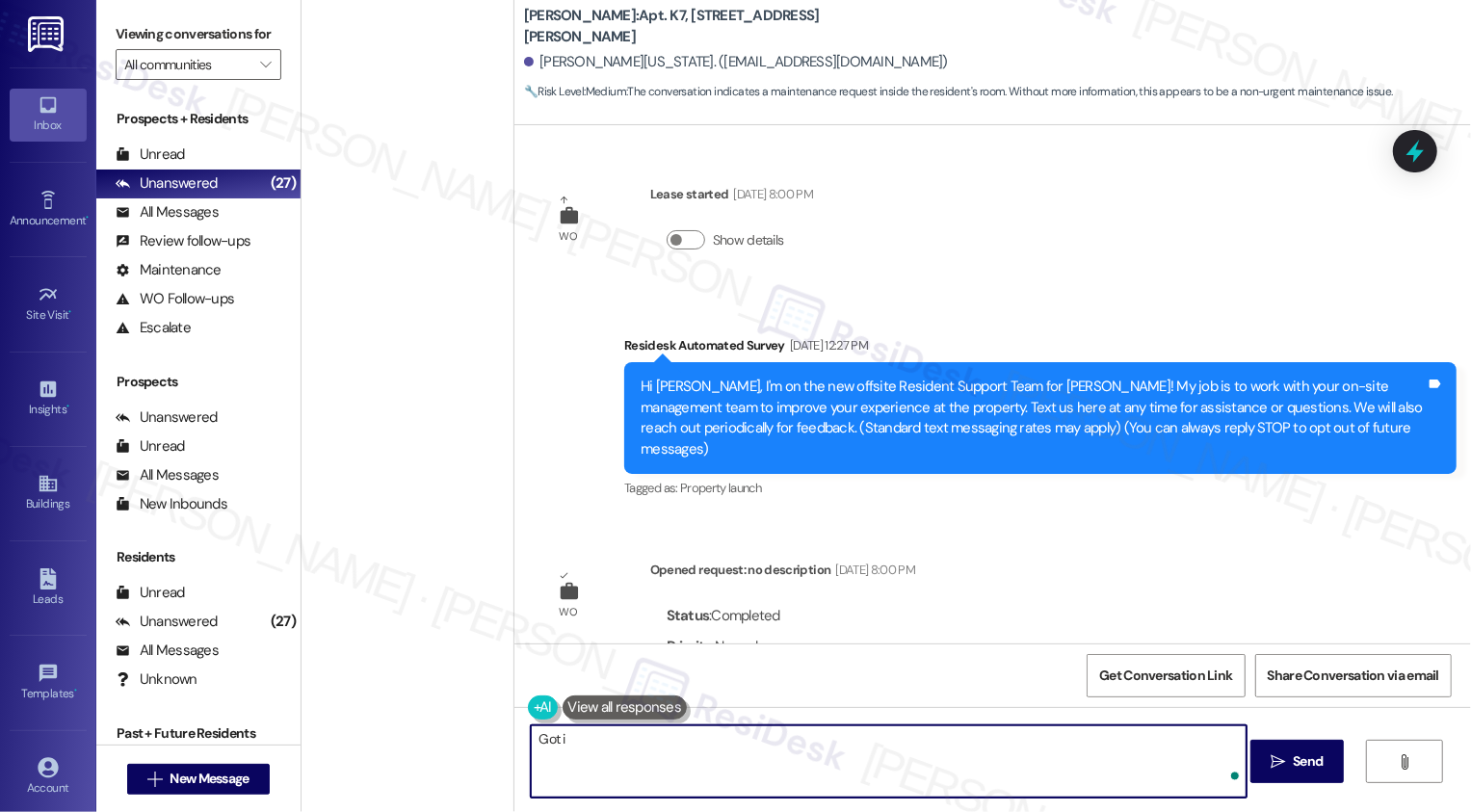
scroll to position [3267, 0]
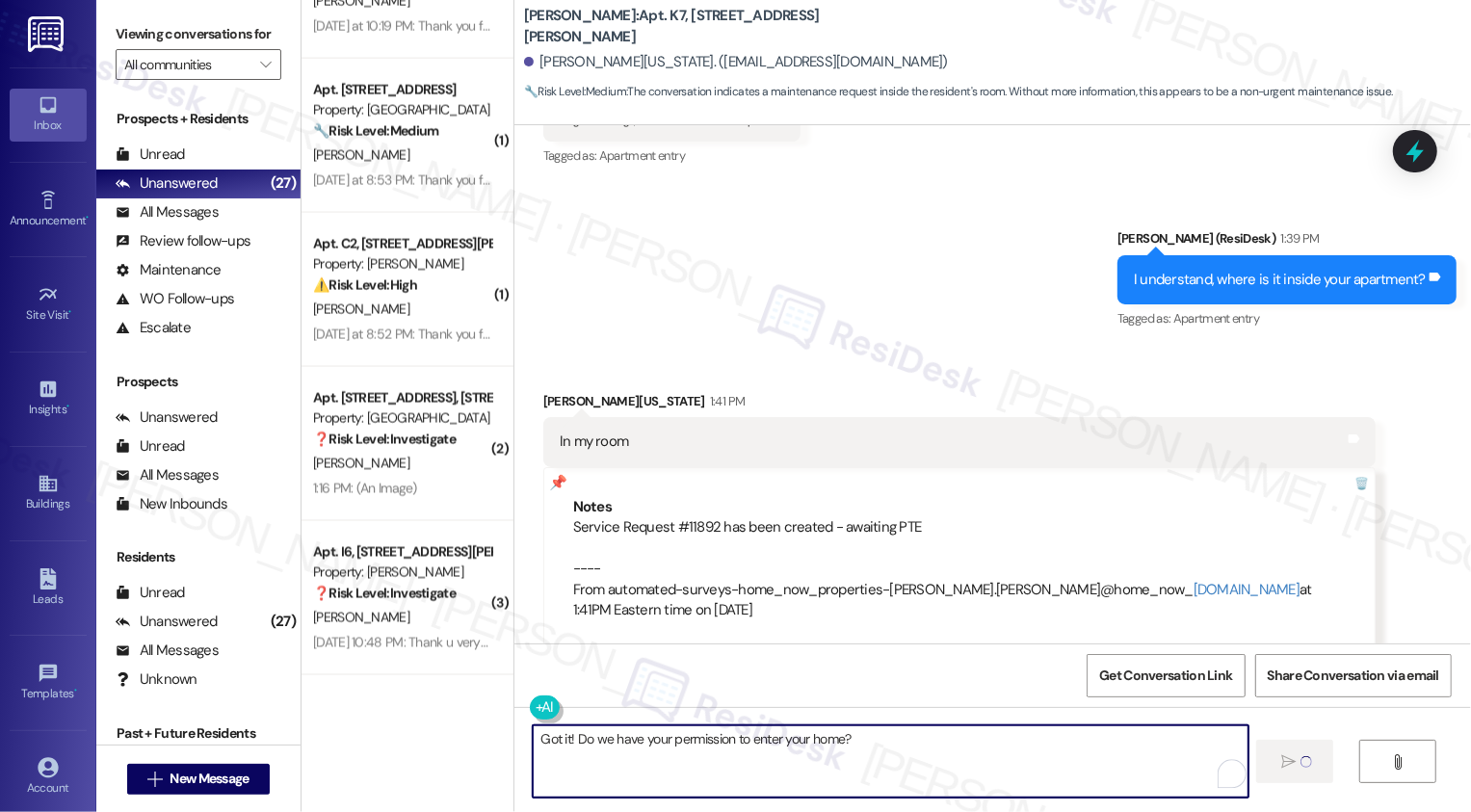
type textarea "Got it! Do we have your permission to enter your home?"
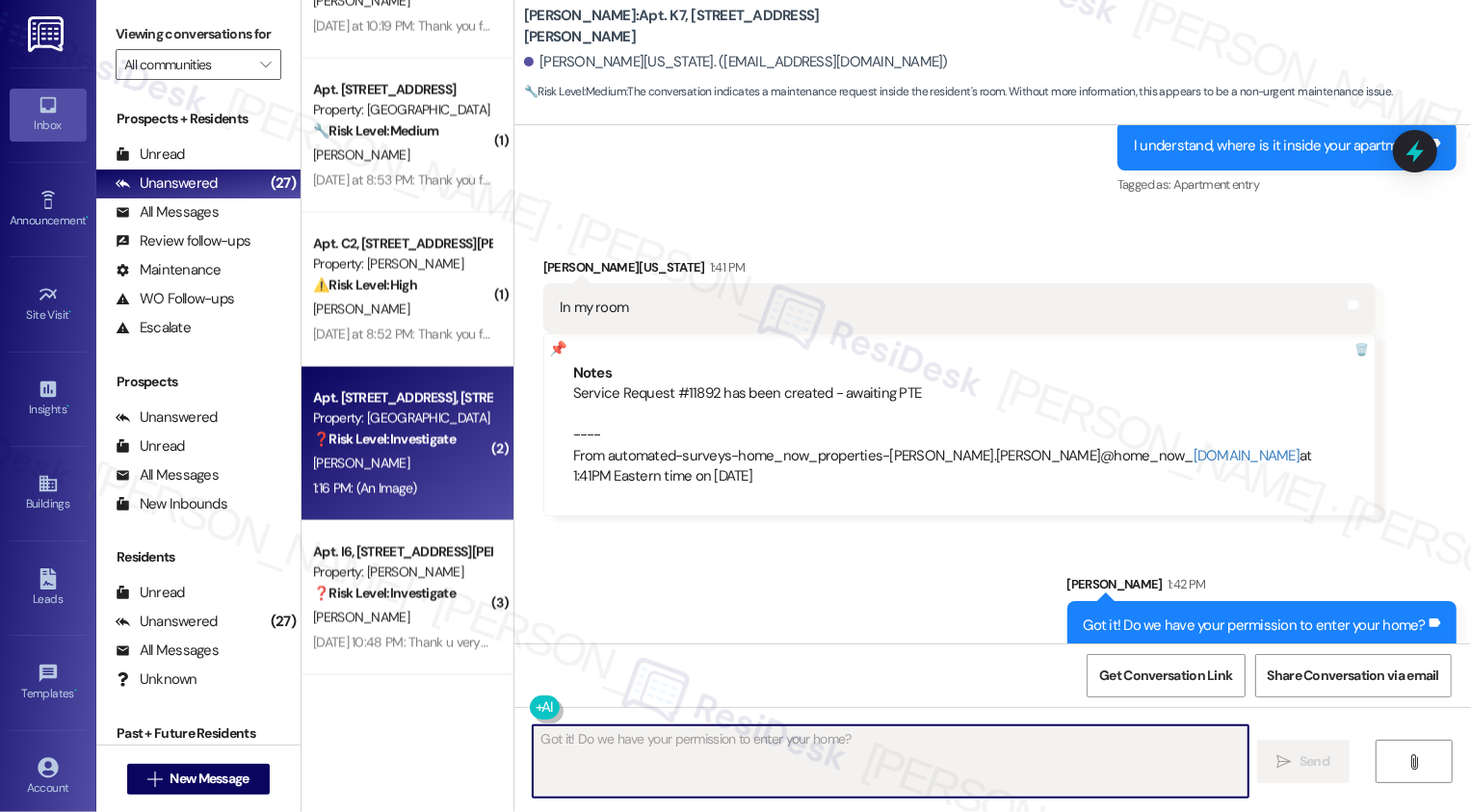
scroll to position [2406, 0]
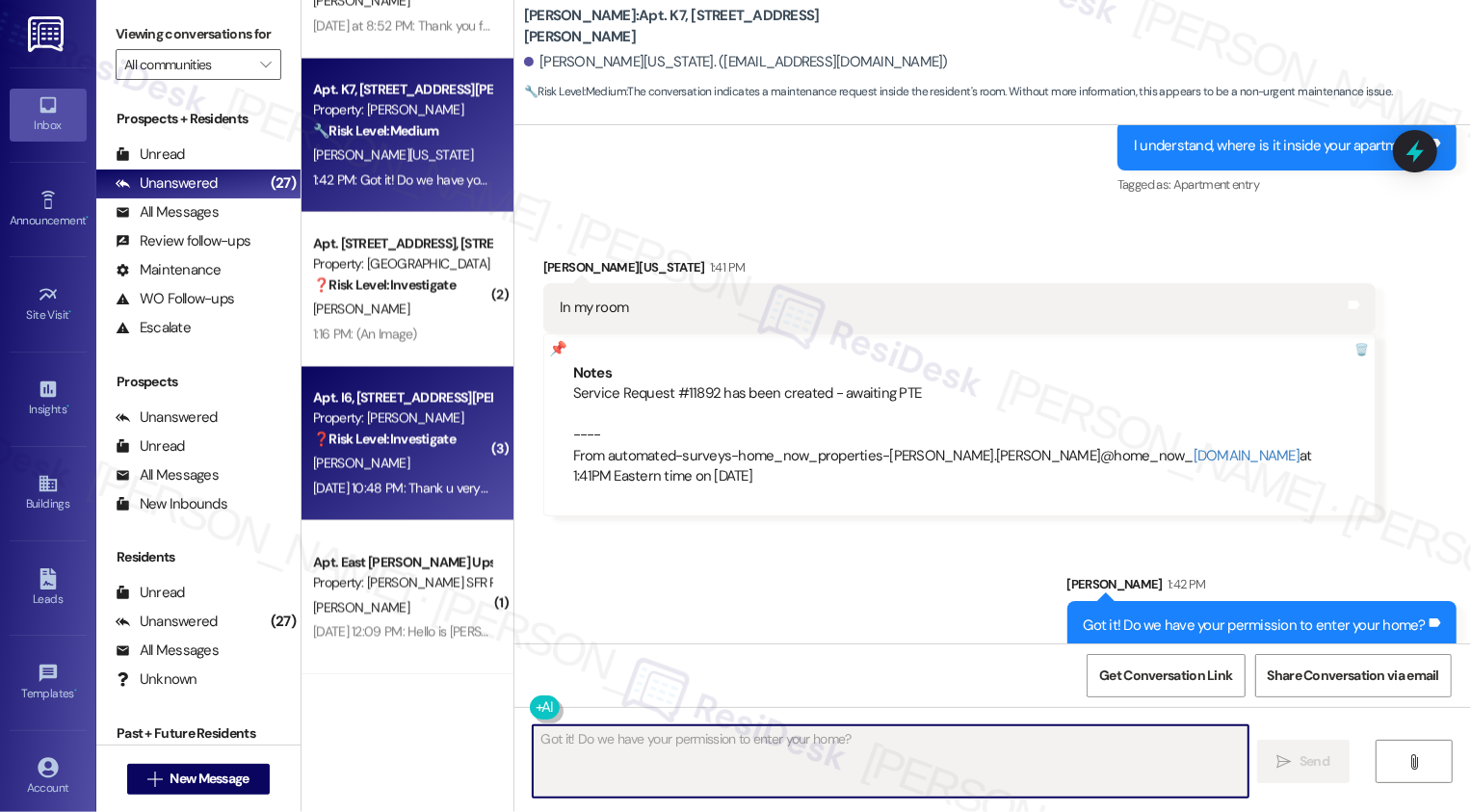
click at [393, 409] on div "Property: [PERSON_NAME]" at bounding box center [402, 418] width 178 height 20
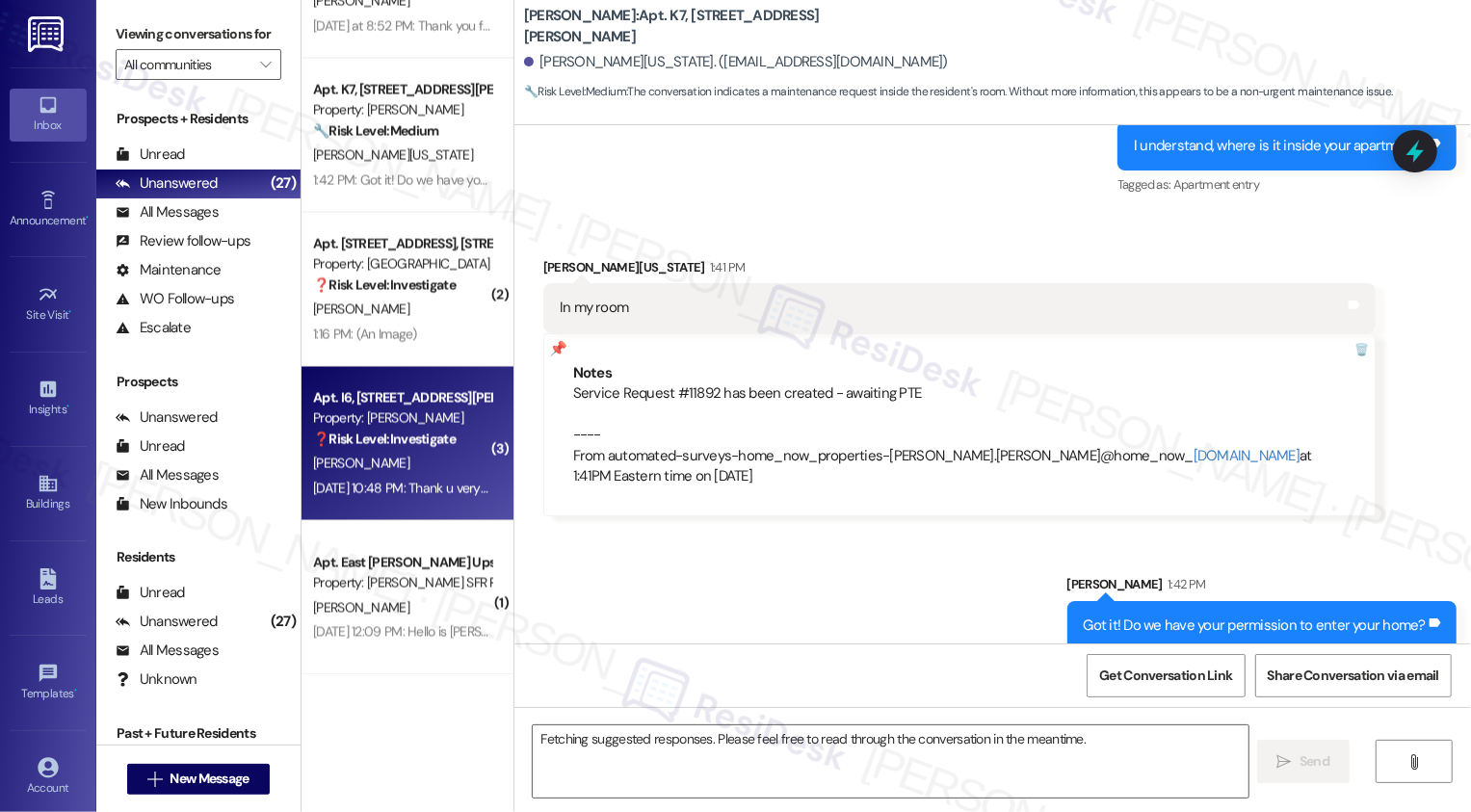
click at [393, 409] on div "Property: [PERSON_NAME]" at bounding box center [402, 418] width 178 height 20
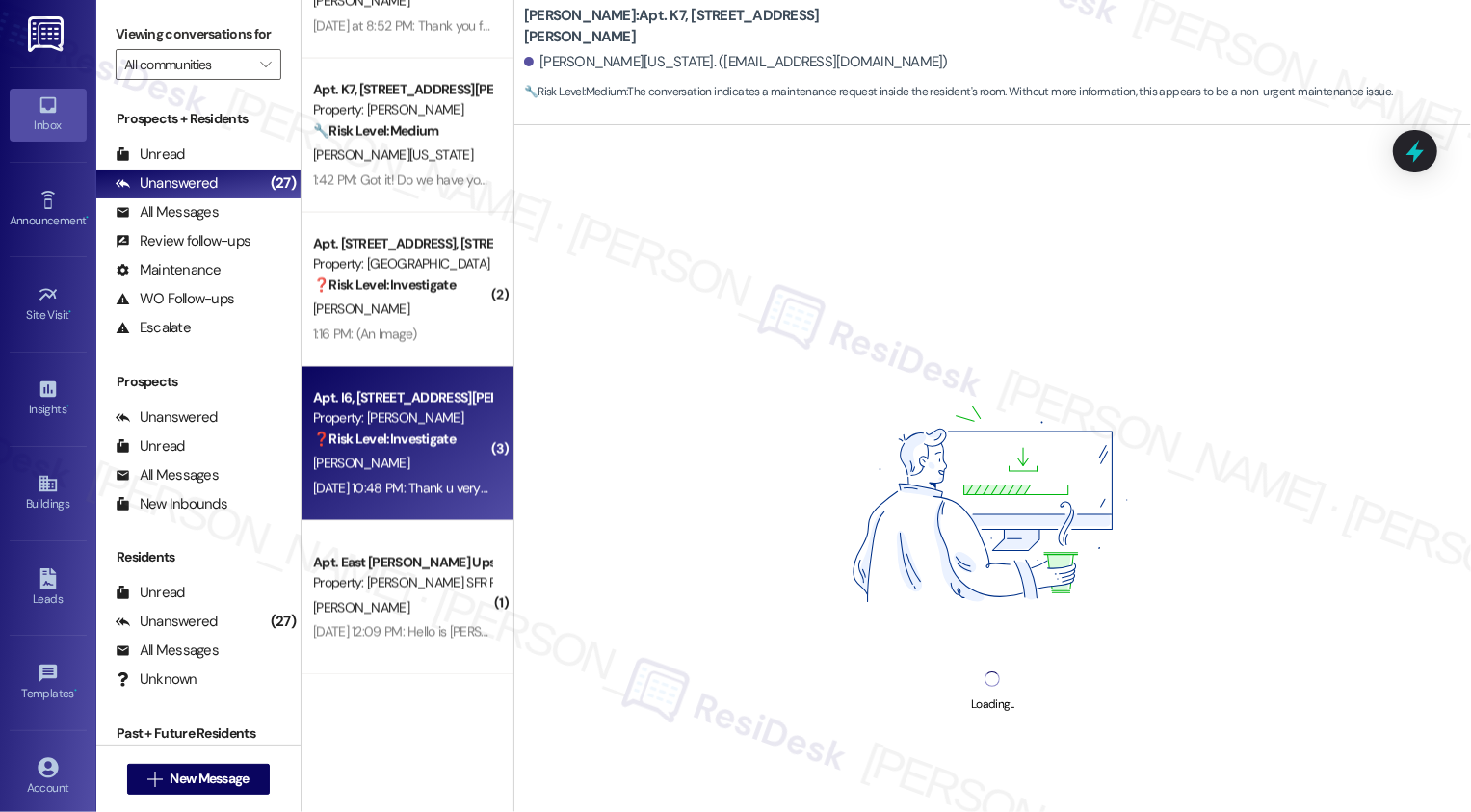
click at [393, 409] on div "Property: [PERSON_NAME]" at bounding box center [402, 418] width 178 height 20
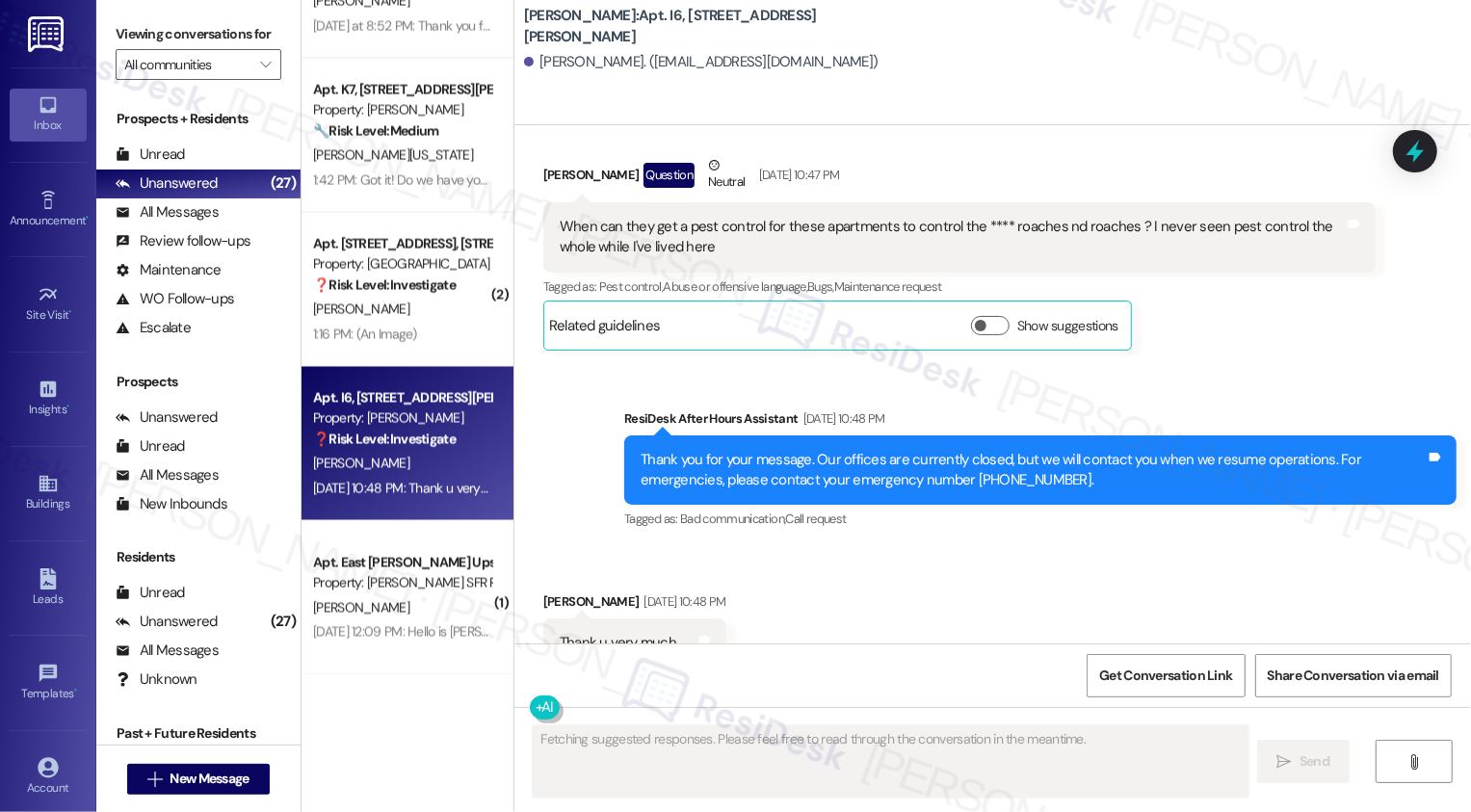
scroll to position [11442, 0]
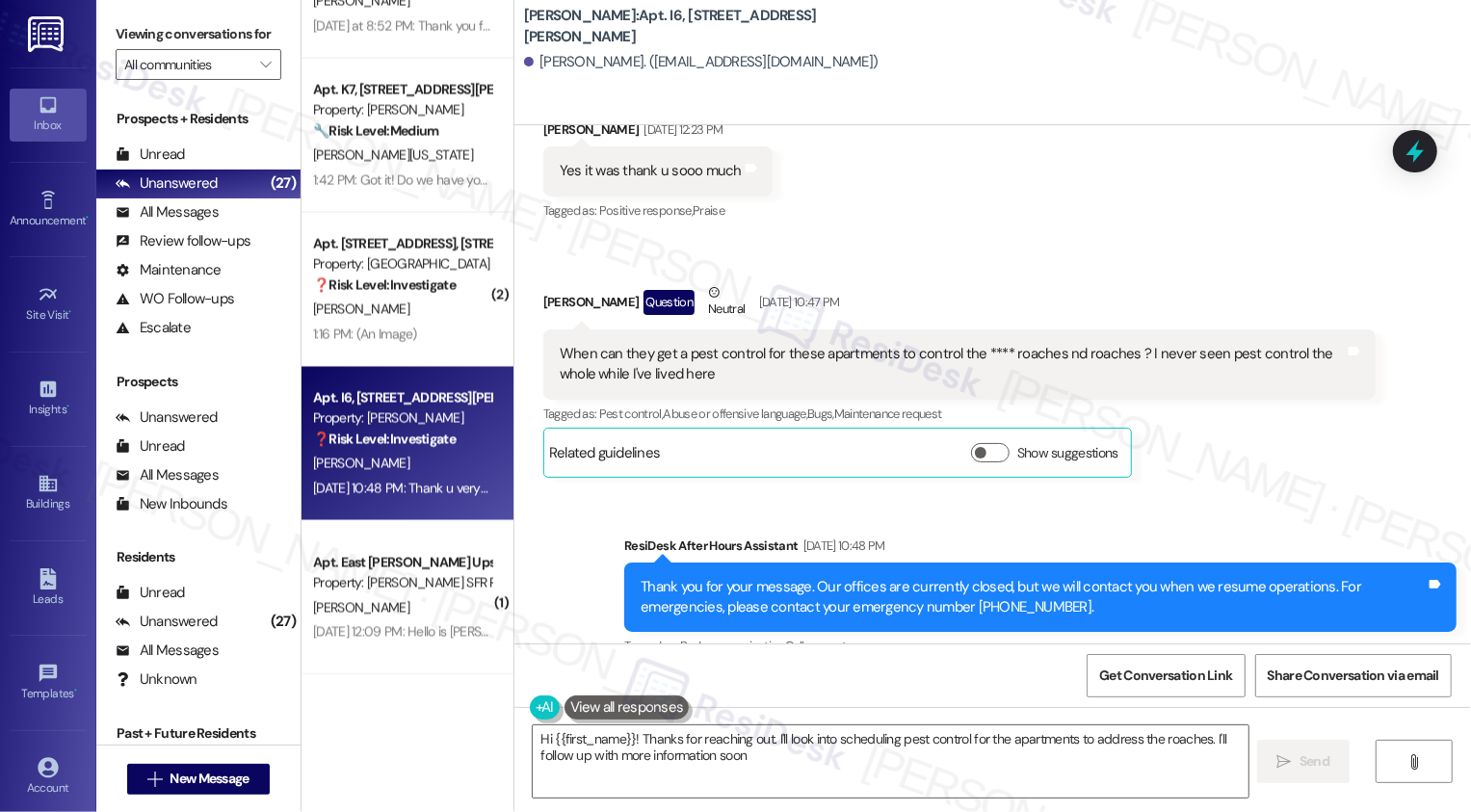
type textarea "Hi {{first_name}}! Thanks for reaching out. I'll look into scheduling pest cont…"
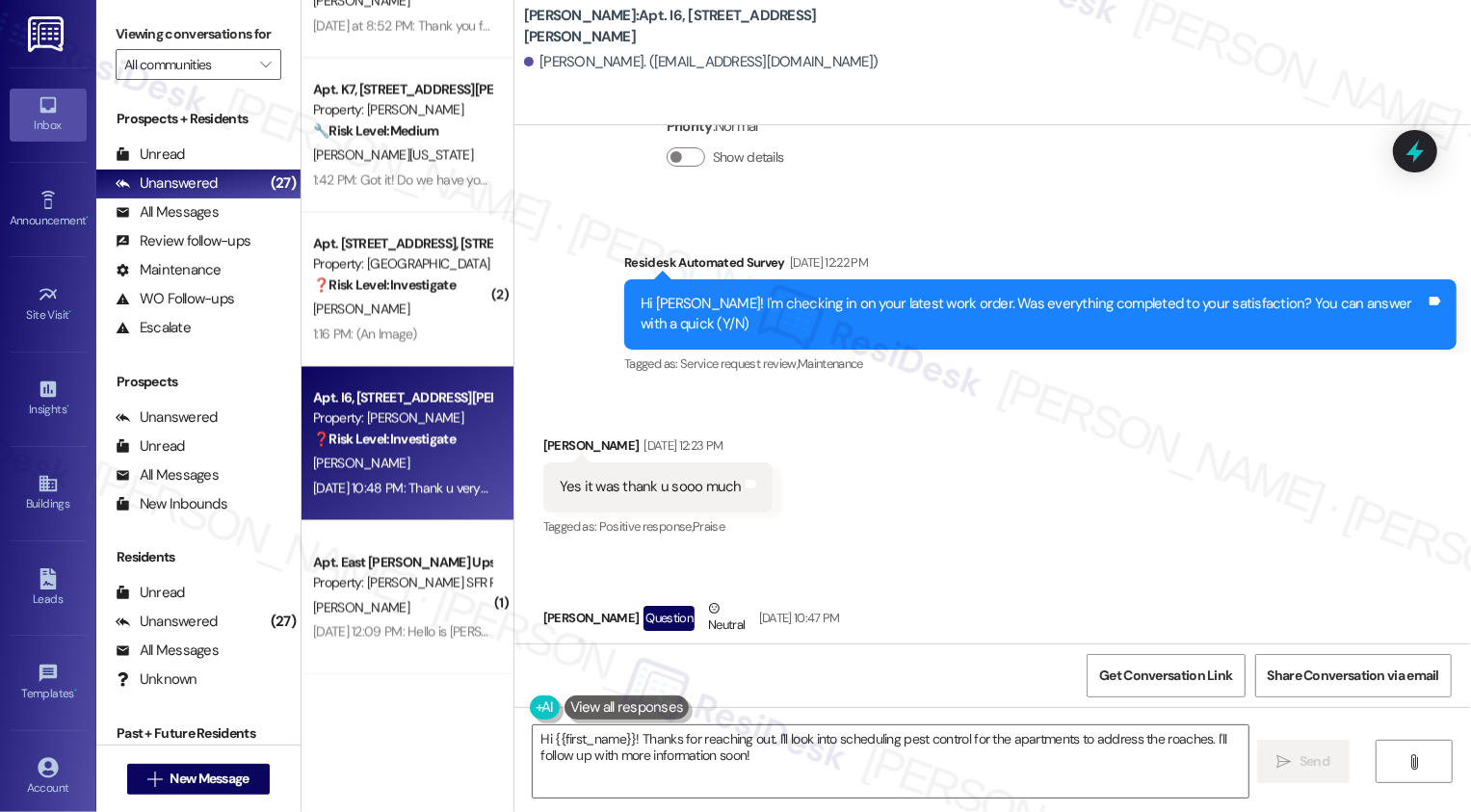
scroll to position [11065, 0]
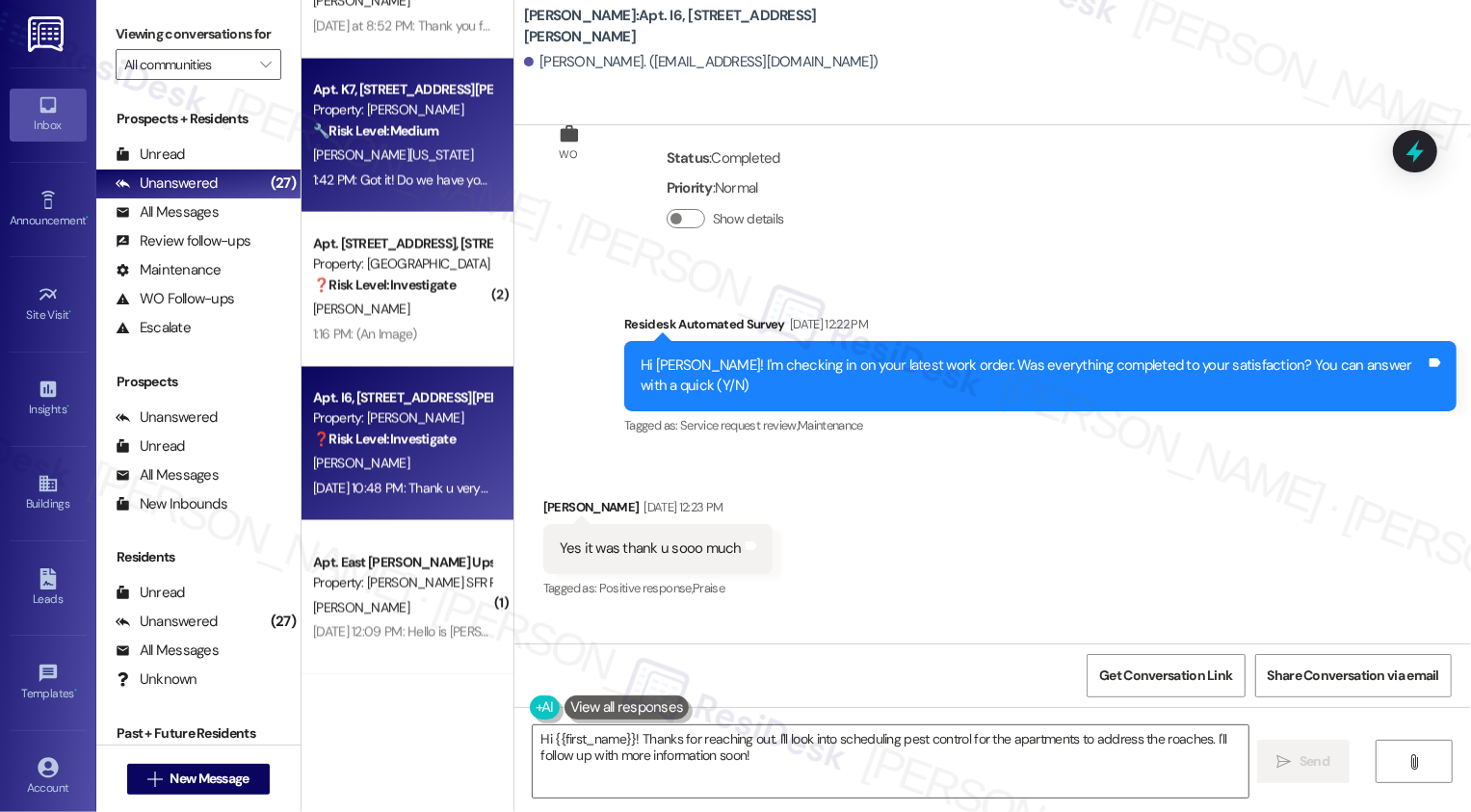
click at [422, 167] on div "D. Washington" at bounding box center [402, 155] width 182 height 24
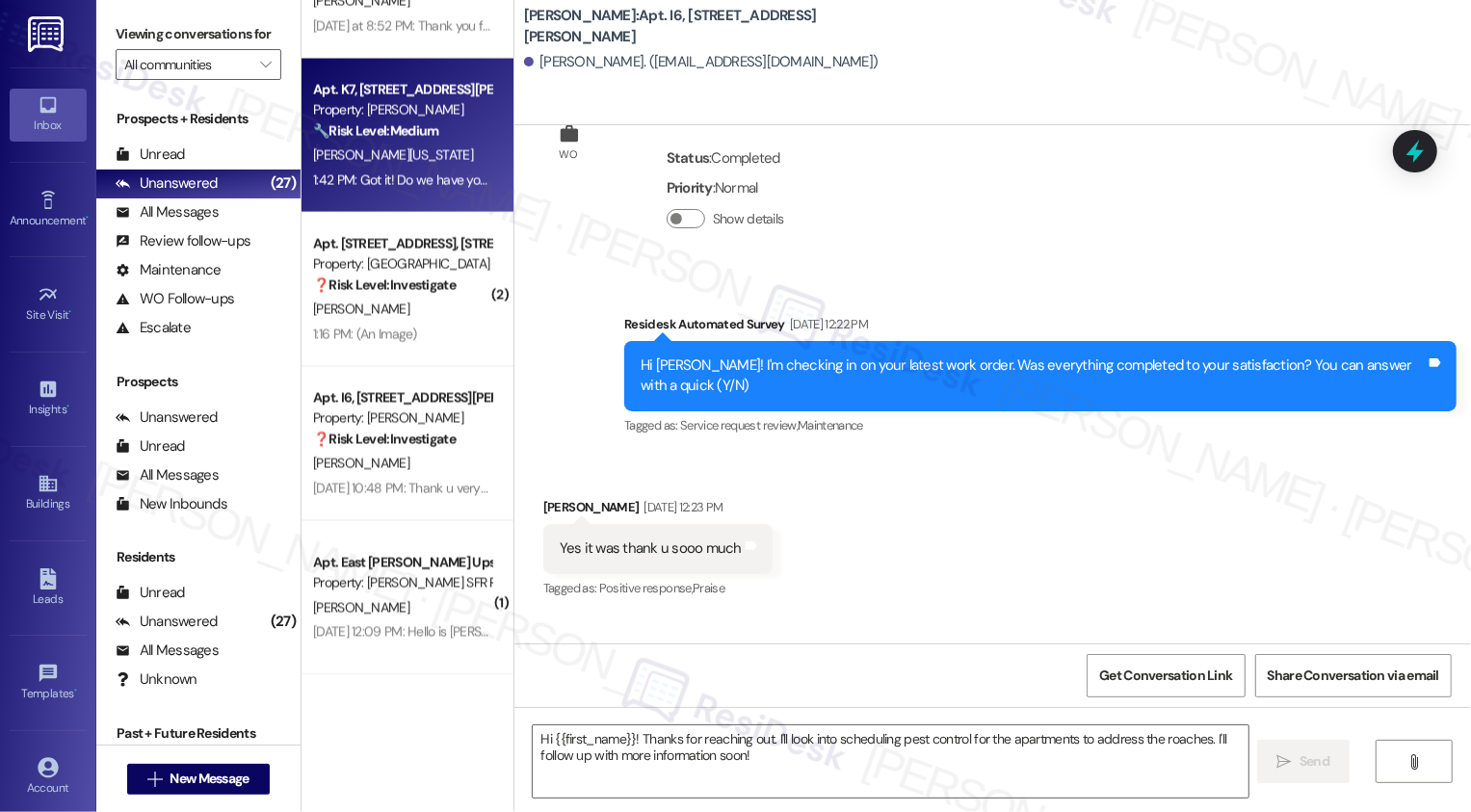
type textarea "Fetching suggested responses. Please feel free to read through the conversation…"
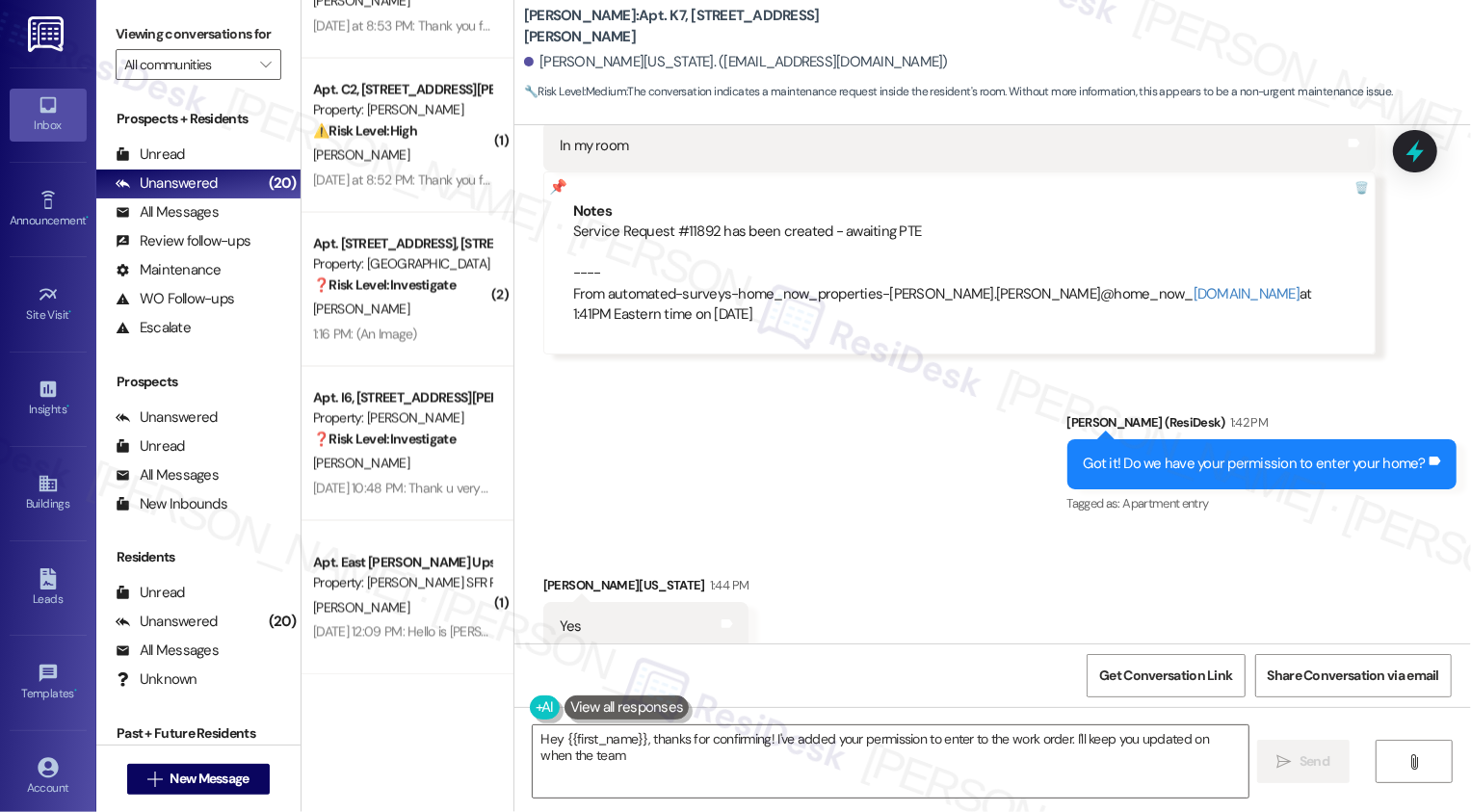
scroll to position [3698, 0]
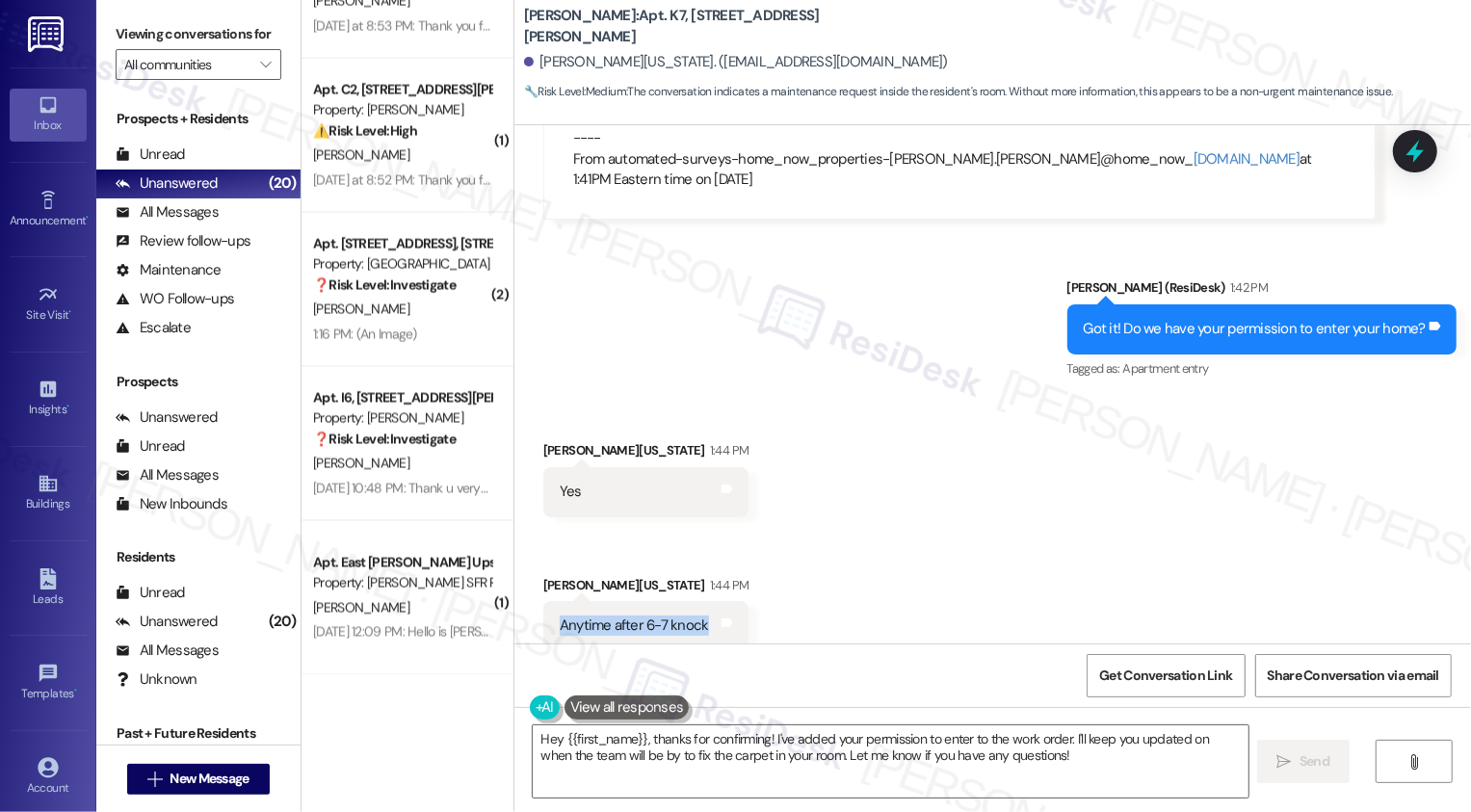
drag, startPoint x: 549, startPoint y: 606, endPoint x: 791, endPoint y: 614, distance: 242.1
click at [791, 615] on div "Received via SMS Denzel Washington 1:44 PM Yes Tags and notes Received via SMS …" at bounding box center [992, 531] width 957 height 269
copy div "Anytime after 6-7 knock Tags and notes"
click at [687, 631] on div "Received via SMS Denzel Washington 1:44 PM Anytime after 6-7 knock Tags and not…" at bounding box center [646, 613] width 235 height 105
click at [684, 731] on textarea "Hey {{first_name}}, thanks for confirming! I've added your permission to enter …" at bounding box center [890, 761] width 716 height 72
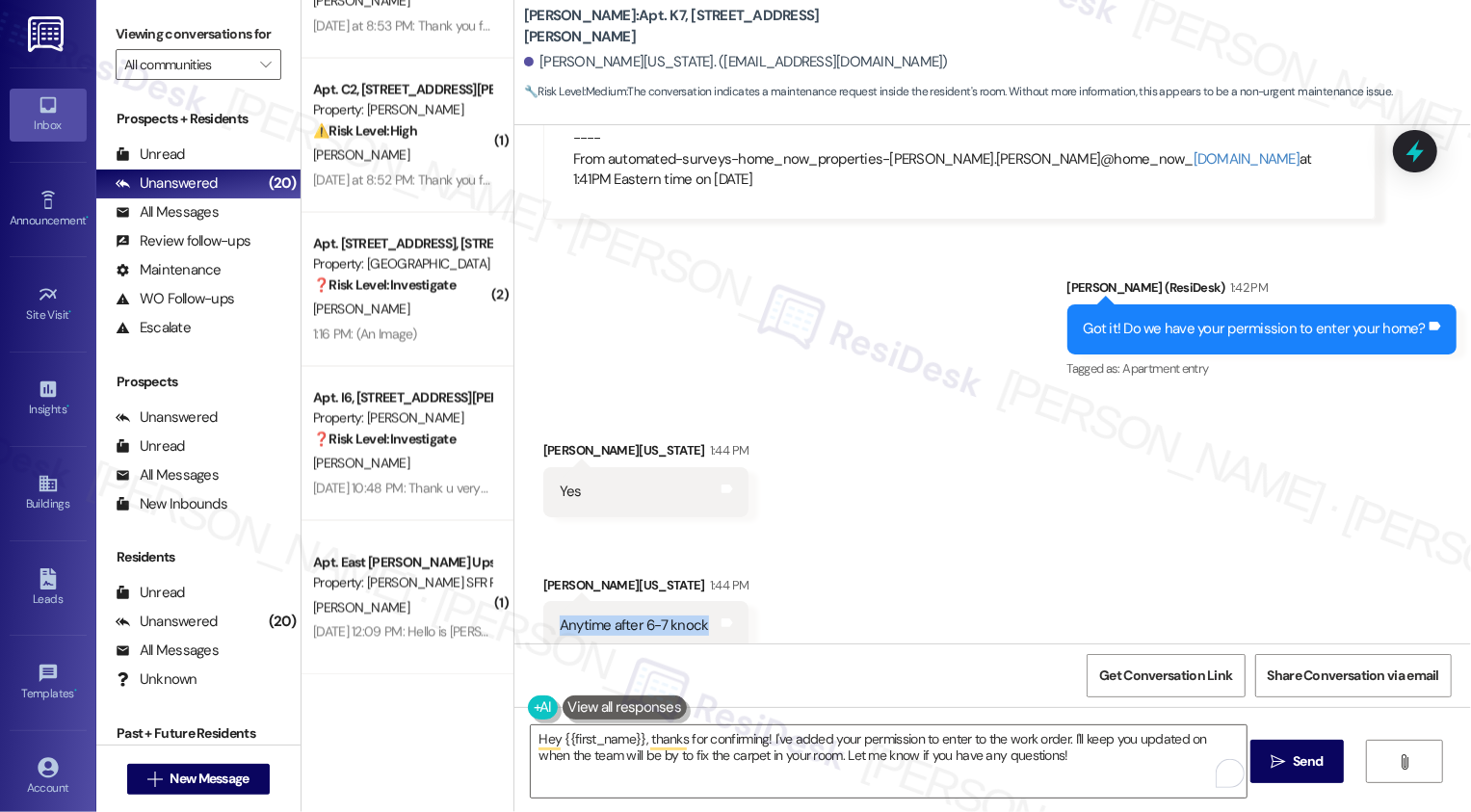
drag, startPoint x: 545, startPoint y: 601, endPoint x: 729, endPoint y: 611, distance: 184.3
click at [729, 611] on div "Received via SMS Denzel Washington 1:44 PM Anytime after 6-7 knock Tags and not…" at bounding box center [646, 613] width 235 height 105
copy div "Anytime after 6-7 knock Tags and notes"
click at [721, 763] on textarea "Hey {{first_name}}, thanks for confirming! I've added your permission to enter …" at bounding box center [888, 761] width 716 height 72
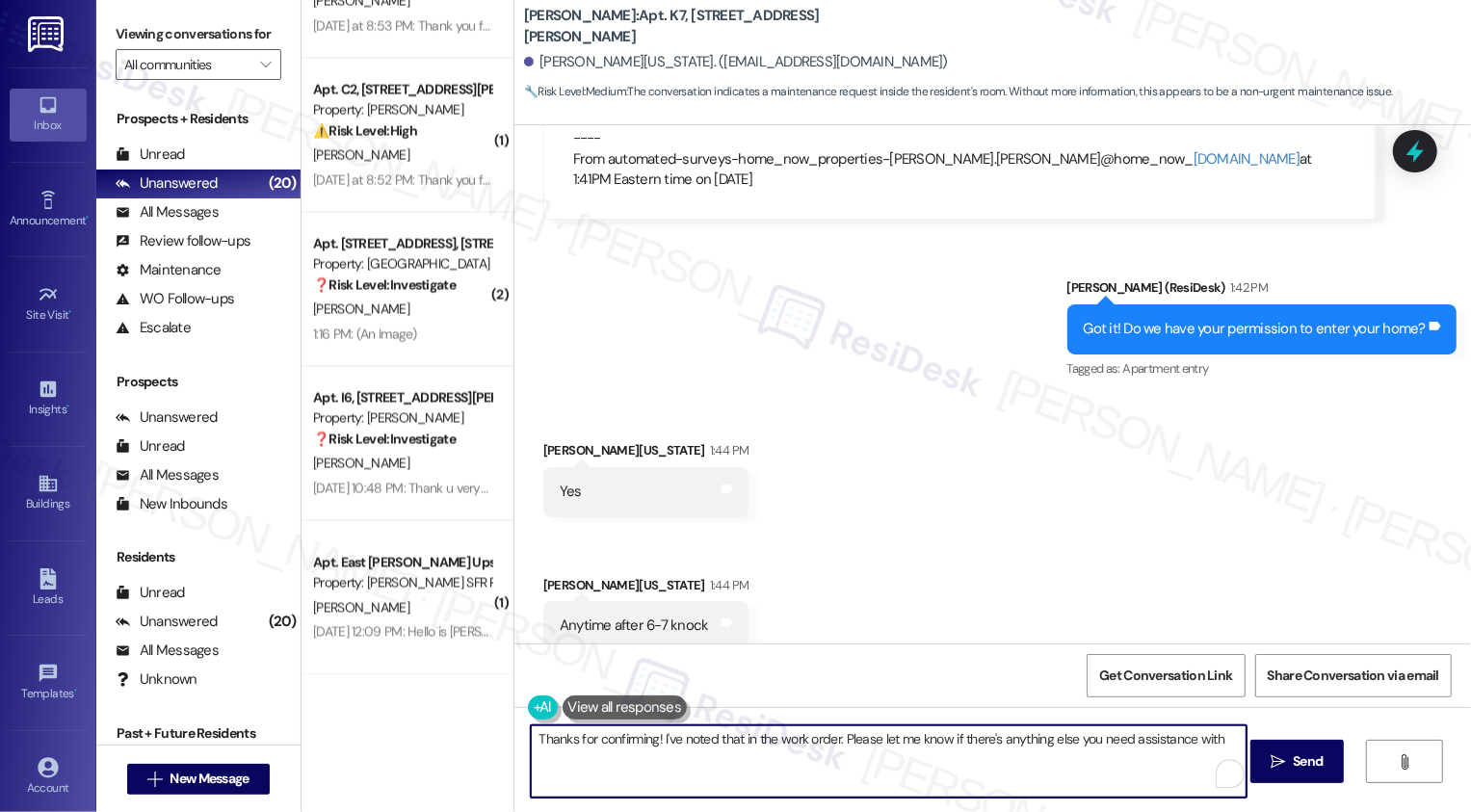
type textarea "Thanks for confirming! I've noted that in the work order. Please let me know if…"
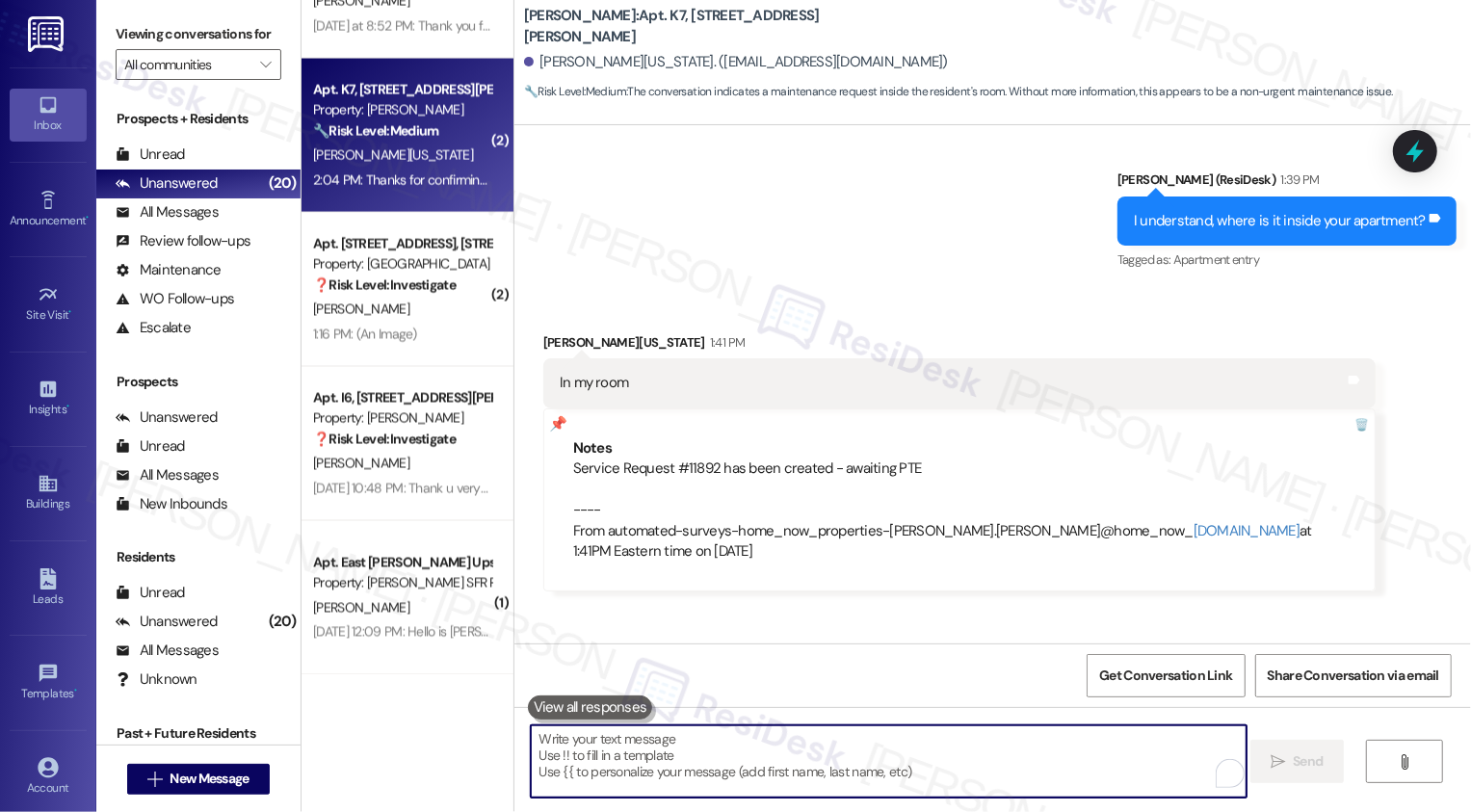
scroll to position [3268, 0]
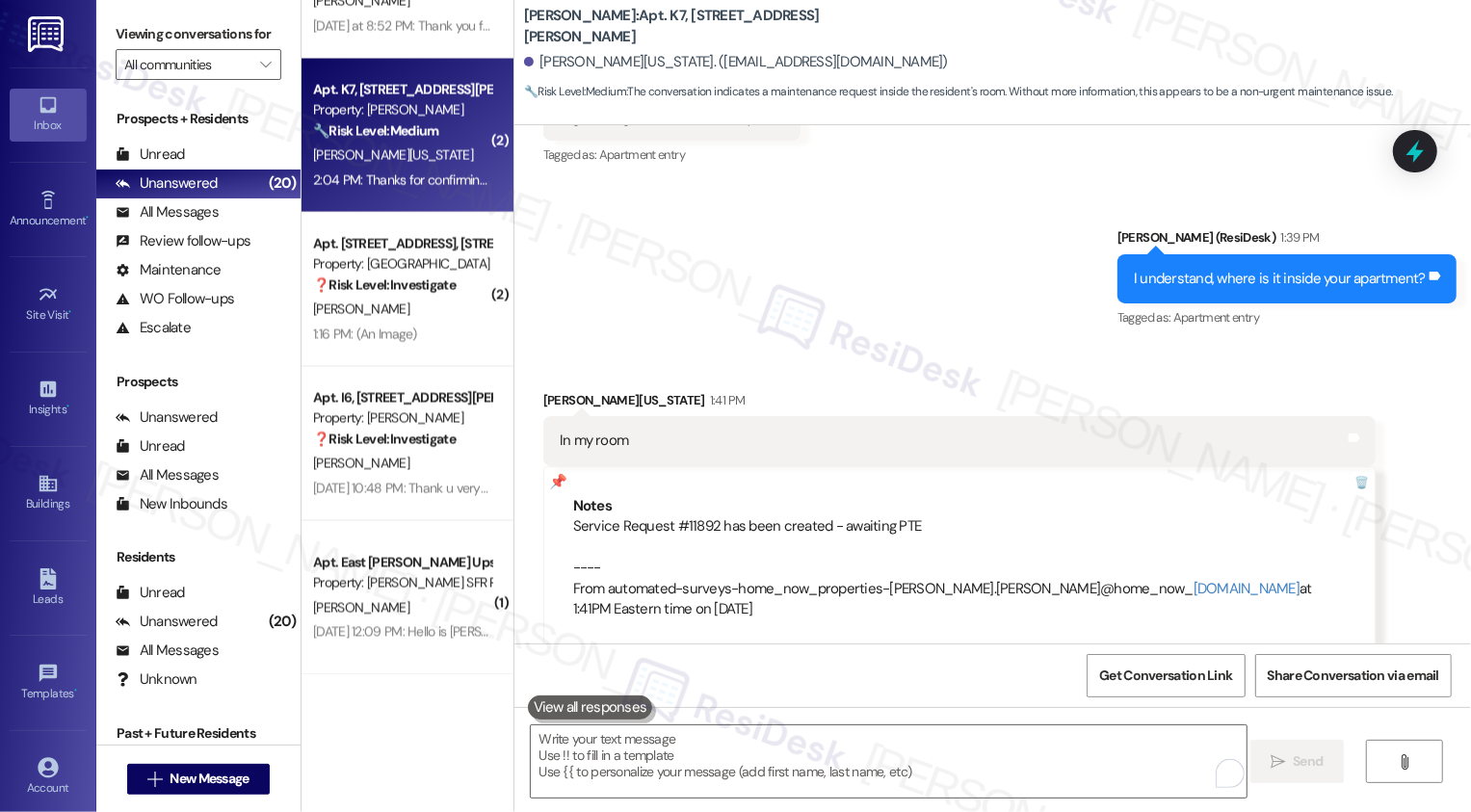
click at [573, 516] on div "Service Request #11892 has been created - awaiting PTE ---- From automated-surv…" at bounding box center [959, 567] width 773 height 103
click at [702, 184] on div "Sent via SMS Sarah (ResiDesk) 1:39 PM I understand, where is it inside your apa…" at bounding box center [992, 265] width 957 height 163
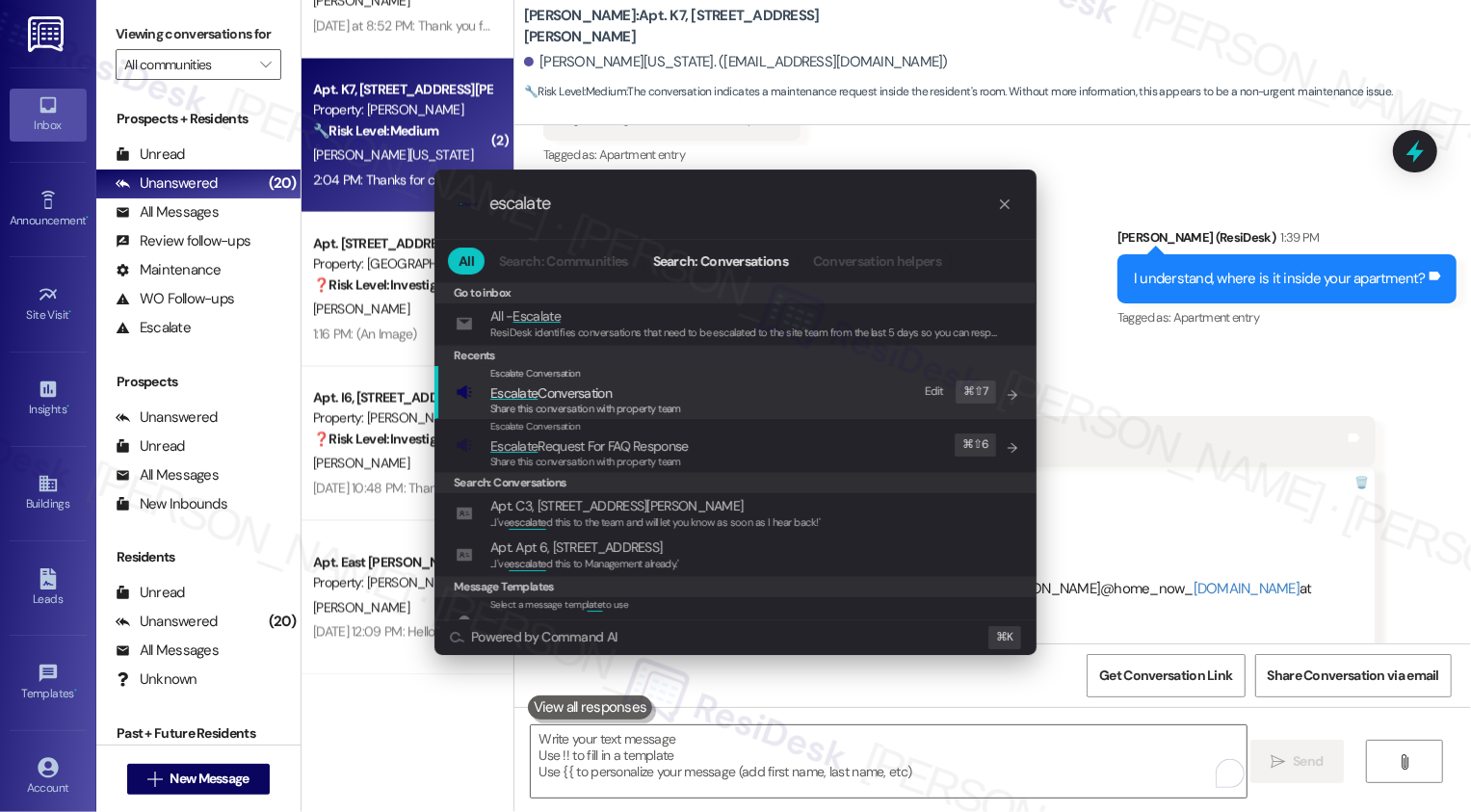
type input "escalate"
click at [532, 398] on span "Escalate" at bounding box center [513, 393] width 47 height 17
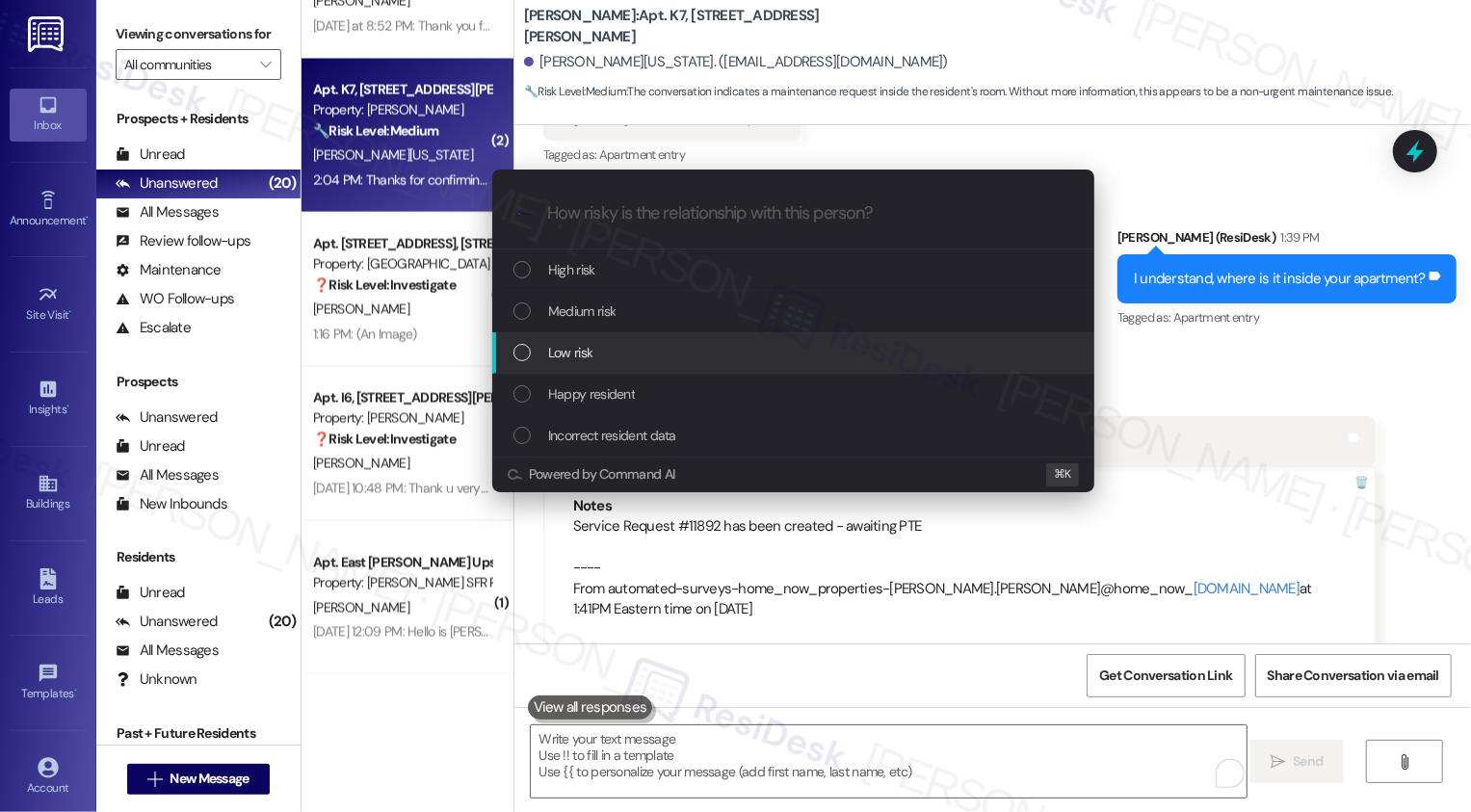
click at [575, 344] on span "Low risk" at bounding box center [570, 353] width 44 height 21
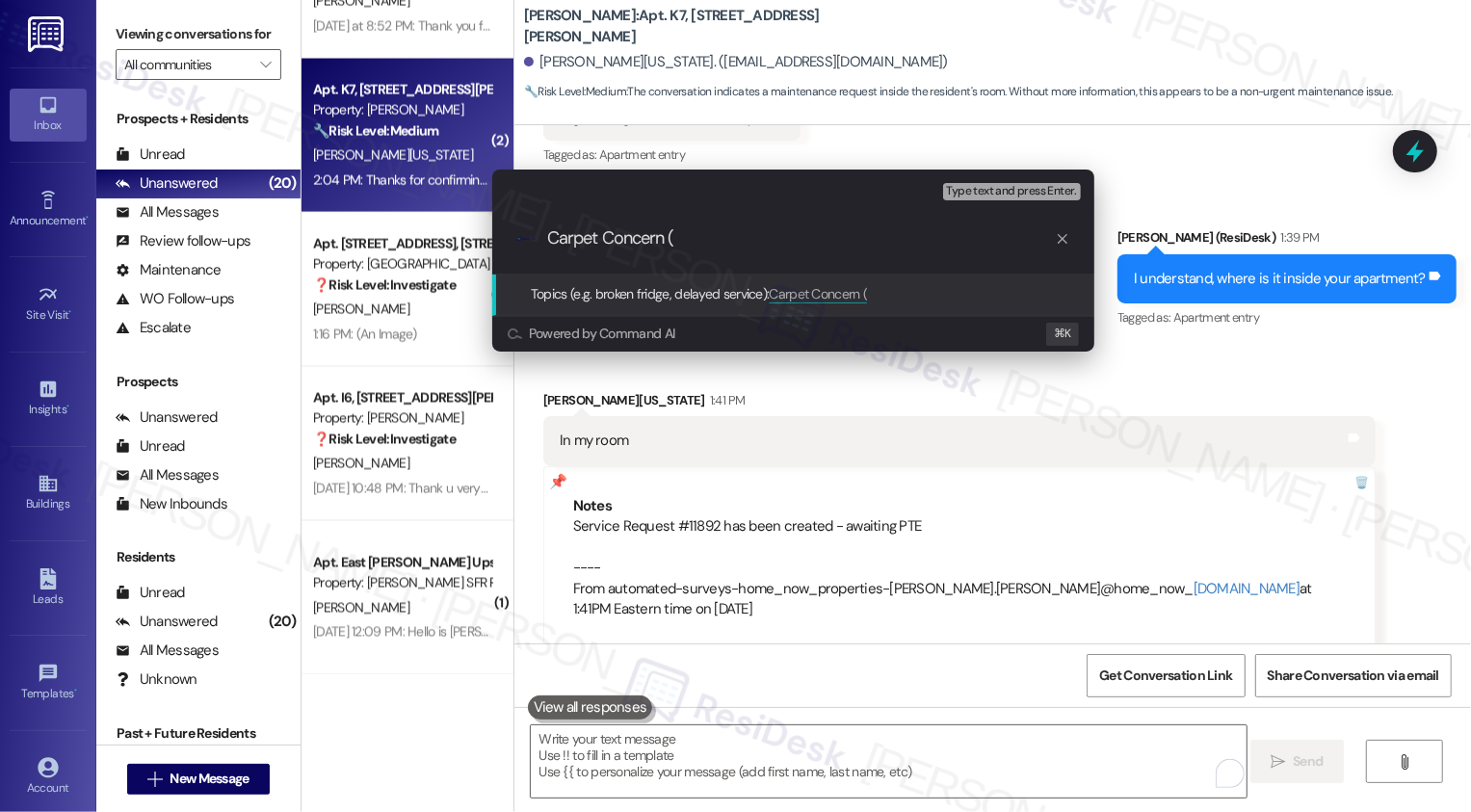
paste input "Work Order #11892-1"
type input "Carpet Concern (Work Order #11892-1 submitted by ResiDesk)"
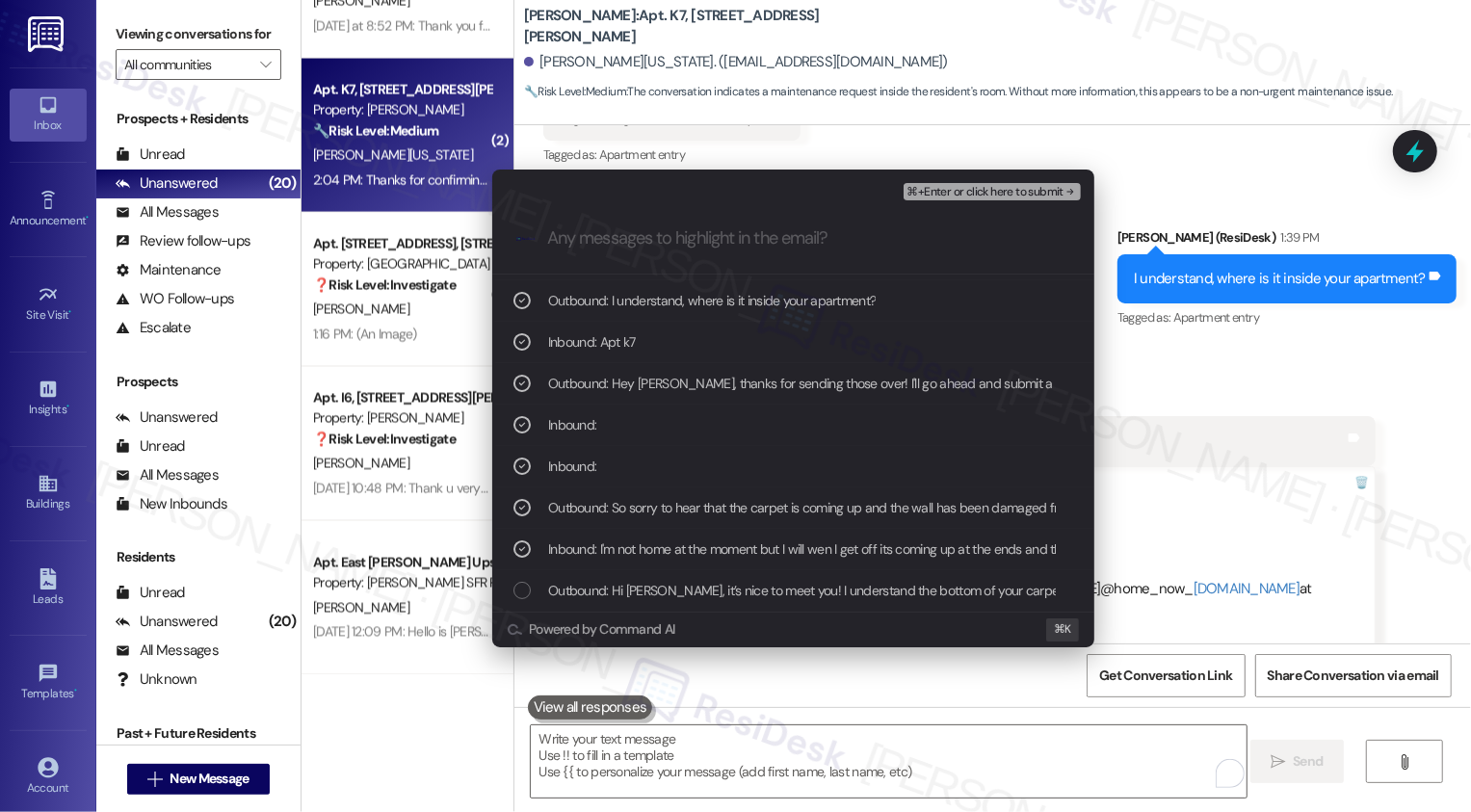
scroll to position [242, 0]
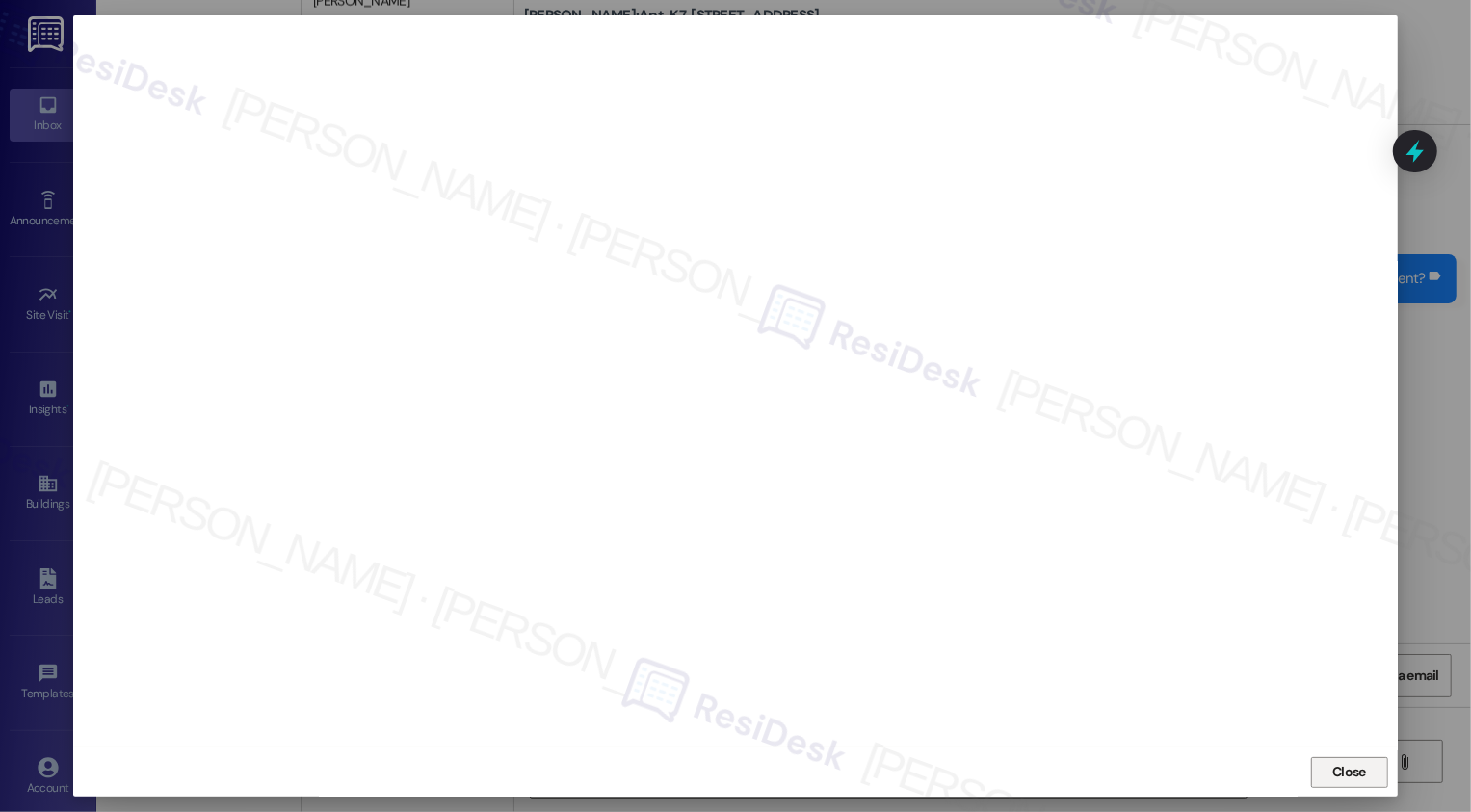
click at [1366, 768] on button "Close" at bounding box center [1350, 773] width 77 height 31
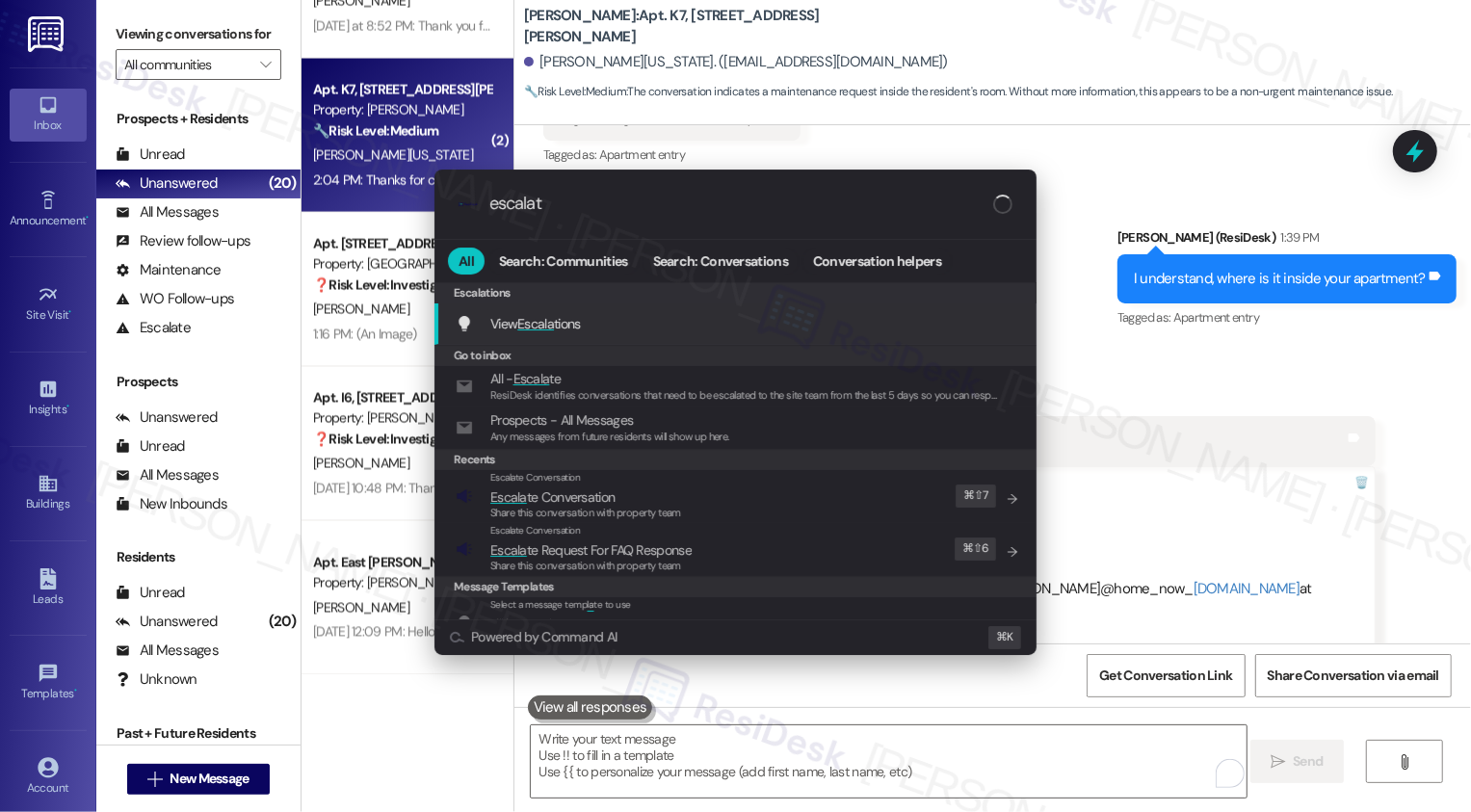
type input "escalate"
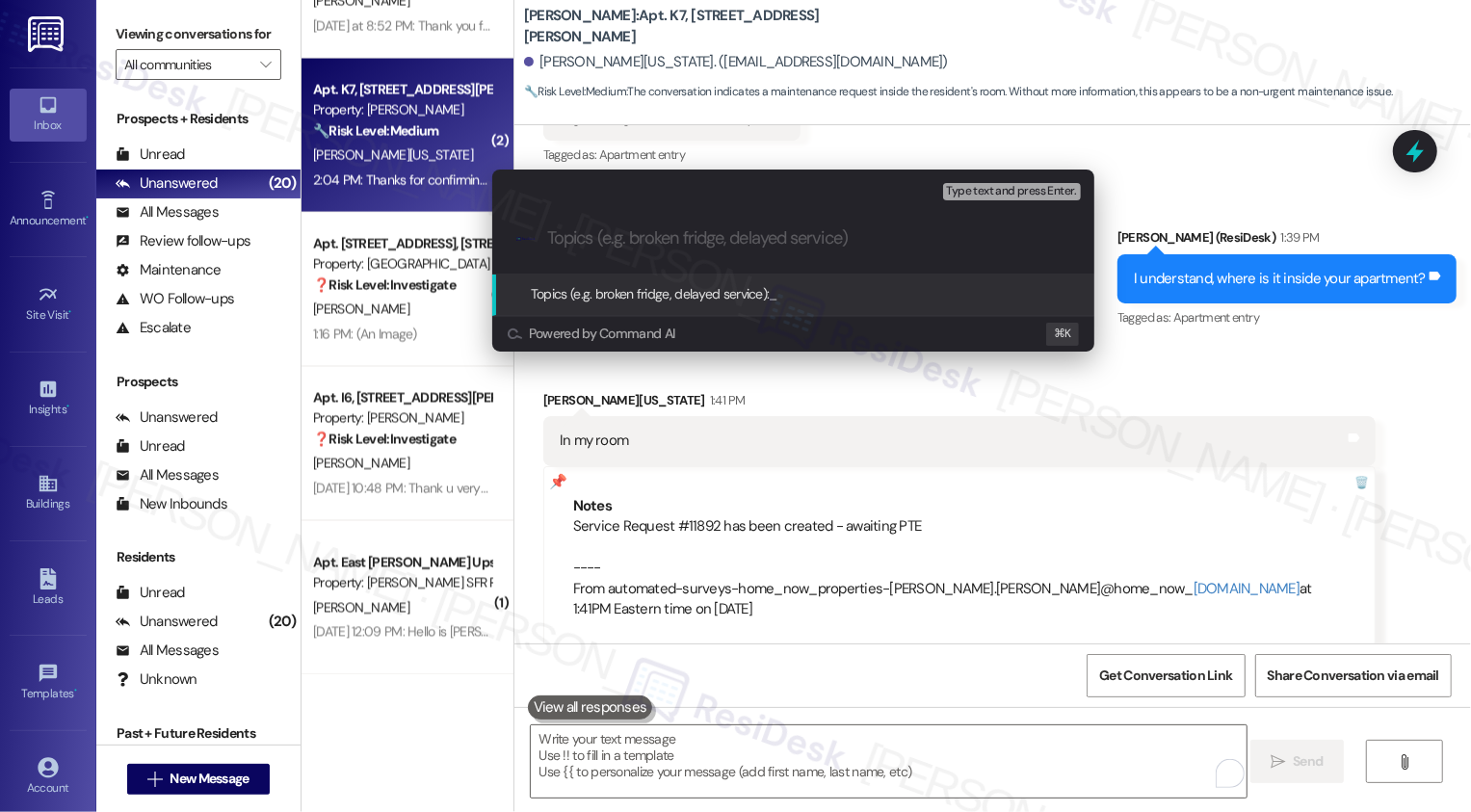
paste input "Carpet Concern (Work Order #11892-1 submitted by ResiDesk)"
type input "Carpet Concern (Work Order #11892-1 submitted by ResiDesk)"
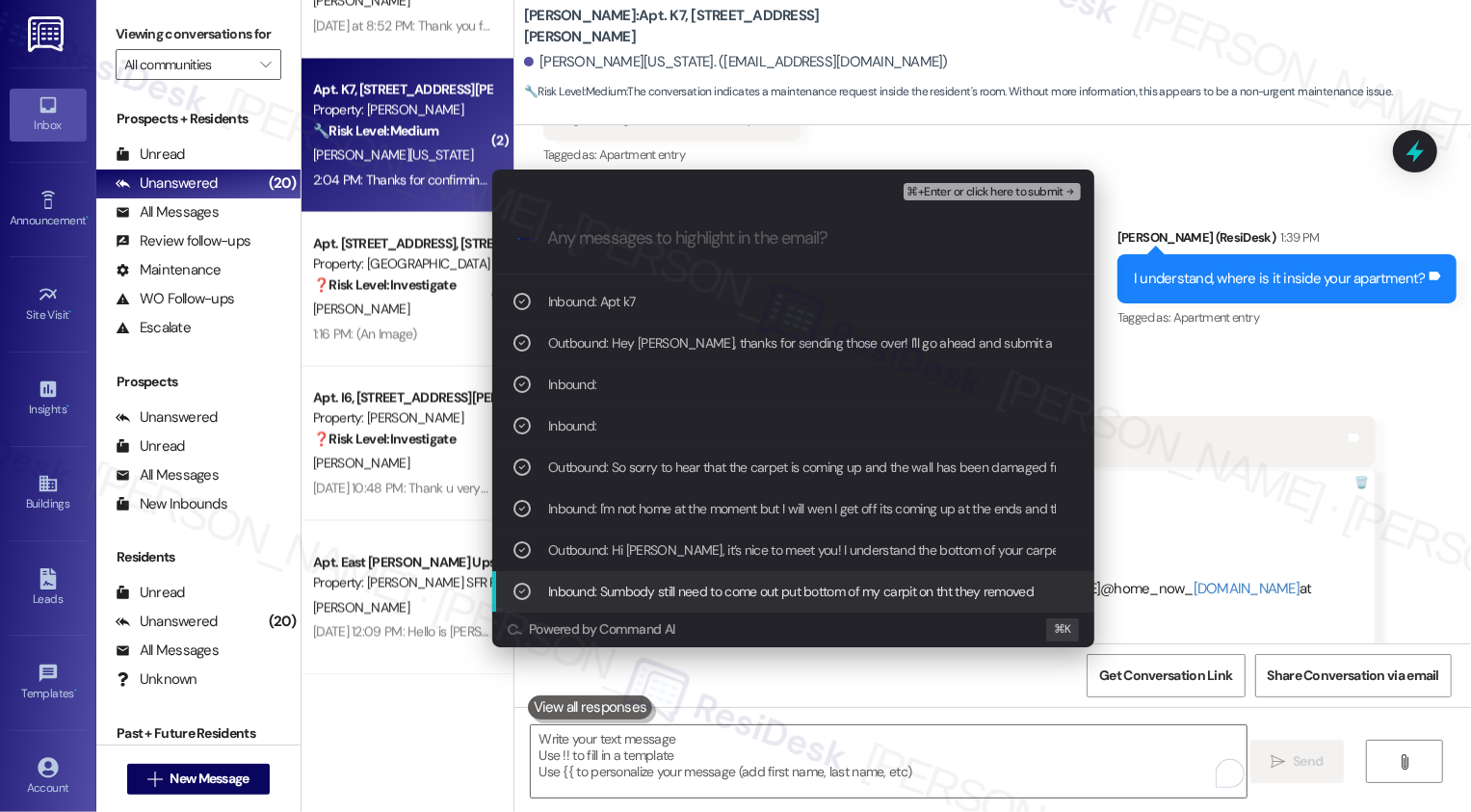
scroll to position [284, 0]
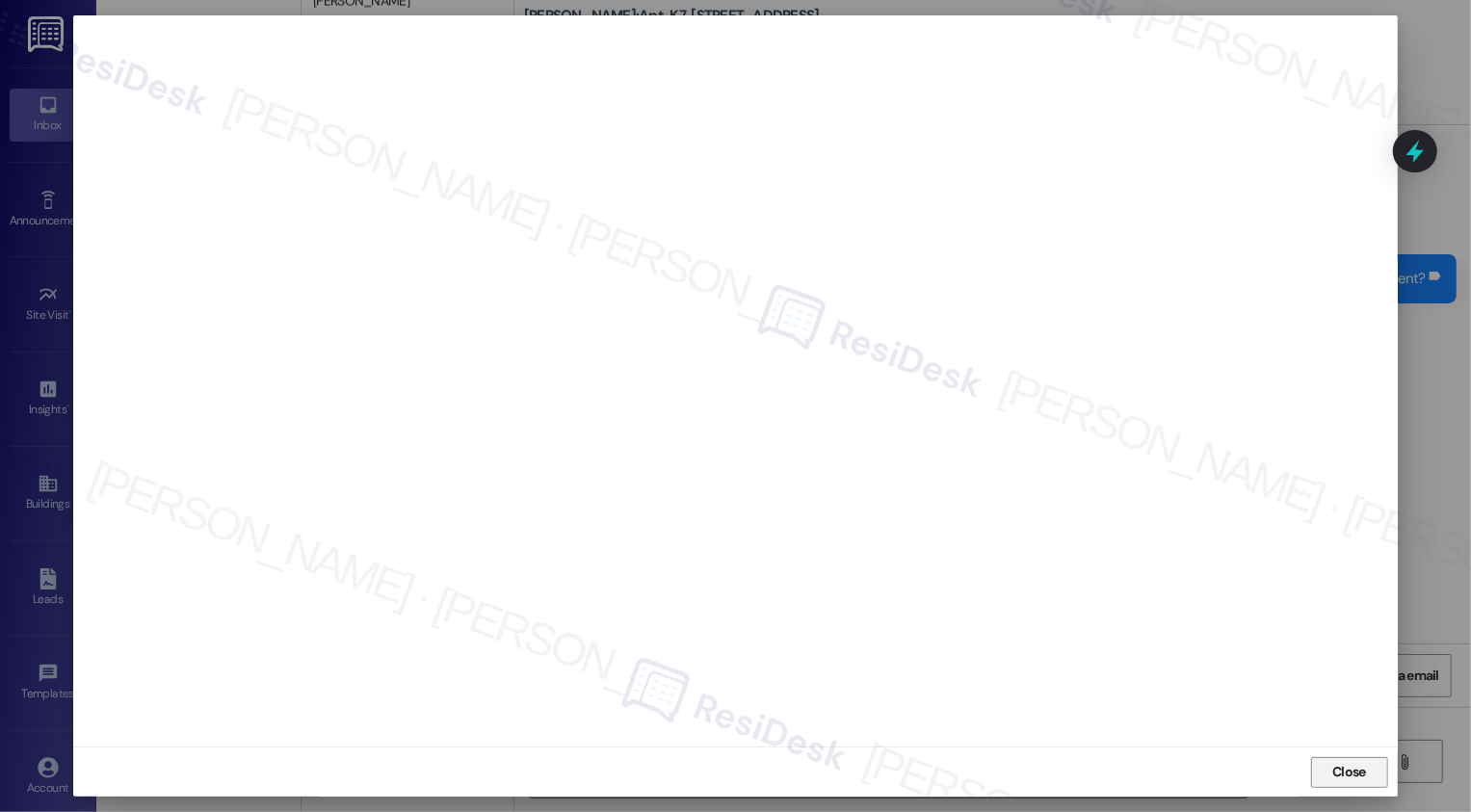
click at [1354, 773] on button "Close" at bounding box center [1350, 773] width 77 height 31
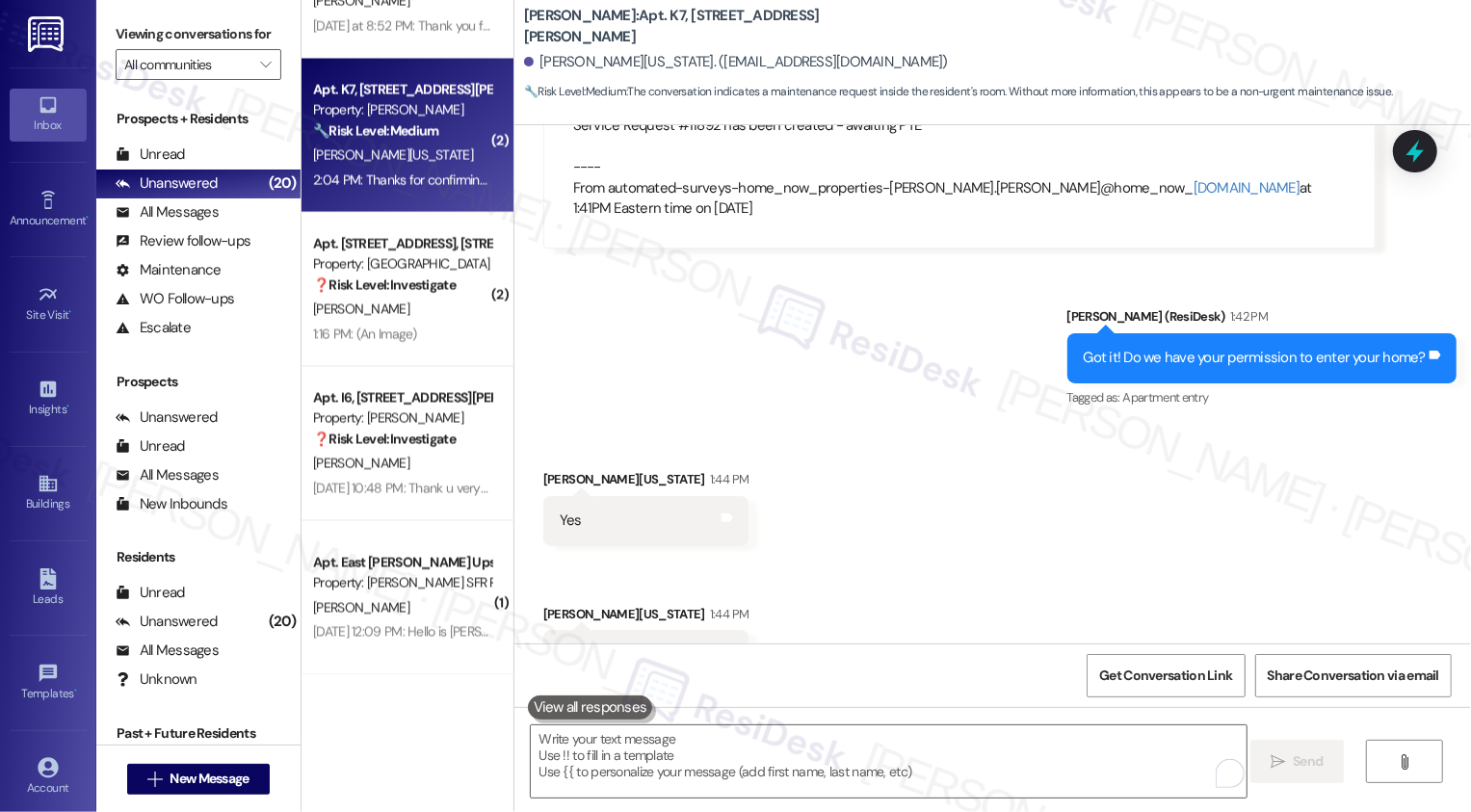
scroll to position [3833, 0]
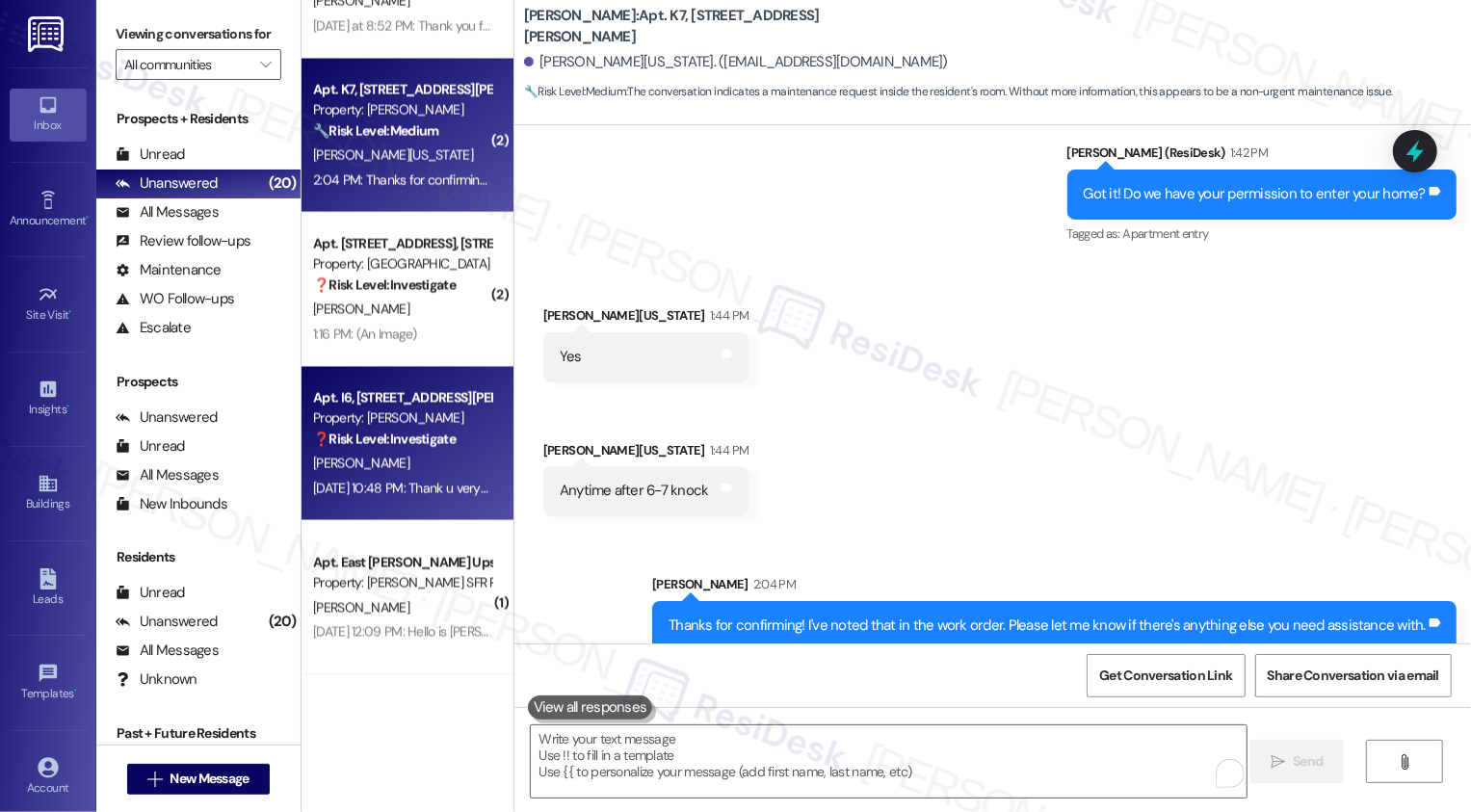
click at [395, 436] on strong "❓ Risk Level: Investigate" at bounding box center [384, 439] width 143 height 17
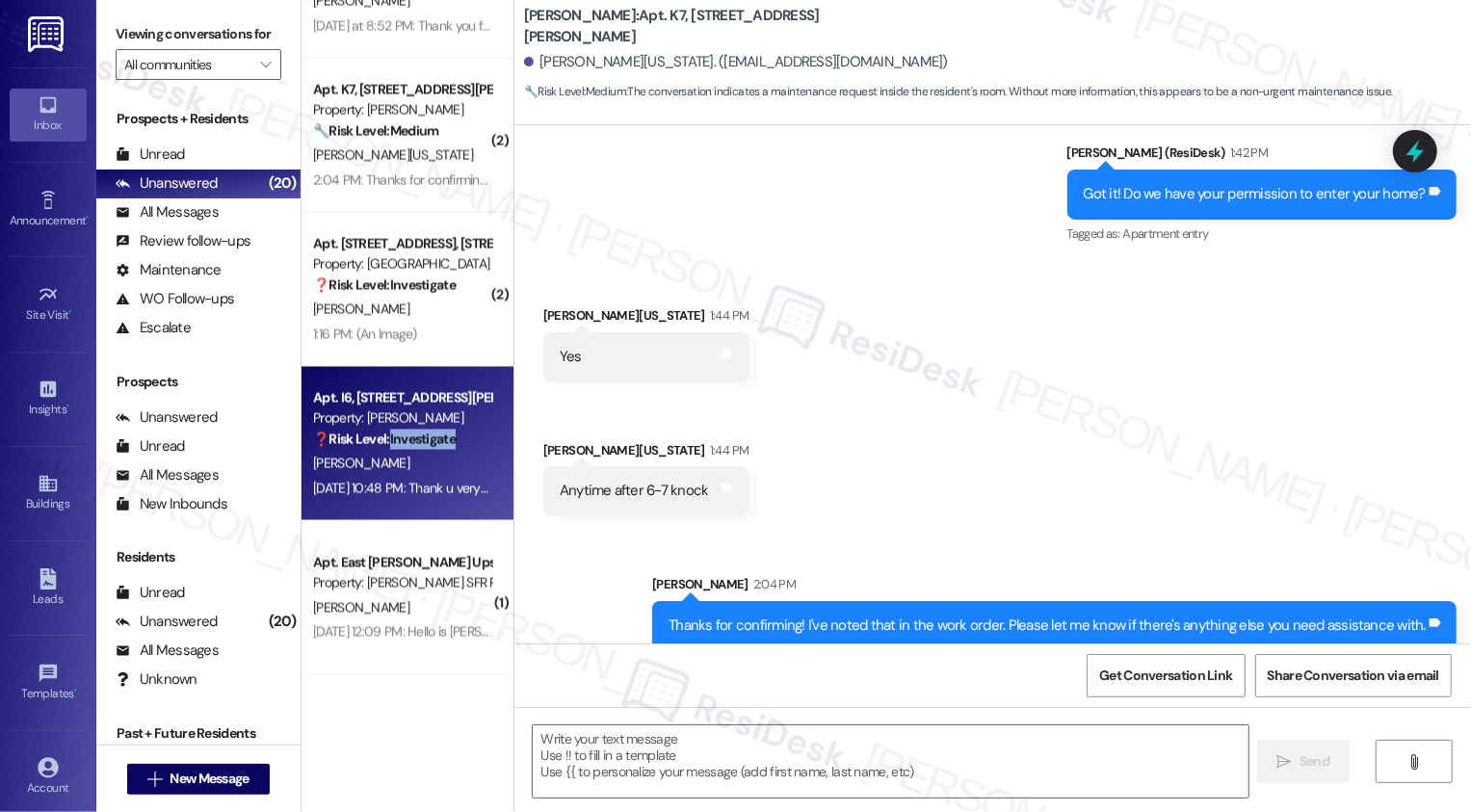
type textarea "Fetching suggested responses. Please feel free to read through the conversation…"
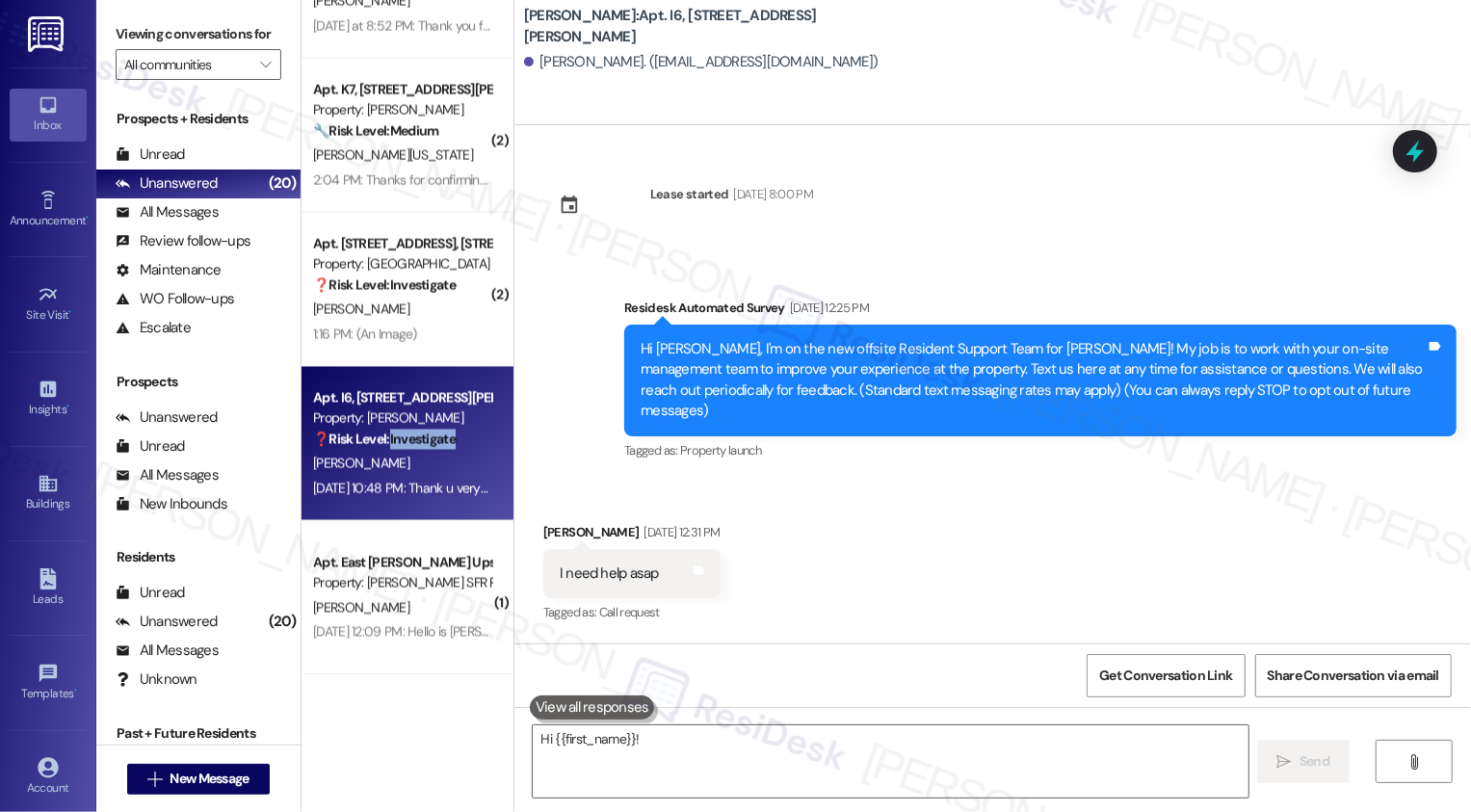
scroll to position [11723, 0]
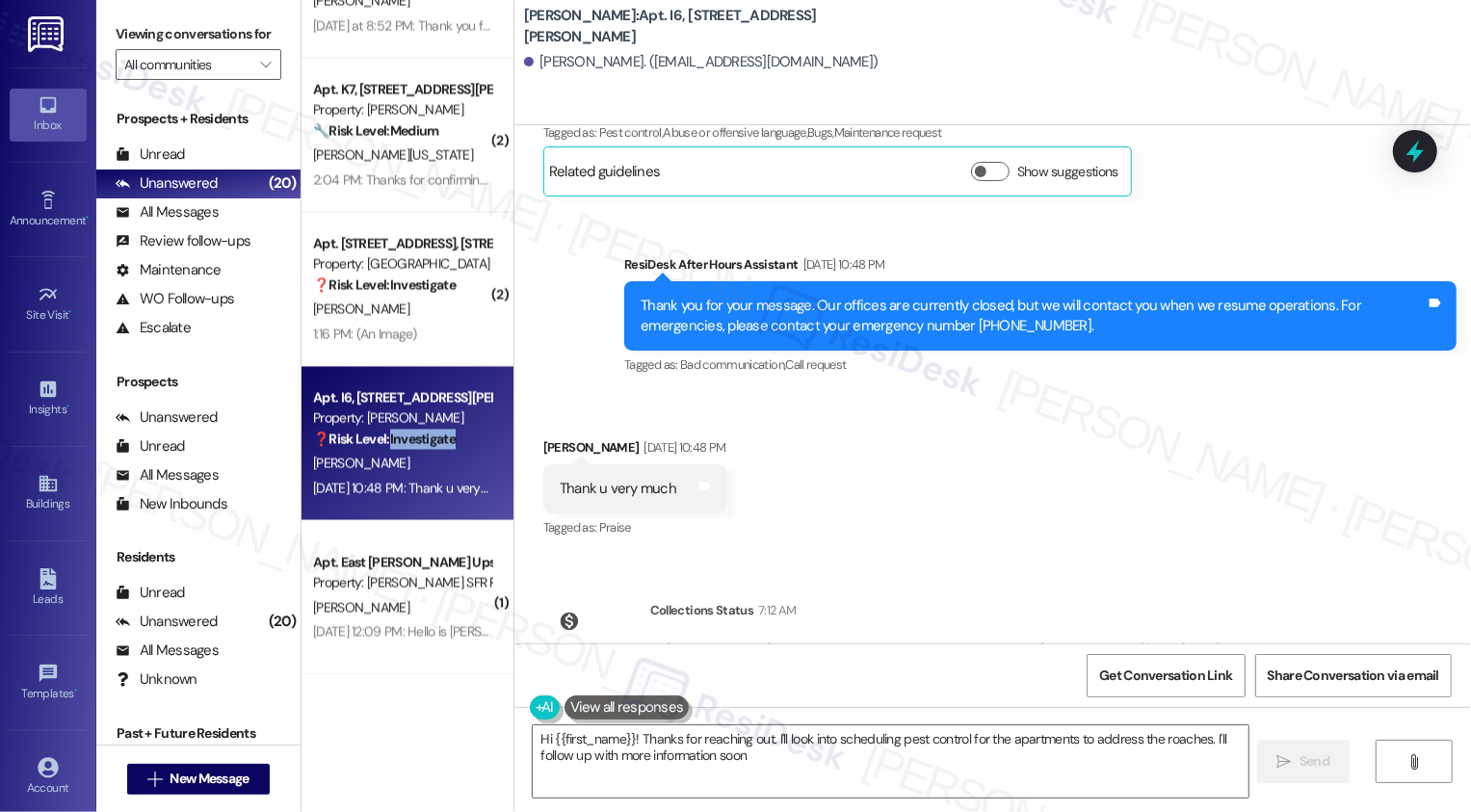
type textarea "Hi {{first_name}}! Thanks for reaching out. I'll look into scheduling pest cont…"
drag, startPoint x: 617, startPoint y: 27, endPoint x: 779, endPoint y: 29, distance: 162.0
click at [779, 29] on div "Wingate: Apt. I6, 4735 Courtney Drive" at bounding box center [717, 26] width 385 height 24
copy b "4735 Courtney Drive"
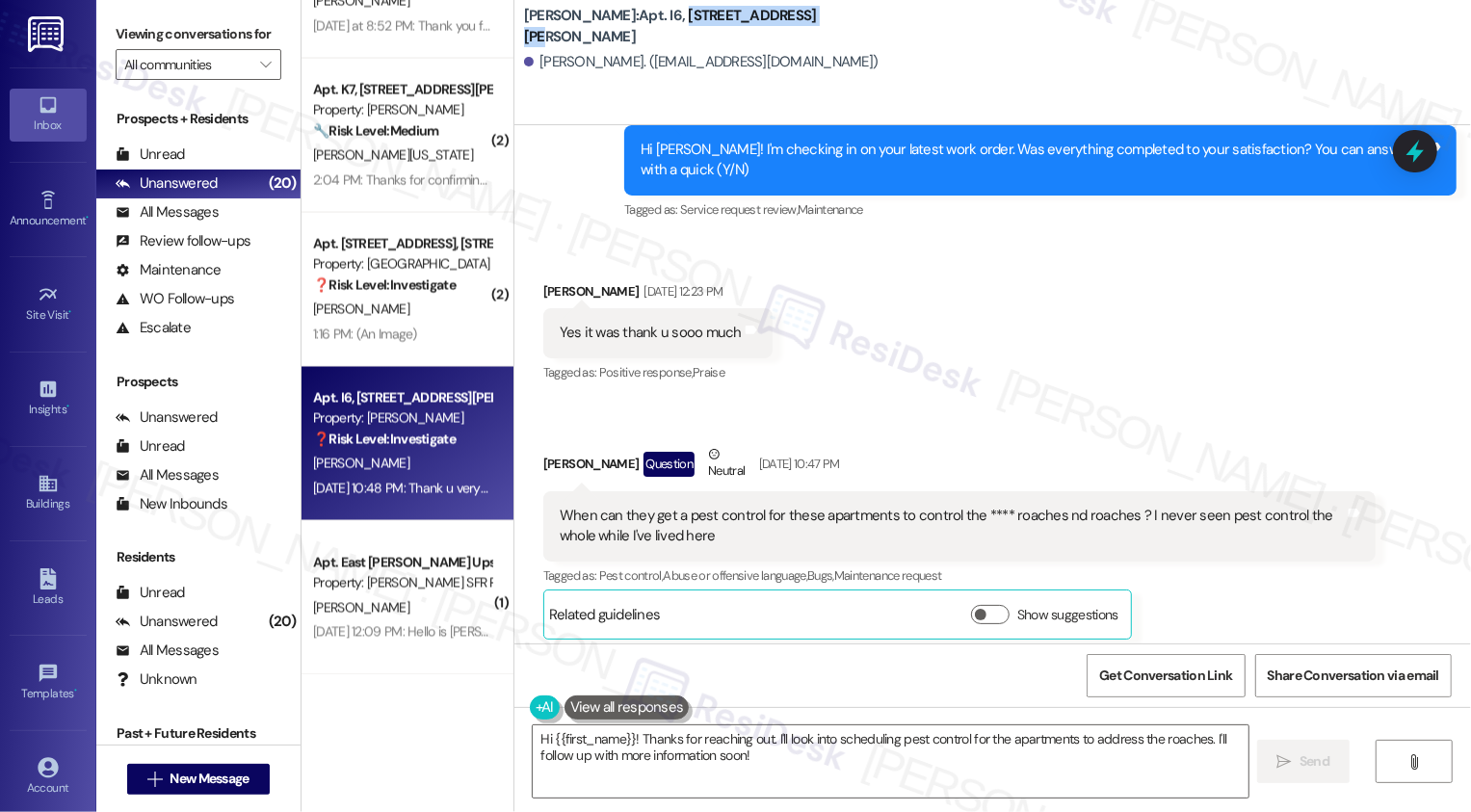
scroll to position [11224, 0]
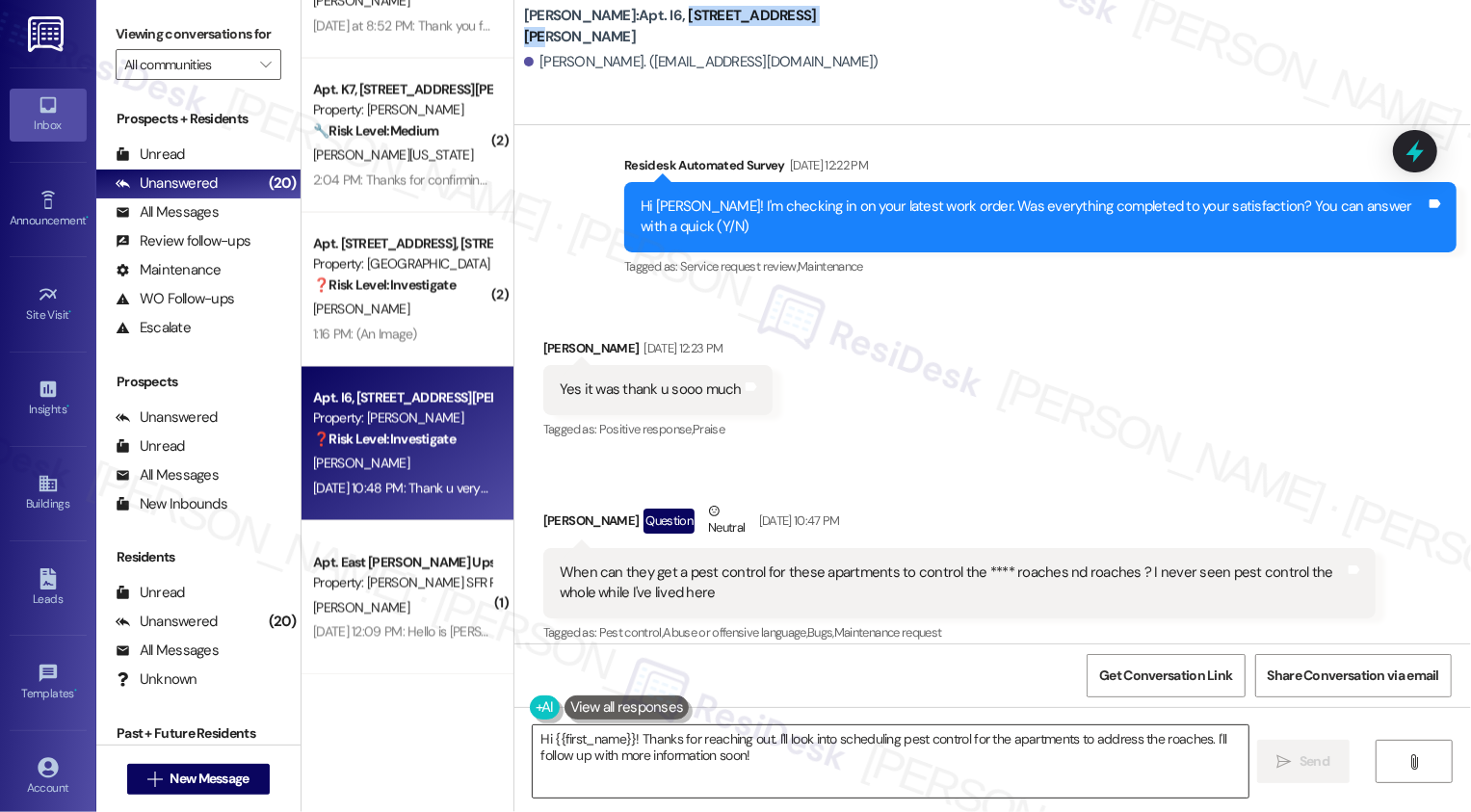
click at [863, 758] on textarea "Hi {{first_name}}! Thanks for reaching out. I'll look into scheduling pest cont…" at bounding box center [890, 761] width 716 height 72
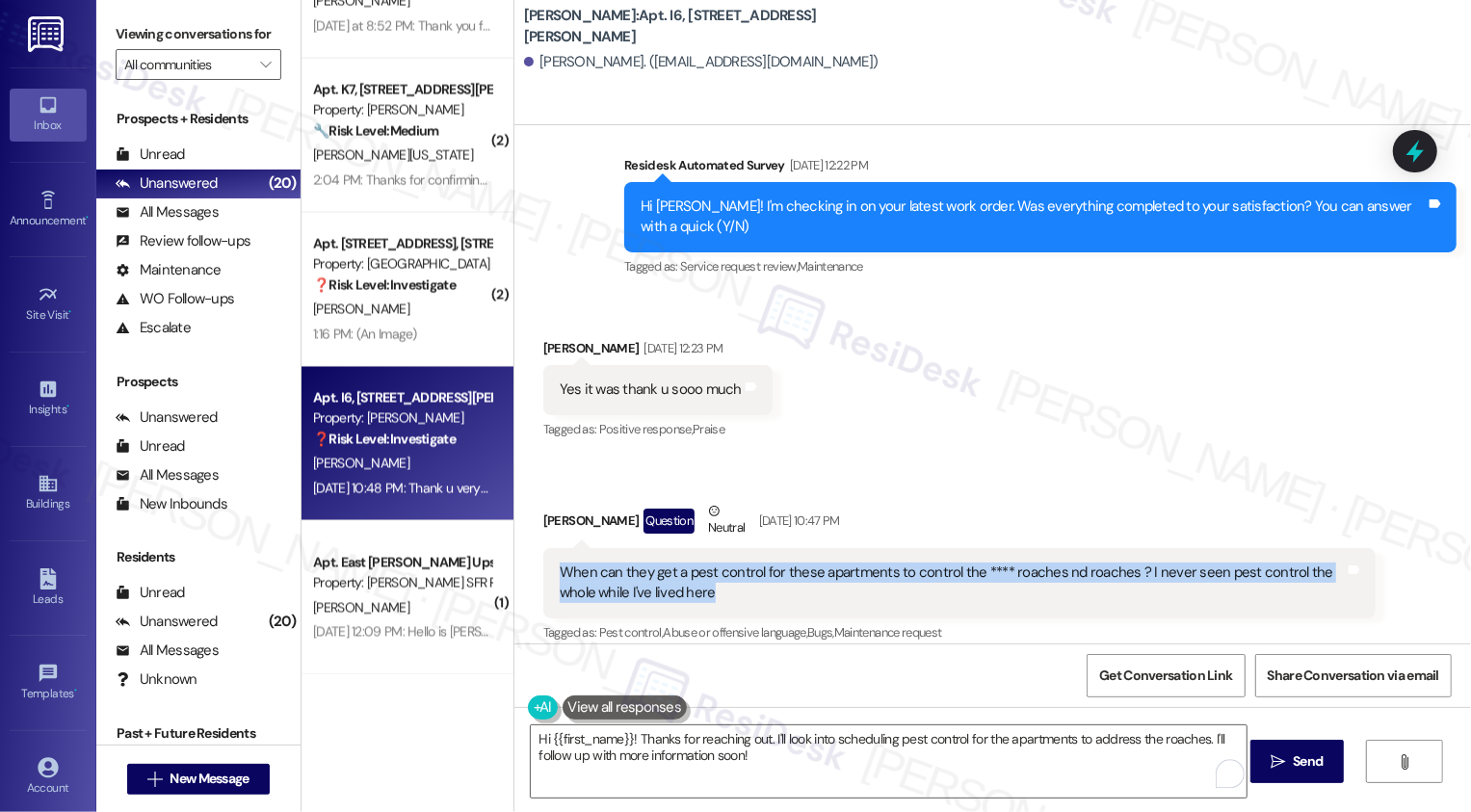
drag, startPoint x: 552, startPoint y: 480, endPoint x: 721, endPoint y: 501, distance: 170.3
click at [721, 563] on div "When can they get a pest control for these apartments to control the **** roach…" at bounding box center [952, 583] width 785 height 41
copy div "When can they get a pest control for these apartments to control the **** roach…"
click at [721, 563] on div "When can they get a pest control for these apartments to control the **** roach…" at bounding box center [952, 583] width 785 height 41
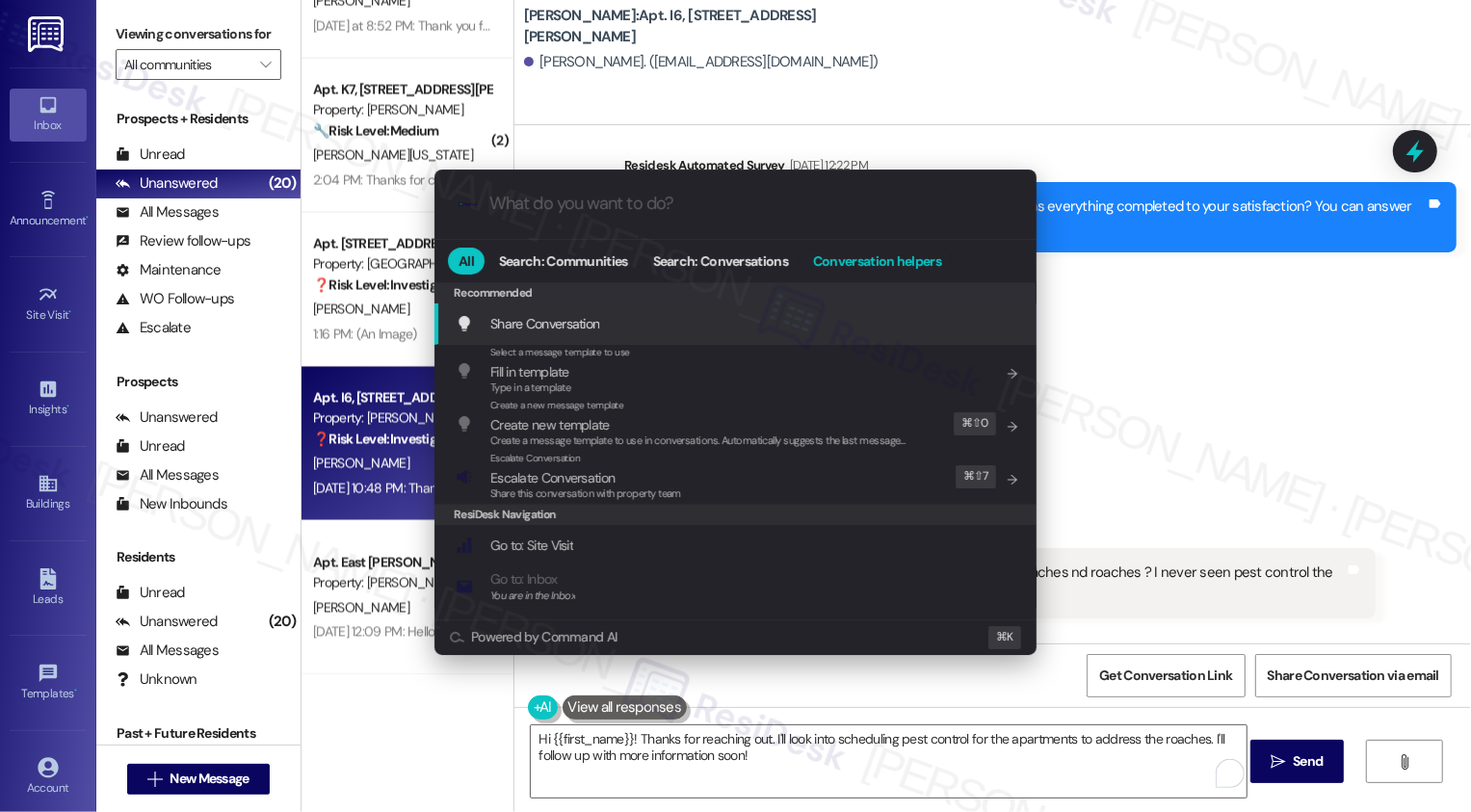
click at [852, 262] on span "Conversation helpers" at bounding box center [877, 261] width 128 height 13
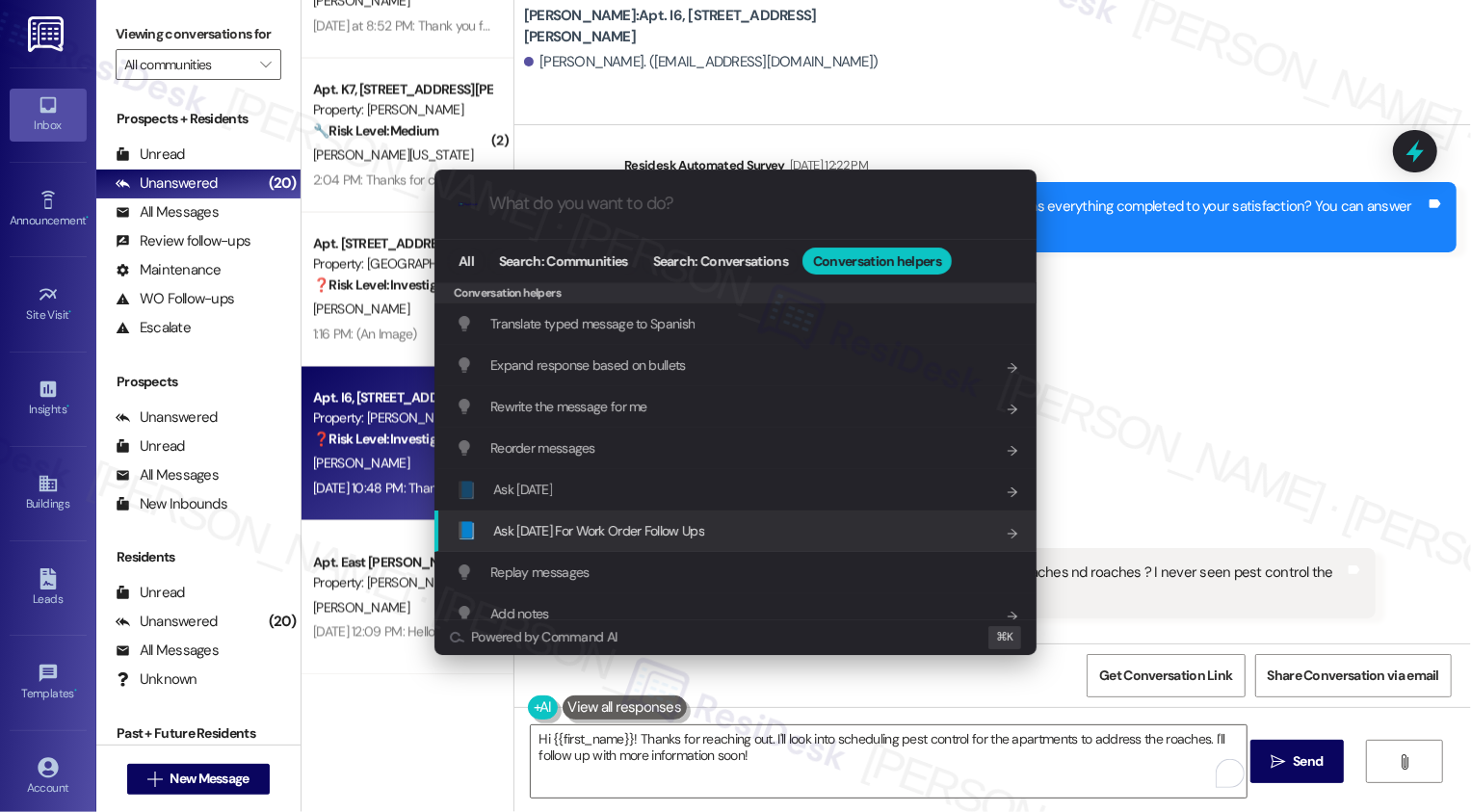
click at [638, 532] on span "Ask Friday For Work Order Follow Ups" at bounding box center [598, 531] width 211 height 17
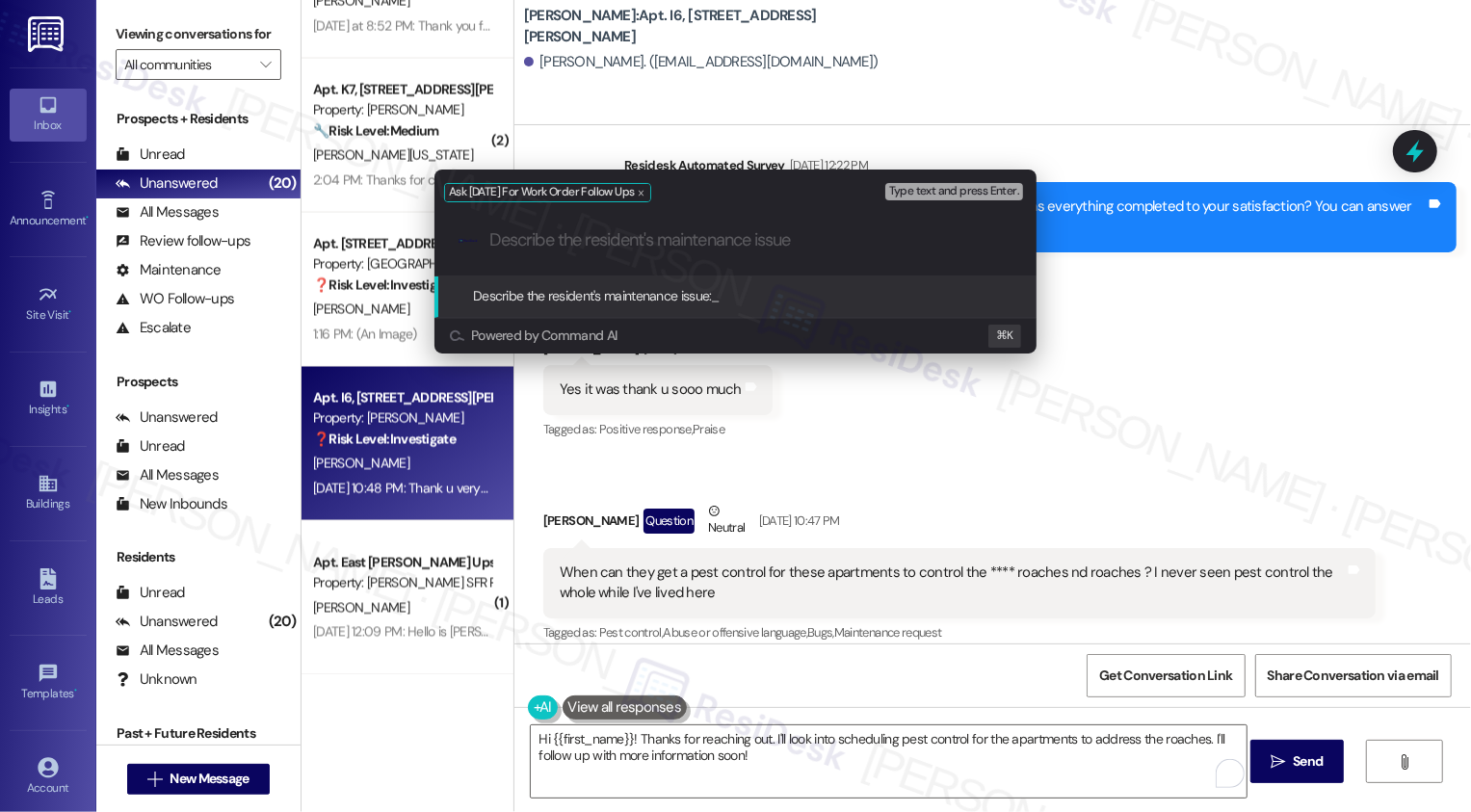
paste input "When can they get a pest control for these apartments to control the **** roach…"
type input "When can they get a pest control for these apartments to control the **** roach…"
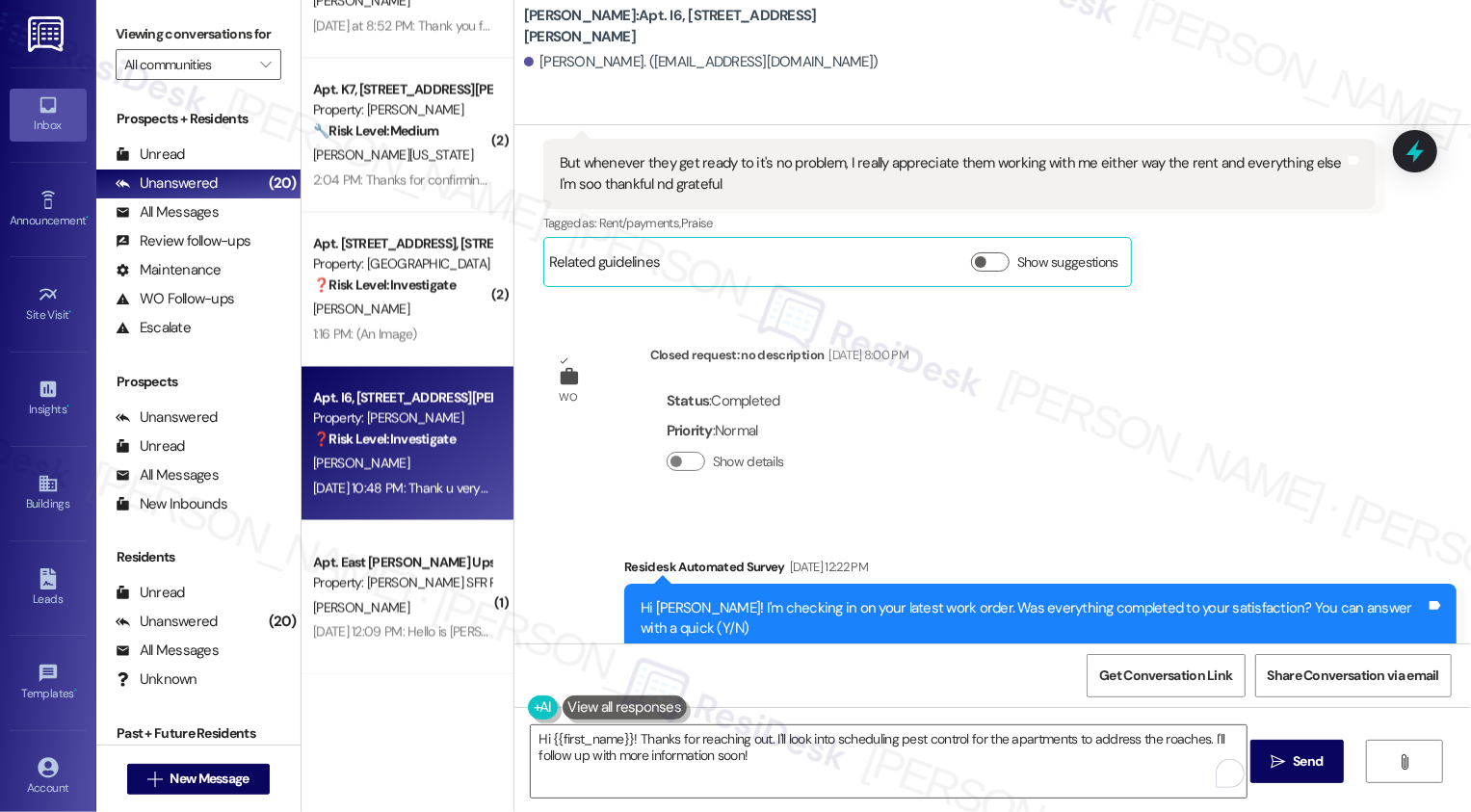
scroll to position [10815, 0]
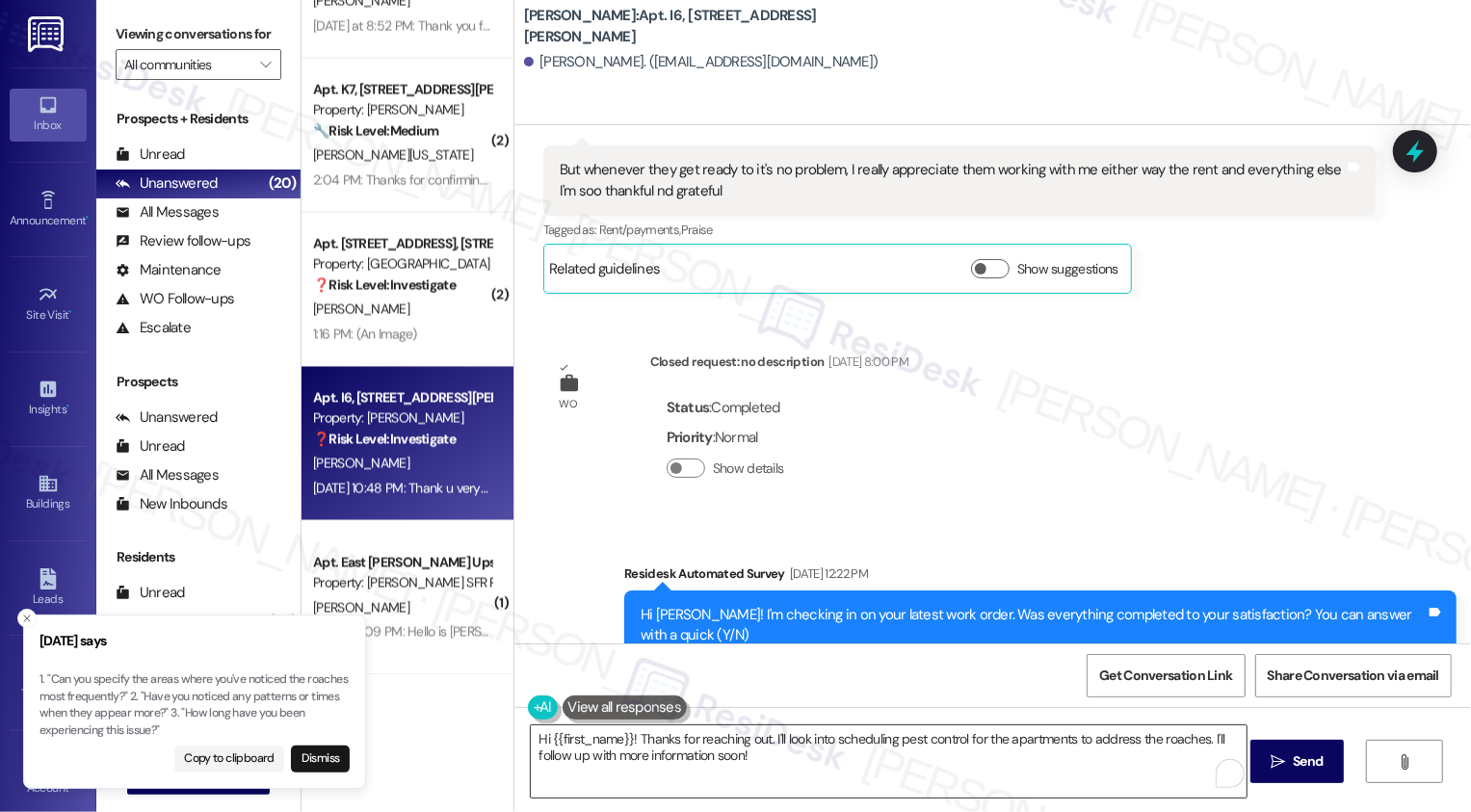
click at [897, 775] on textarea "Hi {{first_name}}! Thanks for reaching out. I'll look into scheduling pest cont…" at bounding box center [888, 761] width 716 height 72
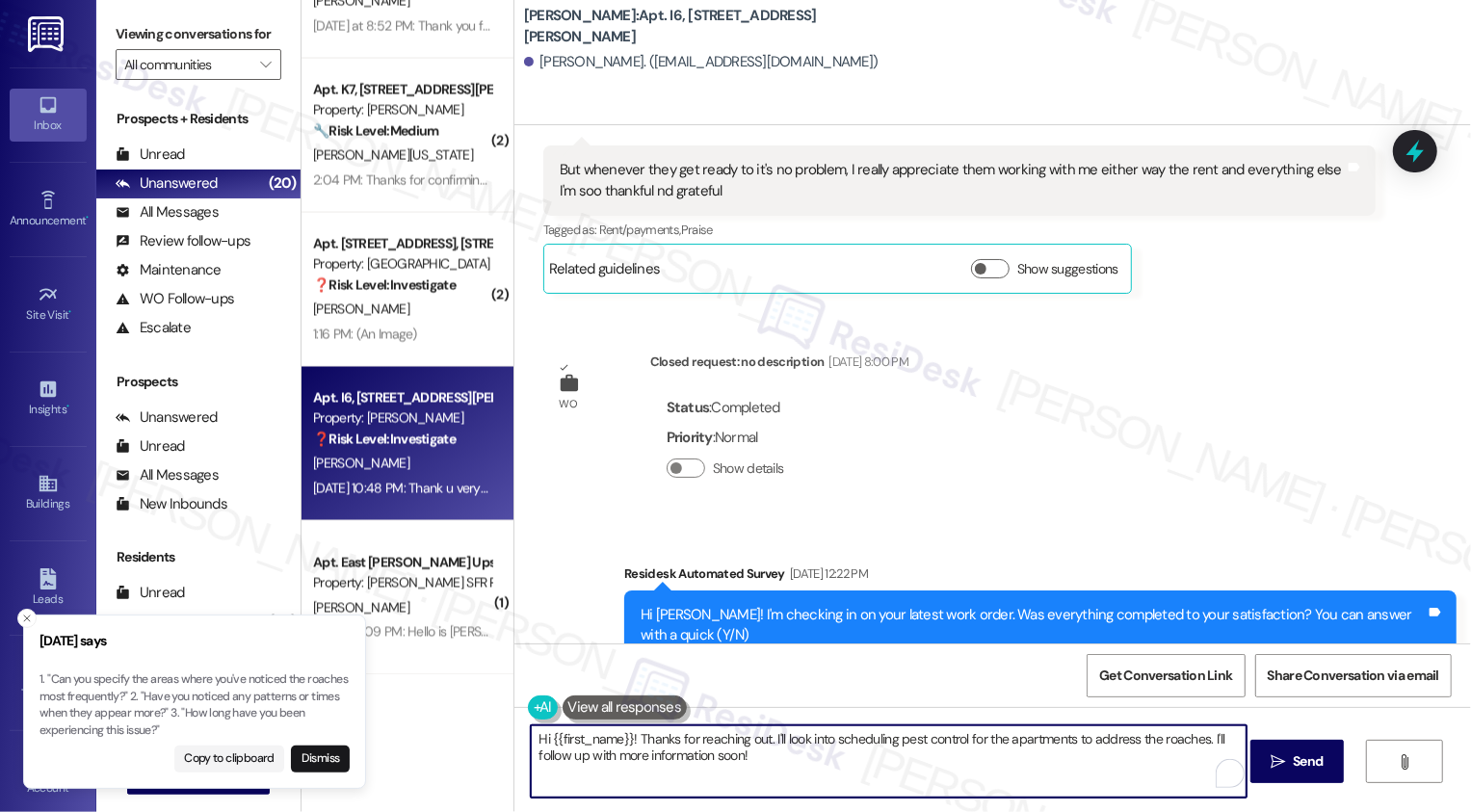
drag, startPoint x: 769, startPoint y: 737, endPoint x: 844, endPoint y: 780, distance: 86.5
click at [844, 780] on textarea "Hi {{first_name}}! Thanks for reaching out. I'll look into scheduling pest cont…" at bounding box center [888, 761] width 716 height 72
type textarea "Hi {{first_name}}! Thanks for reaching out. I'm sorry to hear about the pest si…"
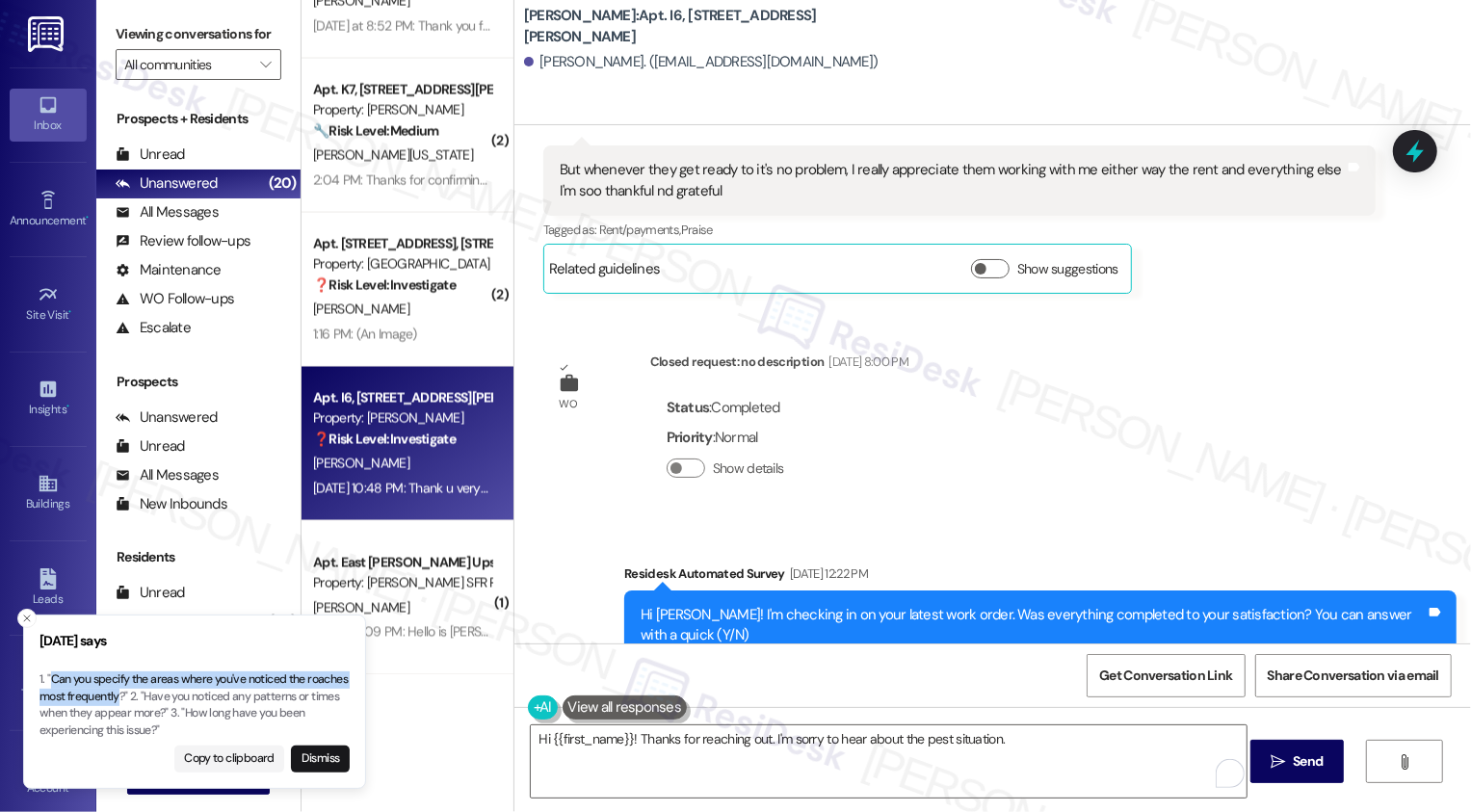
drag, startPoint x: 53, startPoint y: 676, endPoint x: 160, endPoint y: 697, distance: 109.0
click at [160, 697] on p "1. "Can you specify the areas where you've noticed the roaches most frequently?…" at bounding box center [195, 705] width 310 height 67
copy p "Can you specify the areas where you've noticed the roaches most frequently"
click at [1090, 737] on textarea "Hi {{first_name}}! Thanks for reaching out. I'm sorry to hear about the pest si…" at bounding box center [888, 761] width 716 height 72
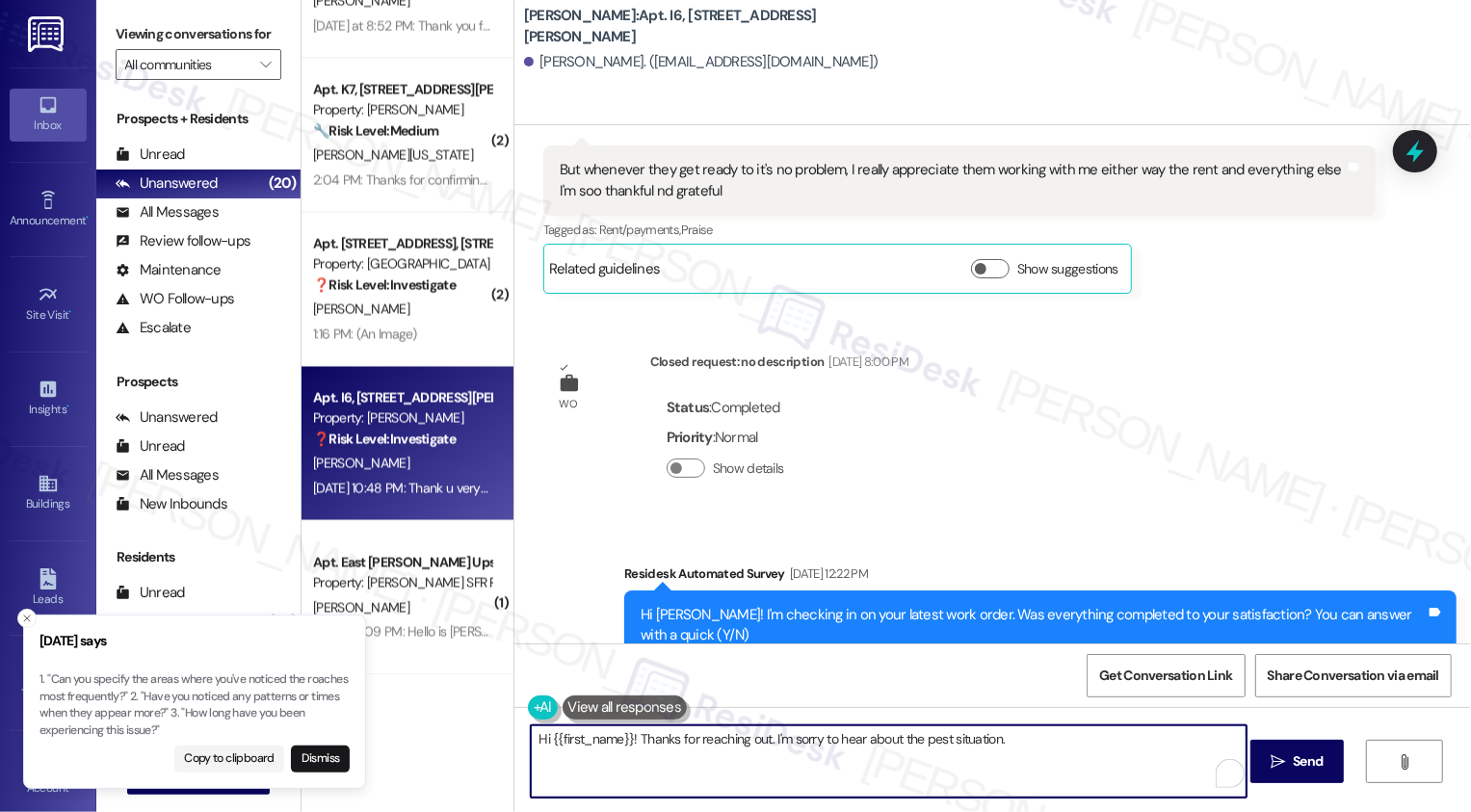
paste textarea "Can you specify the areas where you've noticed the roaches most frequently"
click at [32, 616] on icon "Close toast" at bounding box center [27, 618] width 12 height 12
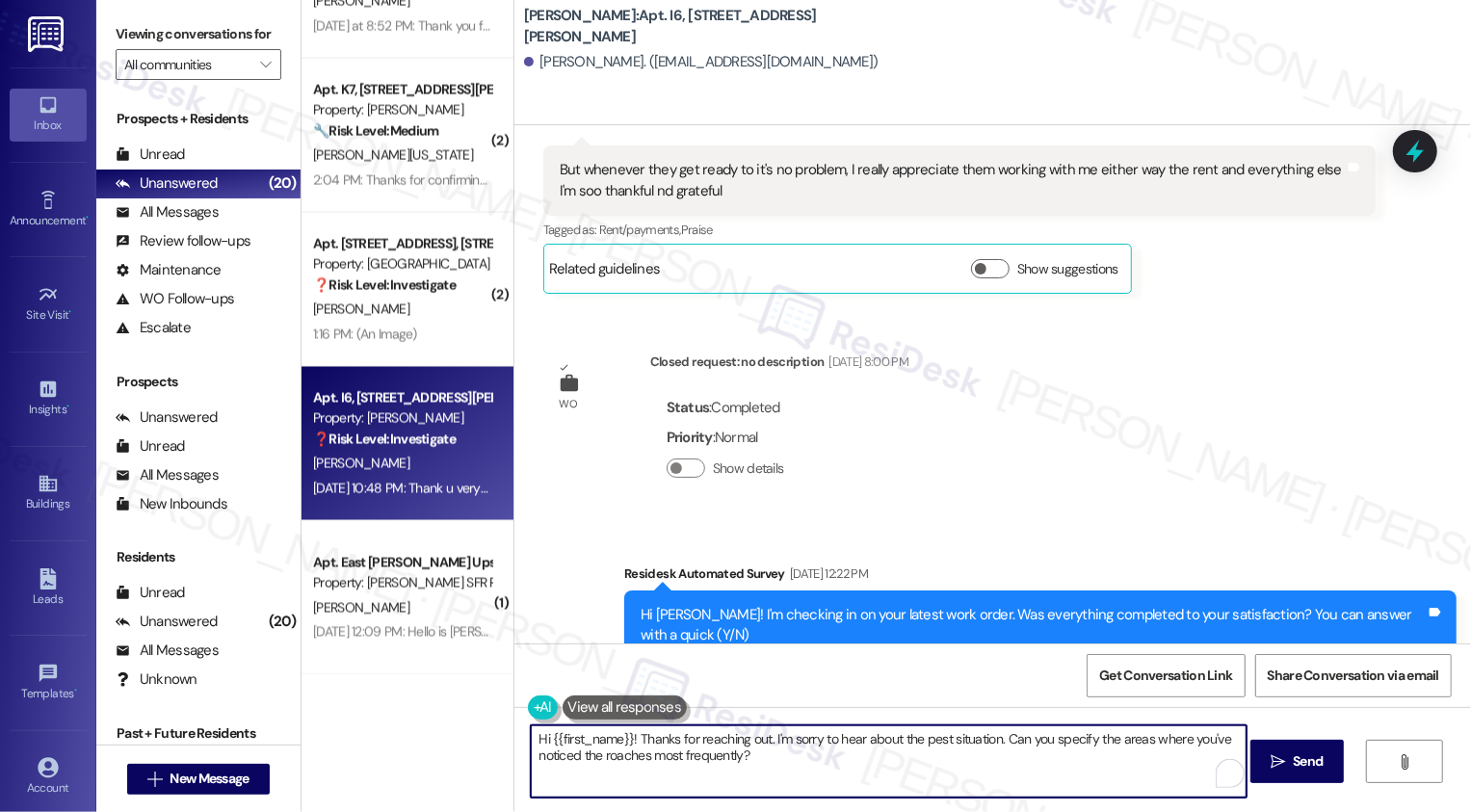
click at [884, 768] on textarea "Hi {{first_name}}! Thanks for reaching out. I'm sorry to hear about the pest si…" at bounding box center [888, 761] width 716 height 72
click at [1304, 757] on span "Send" at bounding box center [1307, 761] width 30 height 20
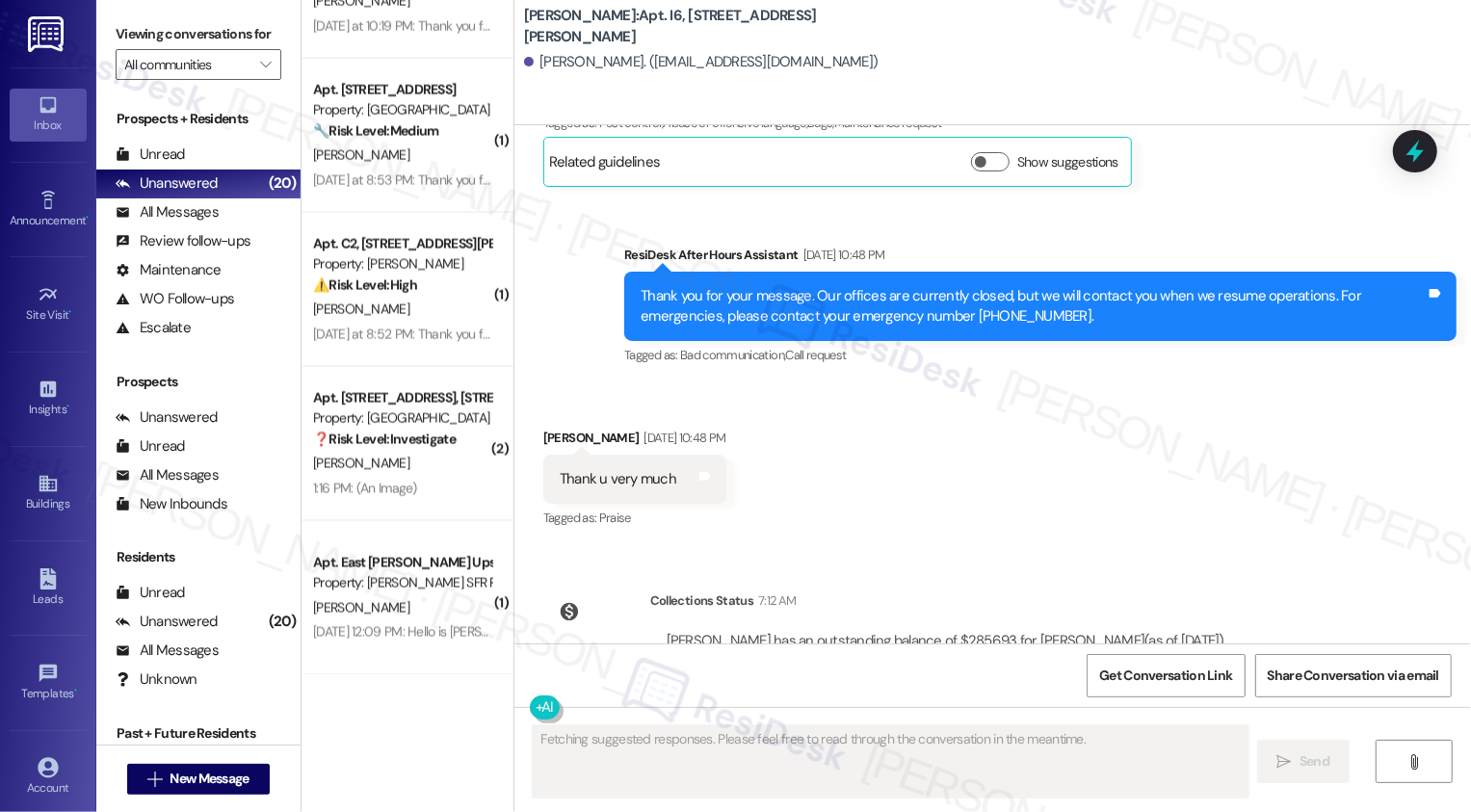
scroll to position [11879, 0]
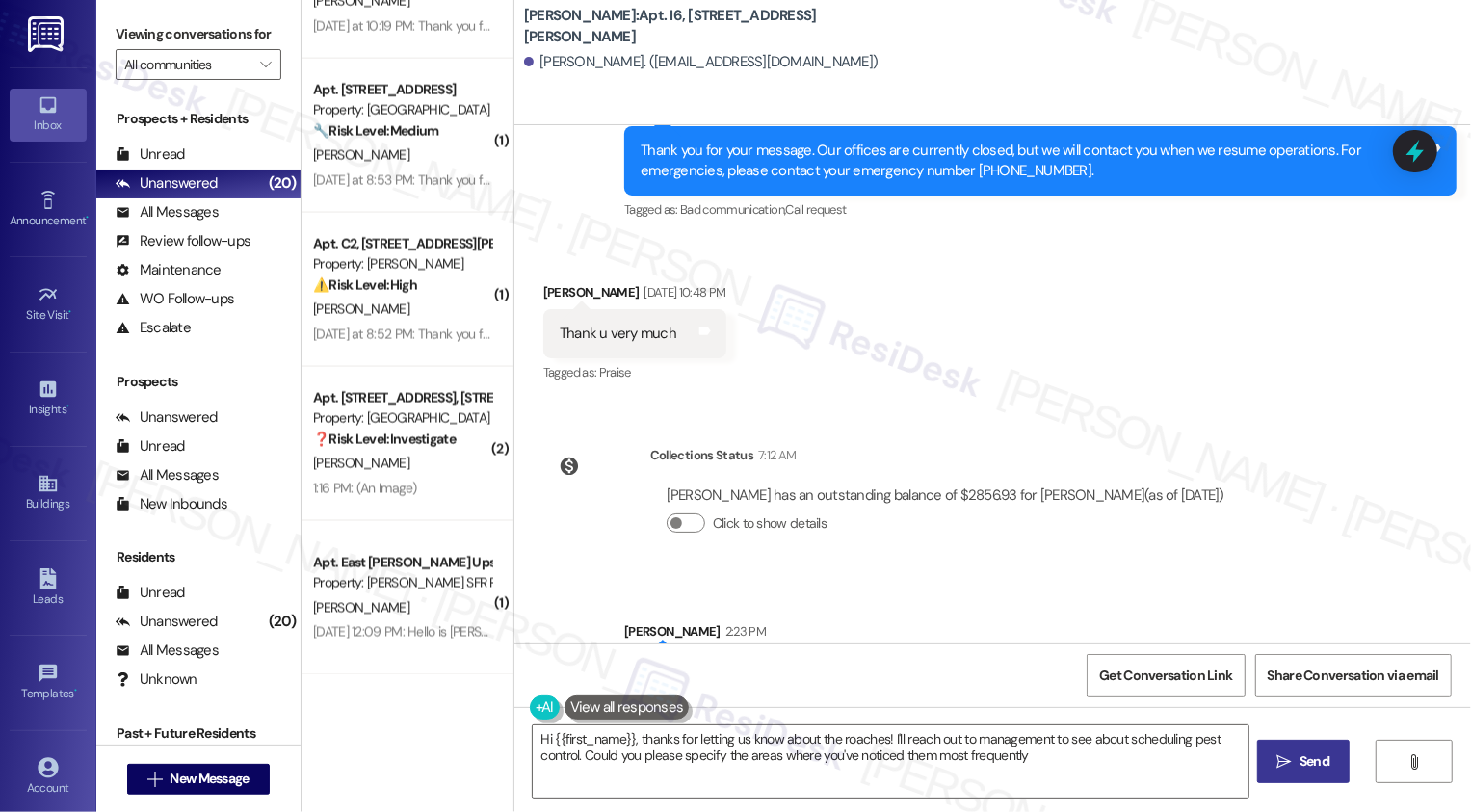
type textarea "Hi {{first_name}}, thanks for letting us know about the roaches! I'll reach out…"
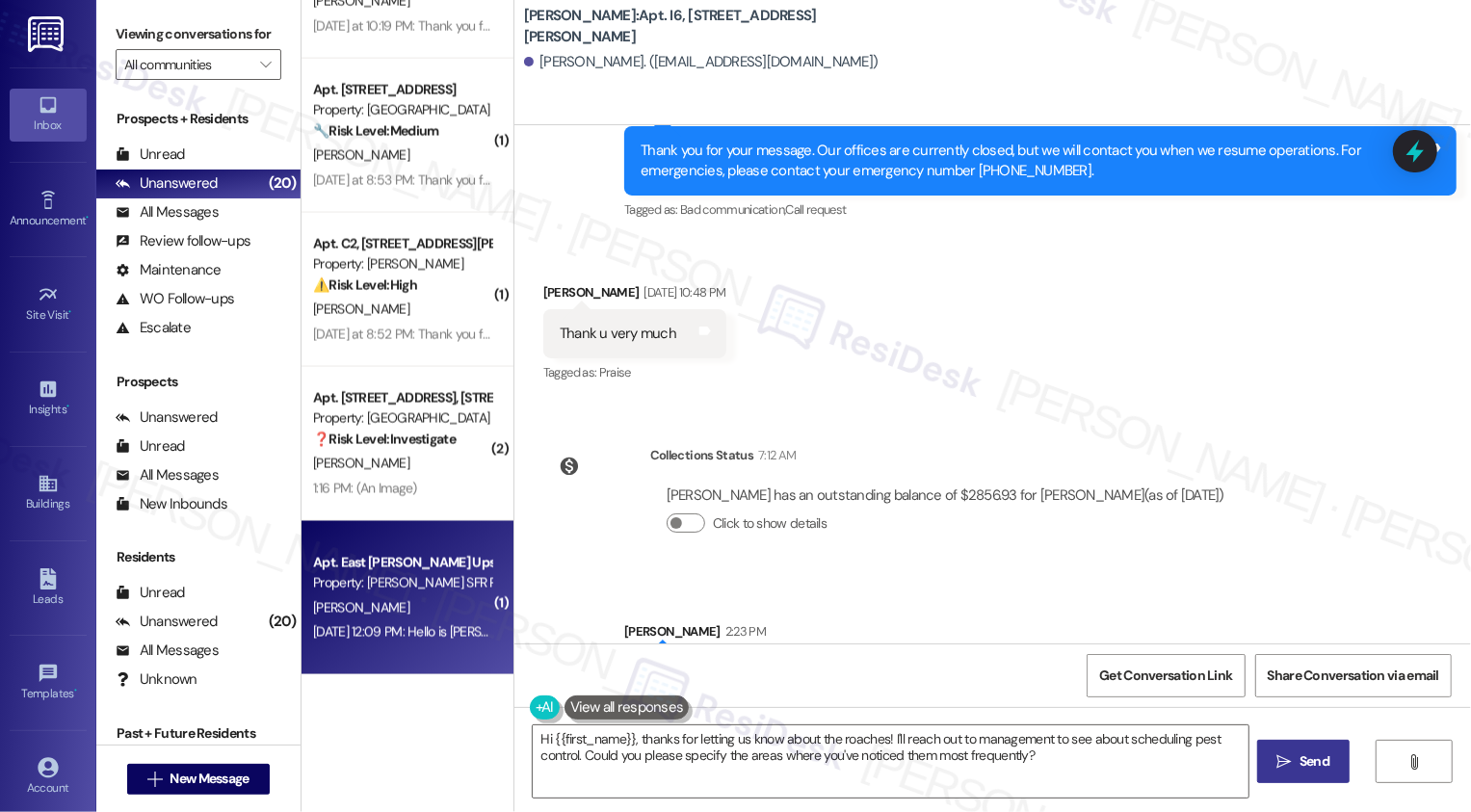
click at [412, 583] on div "Property: [PERSON_NAME] SFR Portfolio" at bounding box center [402, 583] width 178 height 20
type textarea "Fetching suggested responses. Please feel free to read through the conversation…"
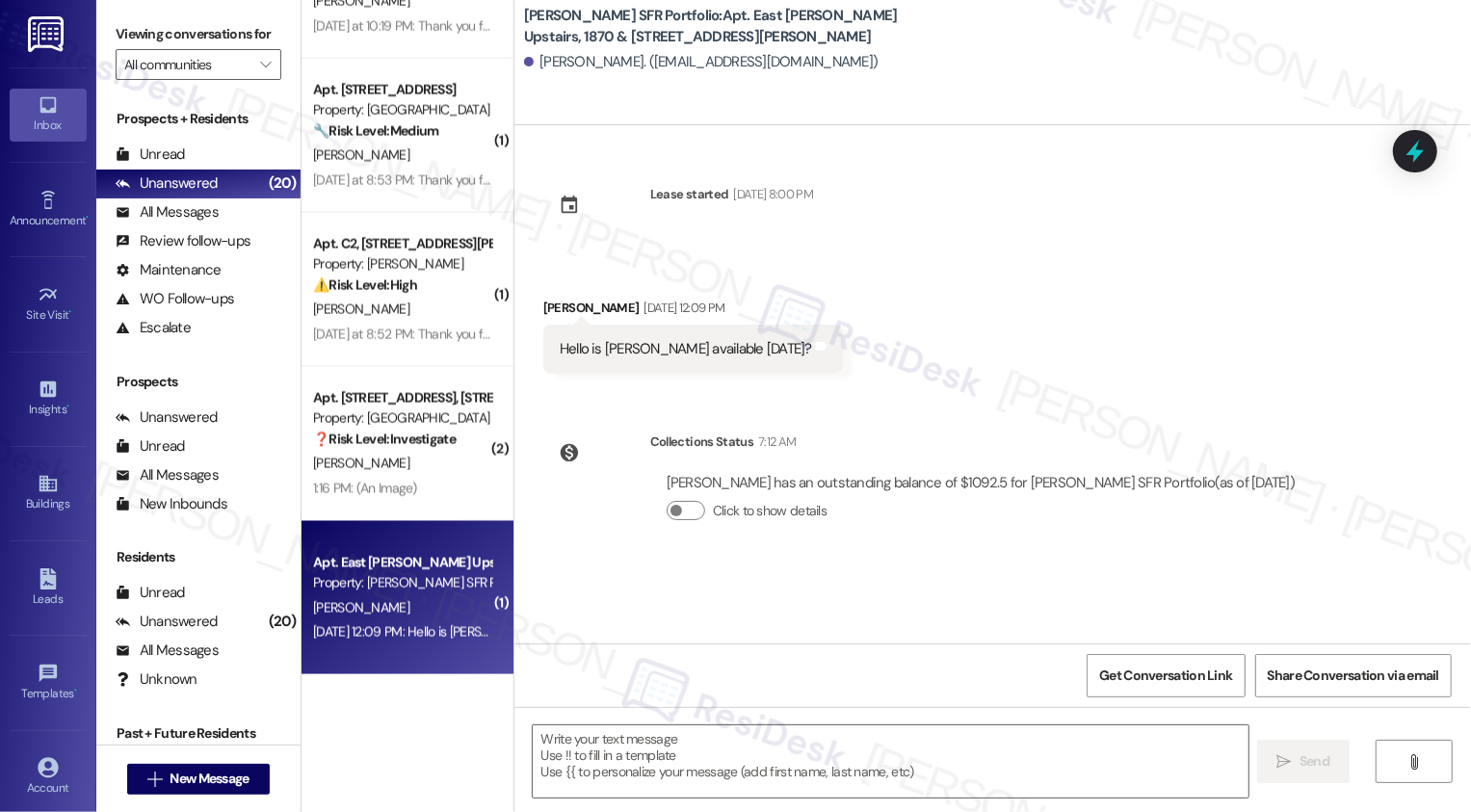
type textarea "Fetching suggested responses. Please feel free to read through the conversation…"
click at [543, 310] on div "Cesar Martinez Aug 27, 2025 at 12:09 PM" at bounding box center [693, 311] width 300 height 27
click at [670, 768] on textarea at bounding box center [890, 761] width 716 height 72
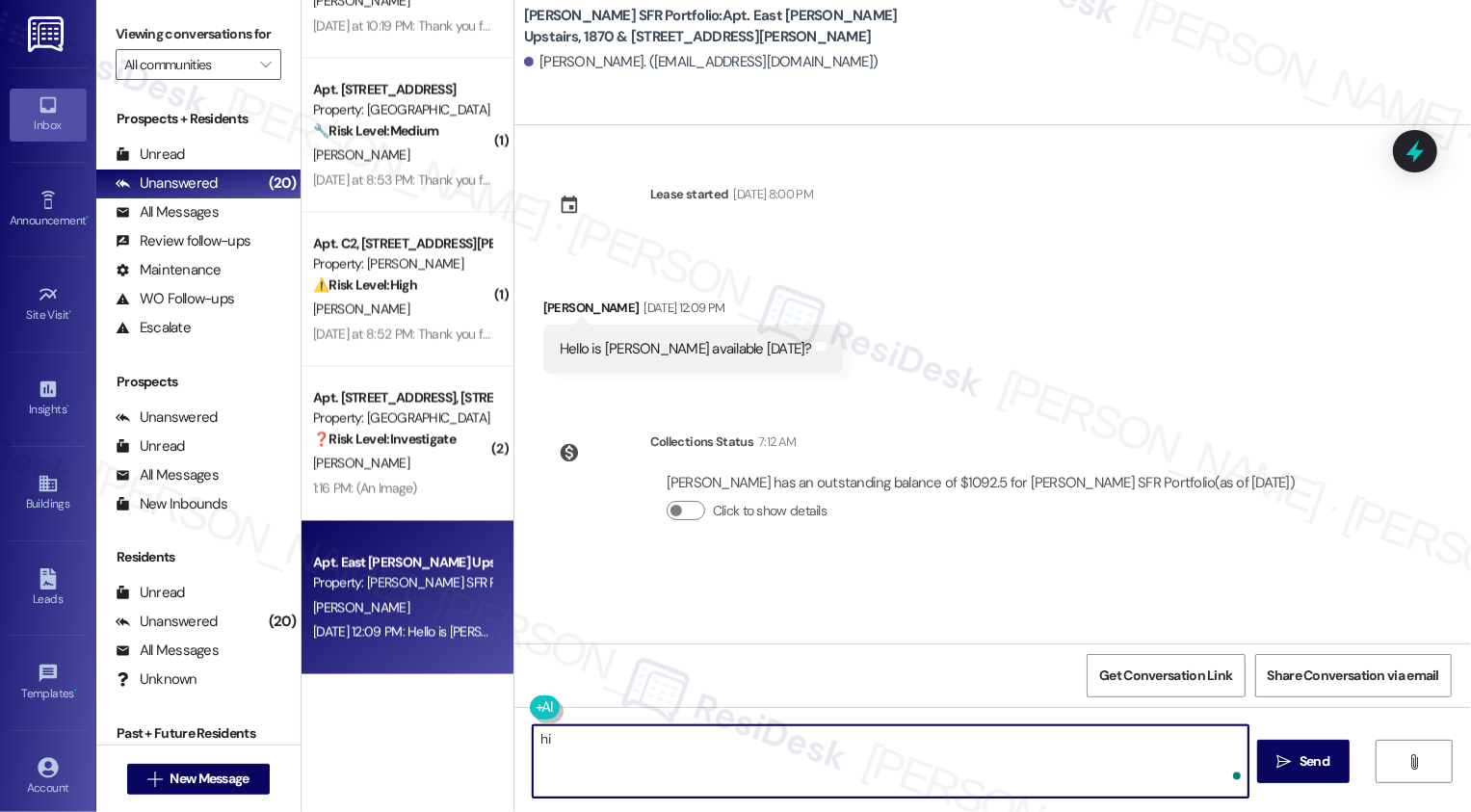
type textarea "h"
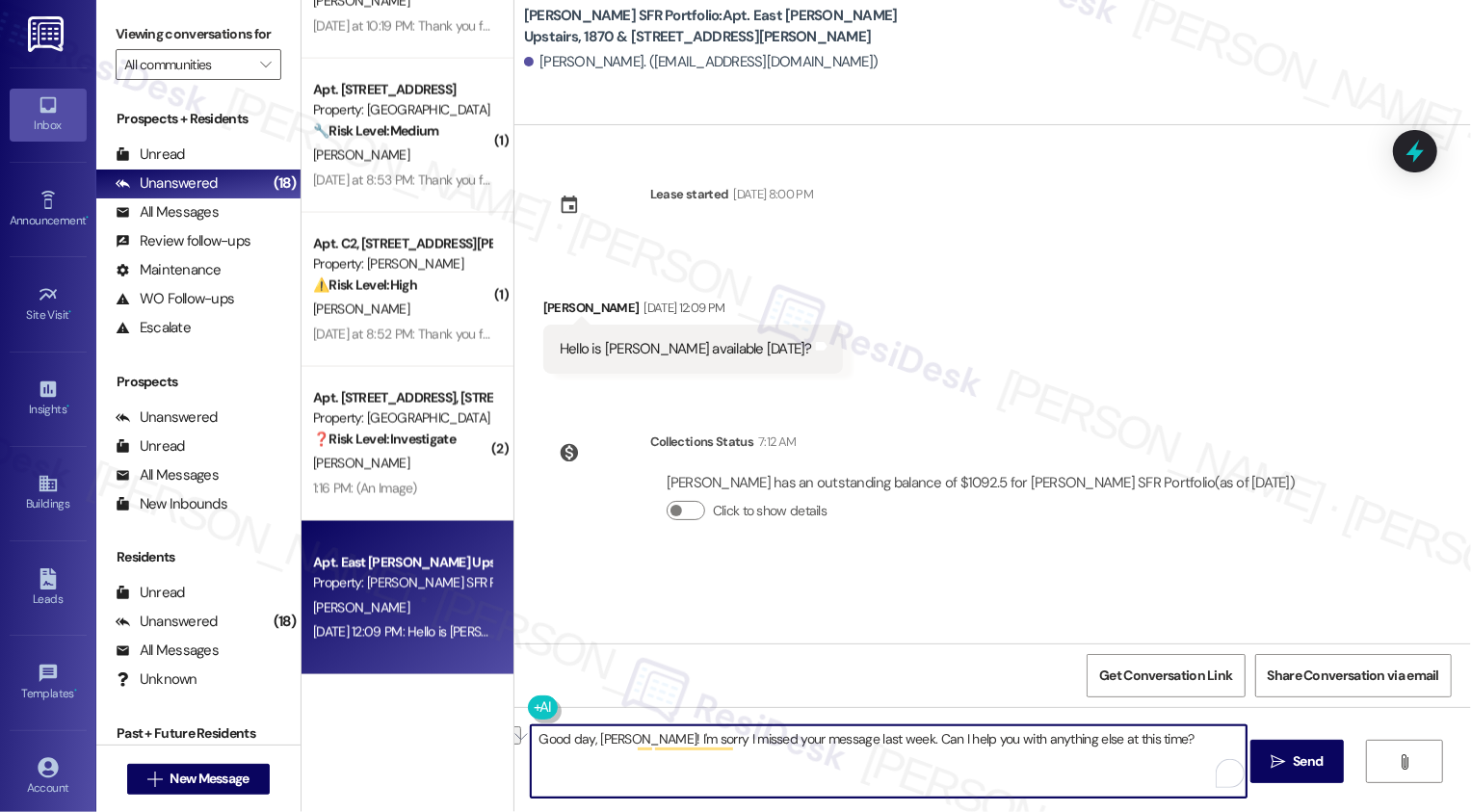
paste textarea "’m sorry I missed your message last week. Is there anything else I can help you…"
click at [823, 732] on textarea "Good day, Cesar! I’m sorry I missed your message last week. Is there anything e…" at bounding box center [888, 761] width 716 height 72
click at [838, 738] on textarea "Good day, Cesar! I’m sorry I missed your message last week. Is there anything e…" at bounding box center [888, 761] width 716 height 72
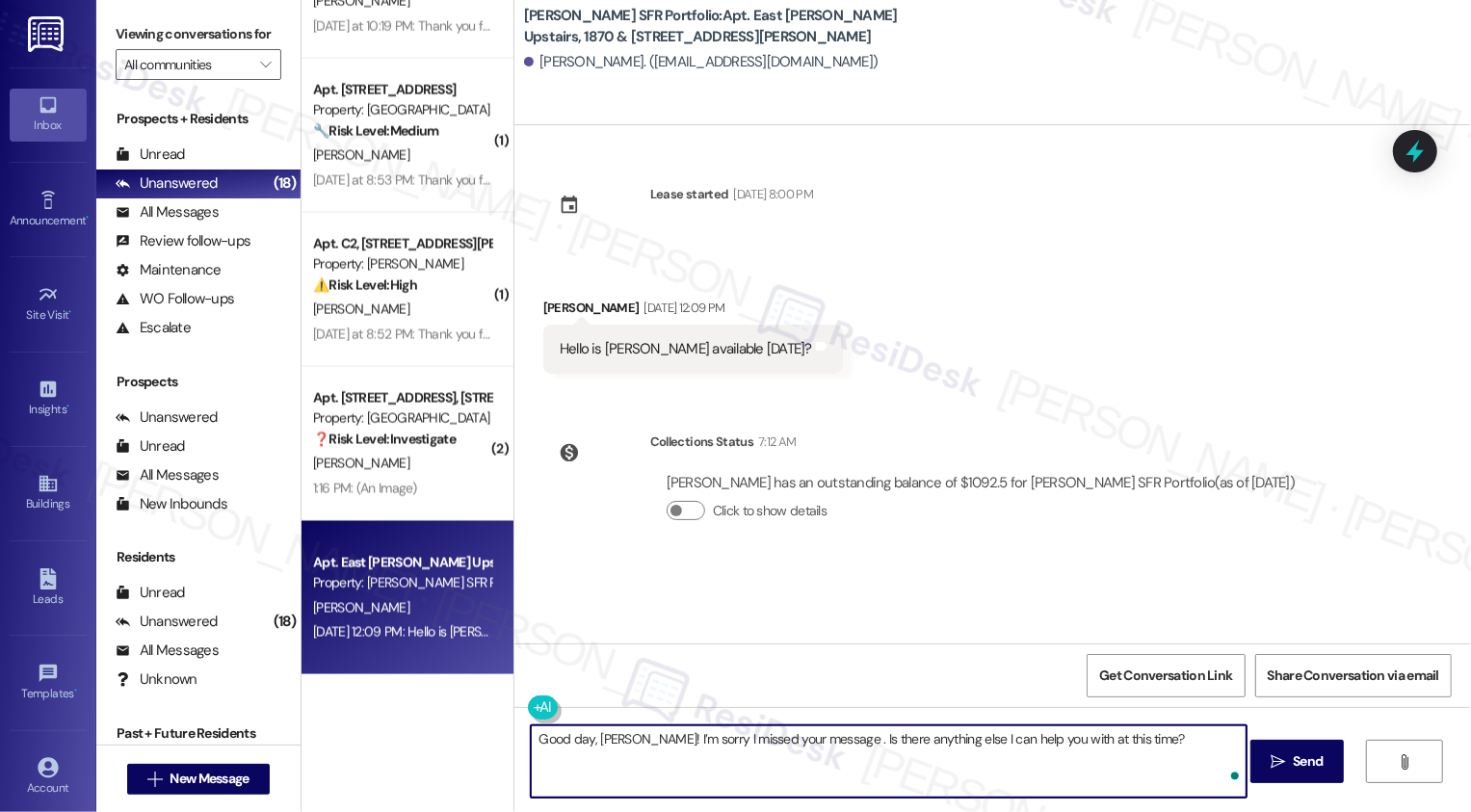
type textarea "Good day, Cesar! I’m sorry I missed your message. Is there anything else I can …"
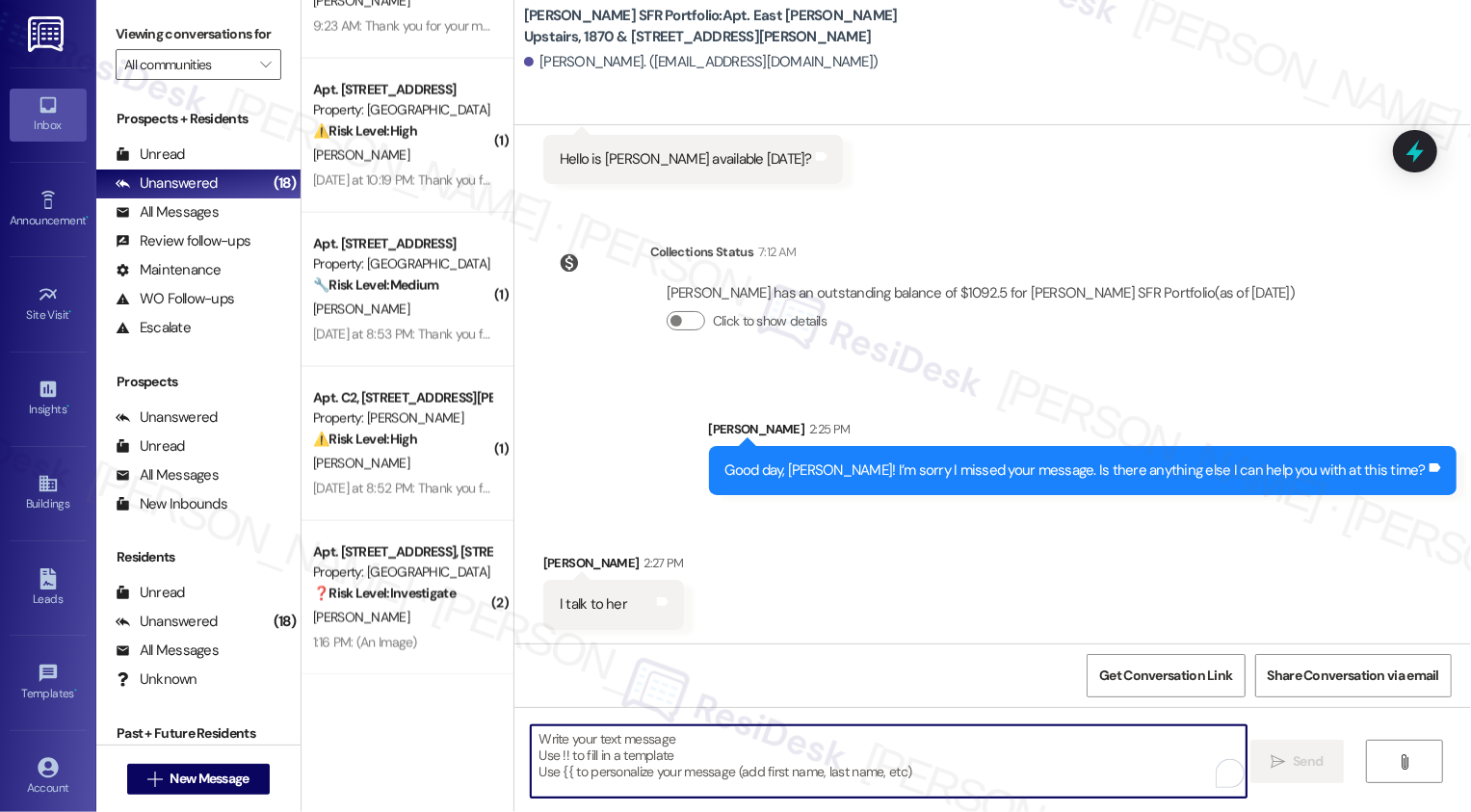
scroll to position [191, 0]
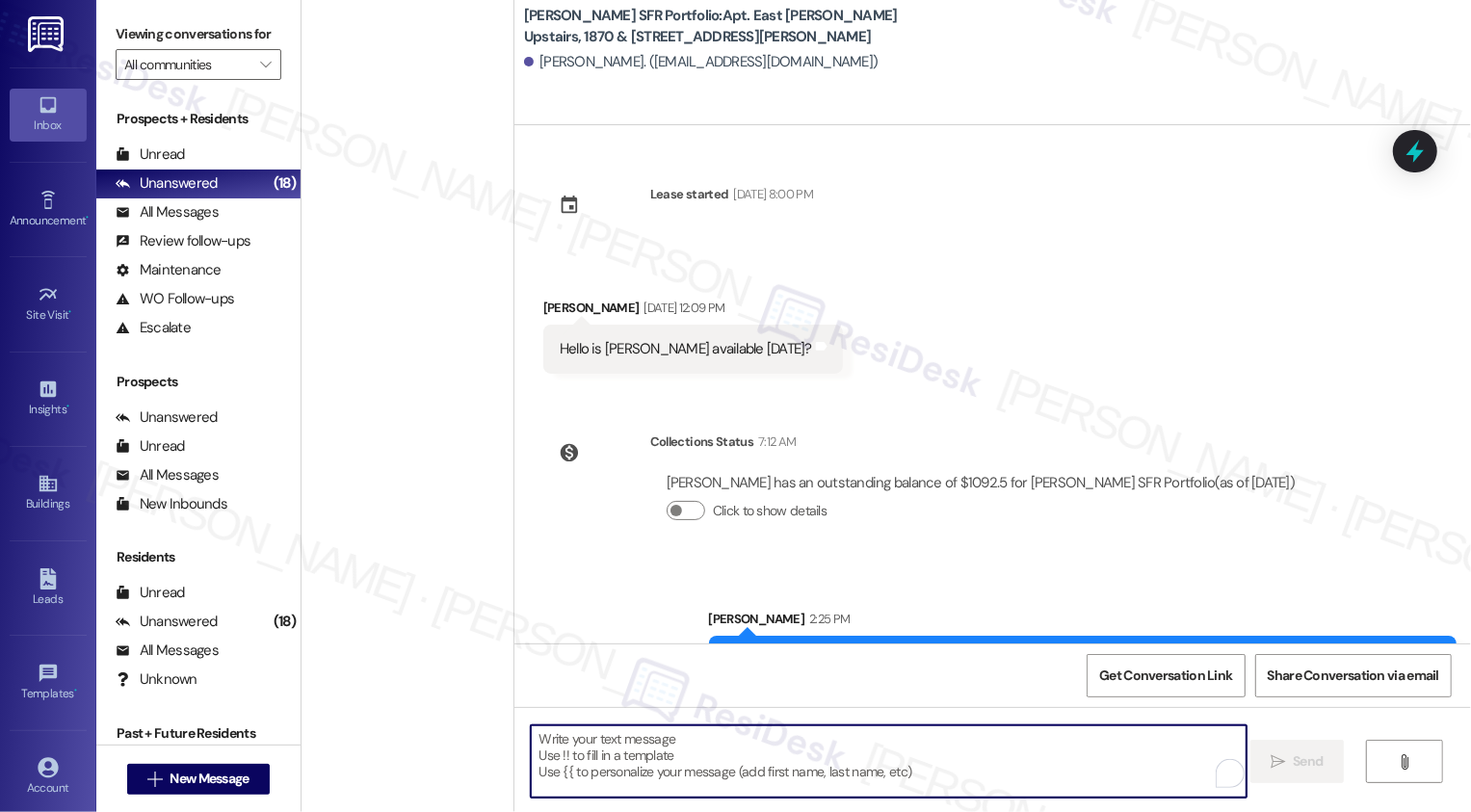
scroll to position [191, 0]
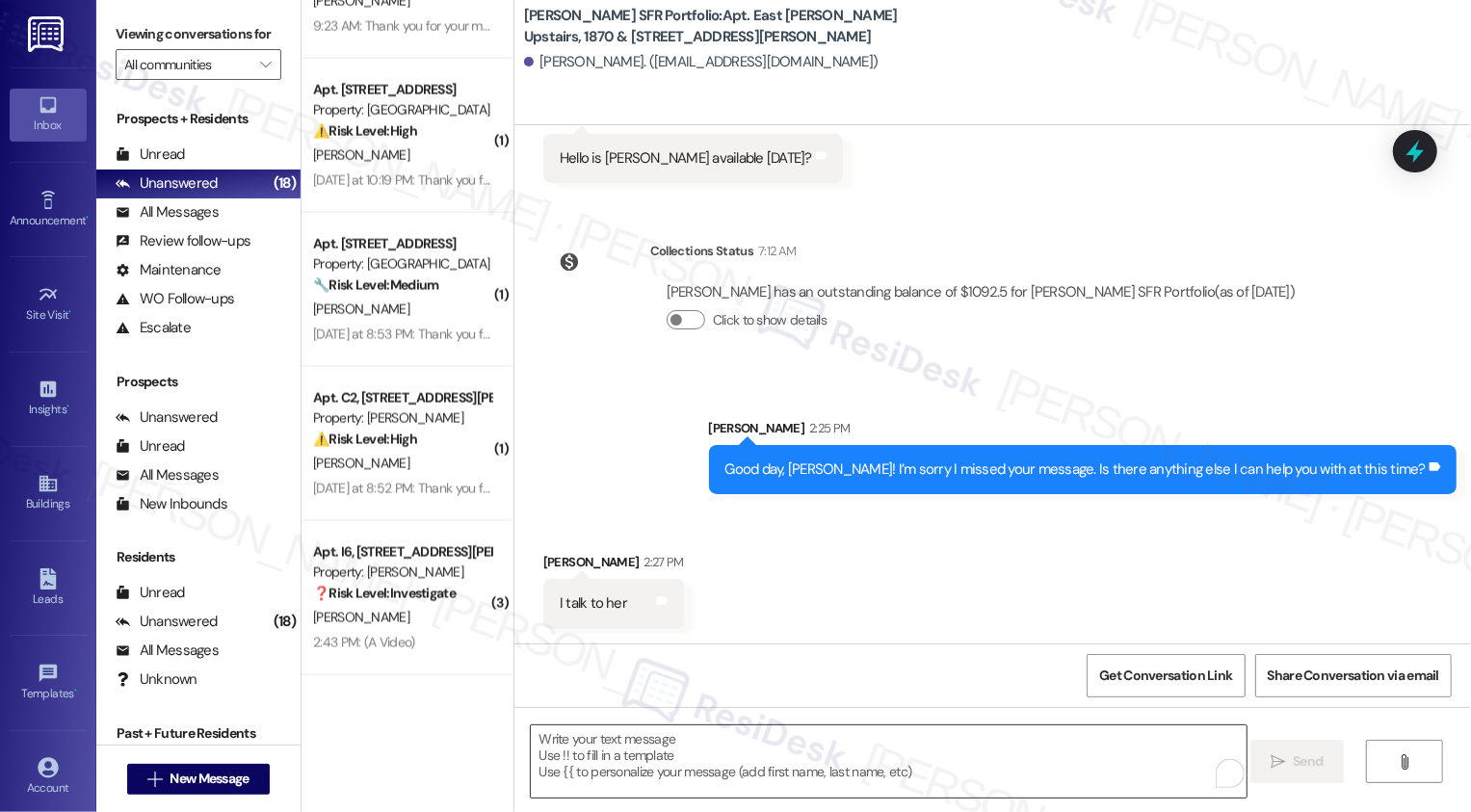
click at [636, 761] on textarea "To enrich screen reader interactions, please activate Accessibility in Grammarl…" at bounding box center [888, 761] width 716 height 72
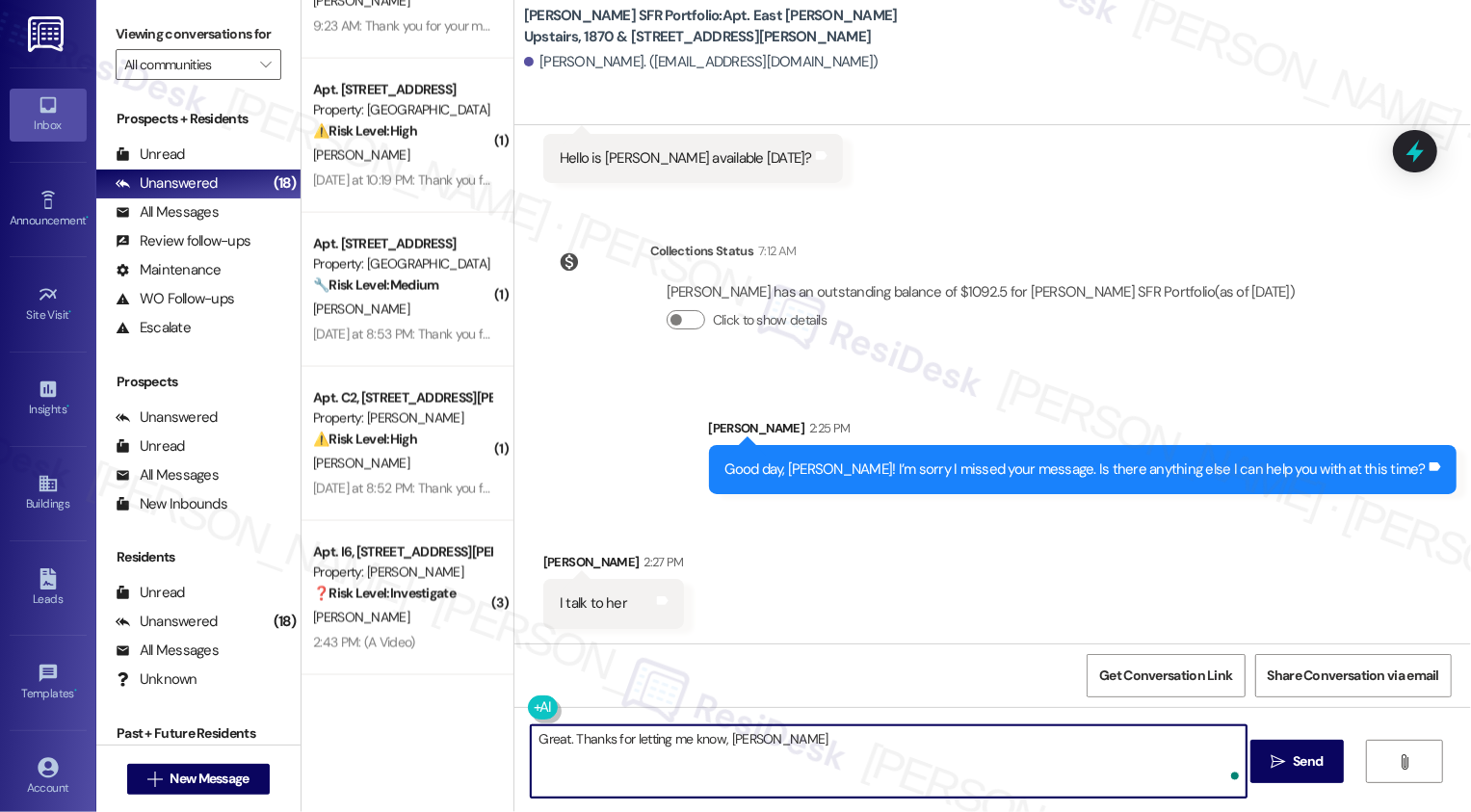
type textarea "Great. Thanks for letting me know, Cesar!"
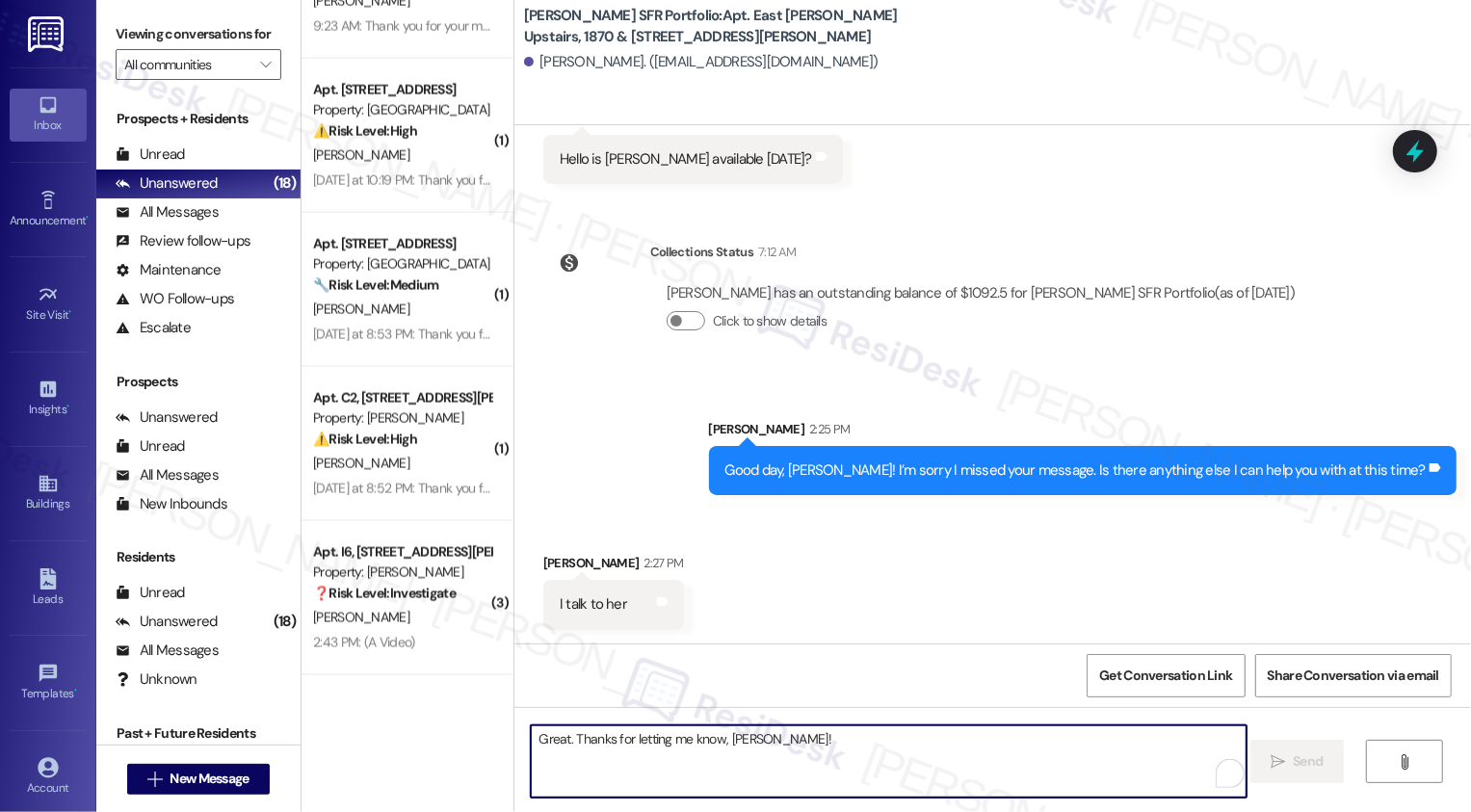
scroll to position [325, 0]
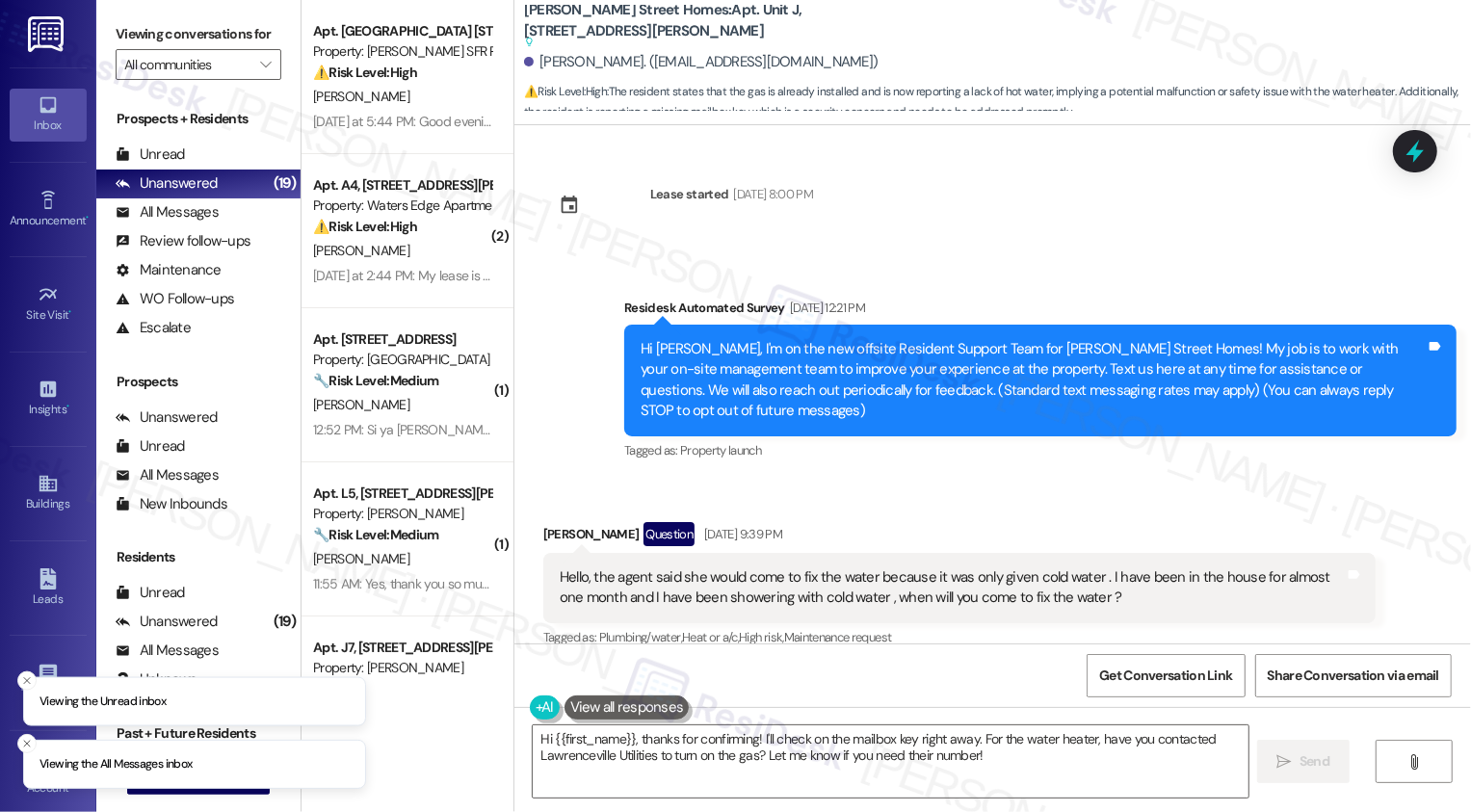
scroll to position [2864, 0]
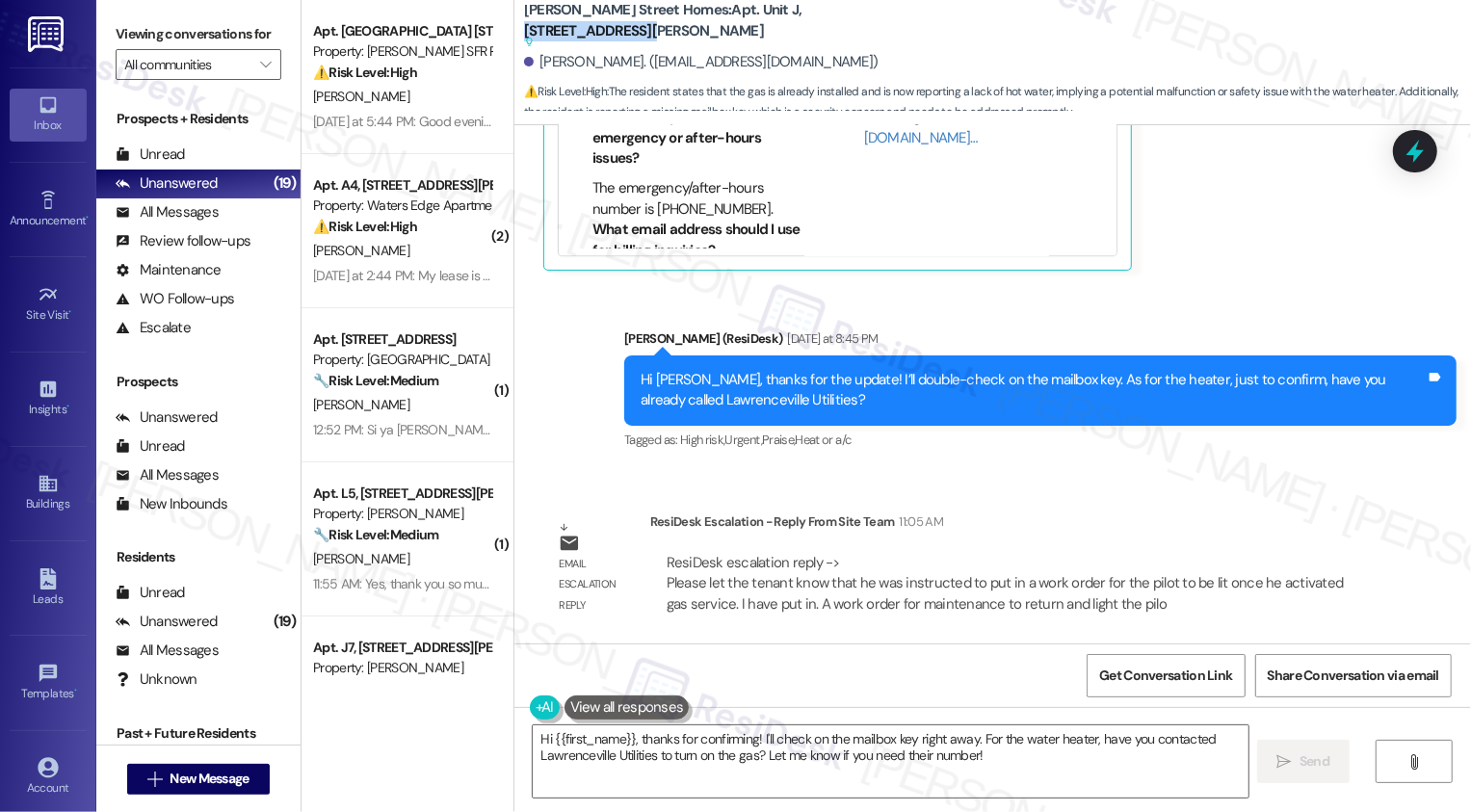
drag, startPoint x: 730, startPoint y: 18, endPoint x: 882, endPoint y: 23, distance: 152.1
click at [882, 23] on div "[PERSON_NAME] Street Homes: Apt. Unit J, [STREET_ADDRESS][PERSON_NAME] Suggeste…" at bounding box center [717, 26] width 385 height 24
copy b "[STREET_ADDRESS][PERSON_NAME]"
click at [659, 766] on textarea "Hi {{first_name}}, thanks for confirming! I'll check on the mailbox key right a…" at bounding box center [890, 761] width 716 height 72
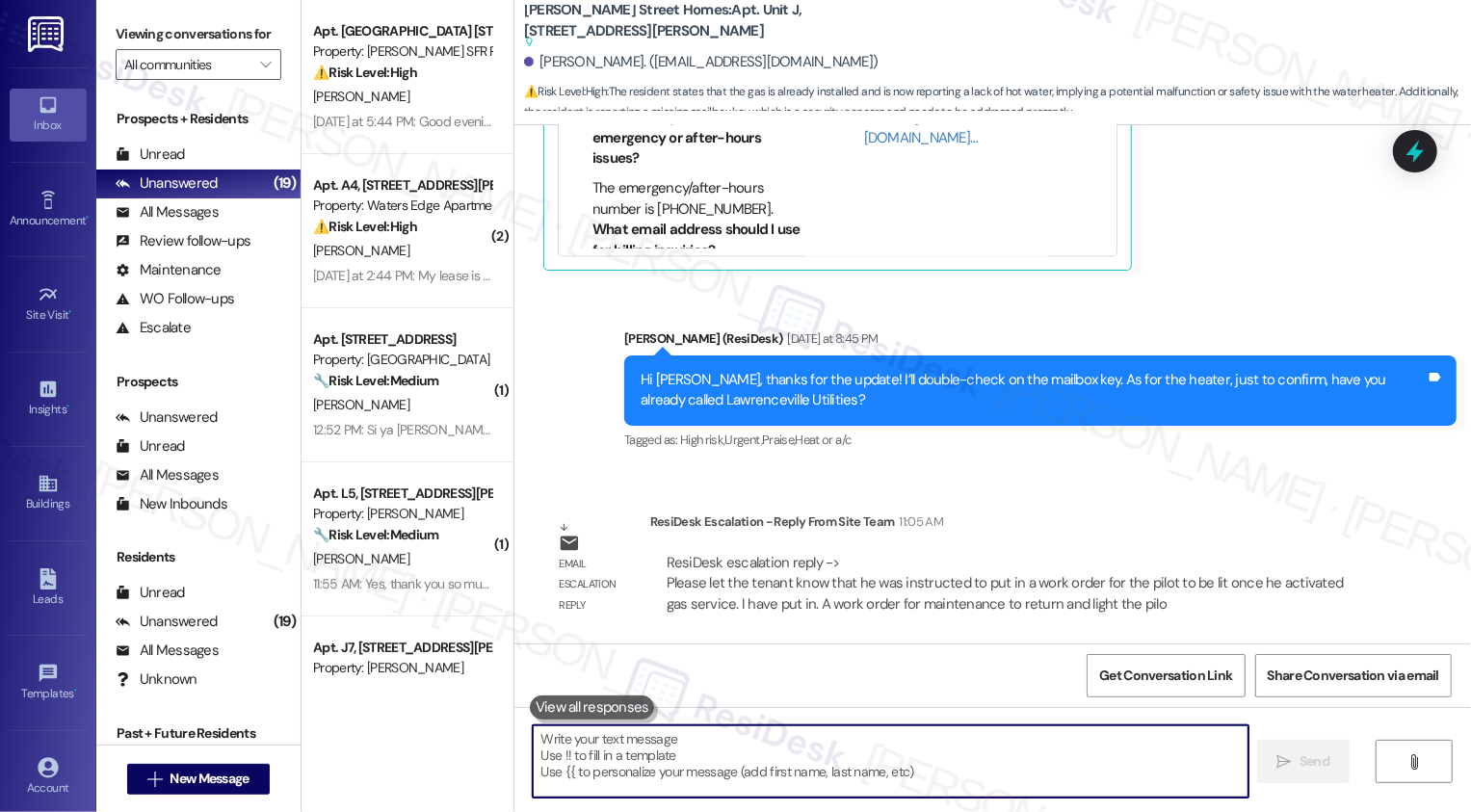
paste textarea "[STREET_ADDRESS][PERSON_NAME]"
type textarea "[STREET_ADDRESS][PERSON_NAME]"
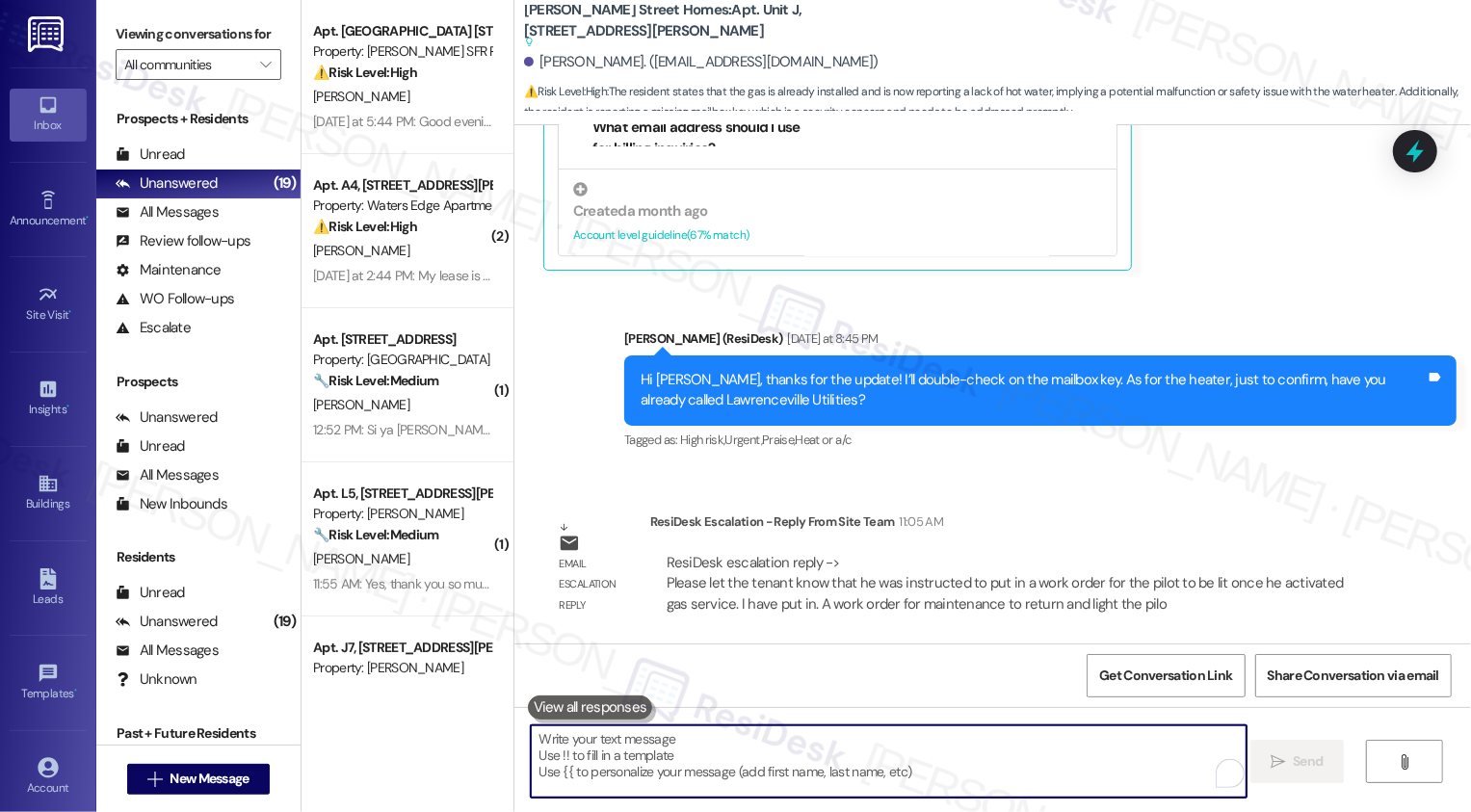
click at [692, 763] on textarea "To enrich screen reader interactions, please activate Accessibility in Grammarl…" at bounding box center [888, 761] width 716 height 72
paste textarea "once your gas service was activated, you were advised to put in a work order fo…"
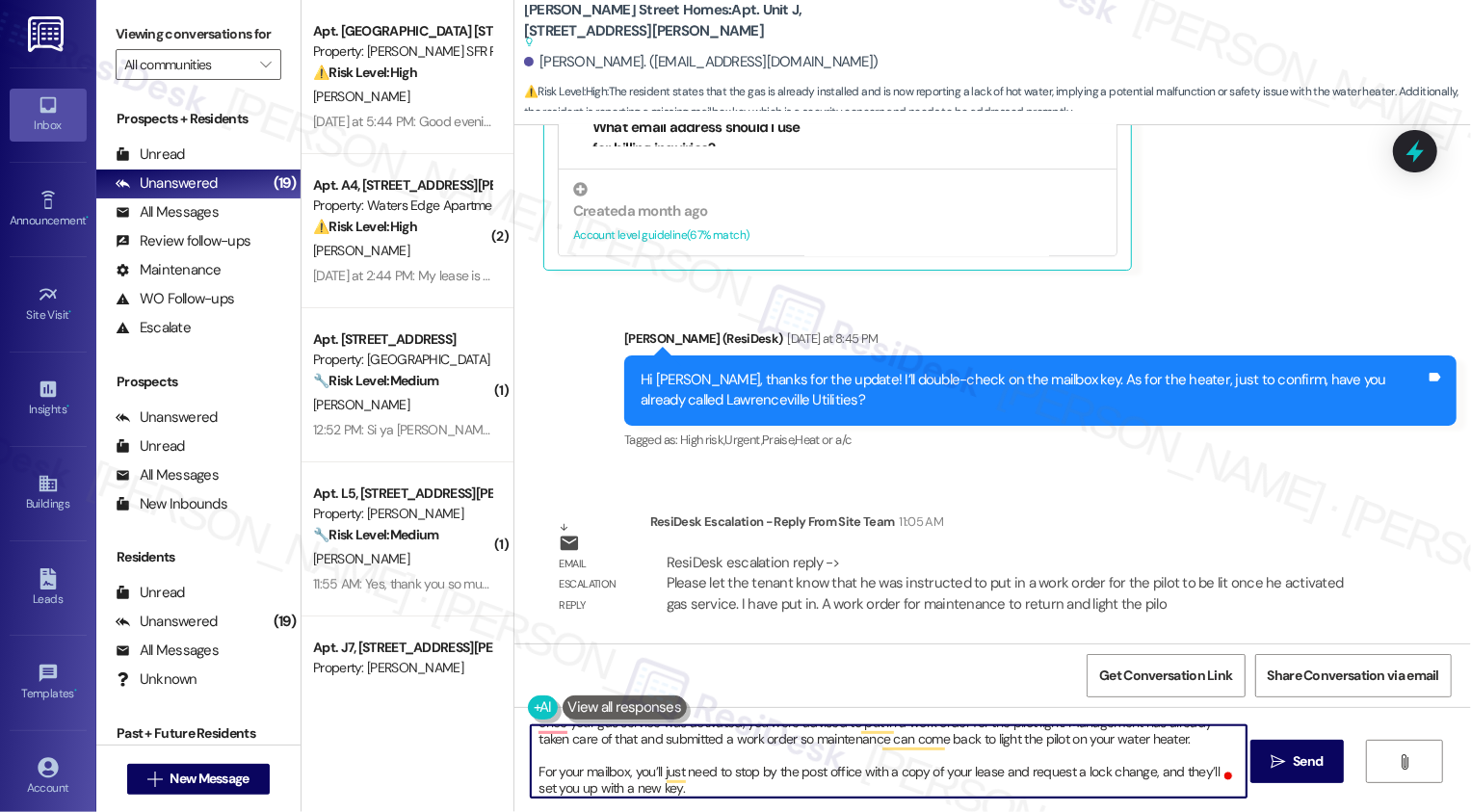
scroll to position [0, 0]
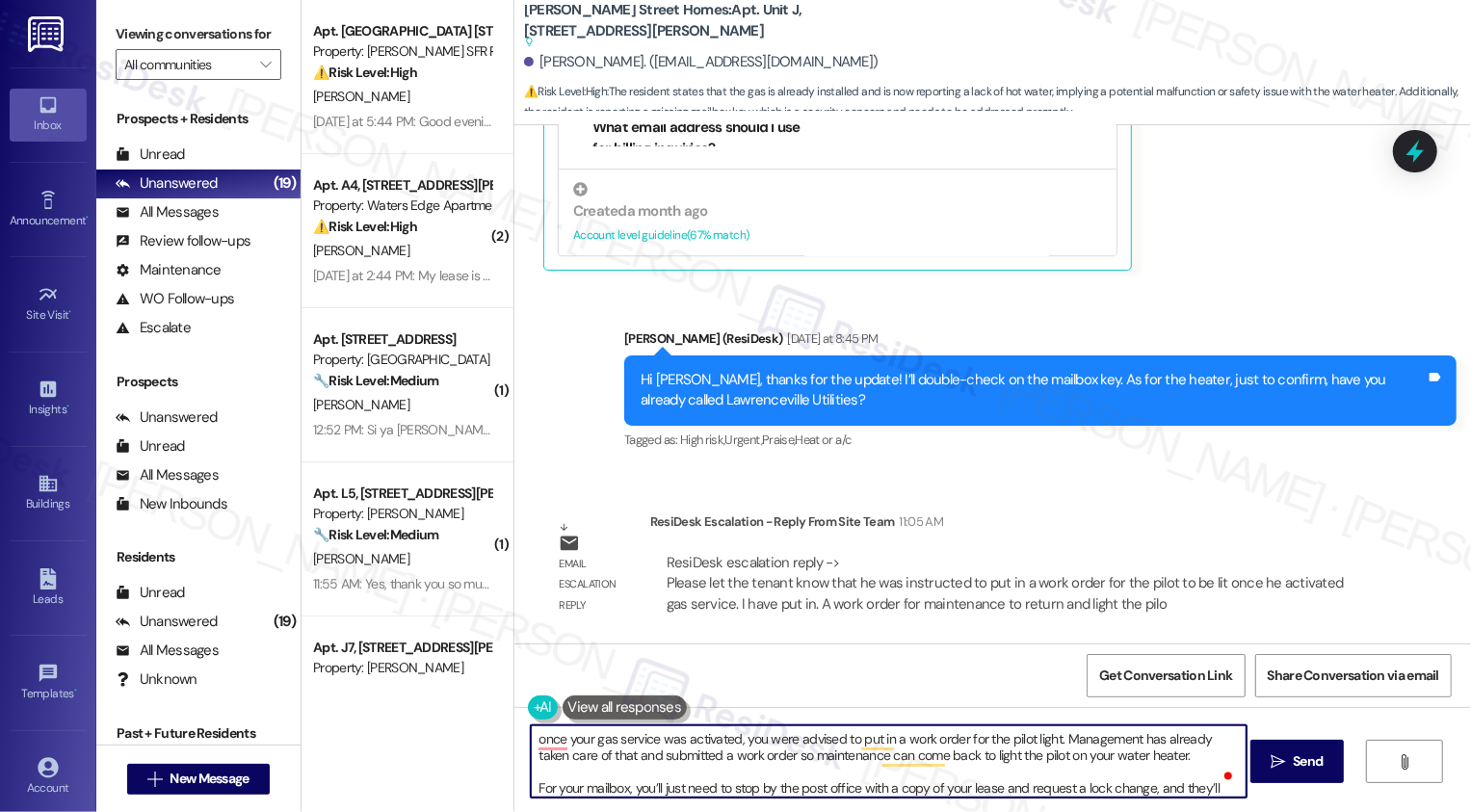
click at [557, 68] on div "[PERSON_NAME]. ([EMAIL_ADDRESS][DOMAIN_NAME])" at bounding box center [701, 62] width 355 height 20
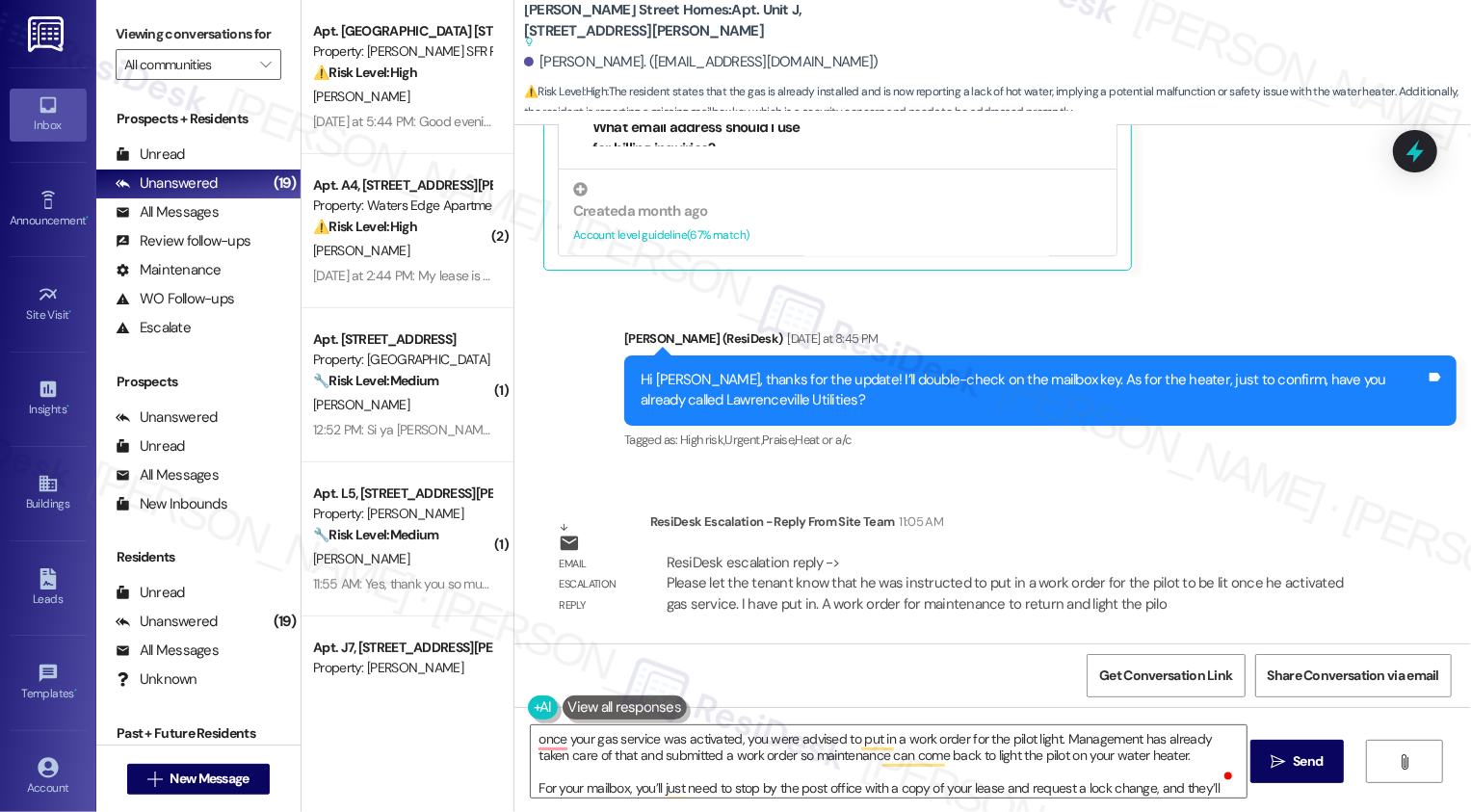
click at [557, 68] on div "[PERSON_NAME]. ([EMAIL_ADDRESS][DOMAIN_NAME])" at bounding box center [701, 62] width 355 height 20
copy div "Cherline"
click at [531, 745] on textarea "once your gas service was activated, you were advised to put in a work order fo…" at bounding box center [888, 761] width 716 height 72
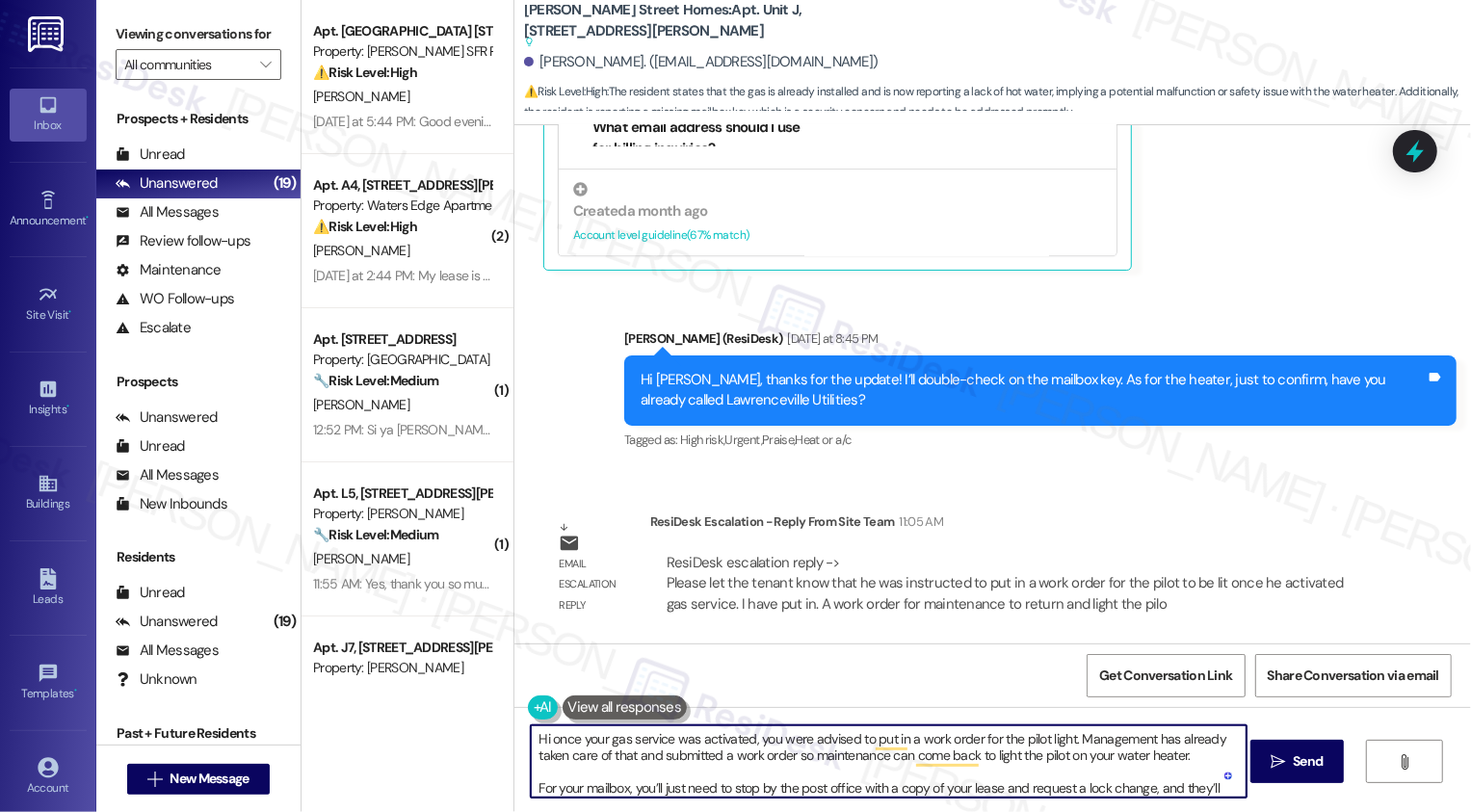
paste textarea "Cherline"
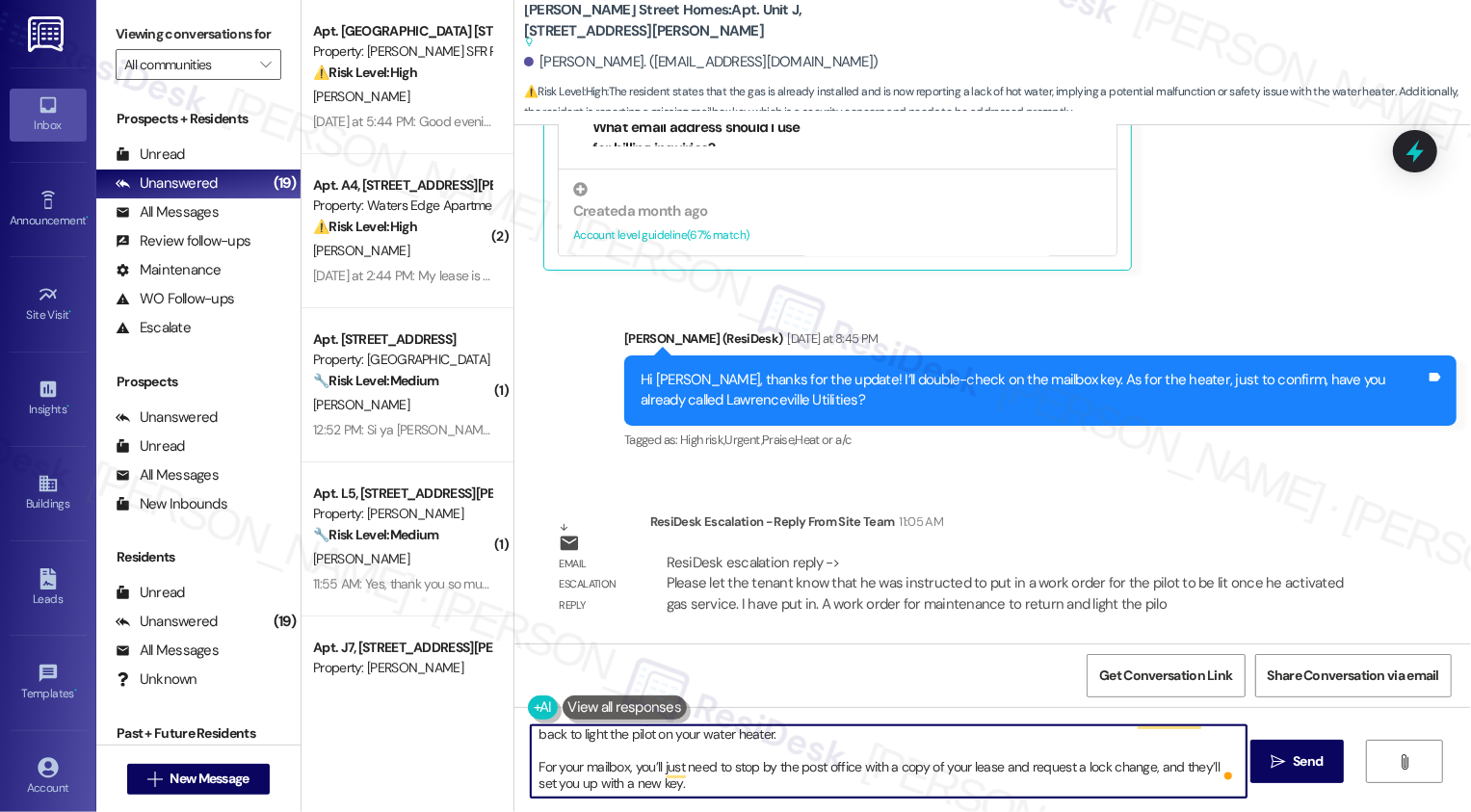
click at [717, 786] on textarea "Hi [PERSON_NAME]! The office has updated me that once your gas service was acti…" at bounding box center [888, 761] width 716 height 72
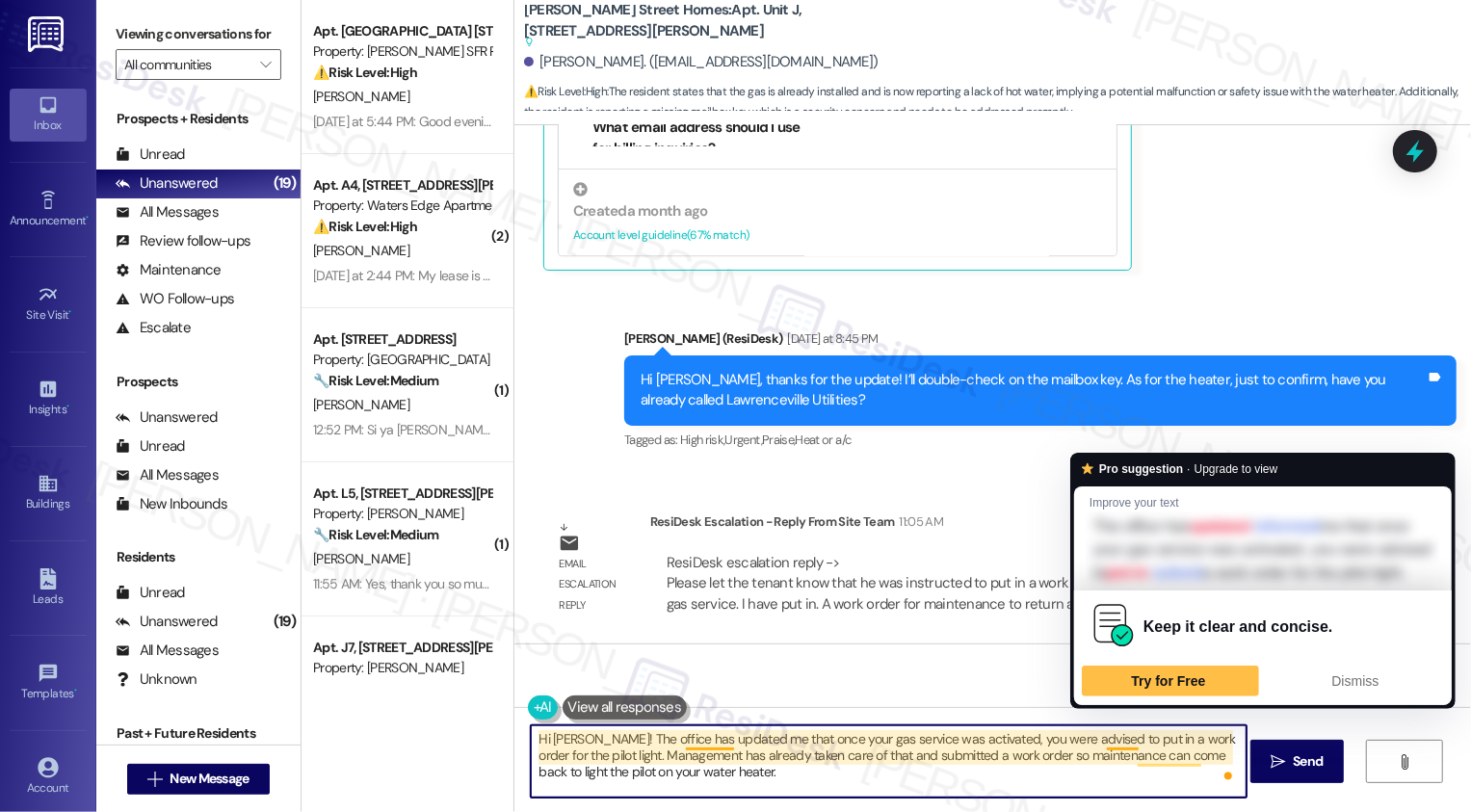
click at [674, 751] on textarea "Hi [PERSON_NAME]! The office has updated me that once your gas service was acti…" at bounding box center [888, 761] width 716 height 72
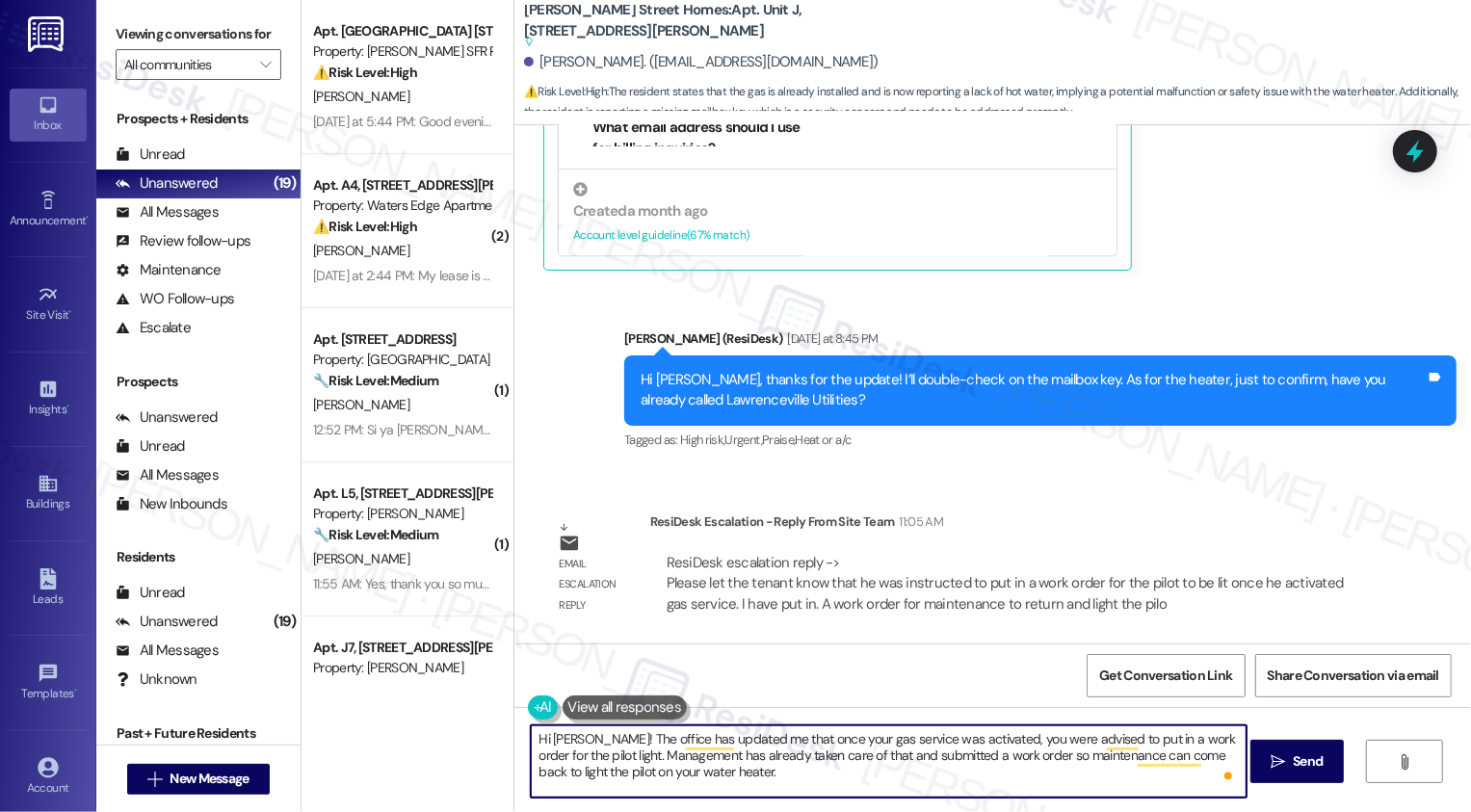
click at [719, 756] on textarea "Hi [PERSON_NAME]! The office has updated me that once your gas service was acti…" at bounding box center [888, 761] width 716 height 72
click at [747, 761] on textarea "Hi [PERSON_NAME]! The office has updated me that once your gas service was acti…" at bounding box center [888, 761] width 716 height 72
click at [784, 771] on textarea "Hi [PERSON_NAME]! The office has updated me that once your gas service was acti…" at bounding box center [888, 761] width 716 height 72
click at [937, 768] on textarea "Hi [PERSON_NAME]! The office has updated me that once your gas service was acti…" at bounding box center [888, 761] width 716 height 72
click at [754, 773] on textarea "Hi [PERSON_NAME]! The office has updated me that once your gas service was acti…" at bounding box center [888, 761] width 716 height 72
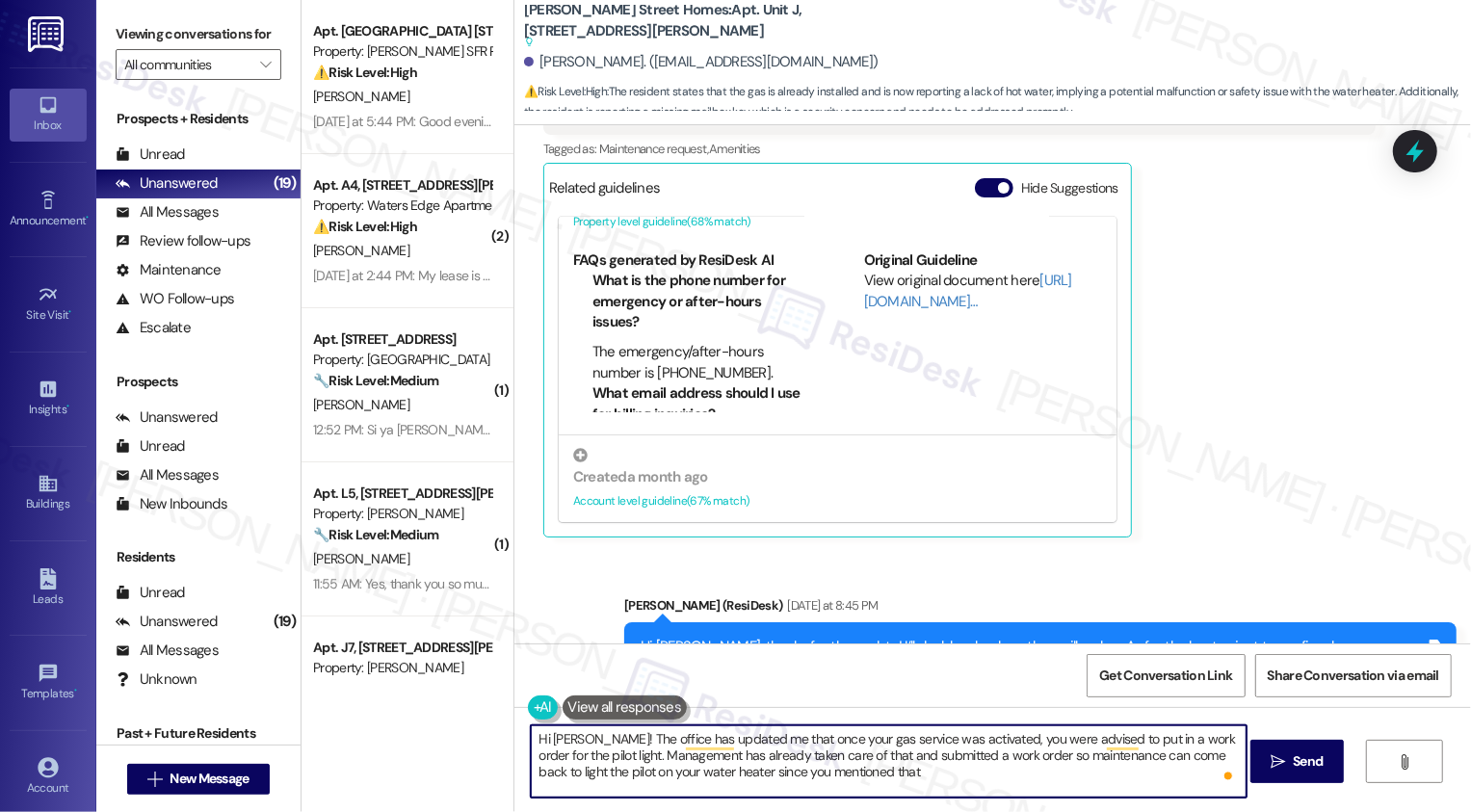
scroll to position [9, 0]
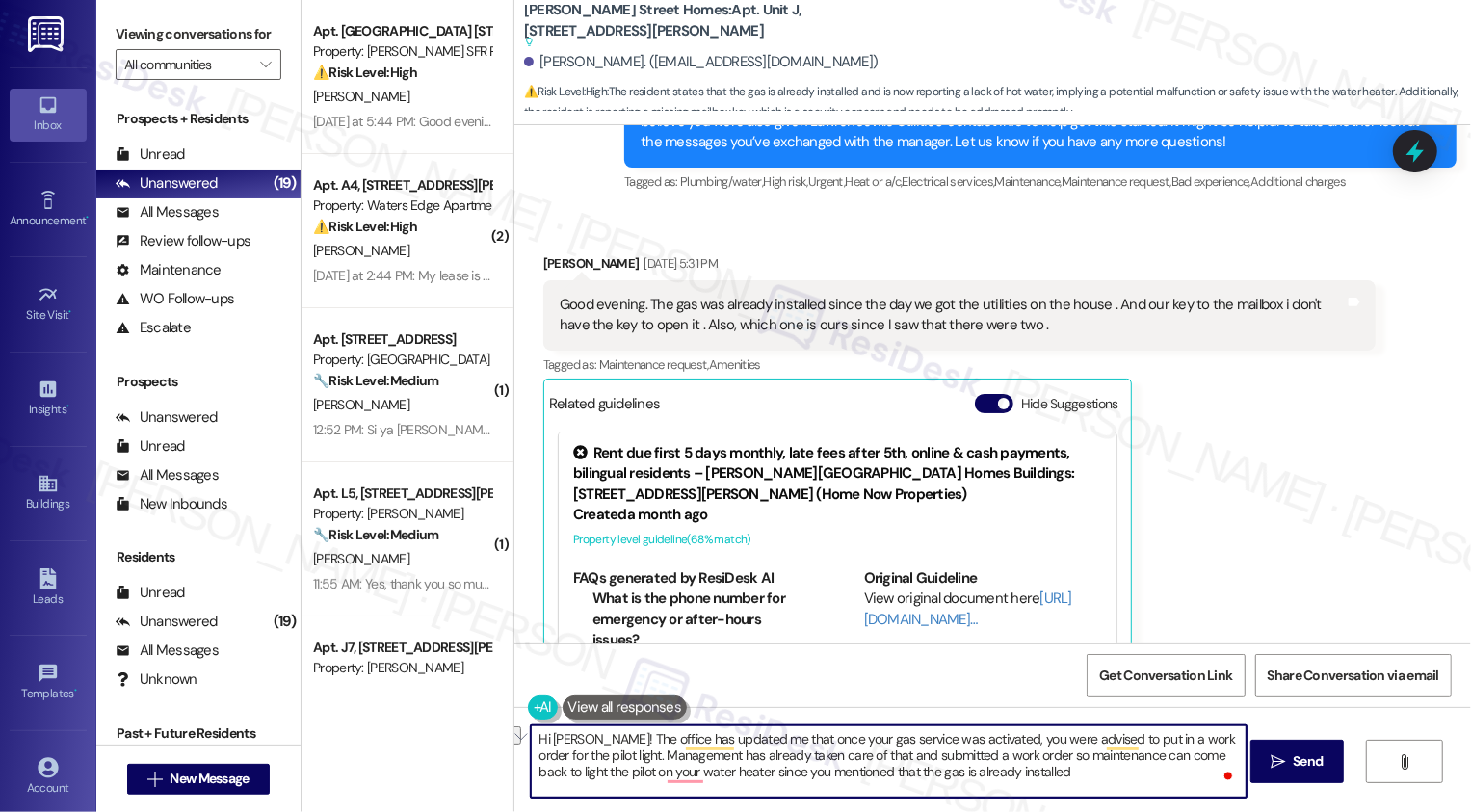
drag, startPoint x: 692, startPoint y: 771, endPoint x: 1069, endPoint y: 785, distance: 377.3
click at [1069, 785] on textarea "Hi [PERSON_NAME]! The office has updated me that once your gas service was acti…" at bounding box center [888, 761] width 716 height 72
type textarea "Hi [PERSON_NAME]! The office has updated me that once your gas service was acti…"
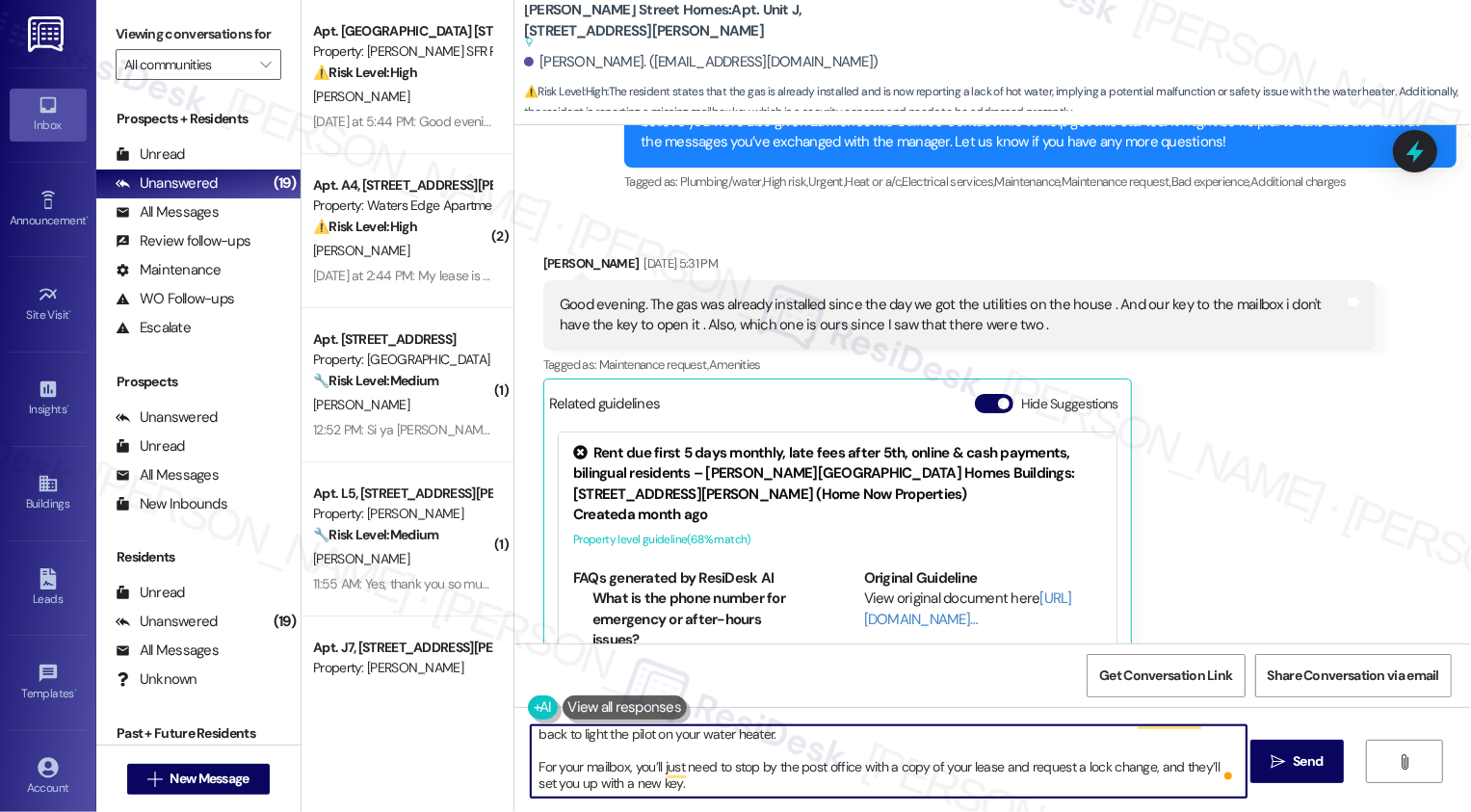
click at [899, 774] on textarea "Hi [PERSON_NAME]! The office has updated me that once your gas service was acti…" at bounding box center [888, 761] width 716 height 72
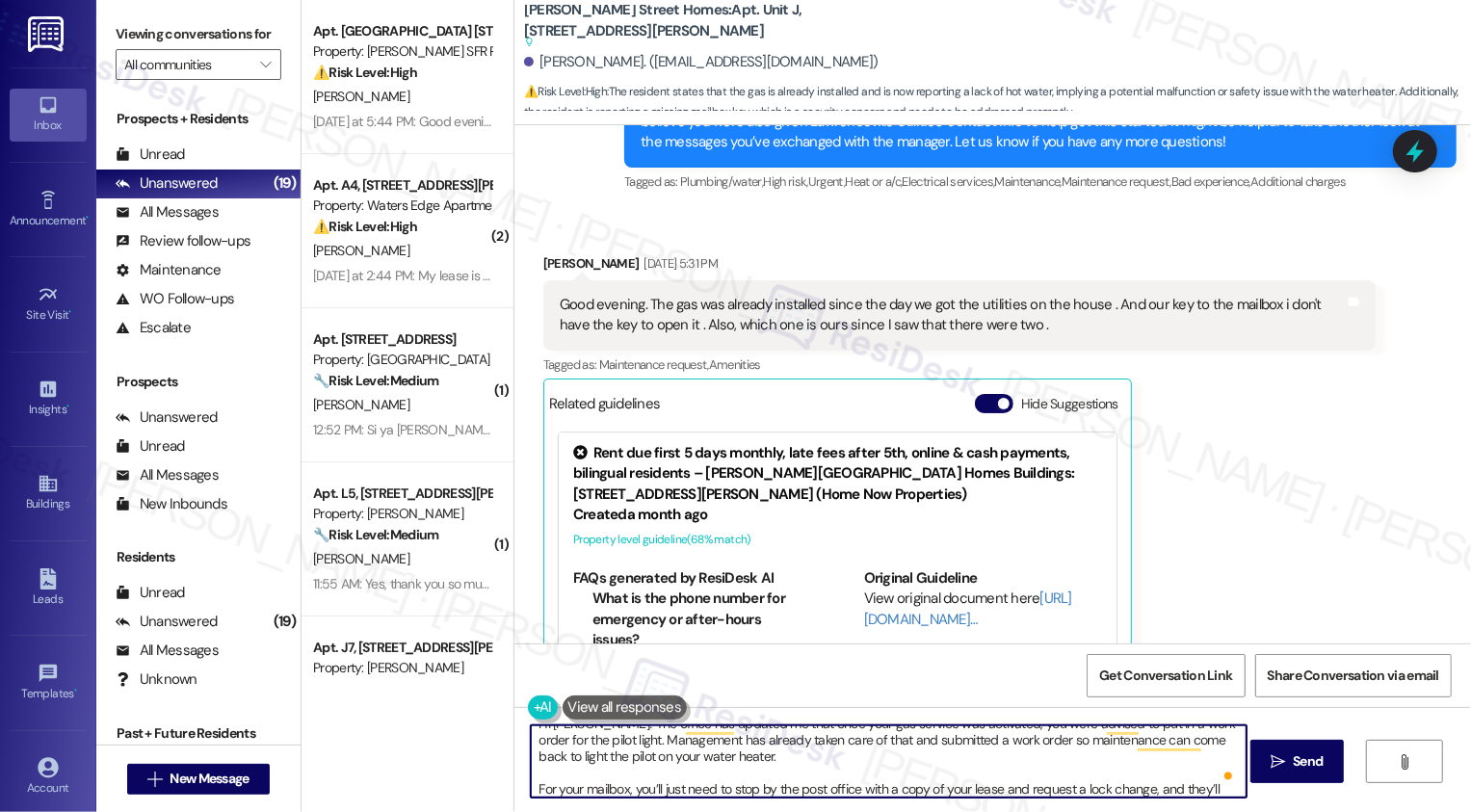
scroll to position [0, 0]
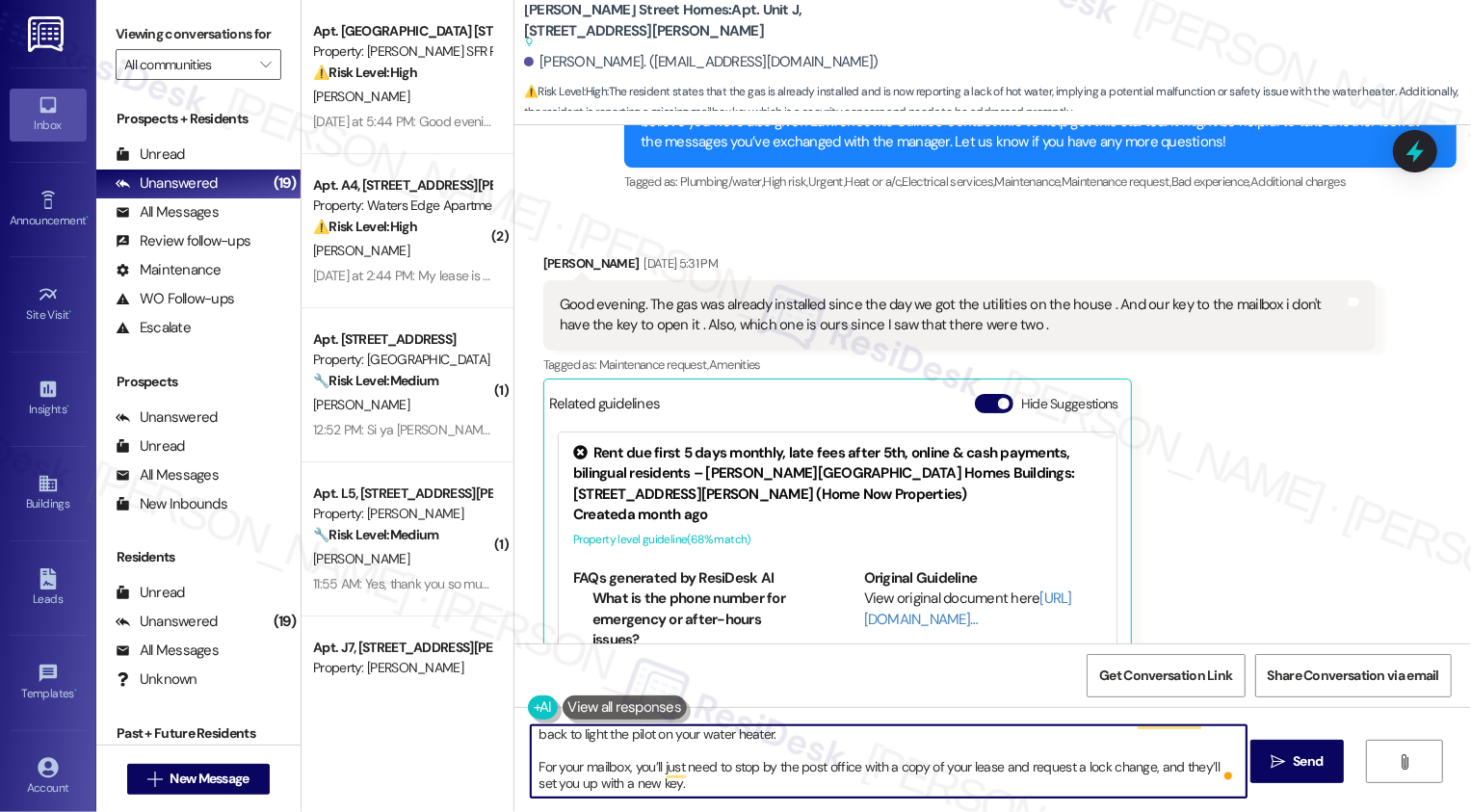
click at [835, 777] on textarea "Hi [PERSON_NAME]! The office has updated me that once your gas service was acti…" at bounding box center [888, 761] width 716 height 72
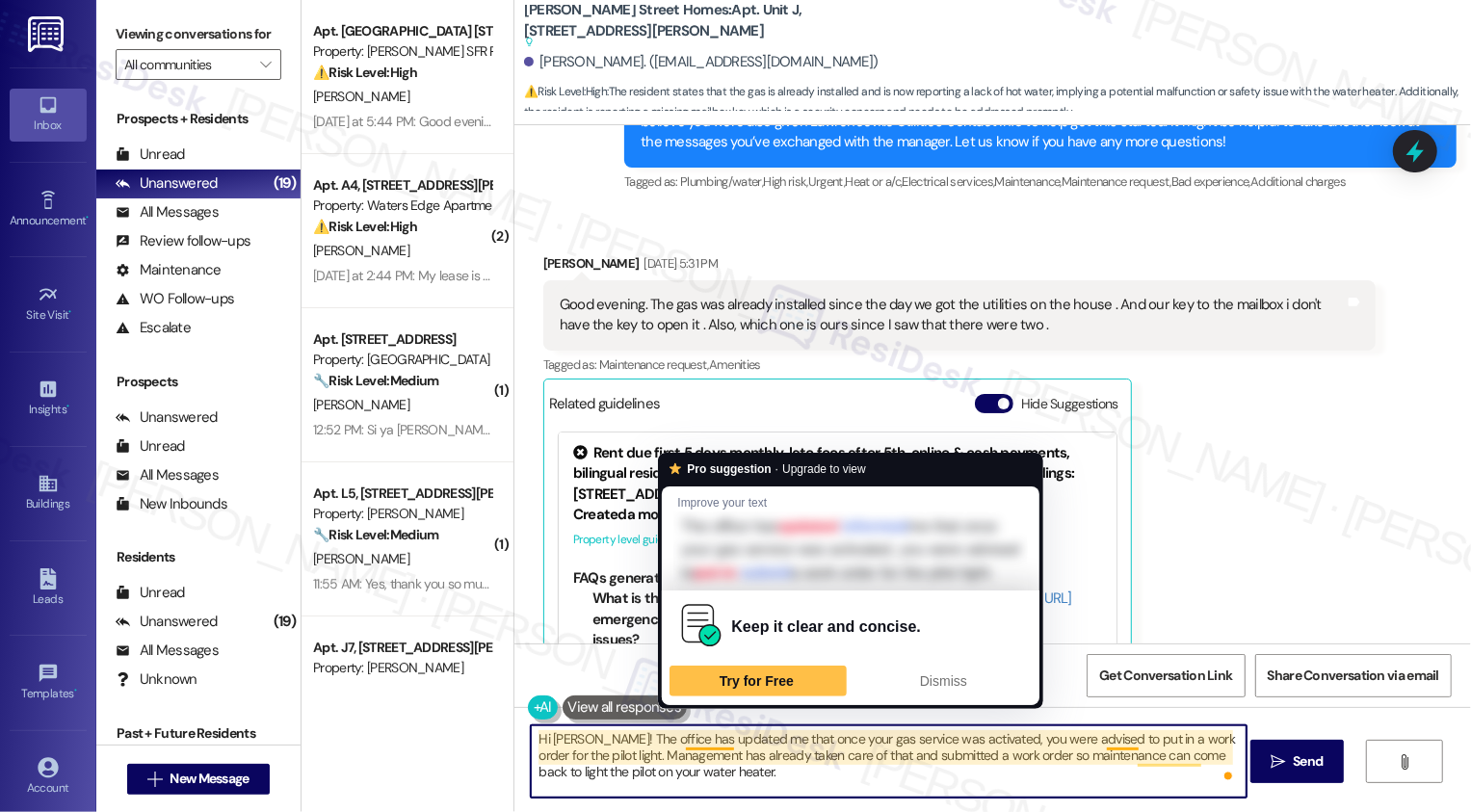
click at [725, 767] on textarea "Hi [PERSON_NAME]! The office has updated me that once your gas service was acti…" at bounding box center [888, 761] width 716 height 72
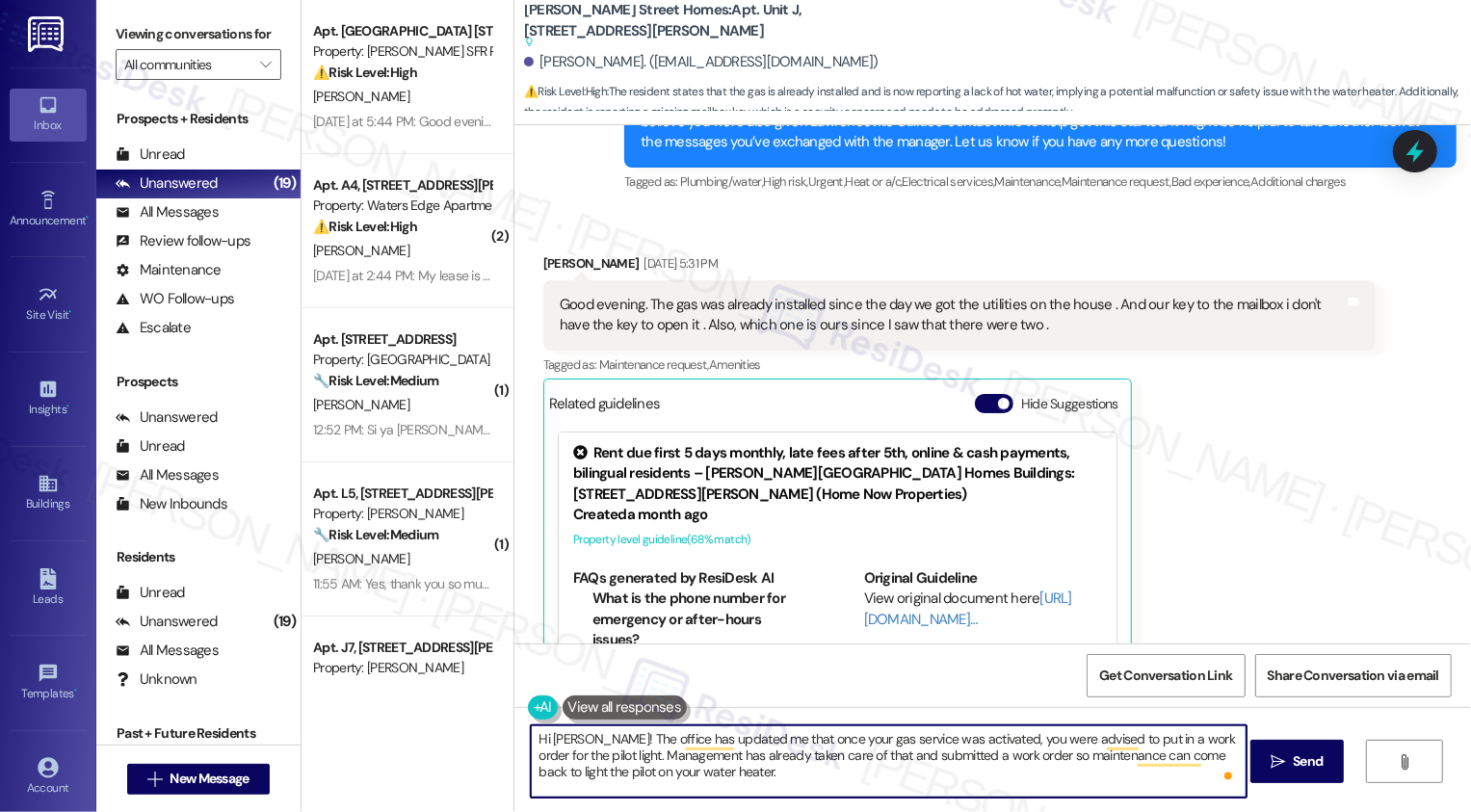
click at [782, 765] on textarea "Hi [PERSON_NAME]! The office has updated me that once your gas service was acti…" at bounding box center [888, 761] width 716 height 72
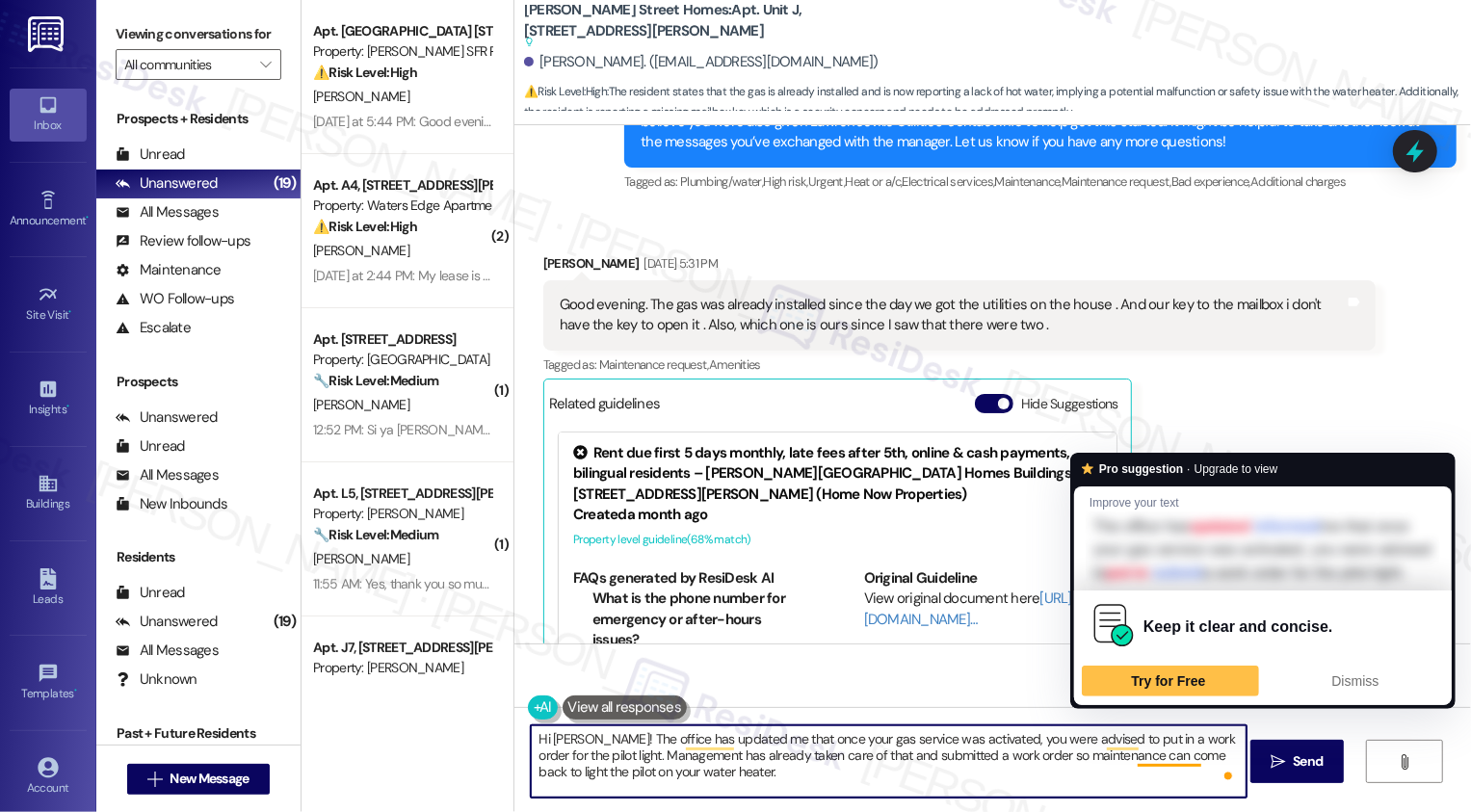
click at [1108, 777] on textarea "Hi [PERSON_NAME]! The office has updated me that once your gas service was acti…" at bounding box center [888, 761] width 716 height 72
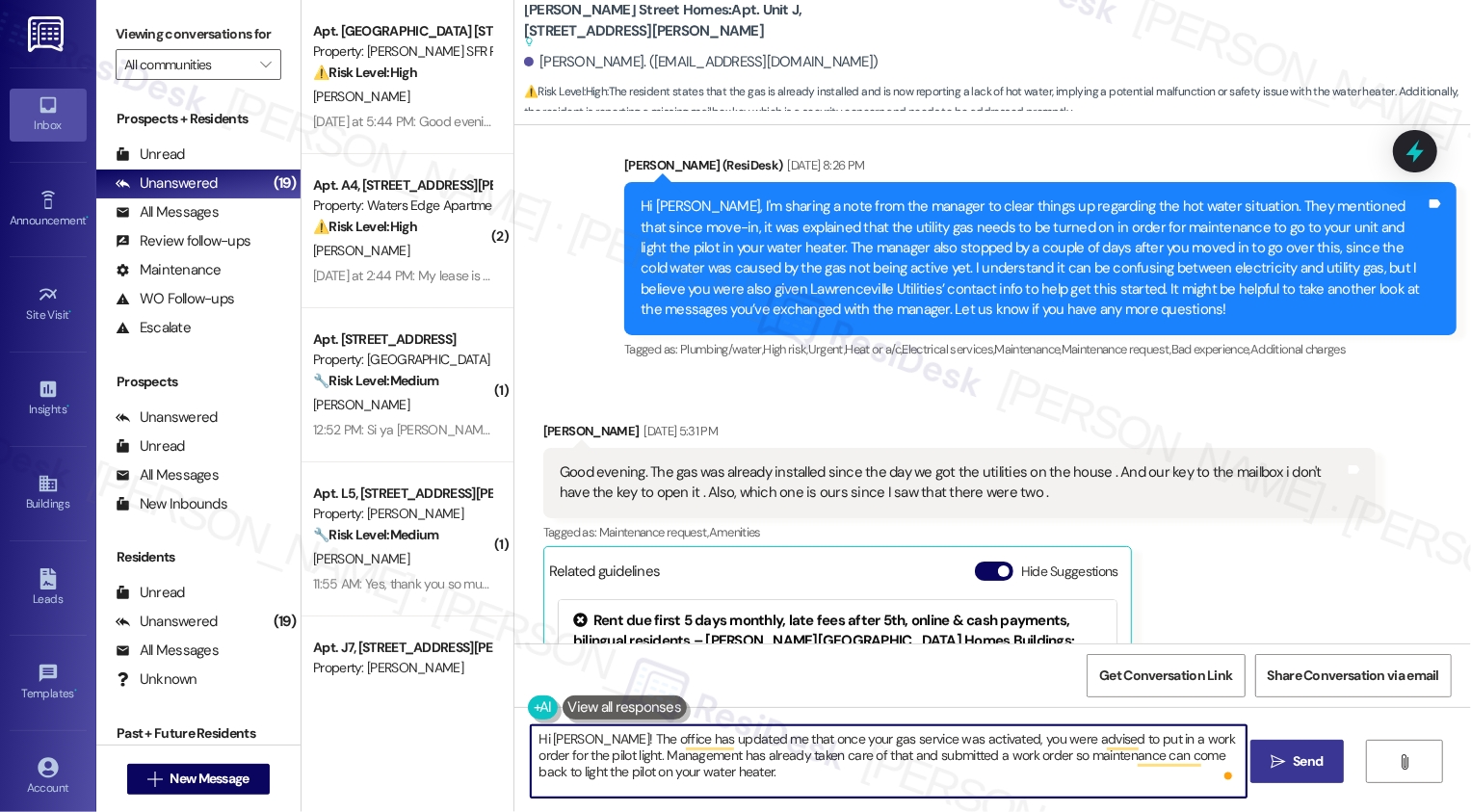
click at [1303, 755] on span "Send" at bounding box center [1307, 761] width 30 height 20
